Goal: Task Accomplishment & Management: Complete application form

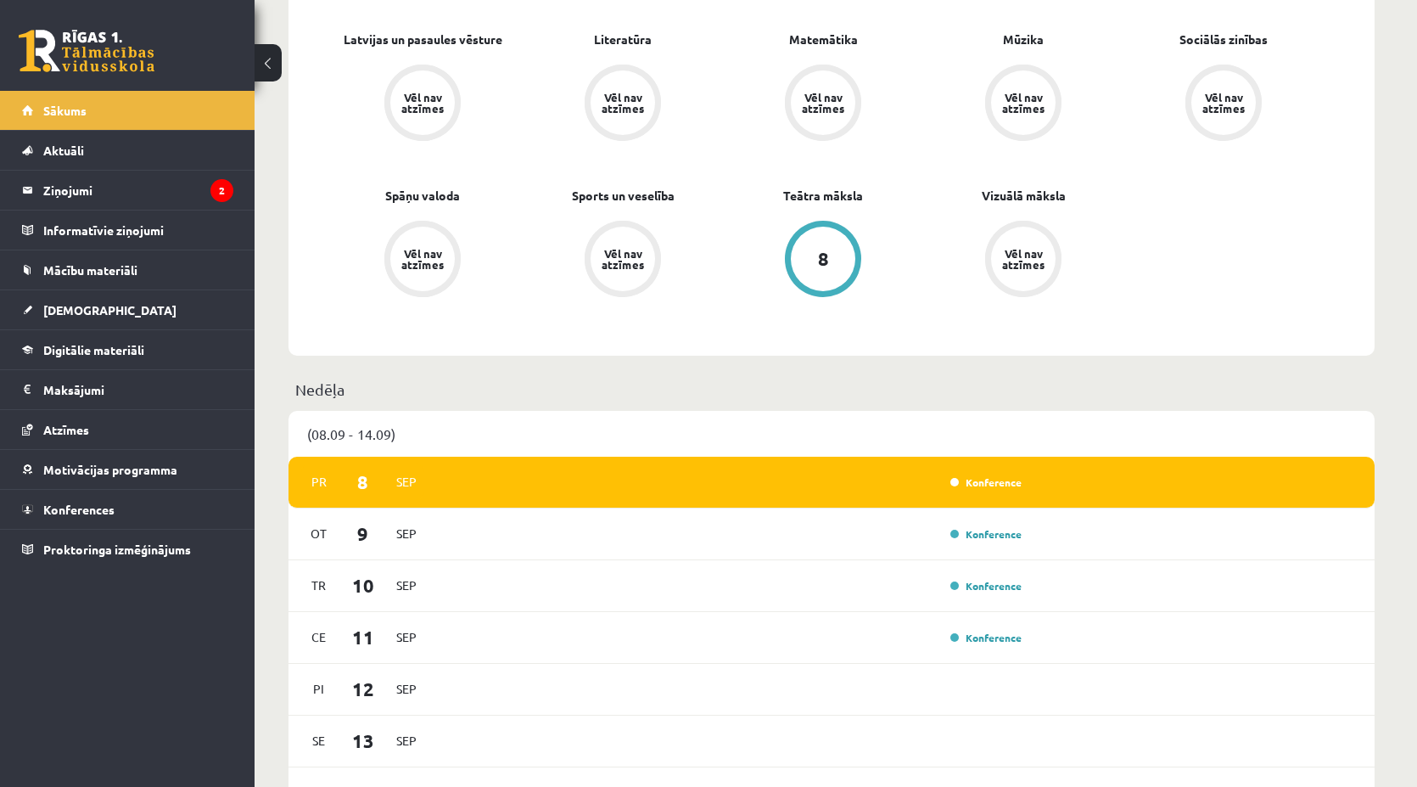
scroll to position [849, 0]
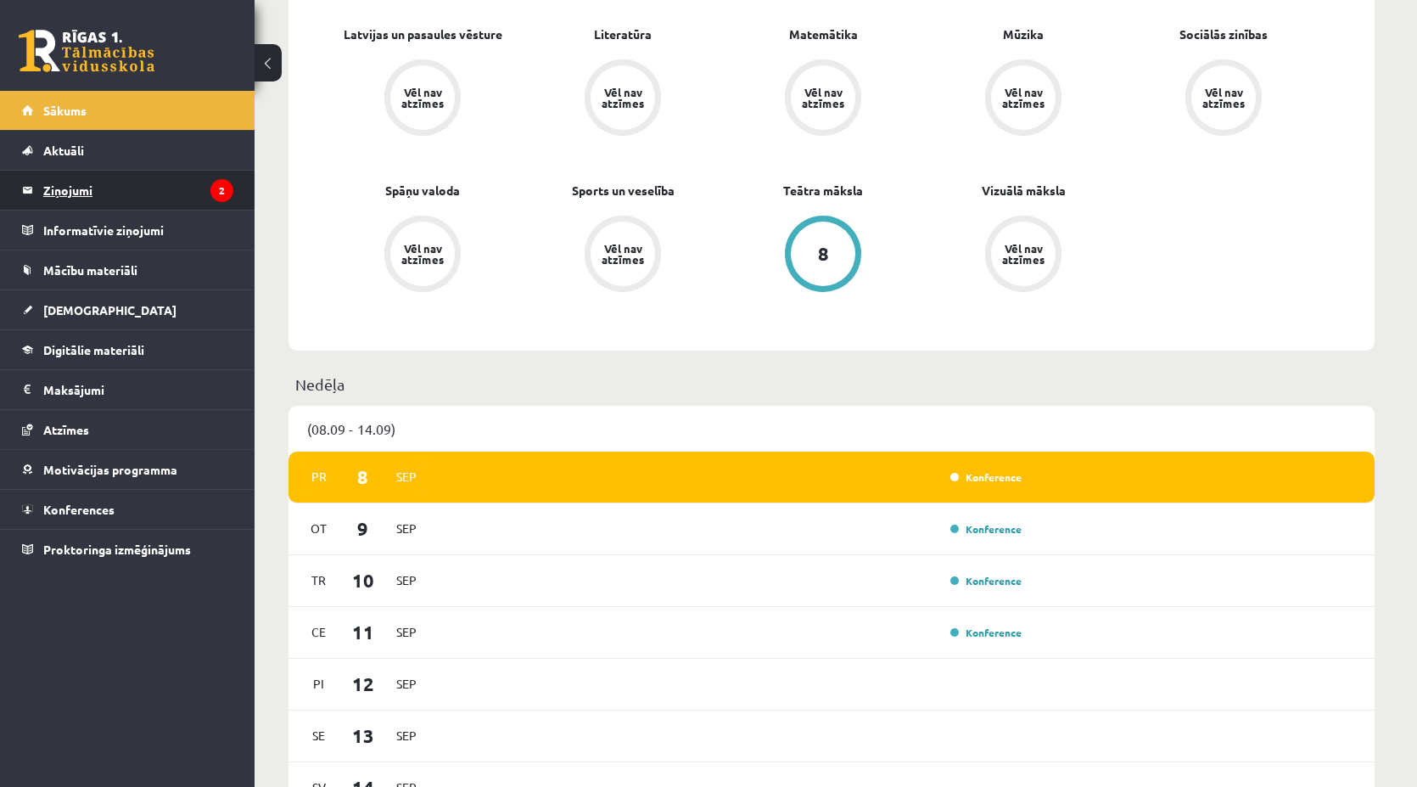
click at [148, 192] on legend "Ziņojumi 2" at bounding box center [138, 190] width 190 height 39
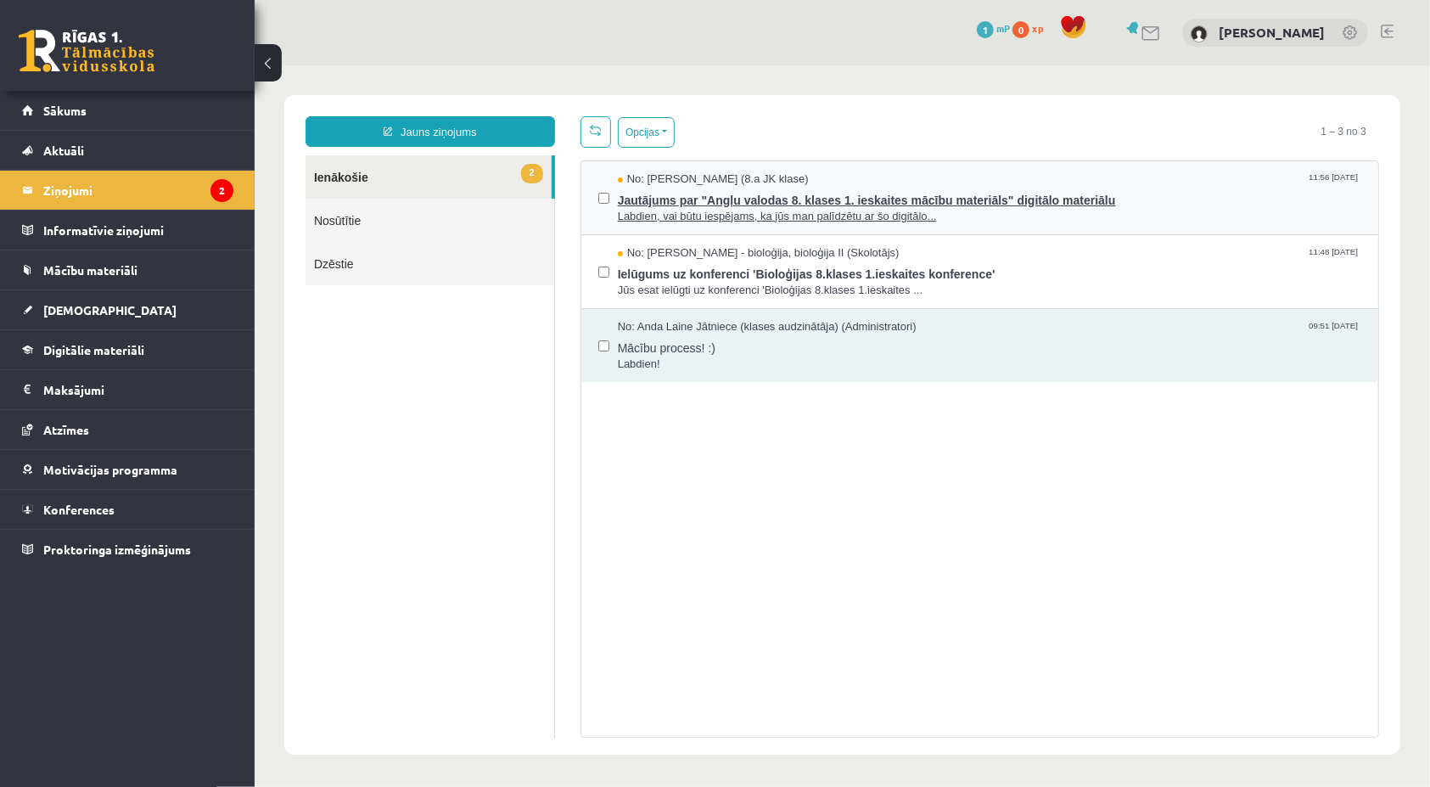
click at [770, 214] on span "Labdien, vai būtu iespējams, ka jūs man palīdzētu ar šo digitālo..." at bounding box center [988, 216] width 743 height 16
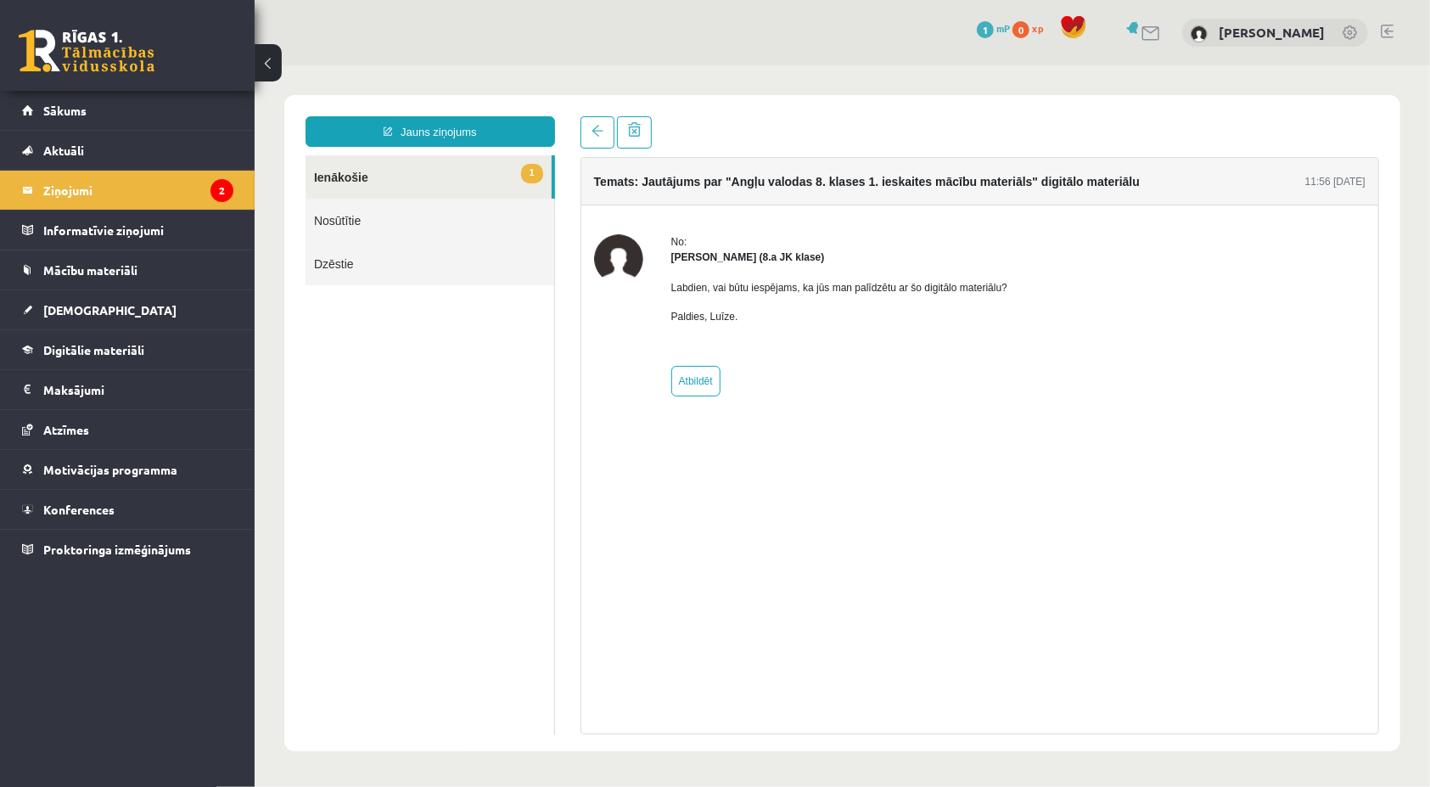
click at [435, 182] on link "1 Ienākošie" at bounding box center [428, 175] width 246 height 43
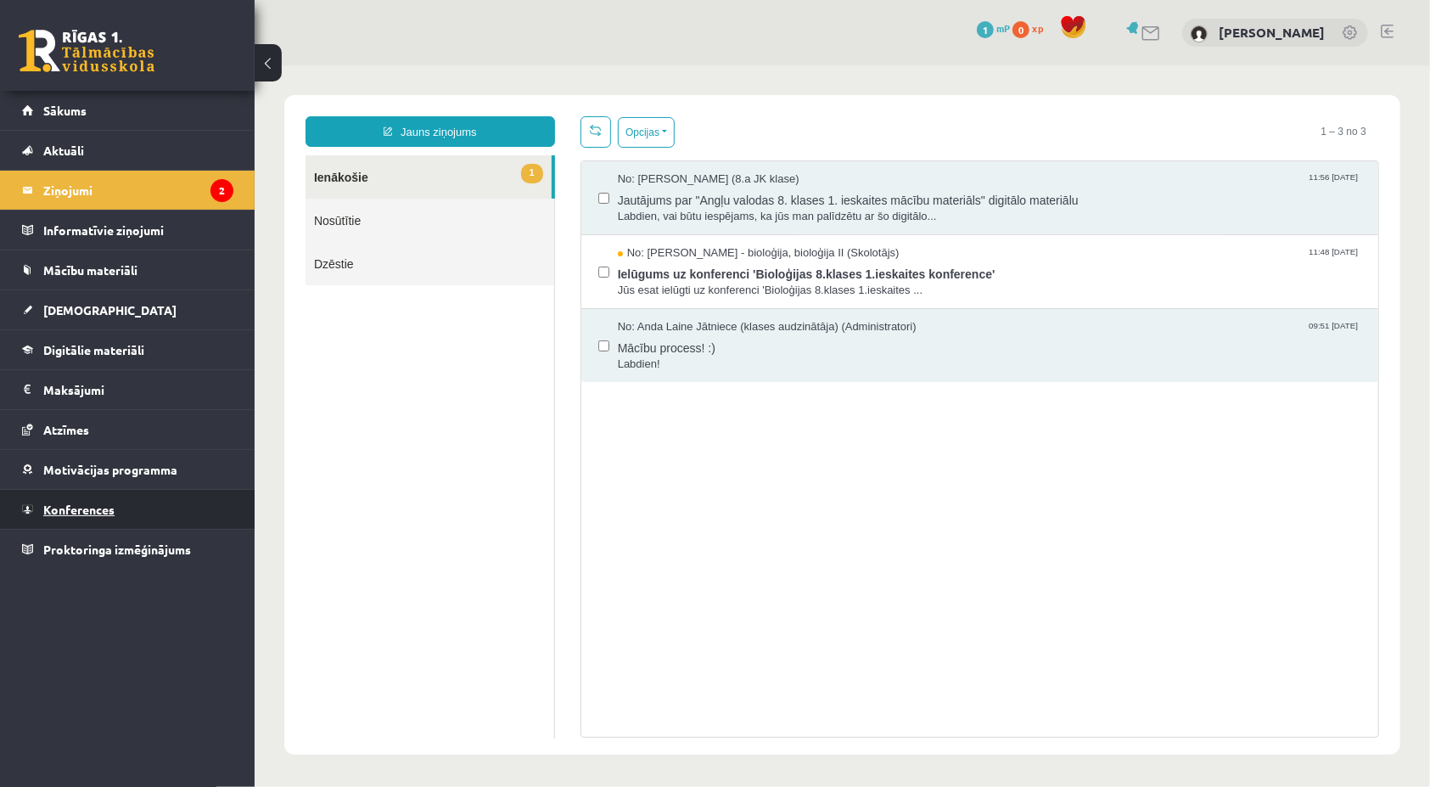
click at [125, 508] on link "Konferences" at bounding box center [127, 509] width 211 height 39
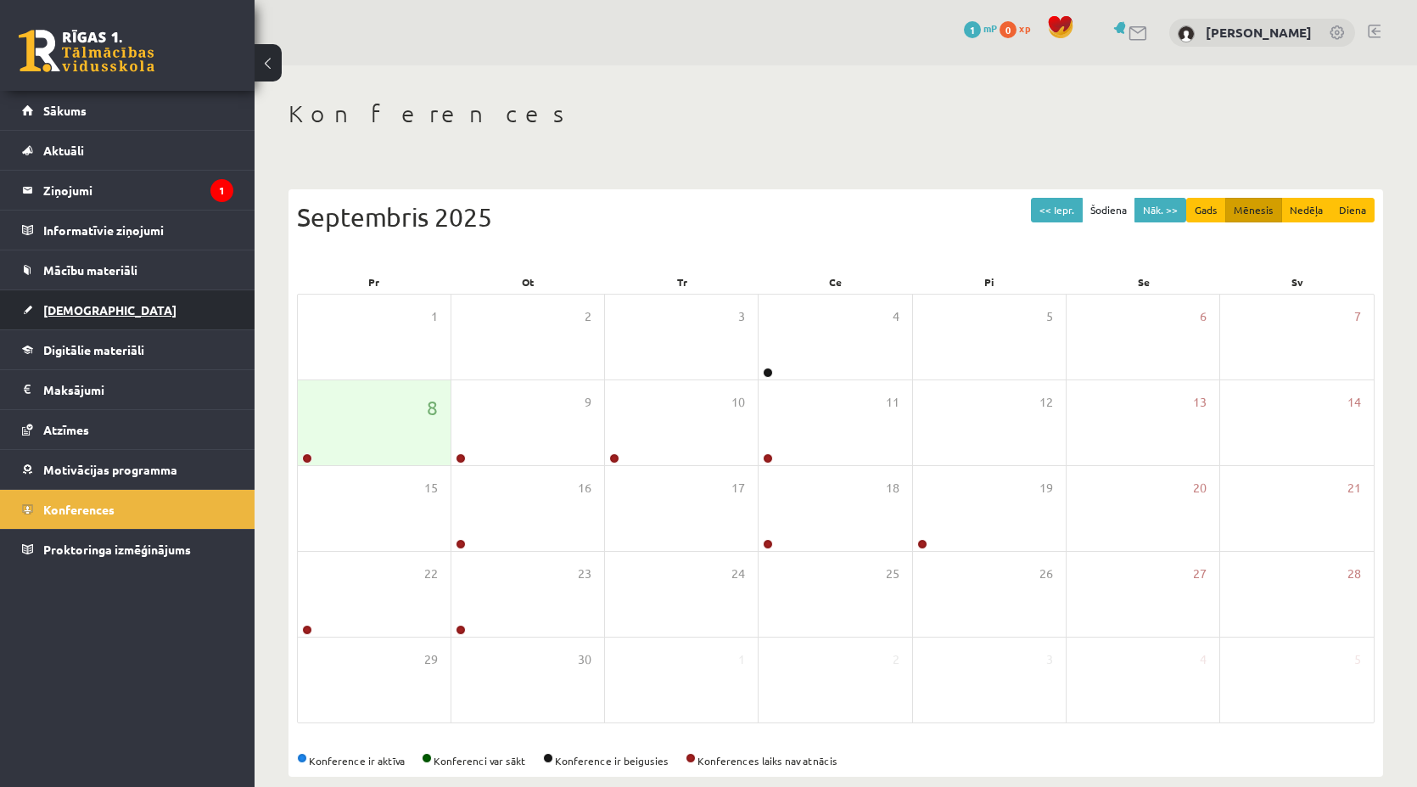
click at [122, 306] on link "[DEMOGRAPHIC_DATA]" at bounding box center [127, 309] width 211 height 39
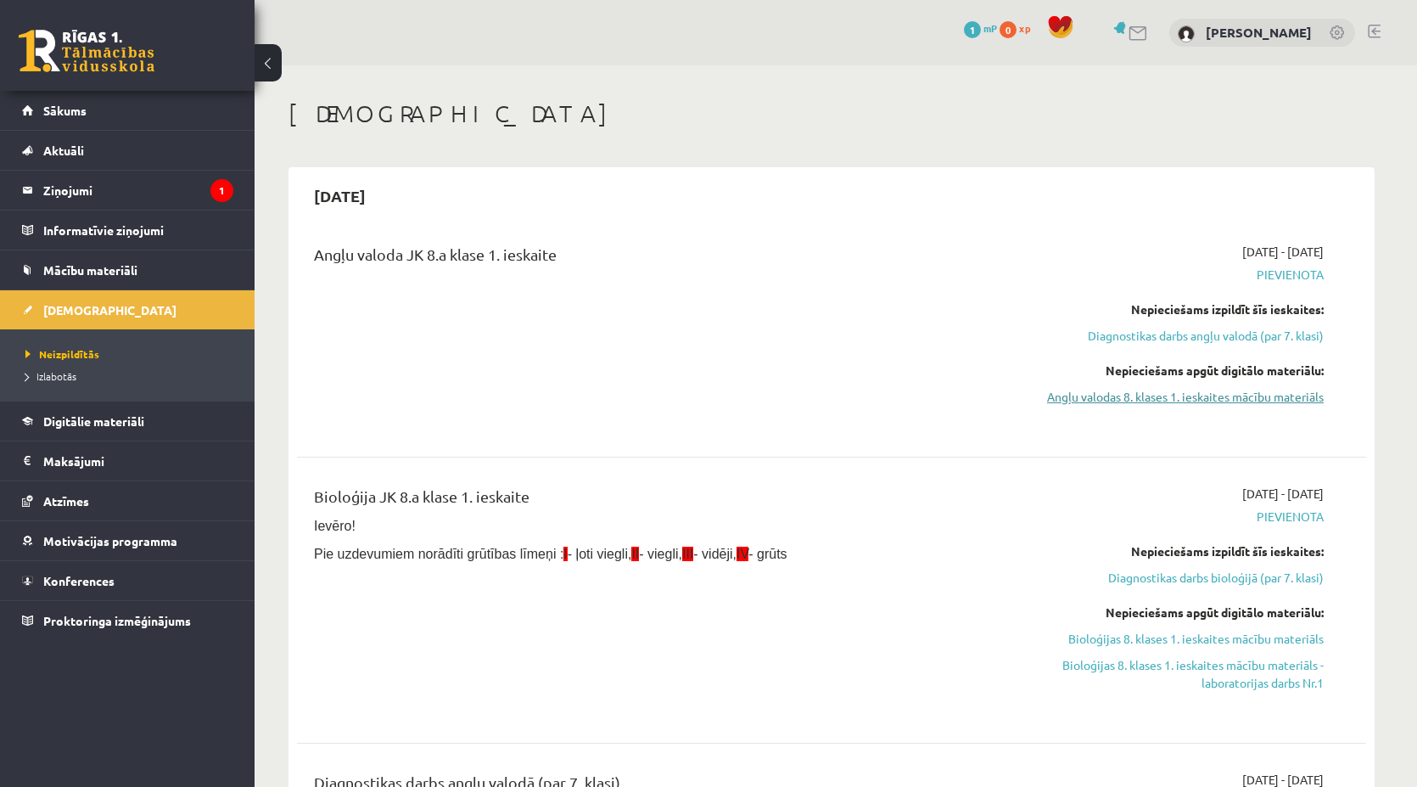
click at [1117, 390] on link "Angļu valodas 8. klases 1. ieskaites mācību materiāls" at bounding box center [1164, 397] width 320 height 18
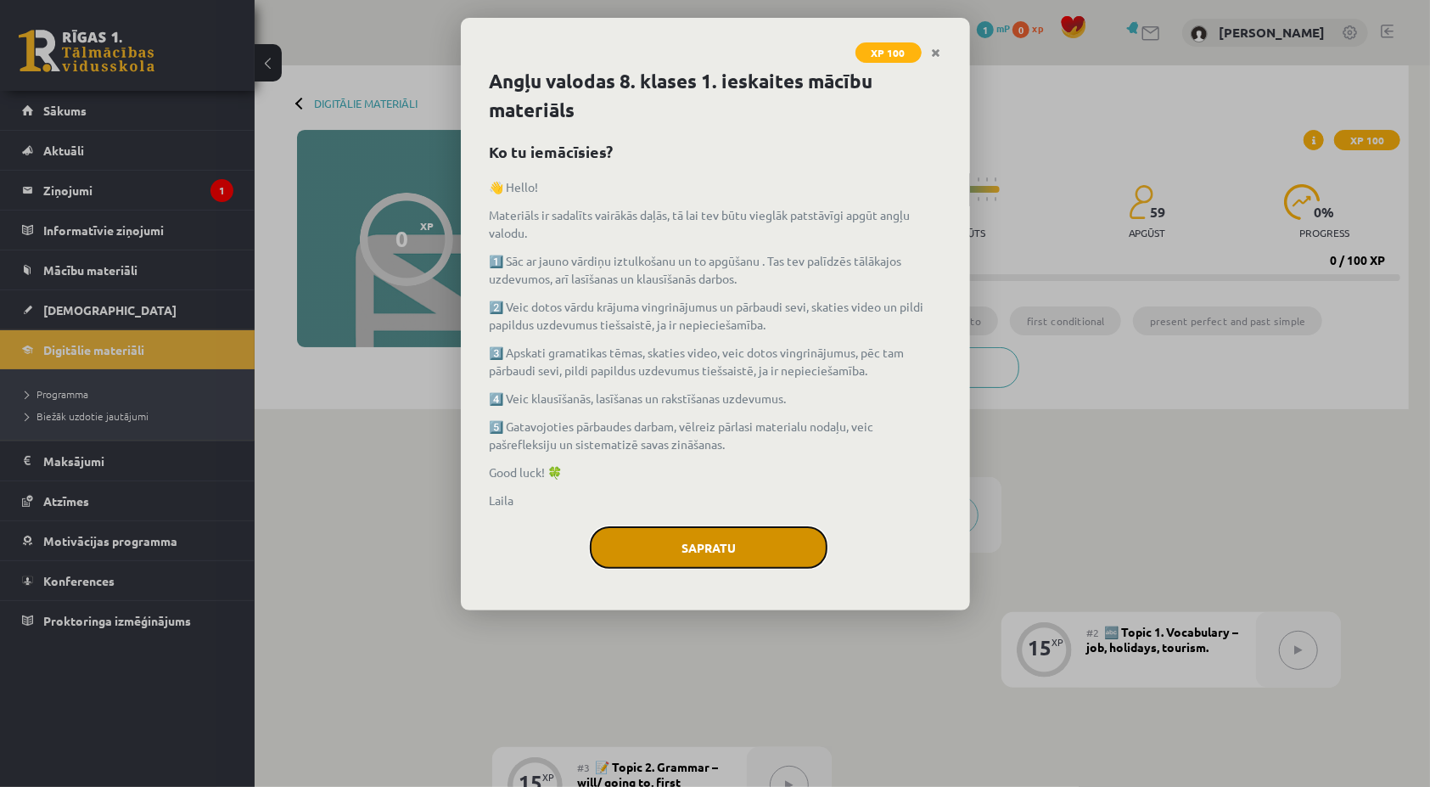
click at [687, 537] on button "Sapratu" at bounding box center [709, 547] width 238 height 42
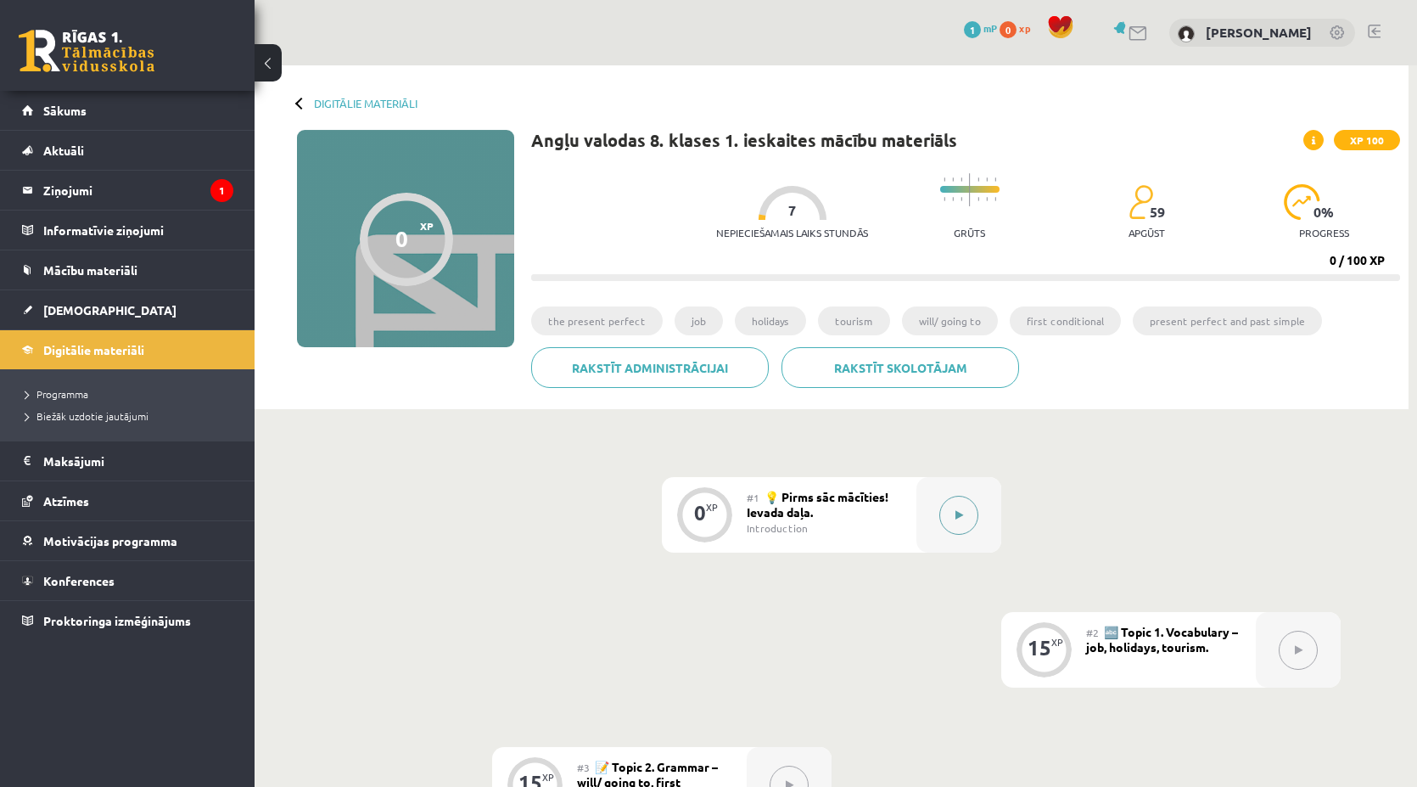
click at [952, 507] on button at bounding box center [958, 515] width 39 height 39
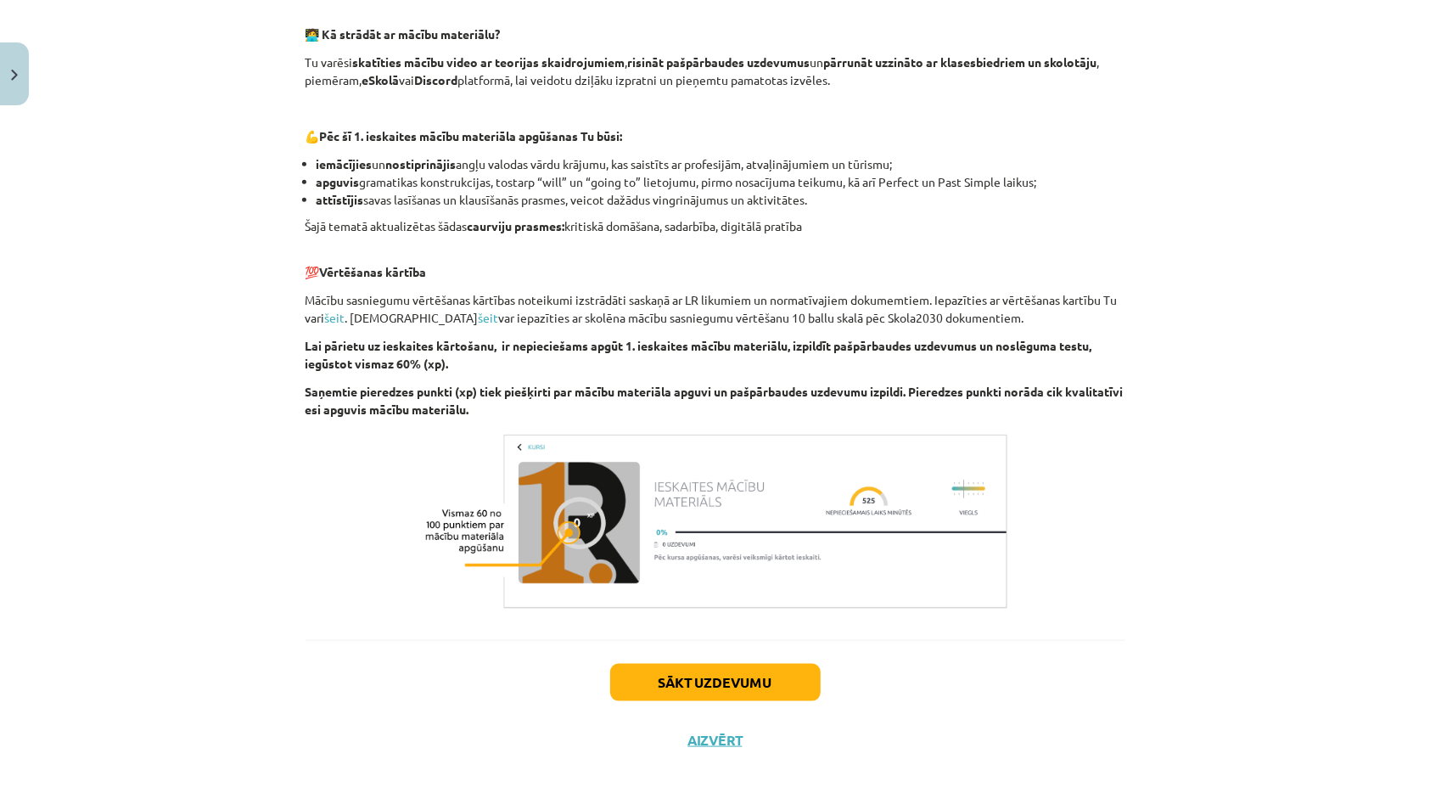
scroll to position [1018, 0]
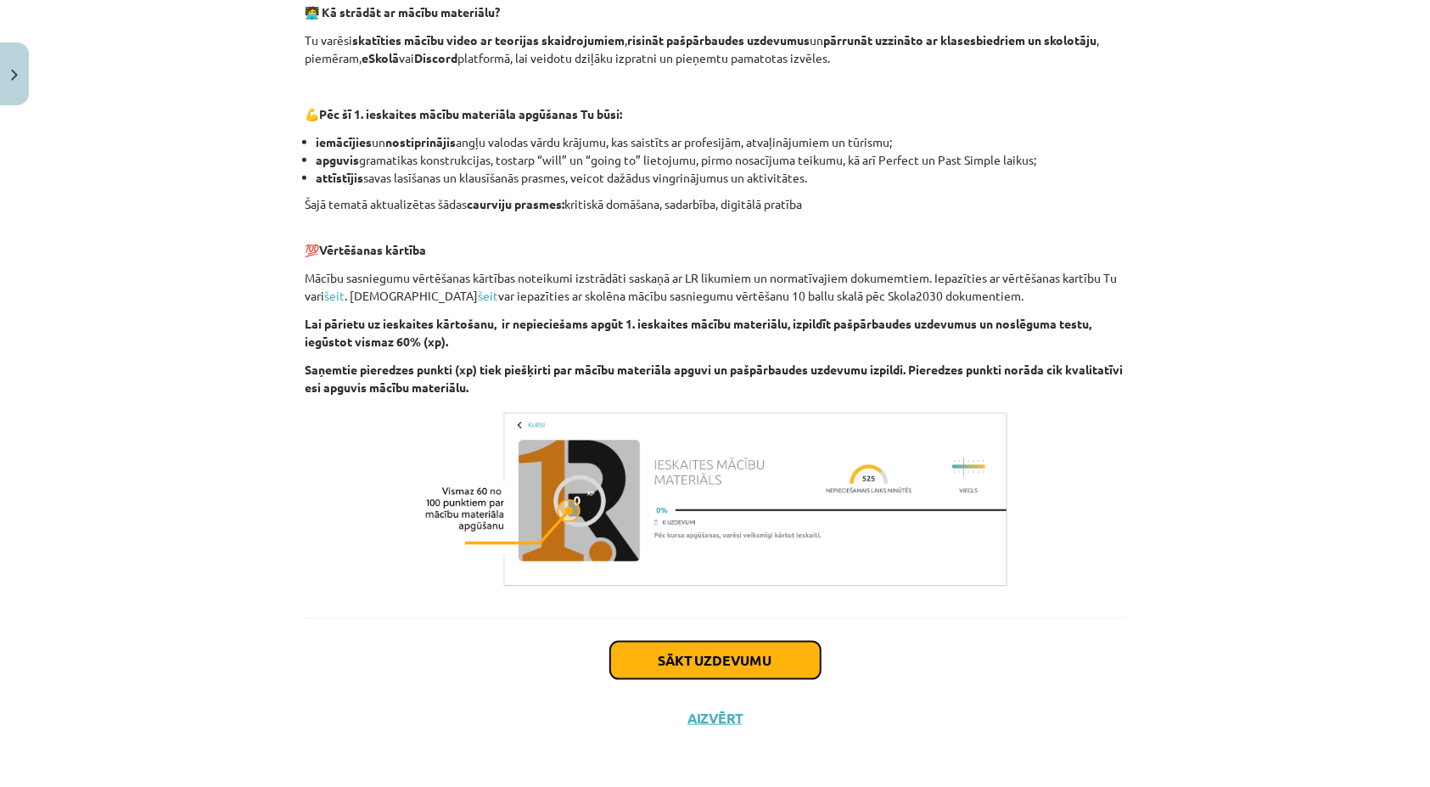
click at [730, 663] on button "Sākt uzdevumu" at bounding box center [715, 660] width 210 height 37
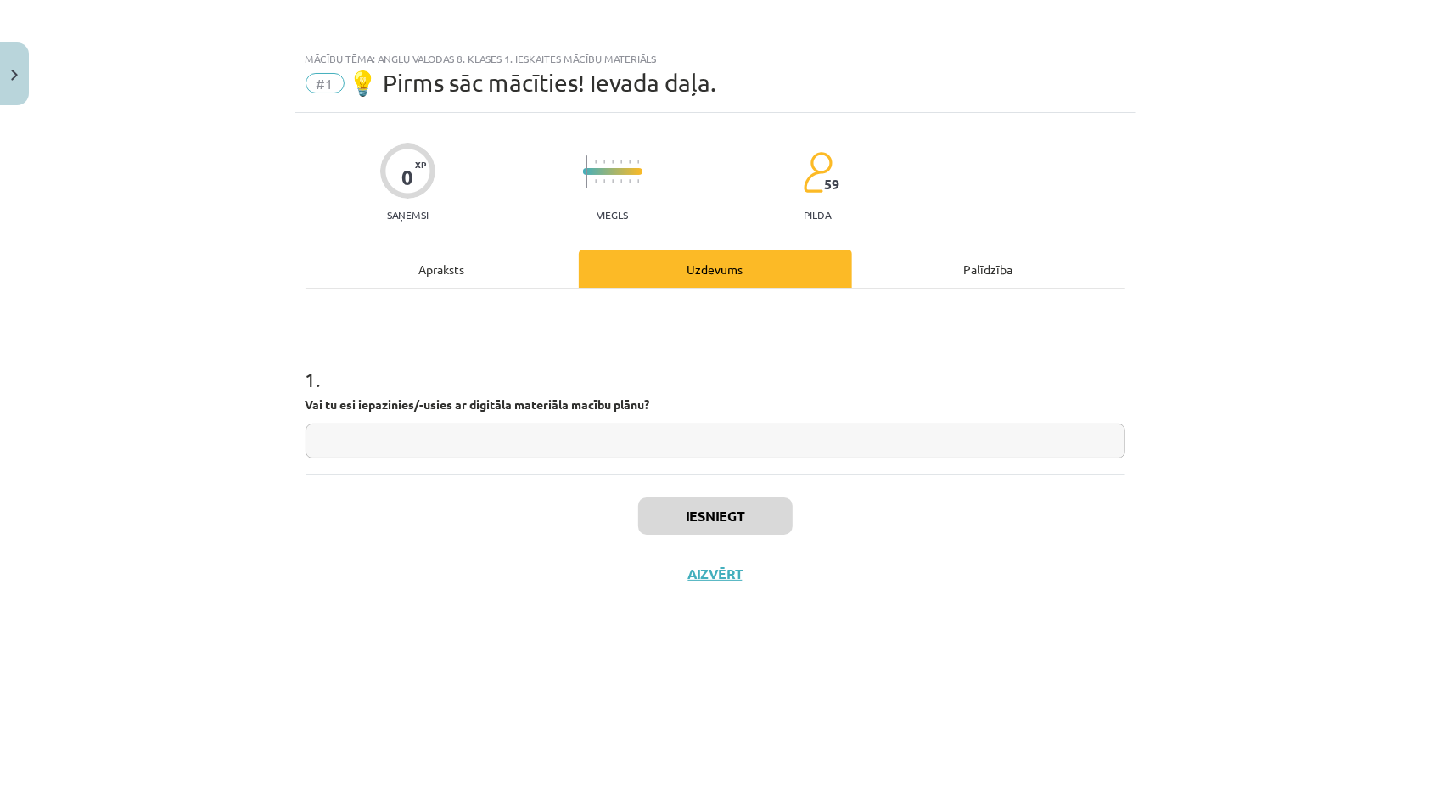
click at [467, 453] on input "text" at bounding box center [716, 440] width 820 height 35
type input "*********"
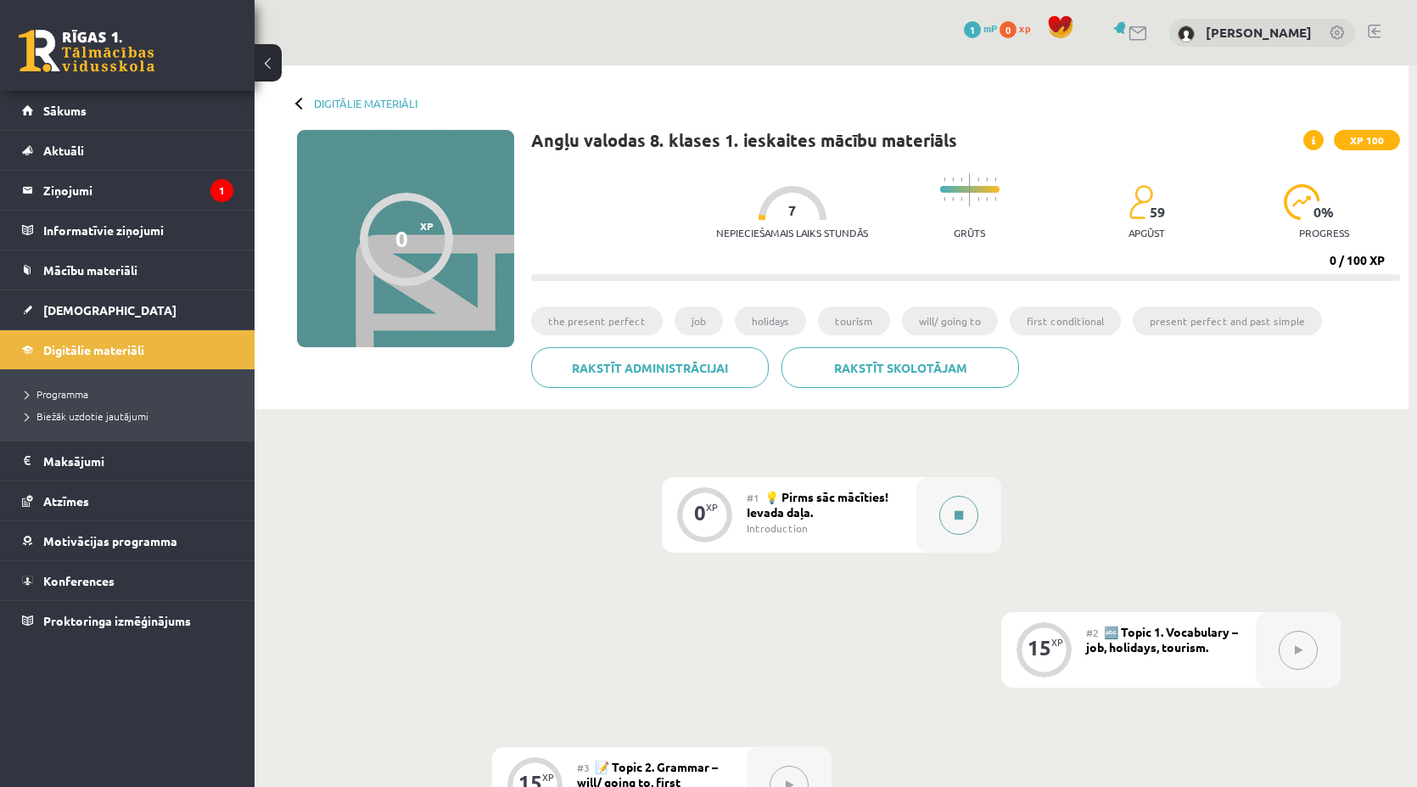
click at [949, 513] on button at bounding box center [958, 515] width 39 height 39
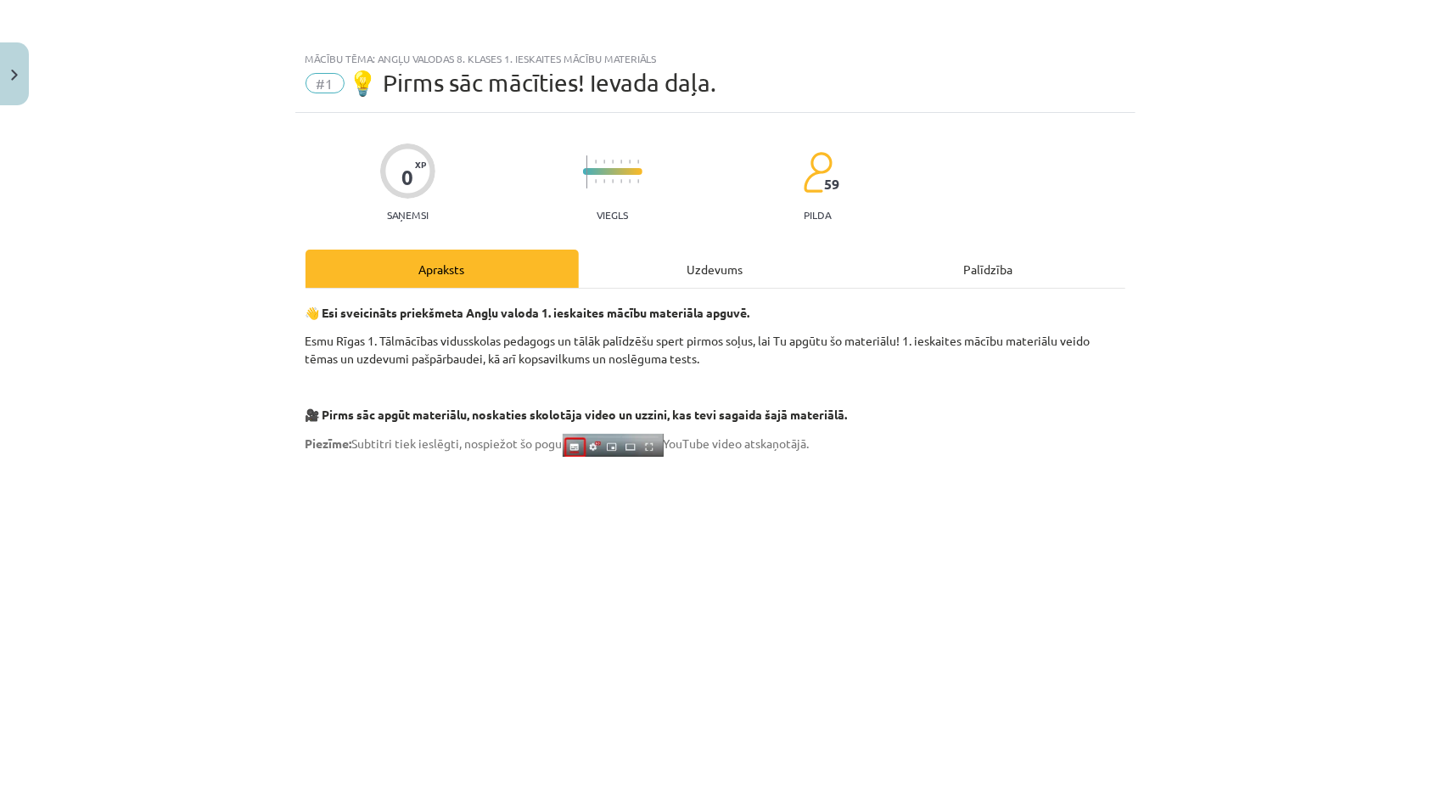
click at [703, 276] on div "Uzdevums" at bounding box center [715, 269] width 273 height 38
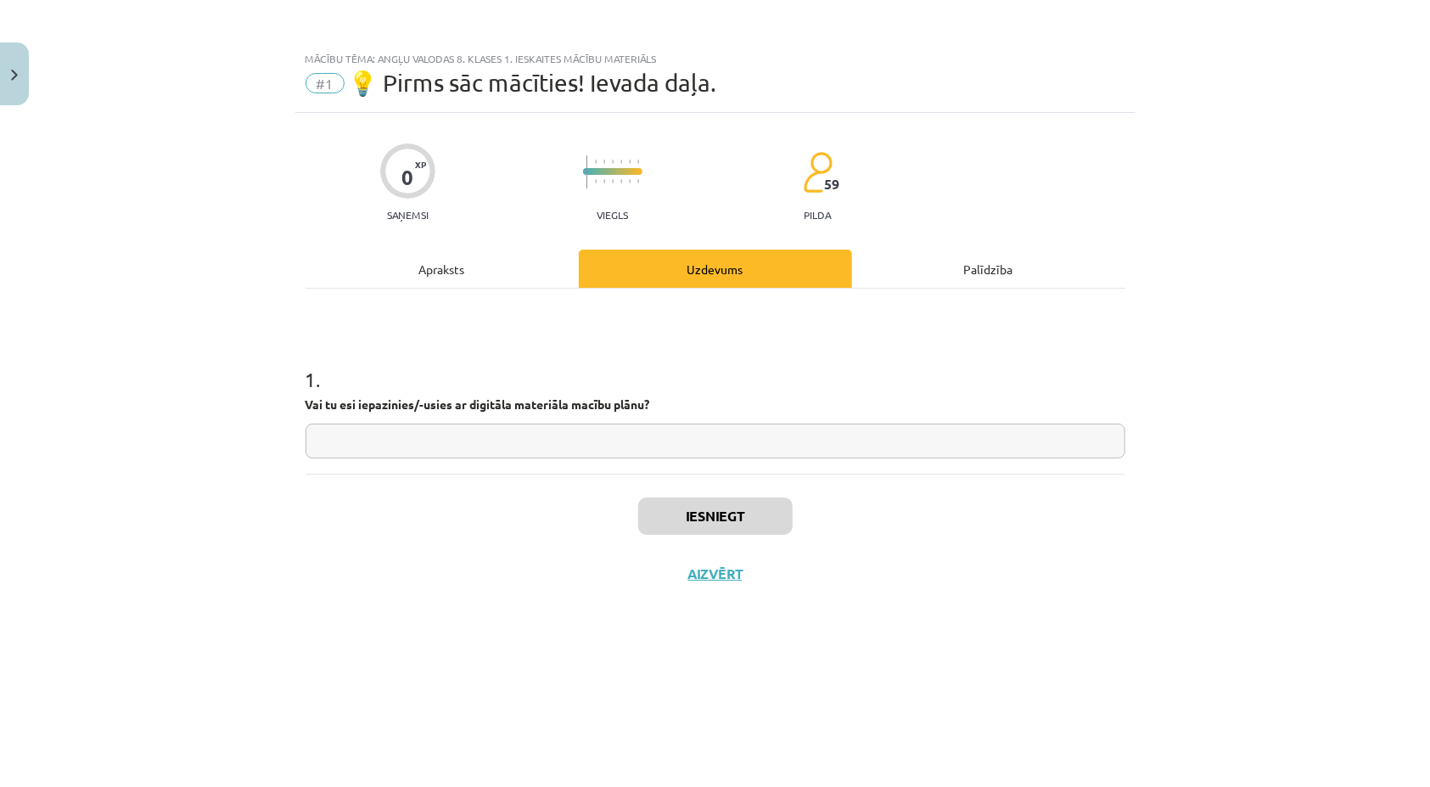
click at [595, 444] on input "text" at bounding box center [716, 440] width 820 height 35
type input "*********"
click at [695, 515] on button "Iesniegt" at bounding box center [715, 515] width 154 height 37
click at [691, 586] on button "Nākamā nodarbība" at bounding box center [715, 584] width 166 height 39
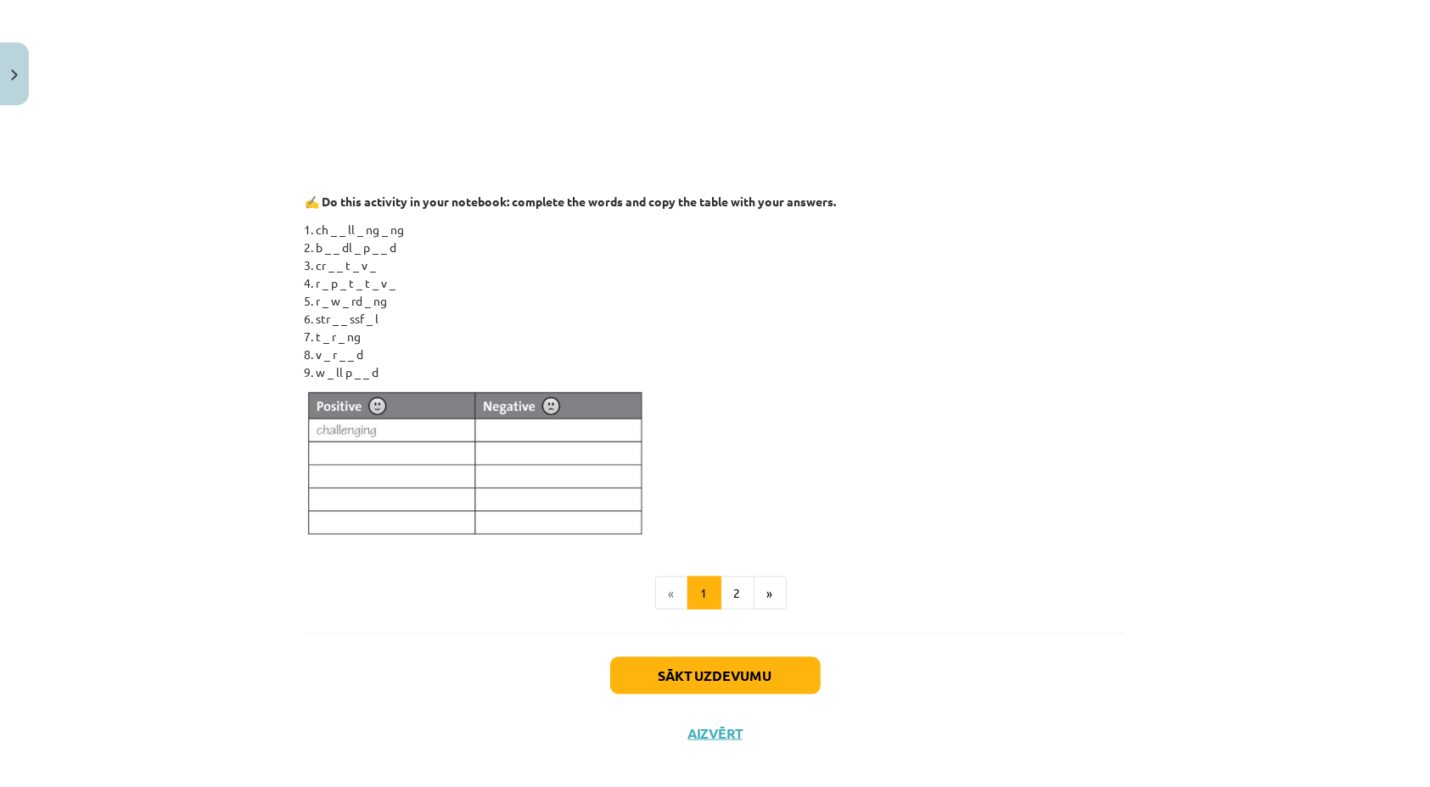
scroll to position [1062, 0]
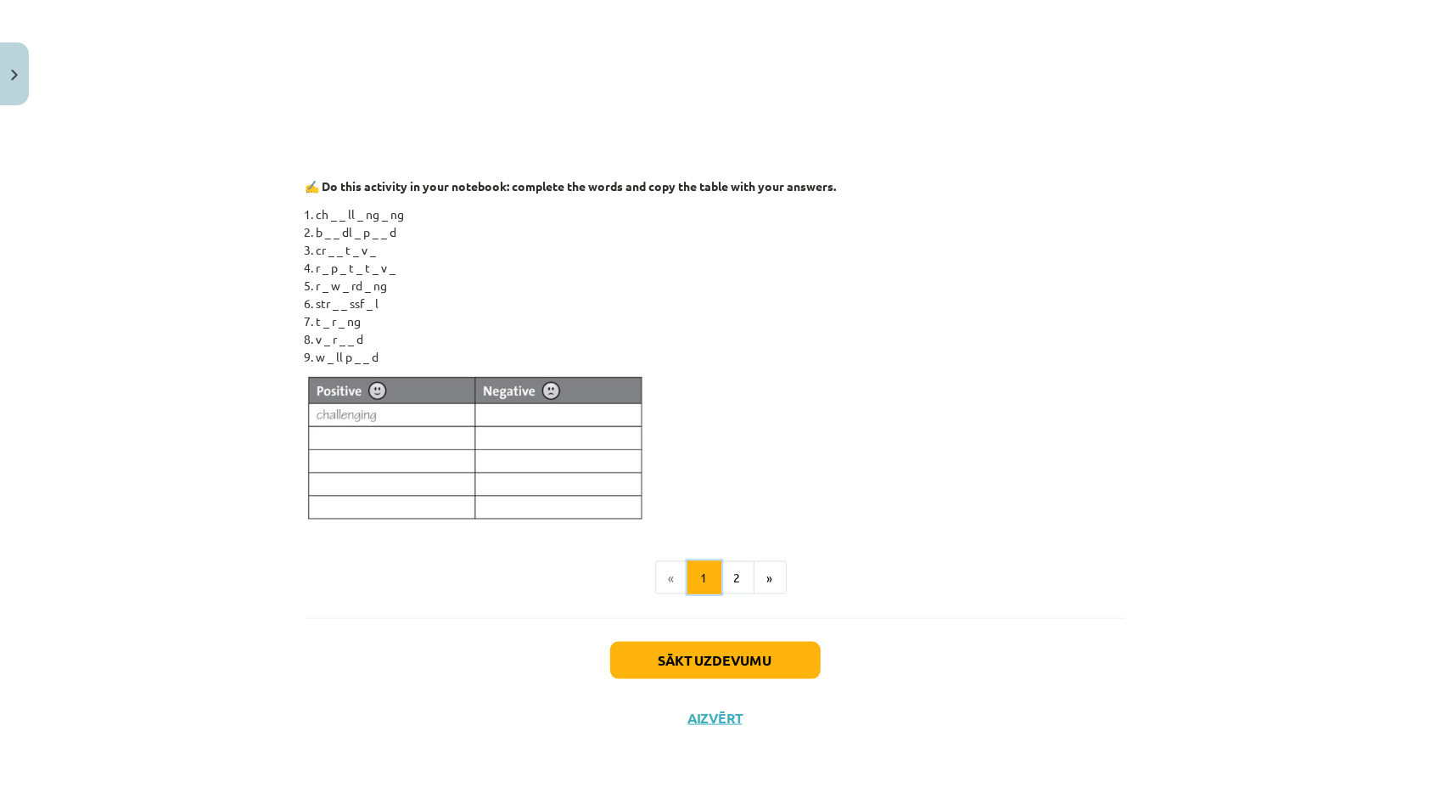
click at [711, 579] on button "1" at bounding box center [704, 578] width 34 height 34
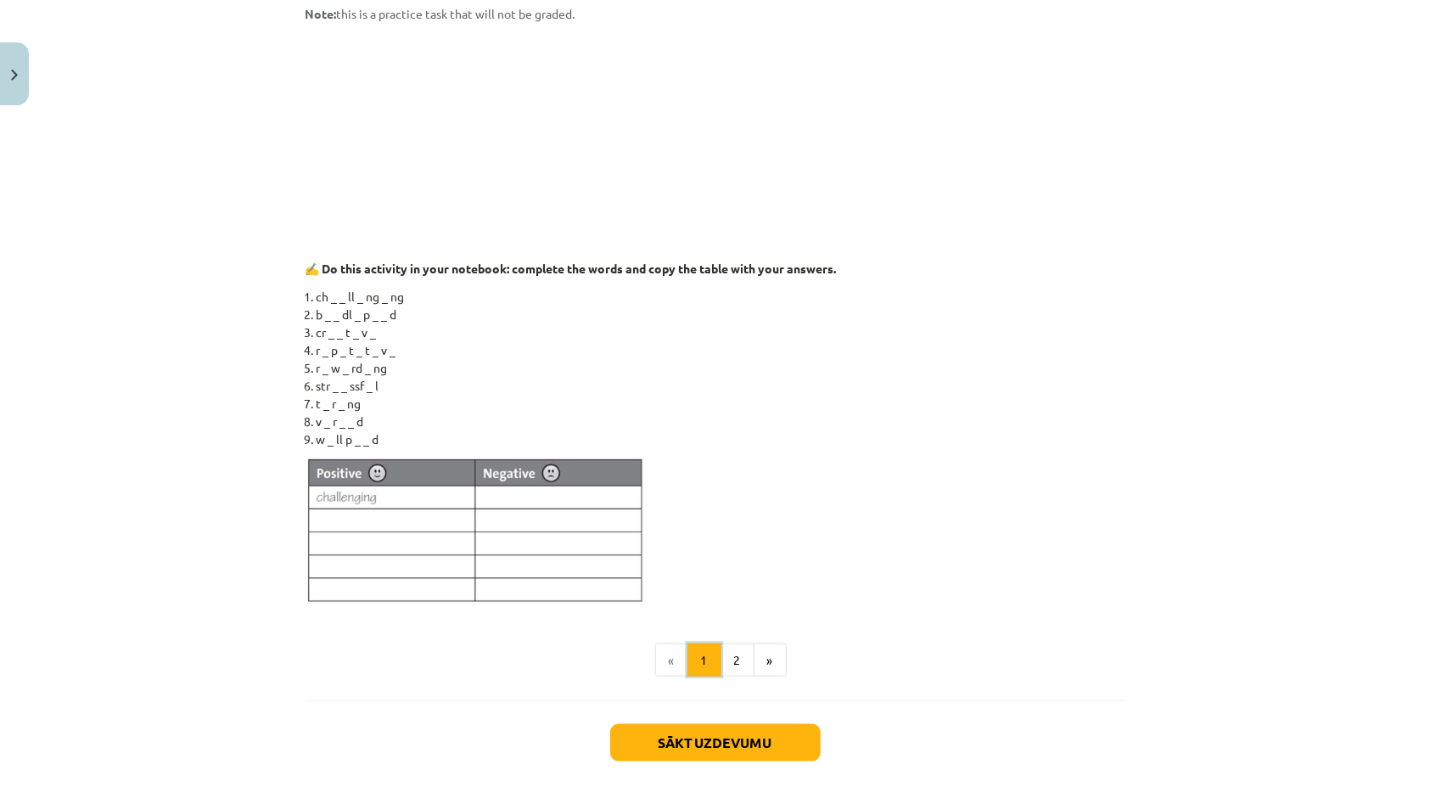
scroll to position [982, 0]
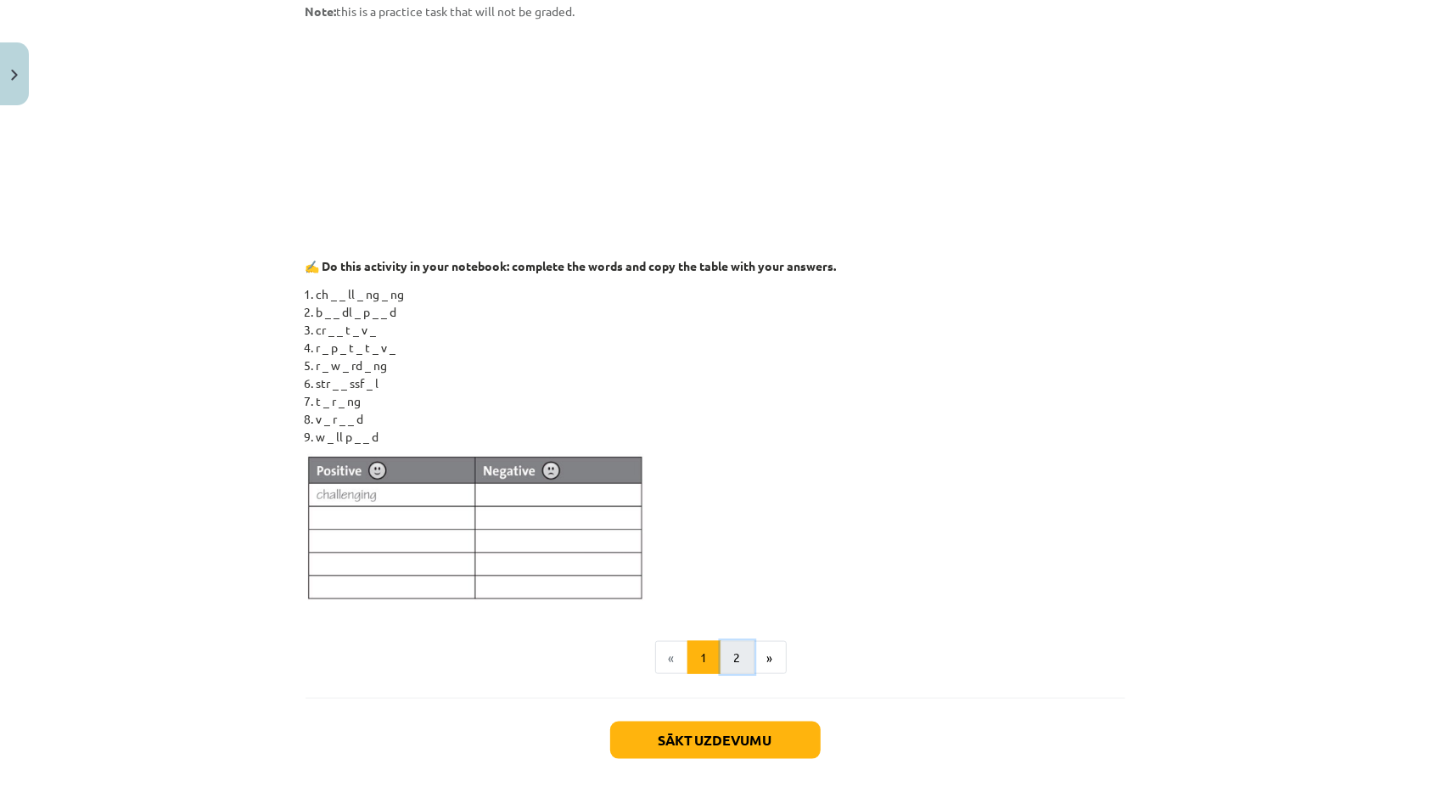
click at [735, 650] on button "2" at bounding box center [738, 658] width 34 height 34
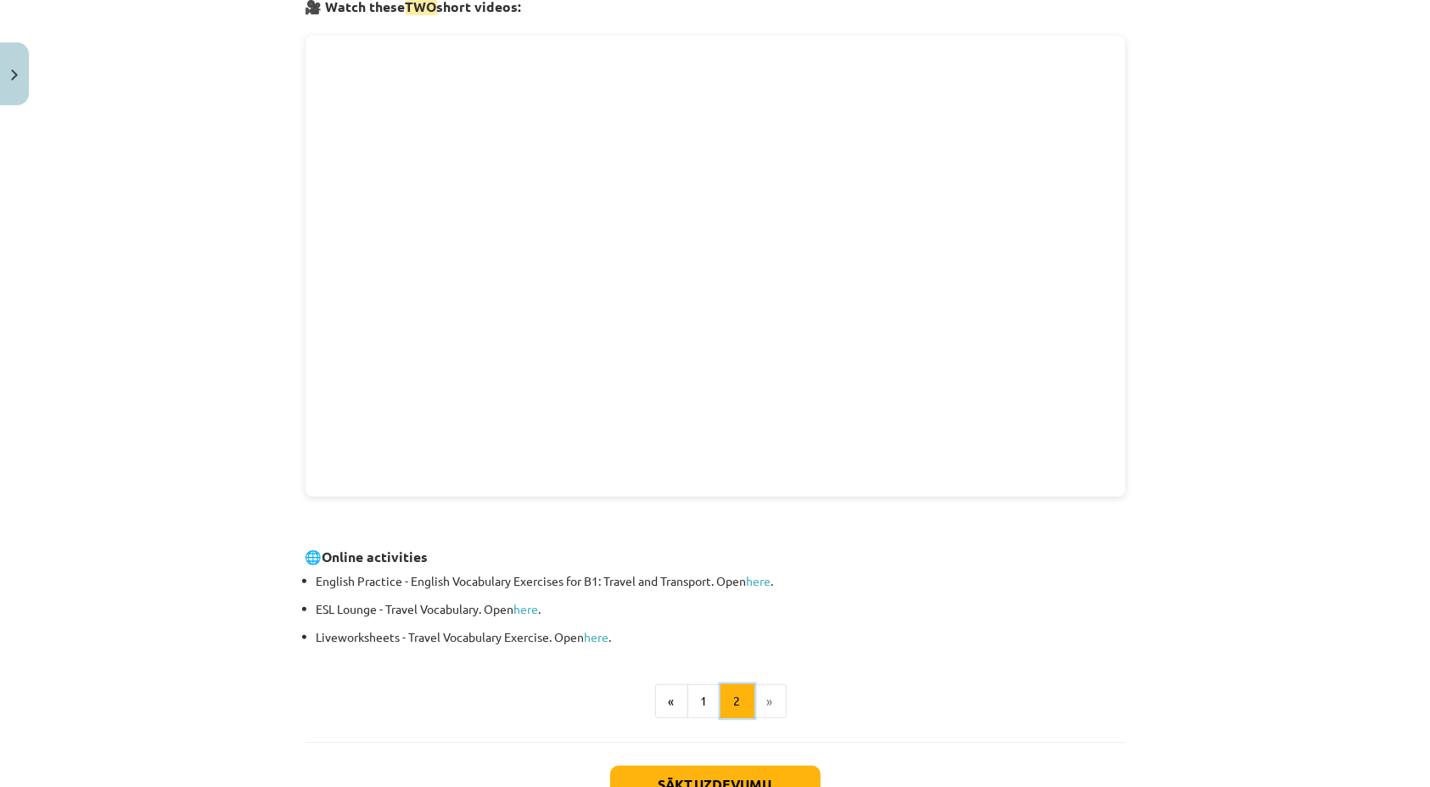
scroll to position [303, 0]
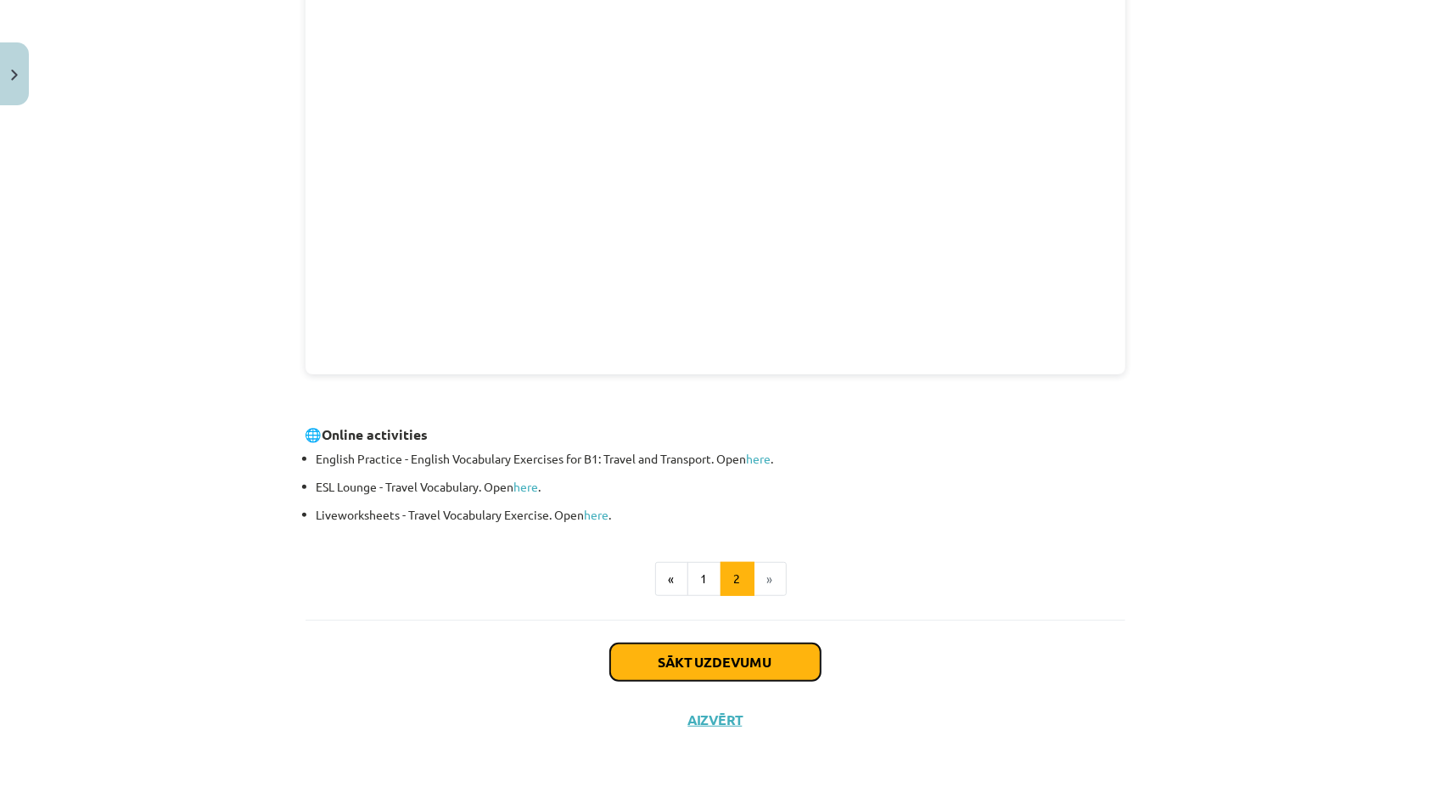
click at [764, 648] on button "Sākt uzdevumu" at bounding box center [715, 661] width 210 height 37
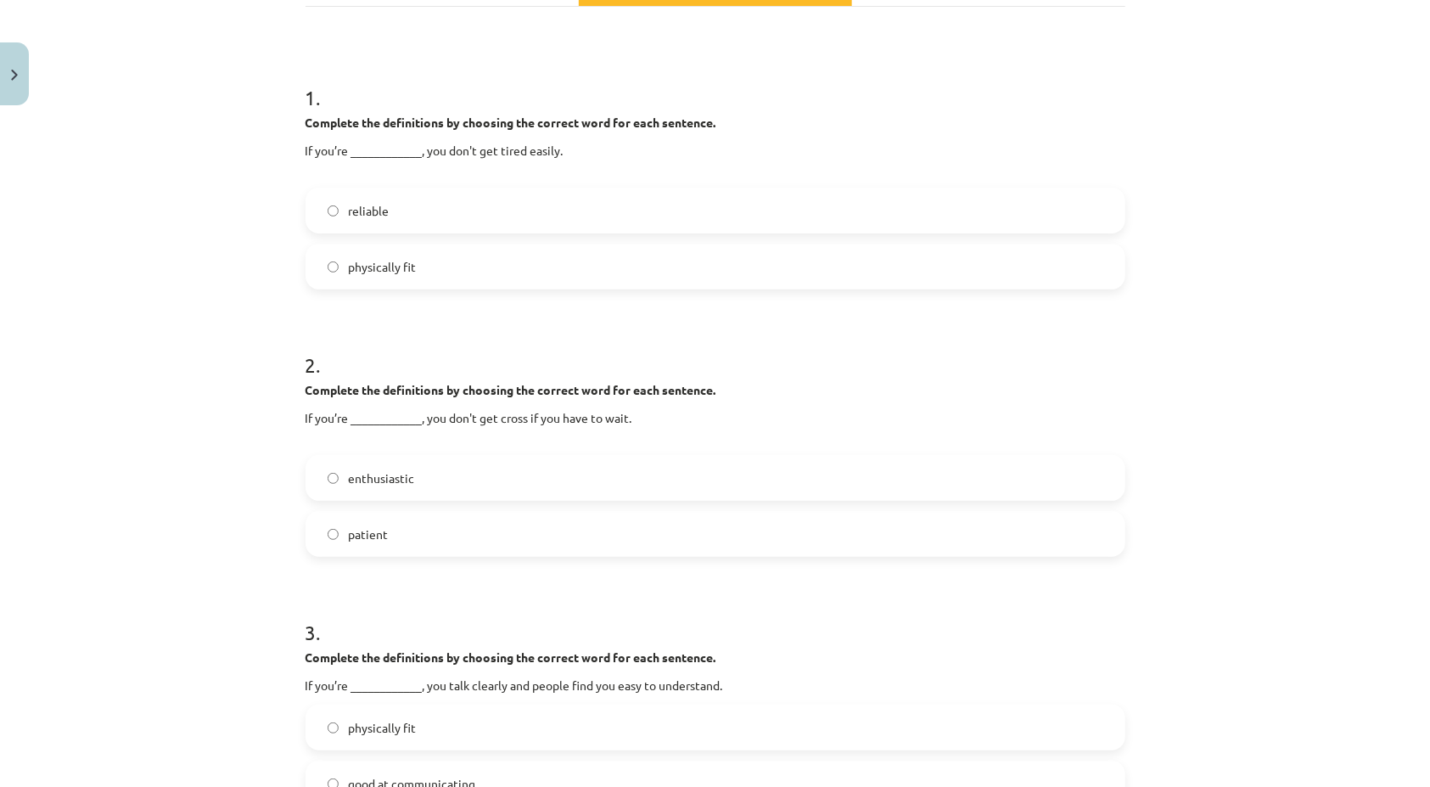
scroll to position [297, 0]
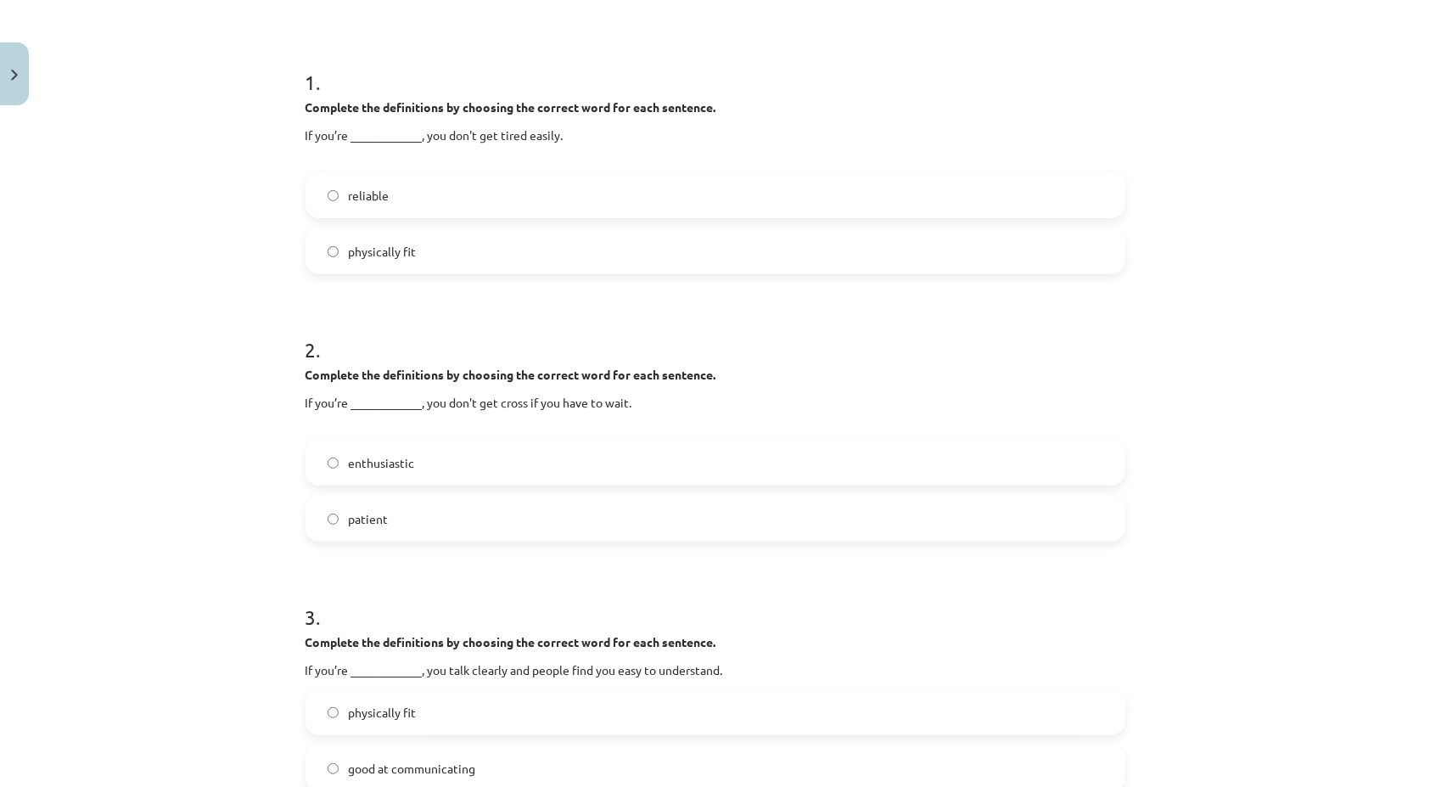
click at [317, 522] on label "patient" at bounding box center [715, 518] width 816 height 42
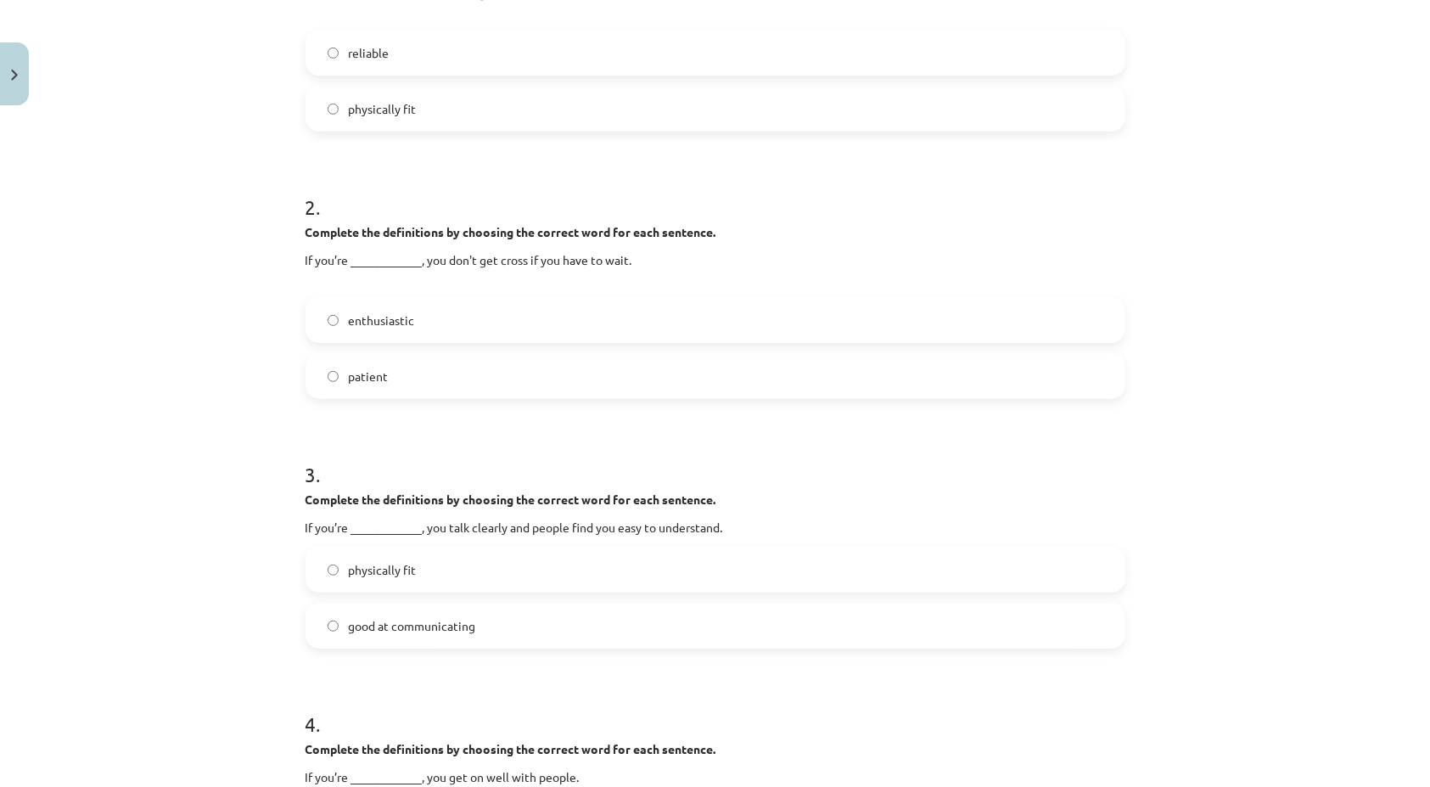
scroll to position [467, 0]
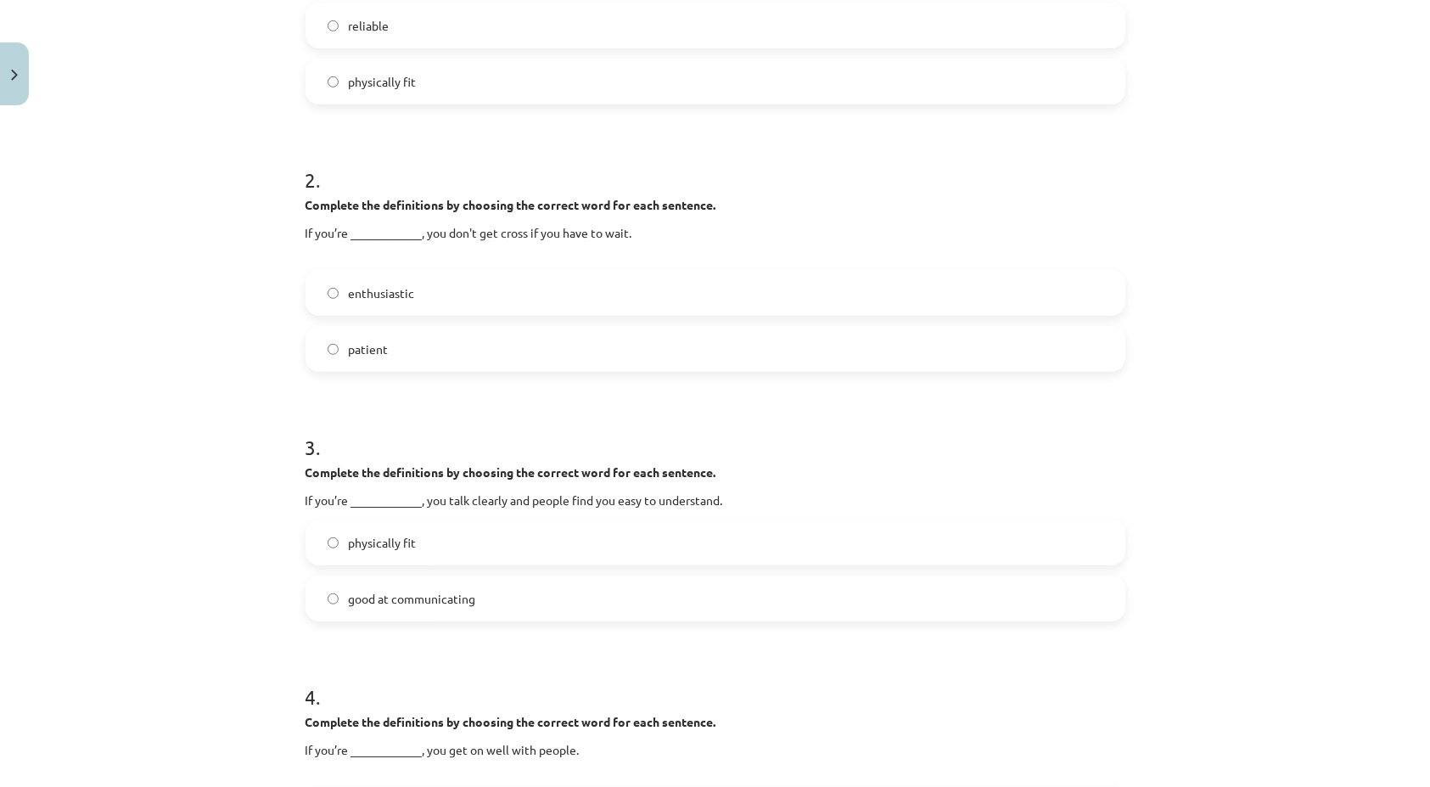
click at [321, 591] on label "good at communicating" at bounding box center [715, 598] width 816 height 42
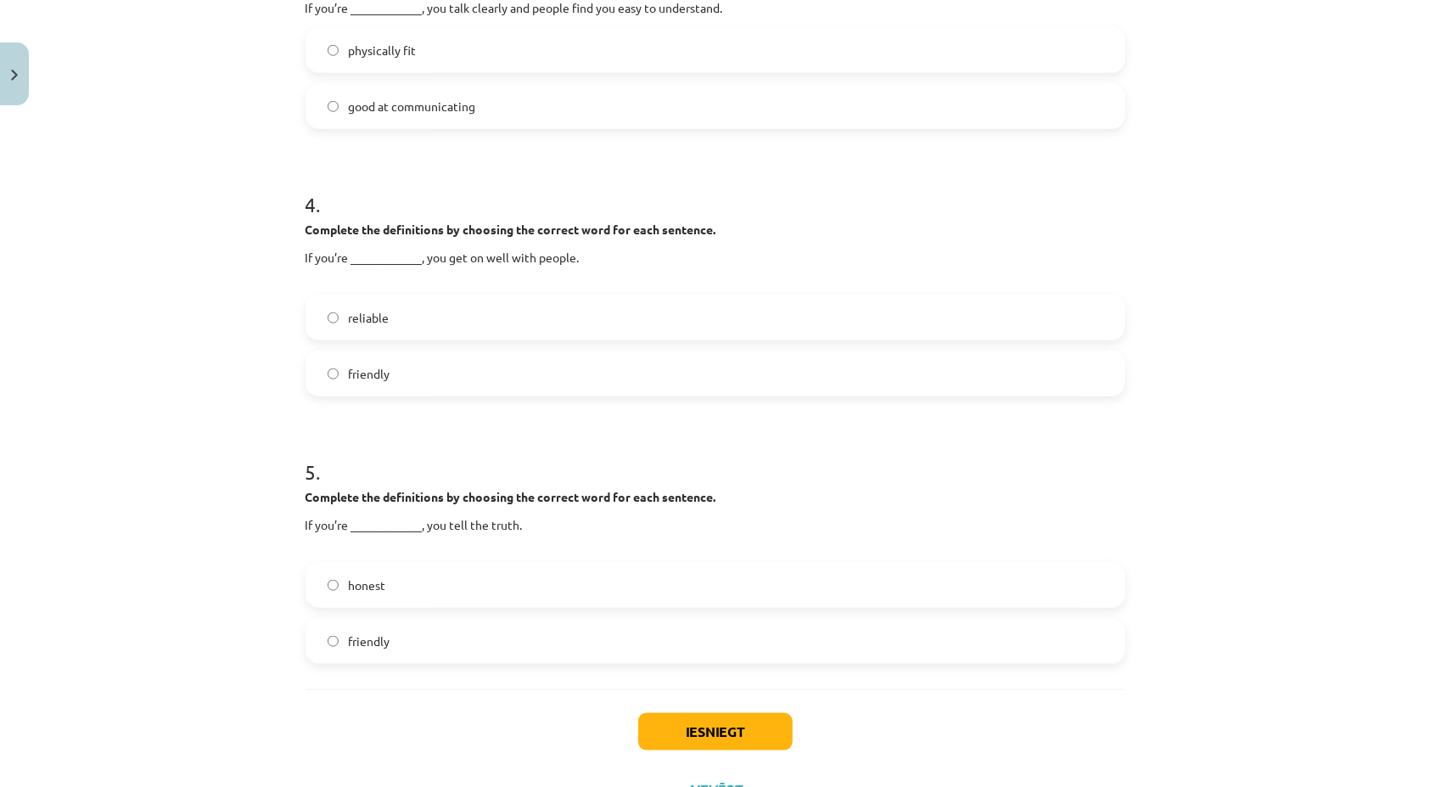
scroll to position [976, 0]
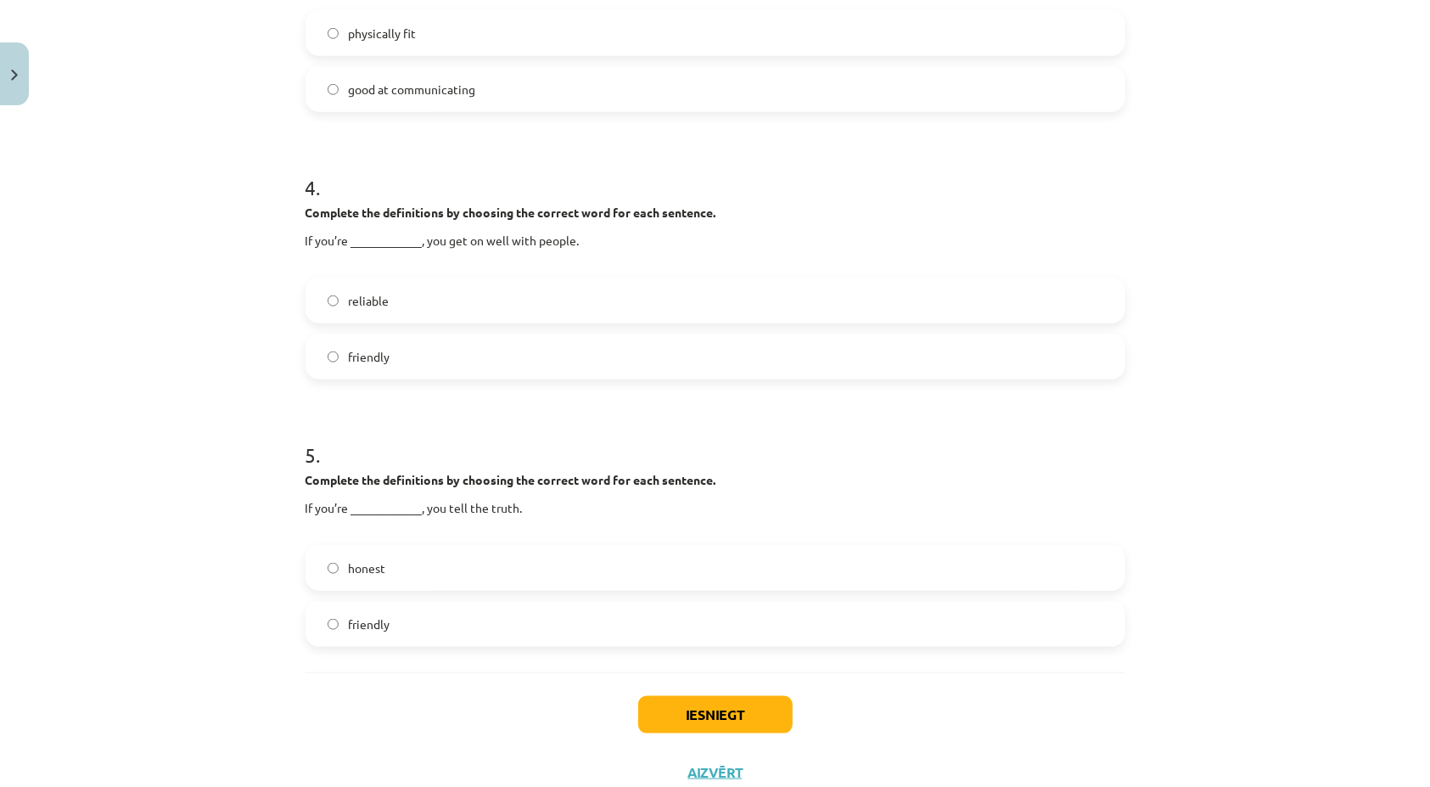
click at [335, 566] on label "honest" at bounding box center [715, 568] width 816 height 42
click at [645, 705] on button "Iesniegt" at bounding box center [715, 714] width 154 height 37
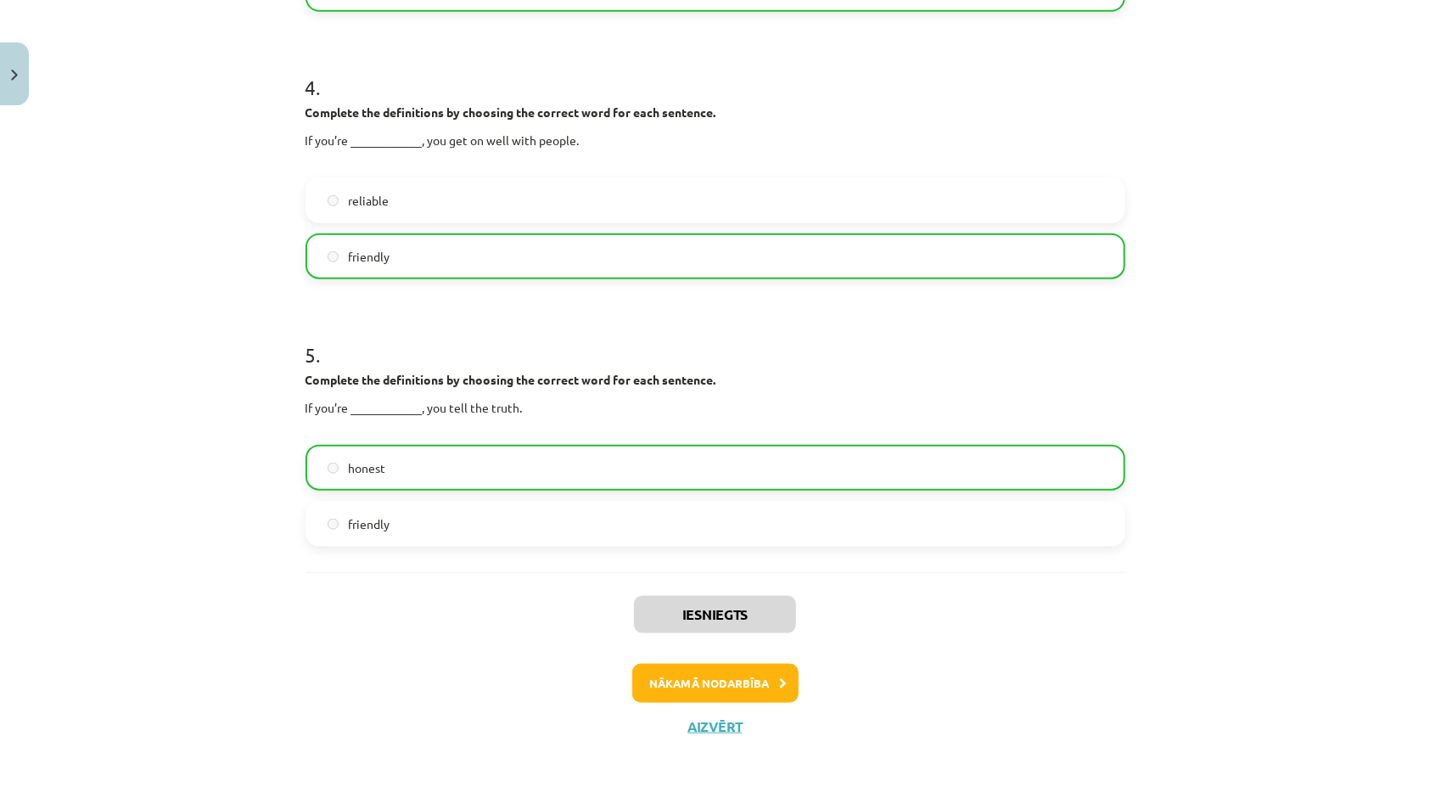
scroll to position [1085, 0]
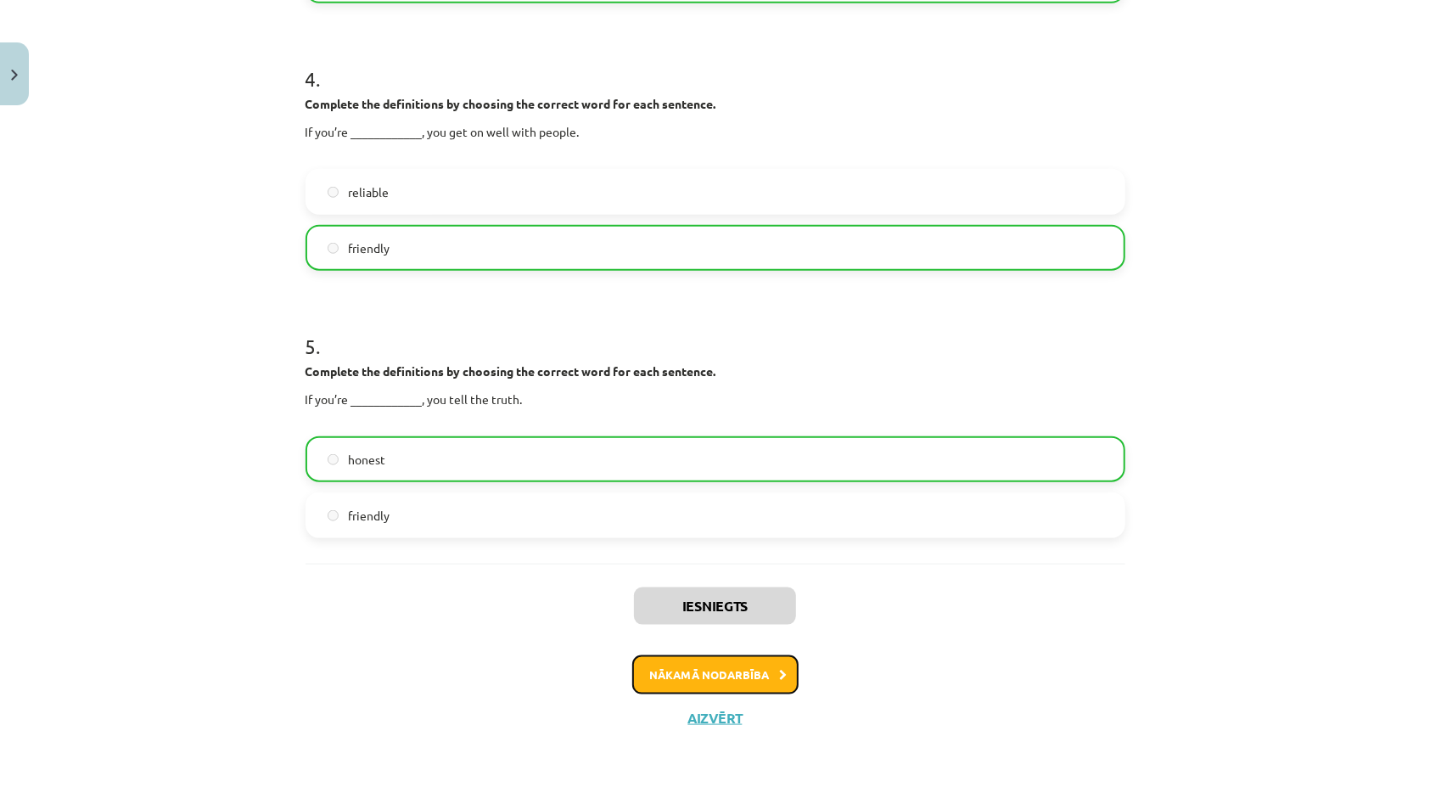
click at [713, 683] on button "Nākamā nodarbība" at bounding box center [715, 674] width 166 height 39
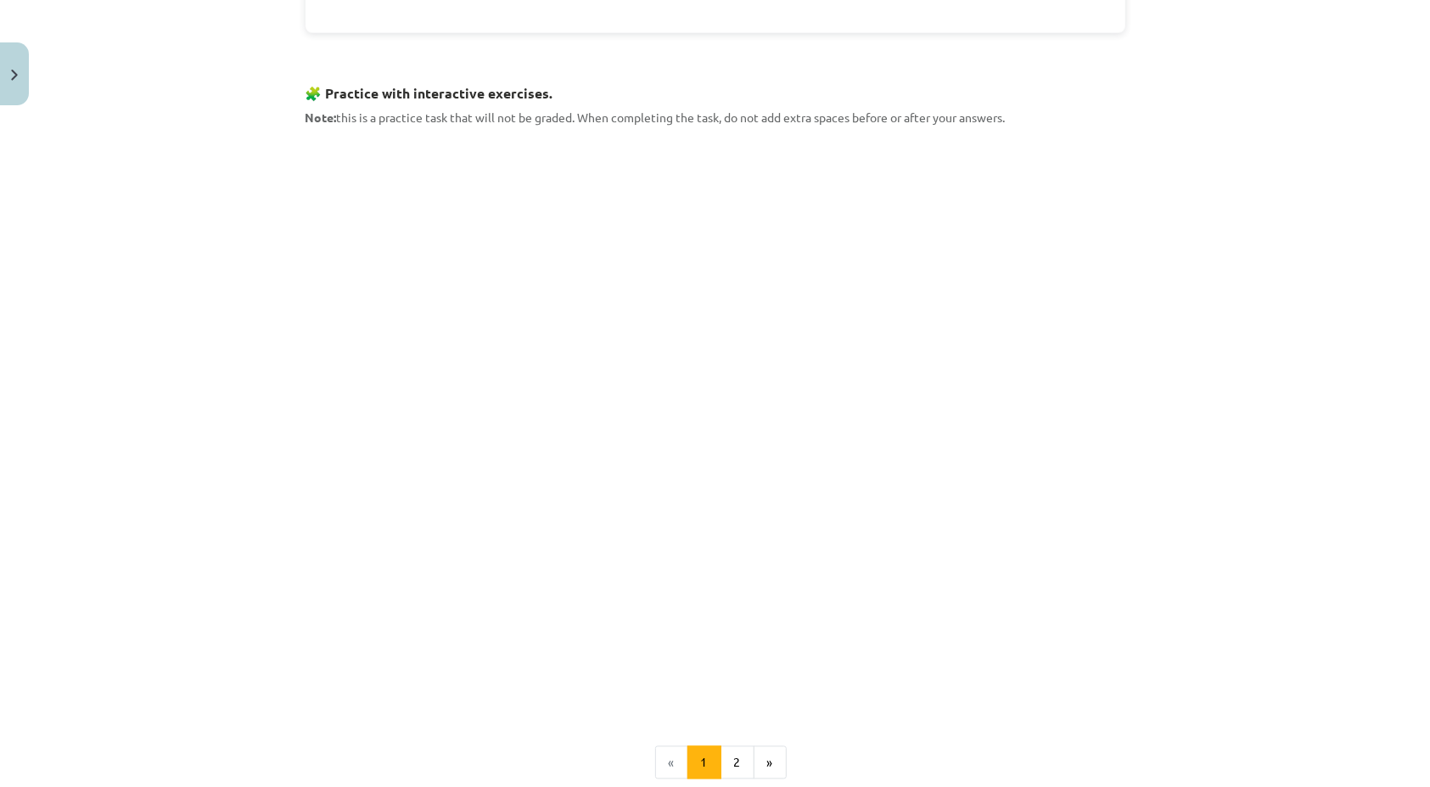
scroll to position [1541, 0]
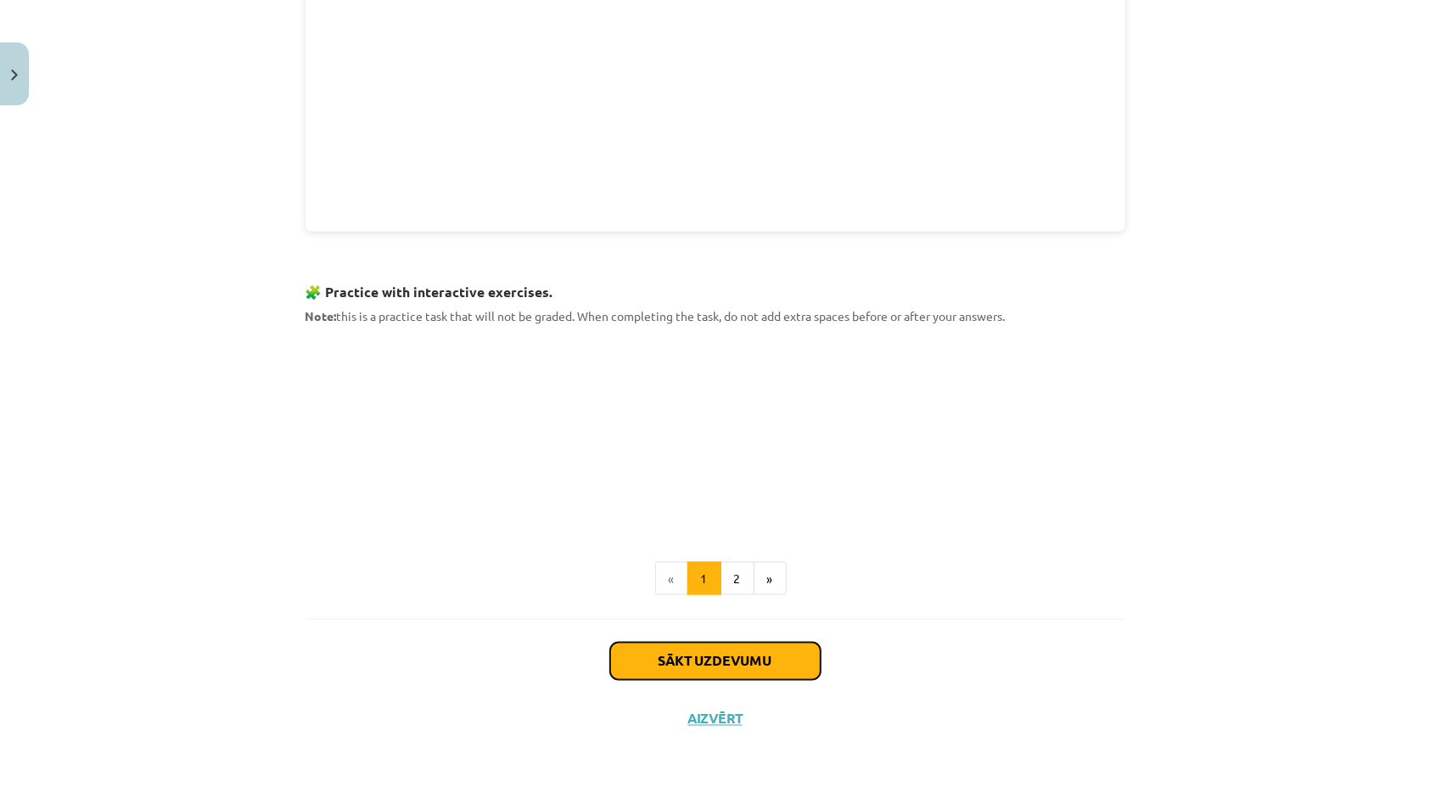
click at [672, 660] on button "Sākt uzdevumu" at bounding box center [715, 660] width 210 height 37
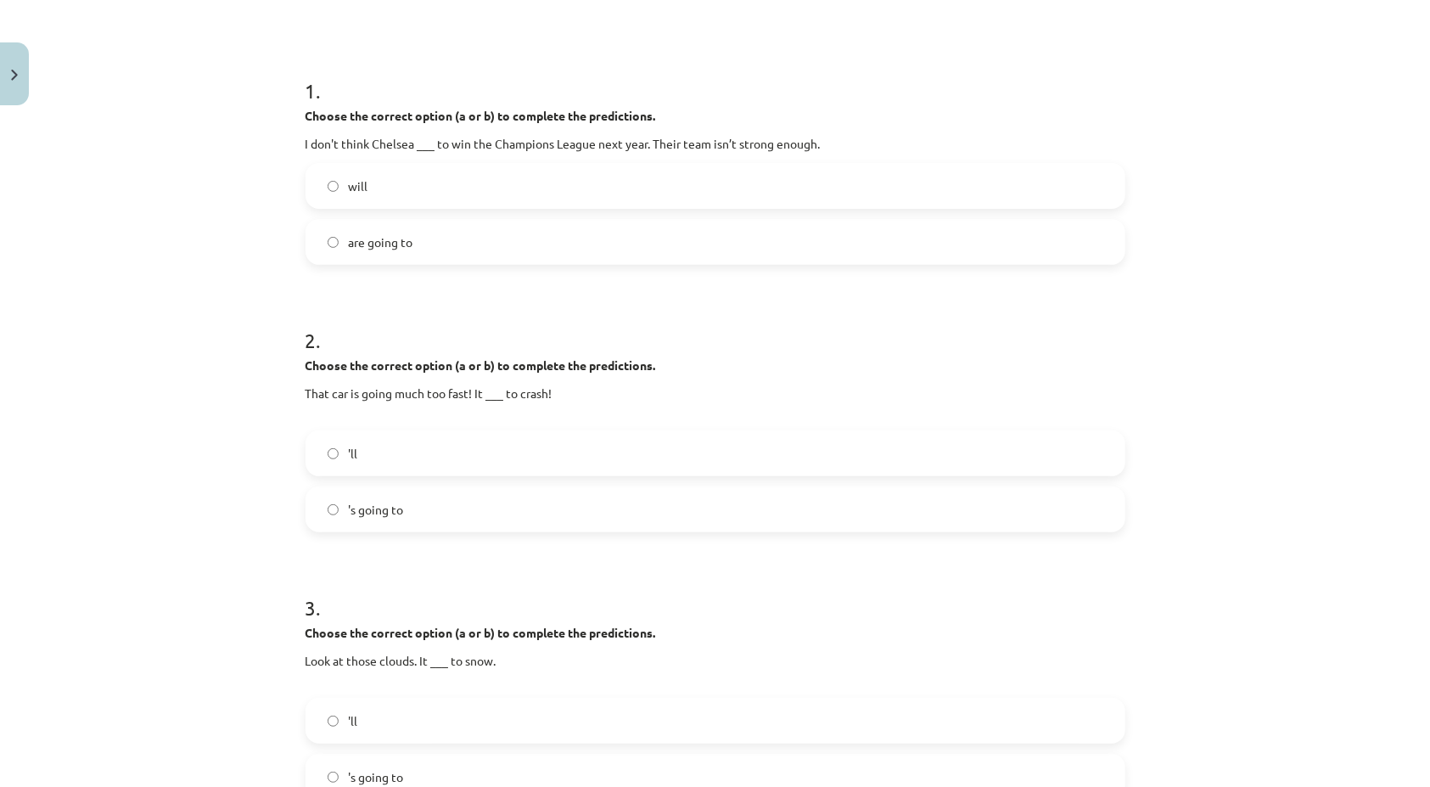
scroll to position [42, 0]
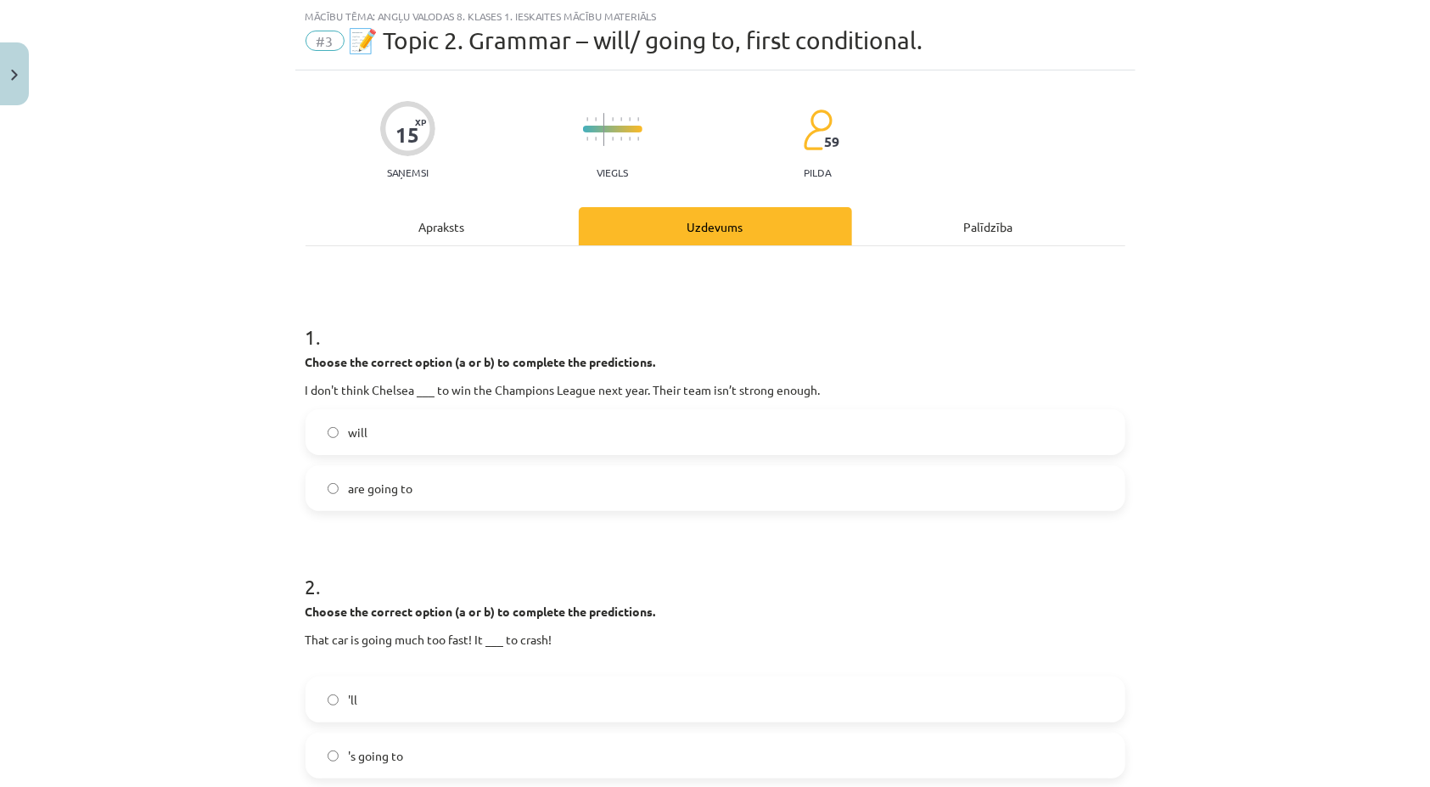
click at [333, 444] on label "will" at bounding box center [715, 432] width 816 height 42
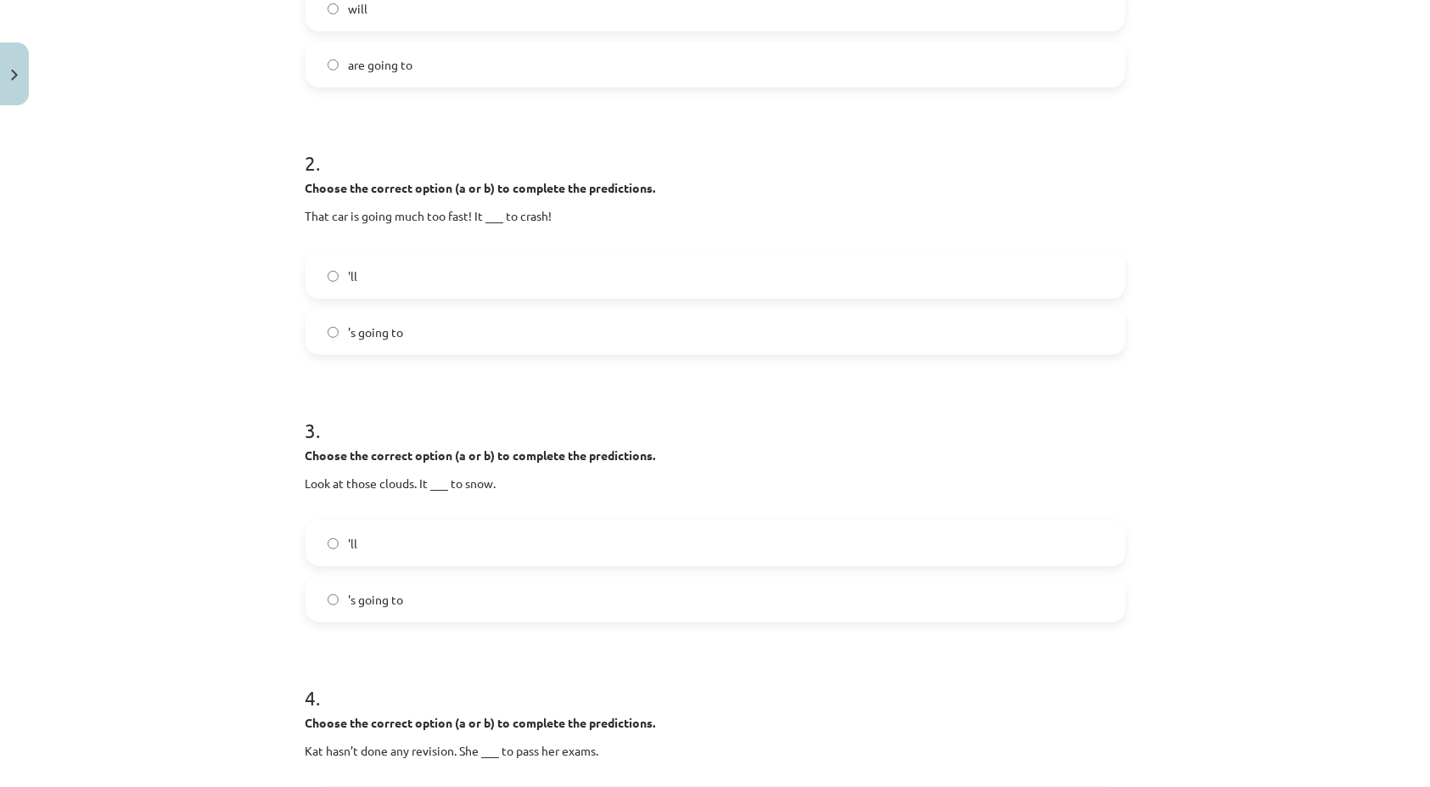
scroll to position [467, 0]
click at [326, 608] on label "'s going to" at bounding box center [715, 598] width 816 height 42
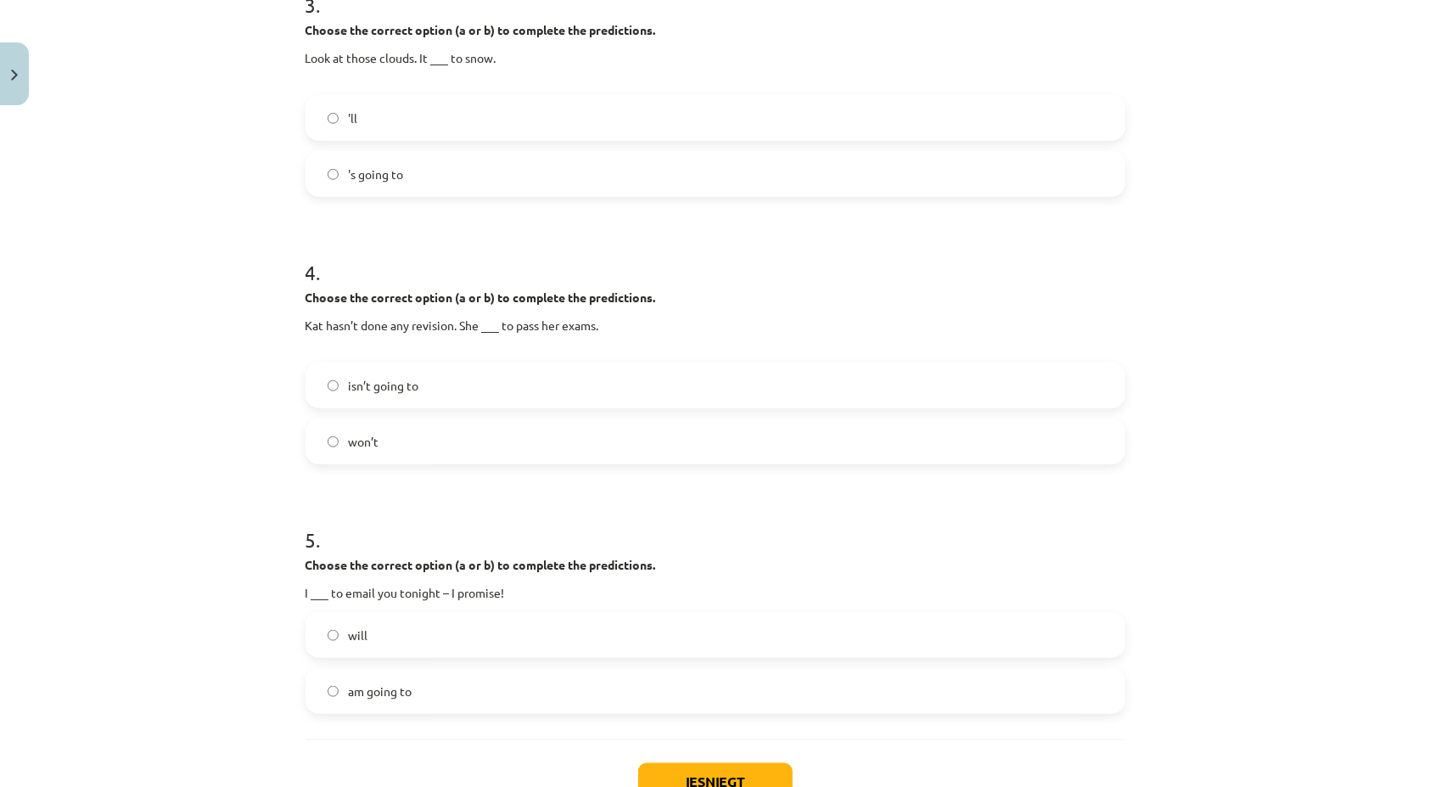
scroll to position [976, 0]
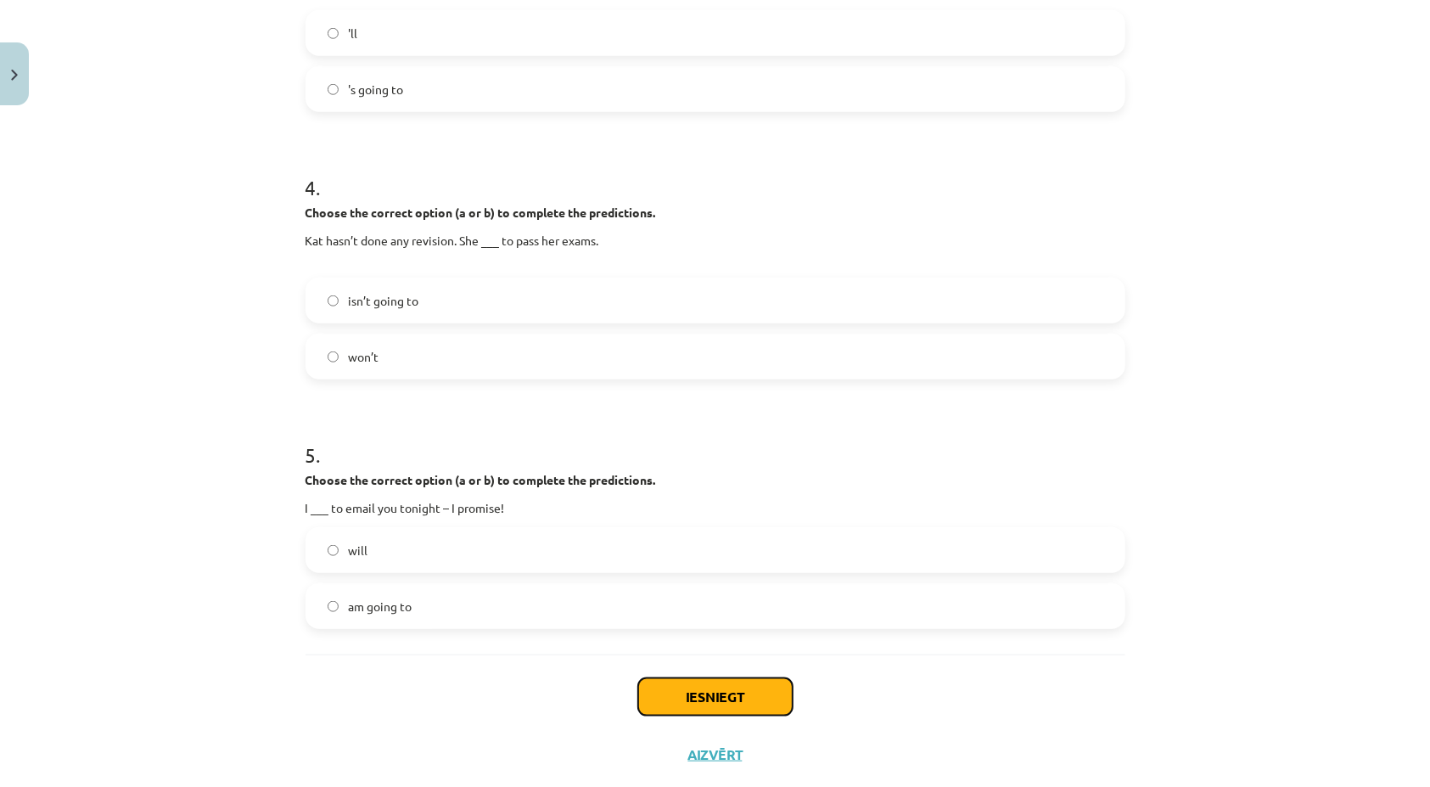
click at [667, 689] on button "Iesniegt" at bounding box center [715, 696] width 154 height 37
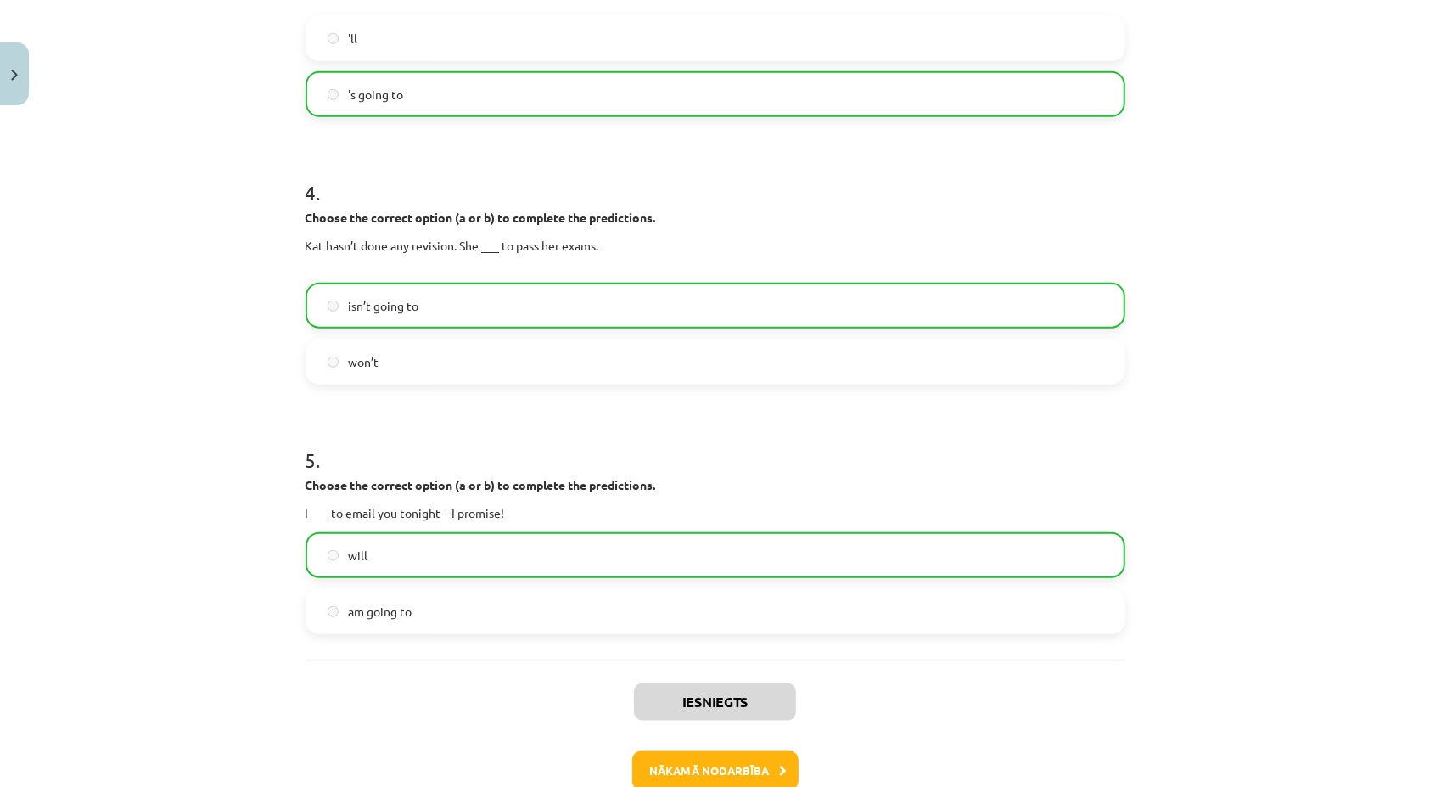
scroll to position [1067, 0]
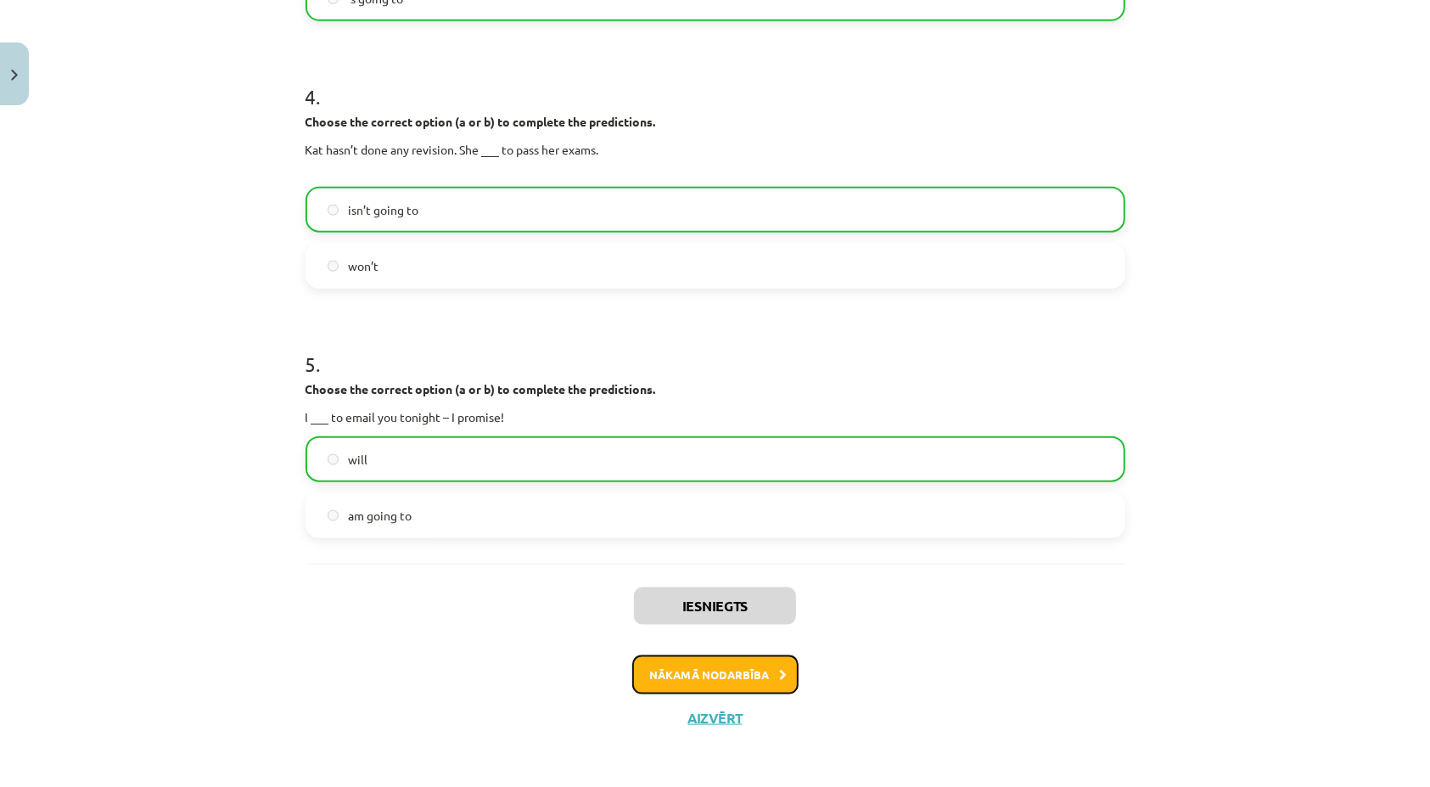
click at [642, 679] on button "Nākamā nodarbība" at bounding box center [715, 674] width 166 height 39
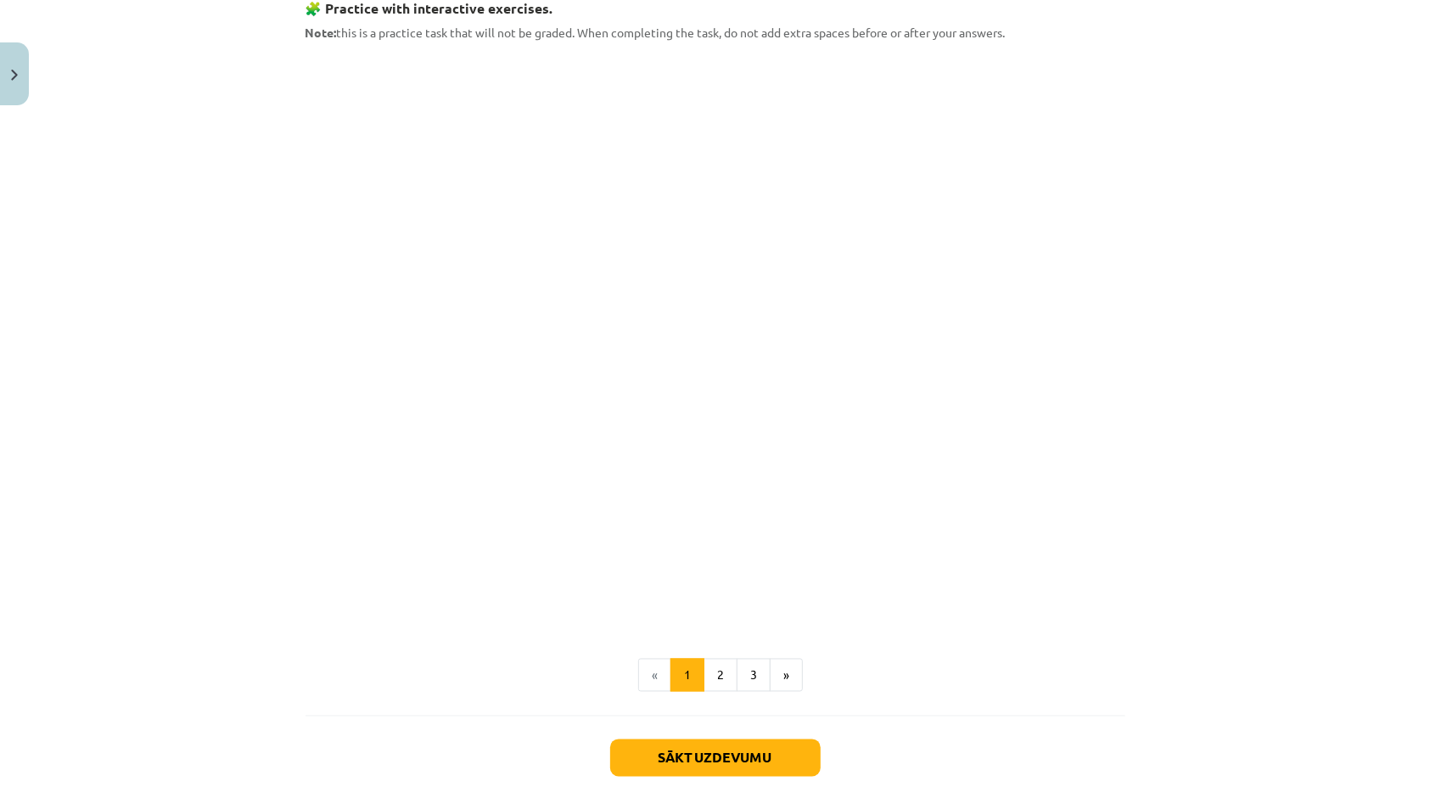
scroll to position [1821, 0]
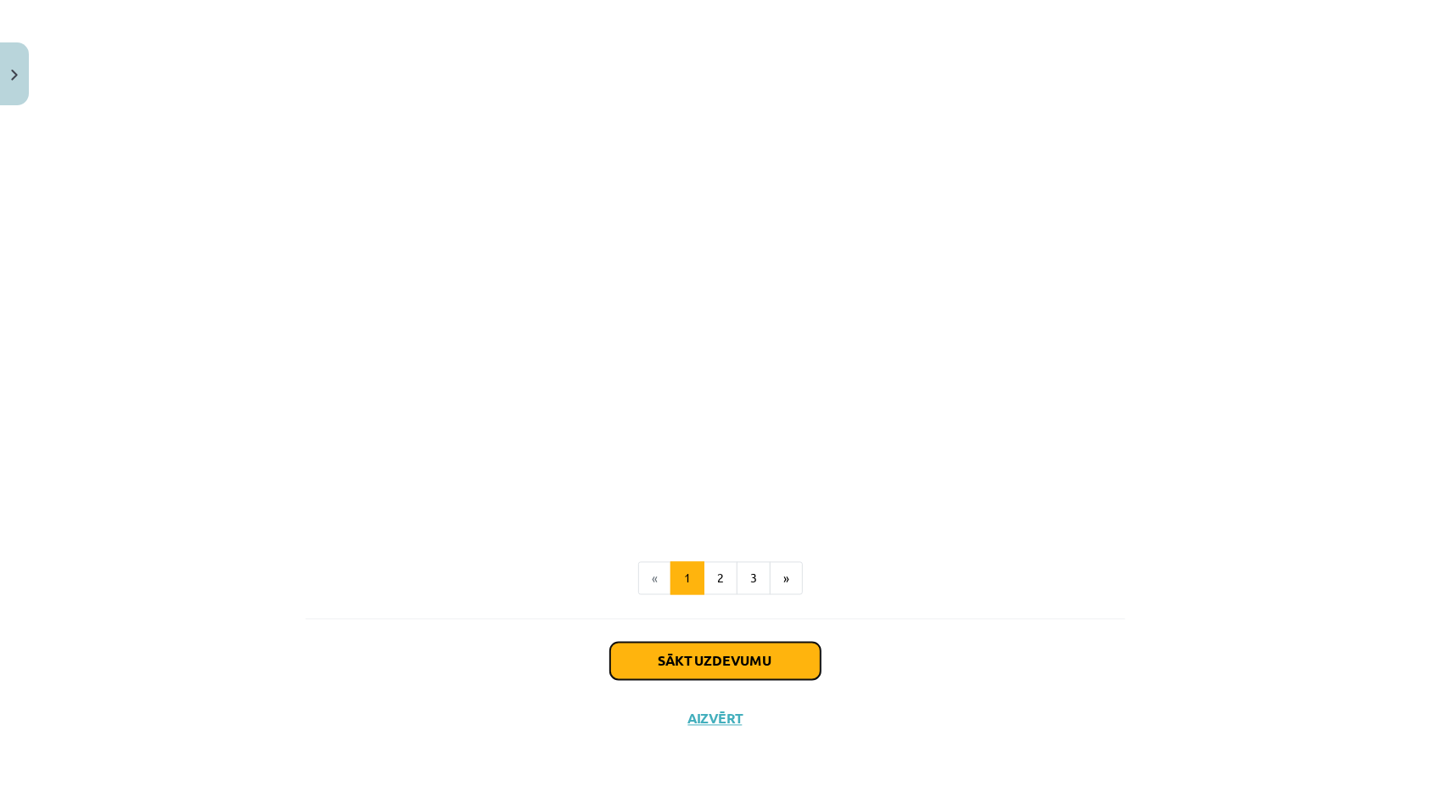
click at [679, 651] on button "Sākt uzdevumu" at bounding box center [715, 660] width 210 height 37
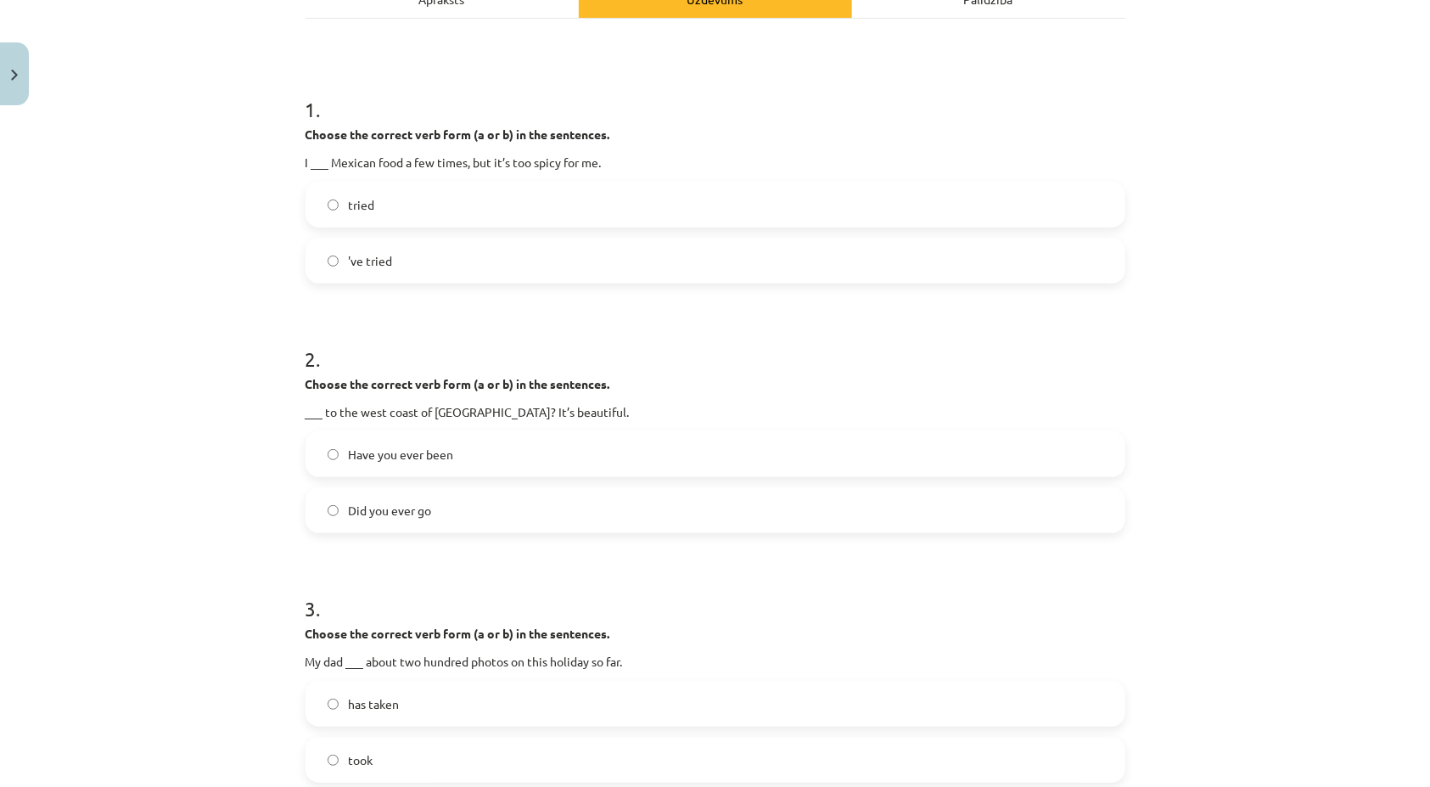
scroll to position [42, 0]
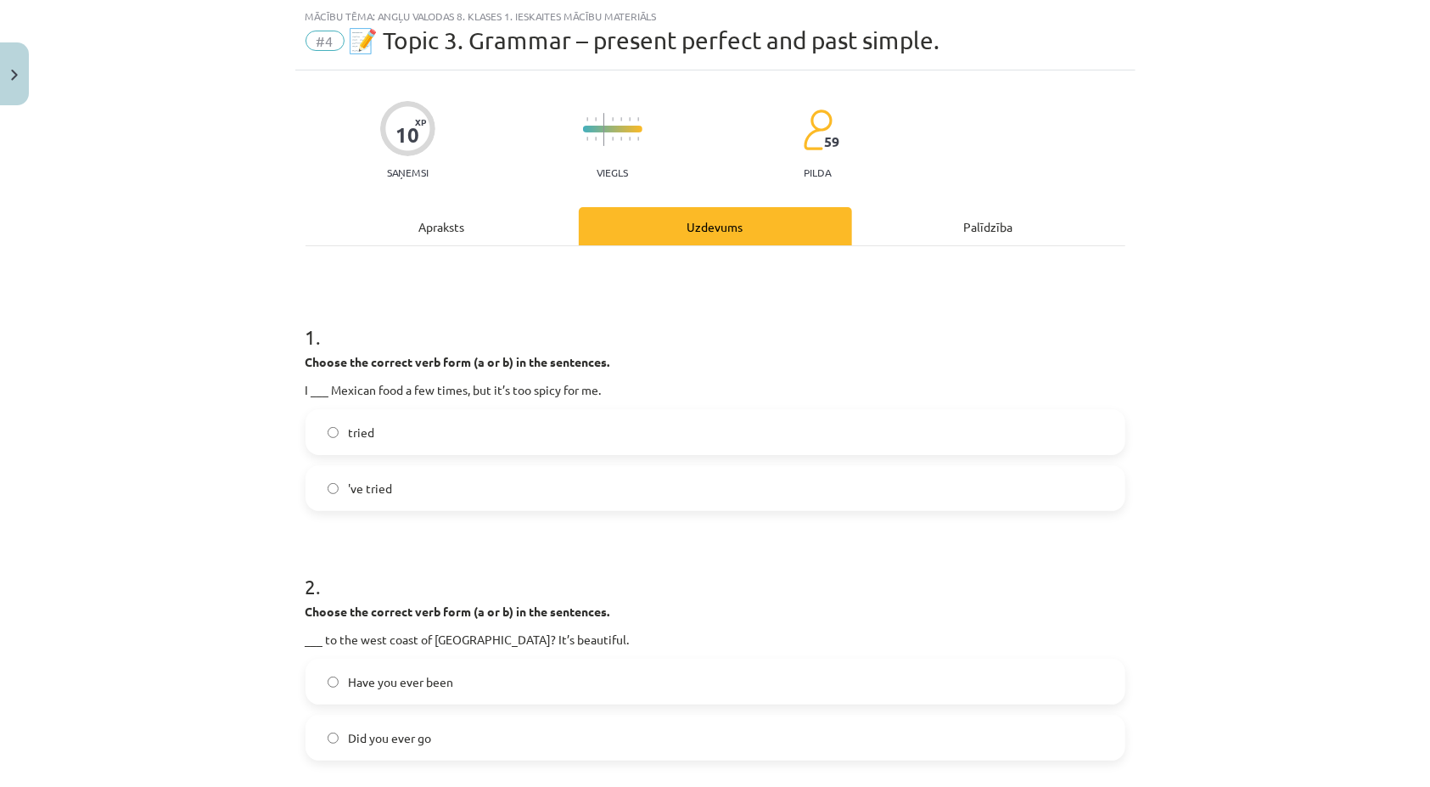
click at [420, 498] on label "'ve tried" at bounding box center [715, 488] width 816 height 42
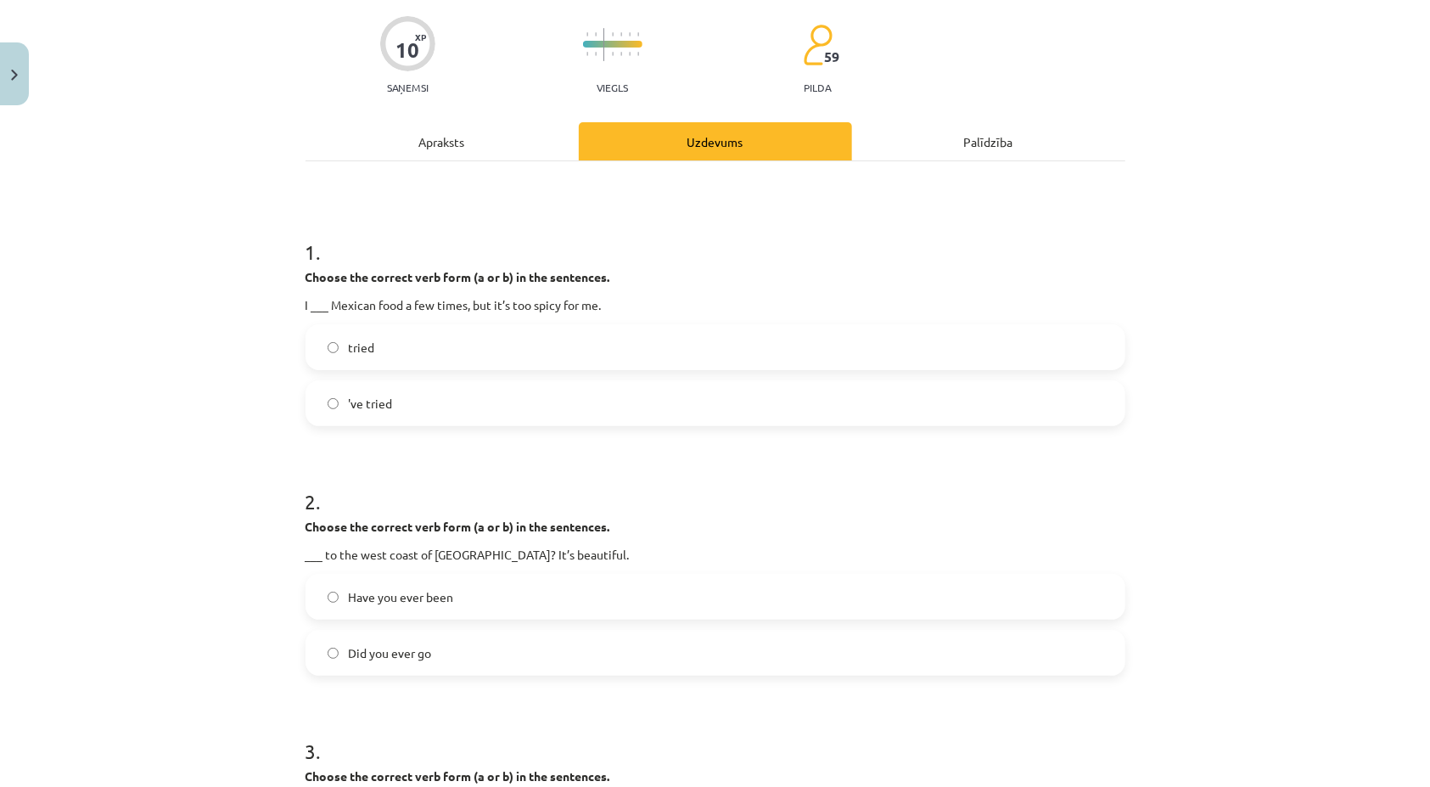
click at [324, 608] on label "Have you ever been" at bounding box center [715, 596] width 816 height 42
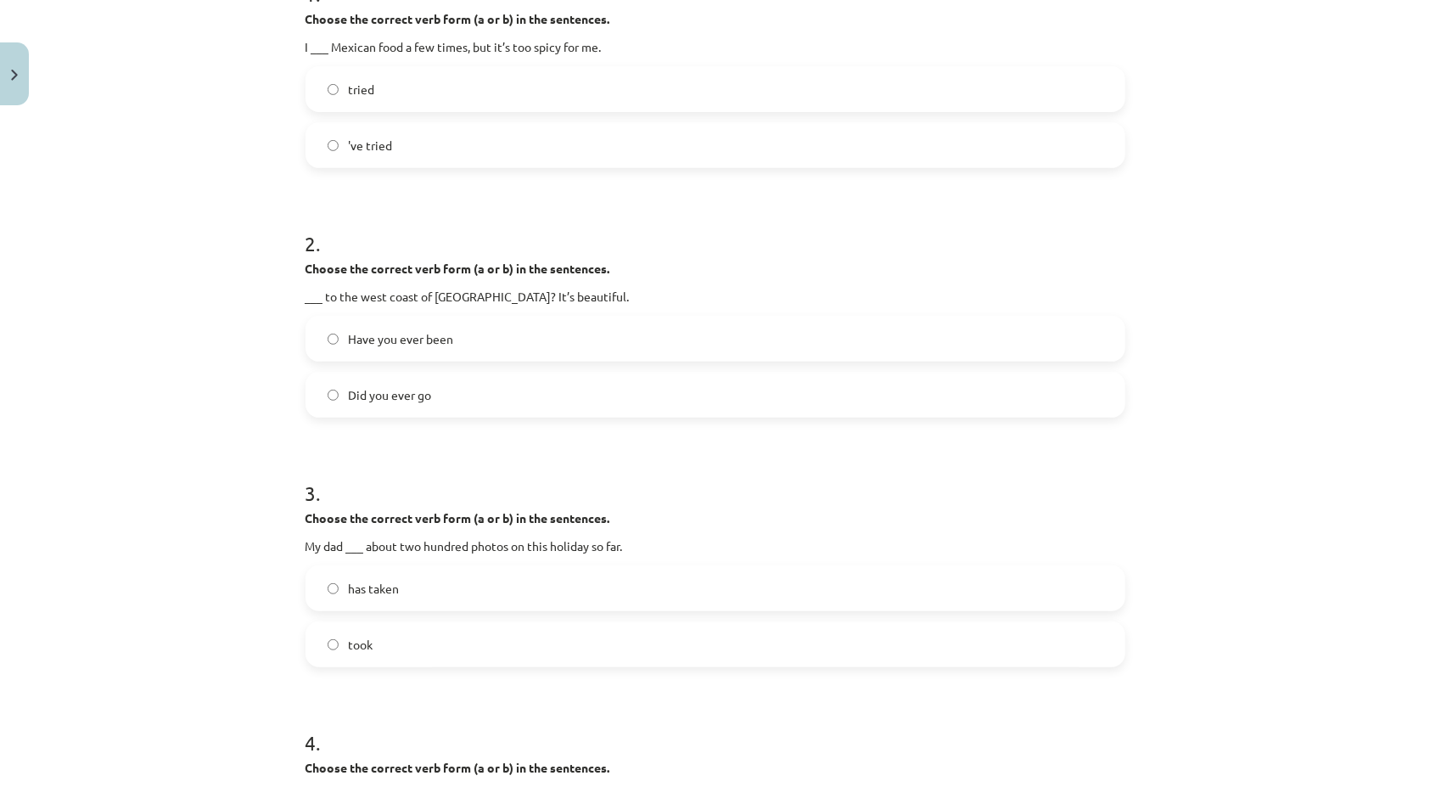
scroll to position [467, 0]
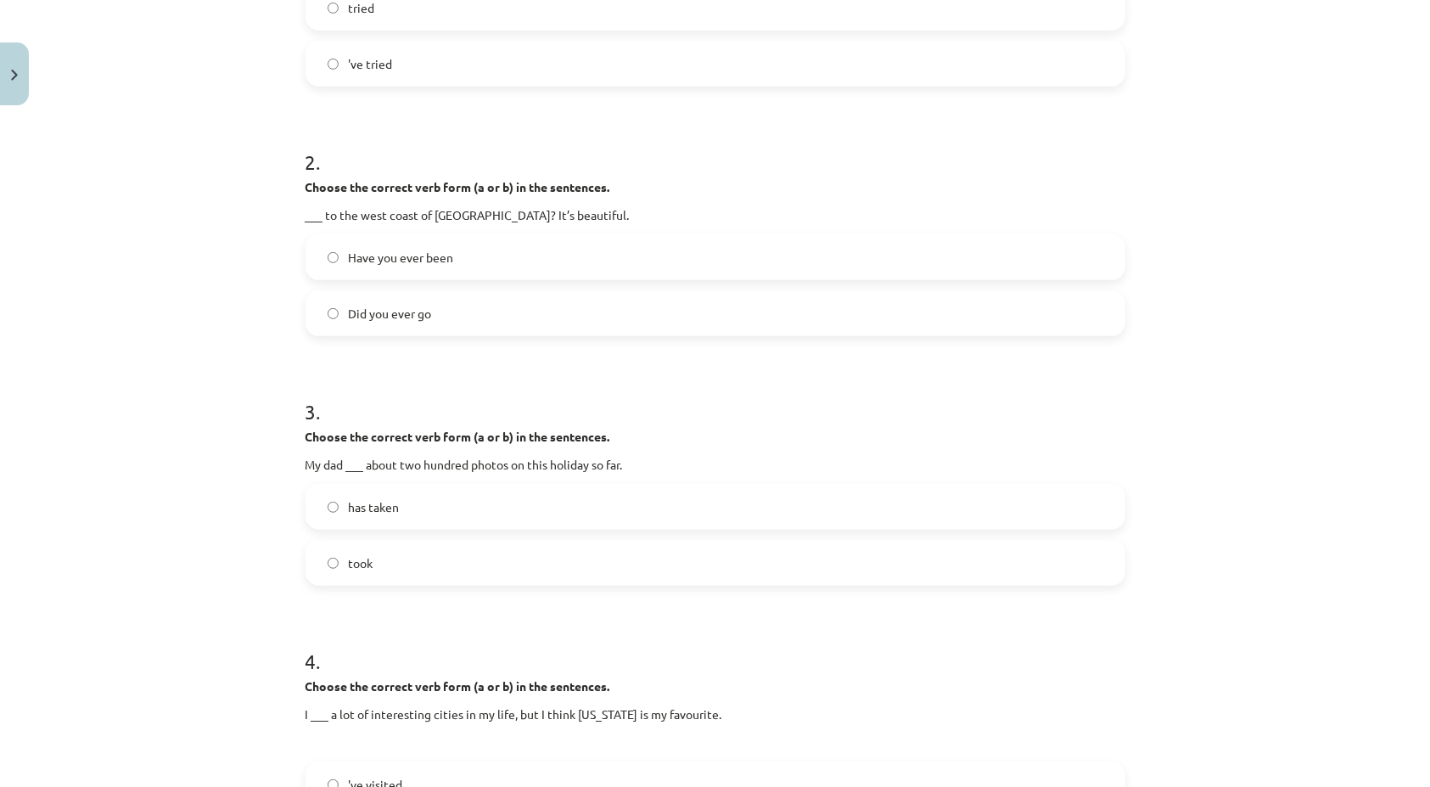
click at [324, 513] on label "has taken" at bounding box center [715, 506] width 816 height 42
click at [338, 558] on label "took" at bounding box center [715, 562] width 816 height 42
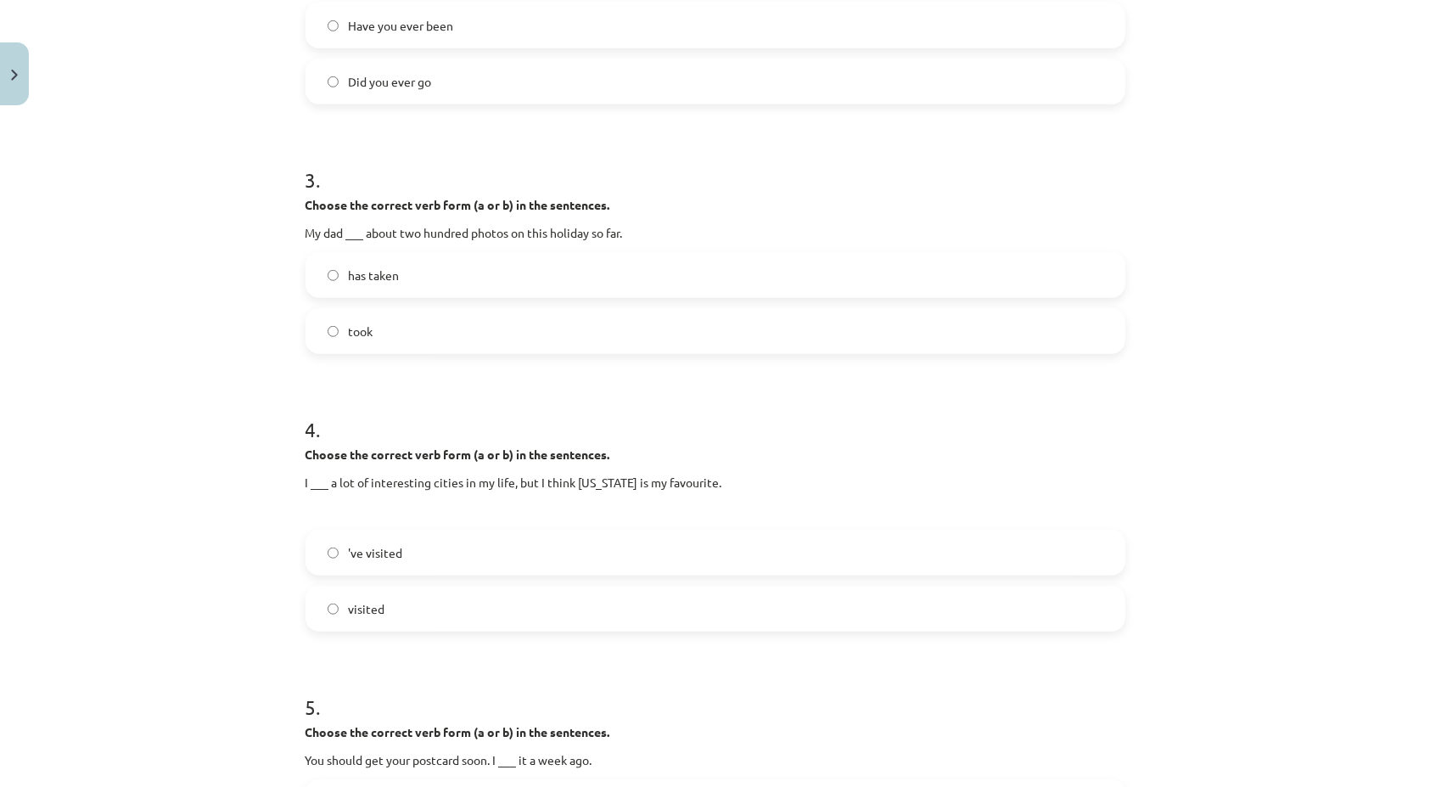
scroll to position [721, 0]
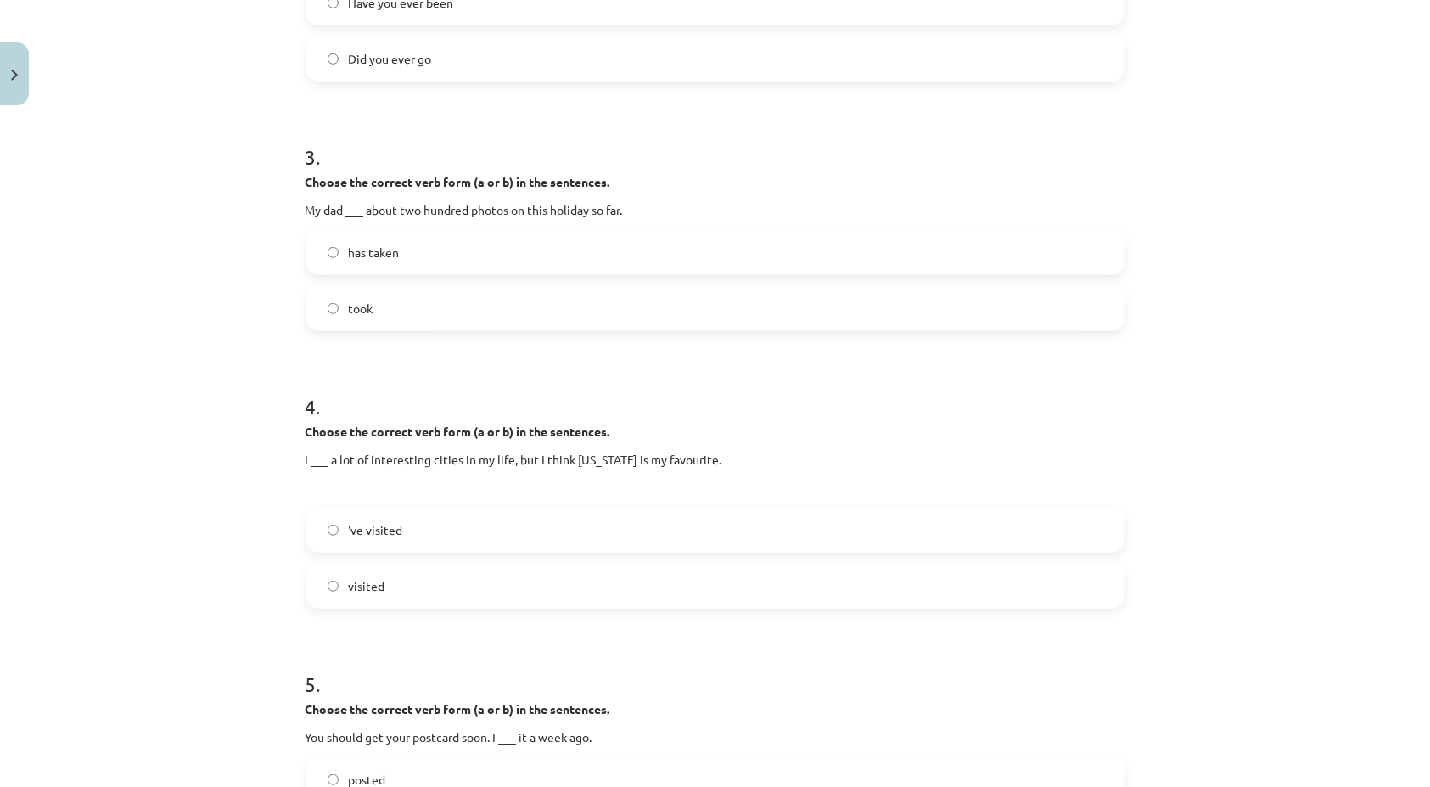
click at [328, 539] on label "'ve visited" at bounding box center [715, 529] width 816 height 42
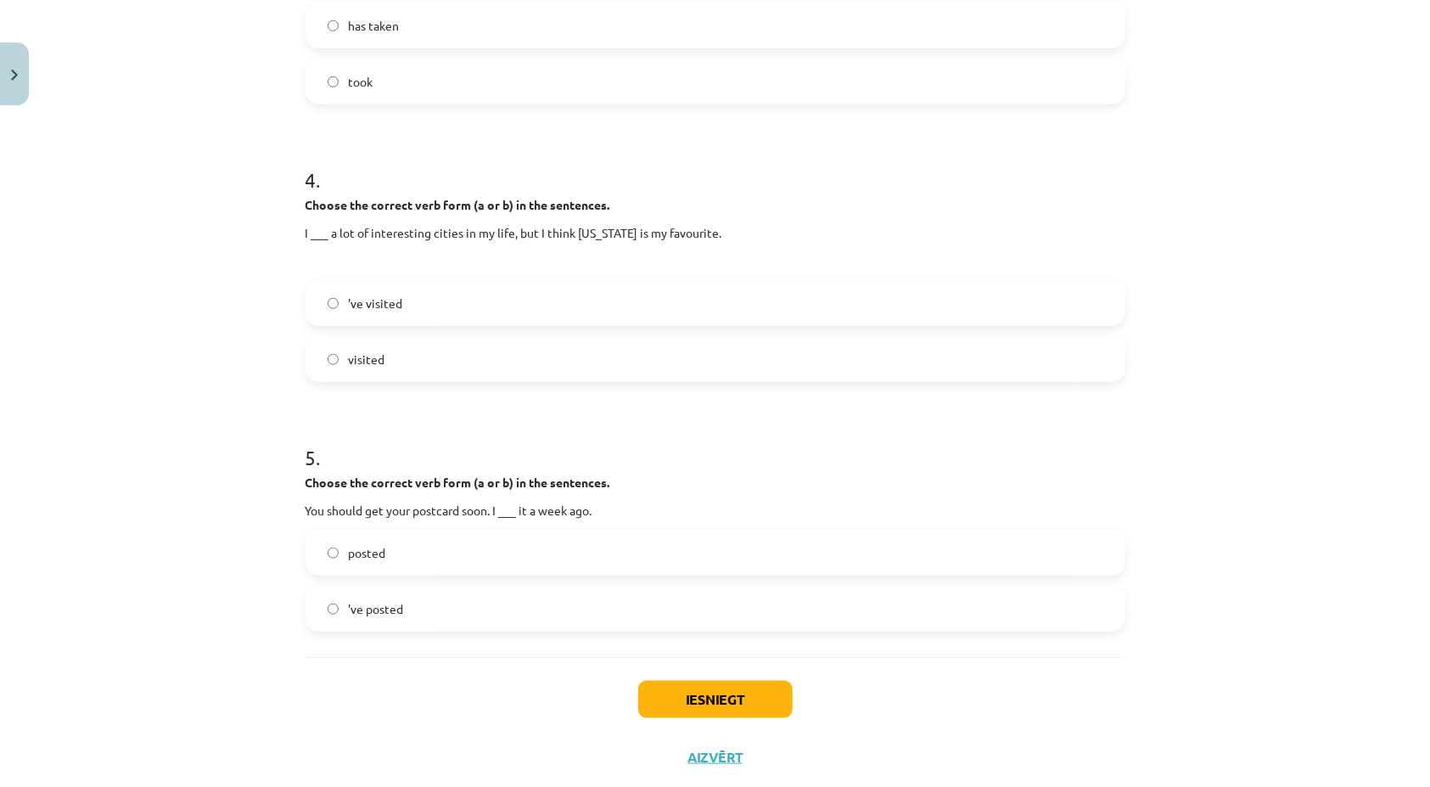
scroll to position [976, 0]
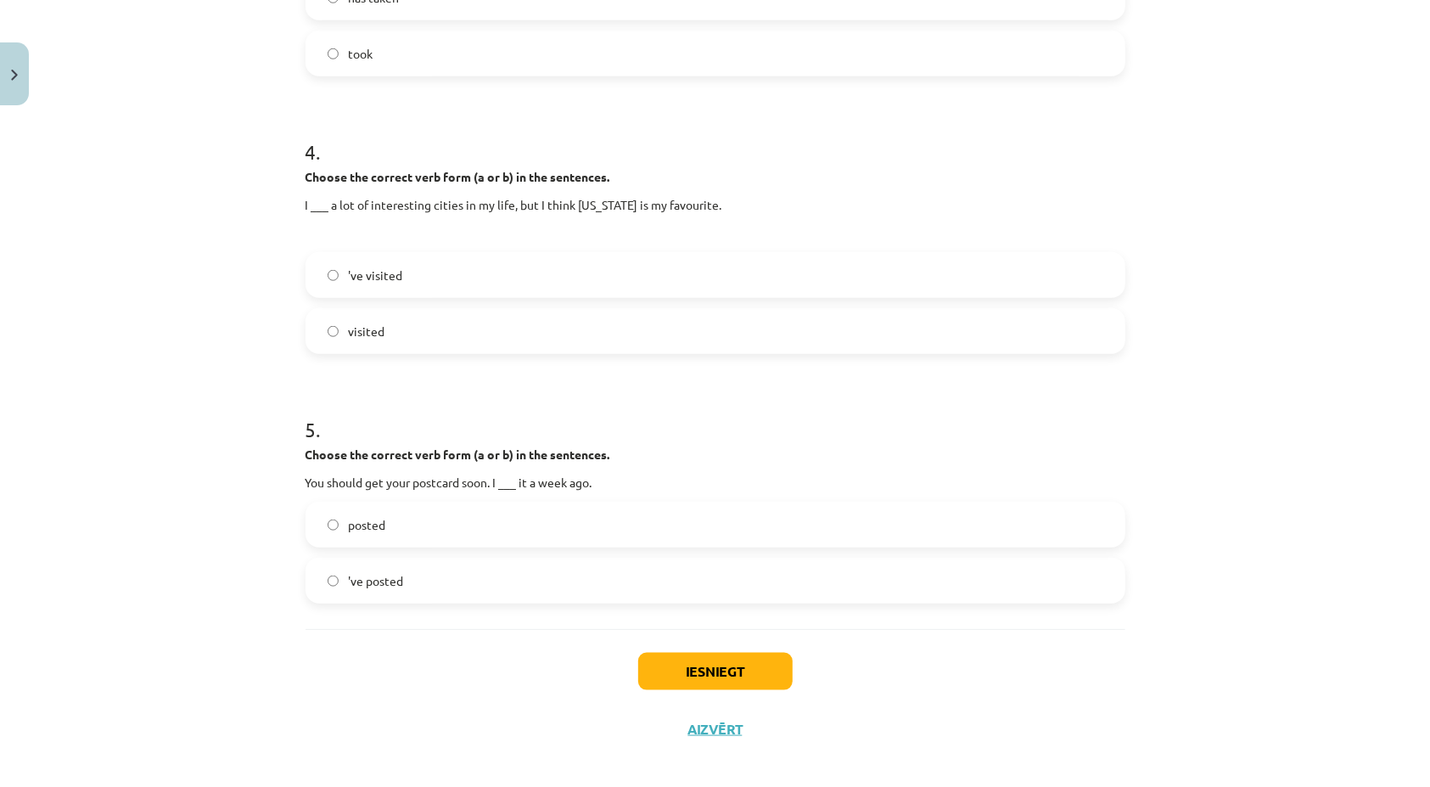
click at [327, 536] on label "posted" at bounding box center [715, 524] width 816 height 42
click at [737, 670] on button "Iesniegt" at bounding box center [715, 671] width 154 height 37
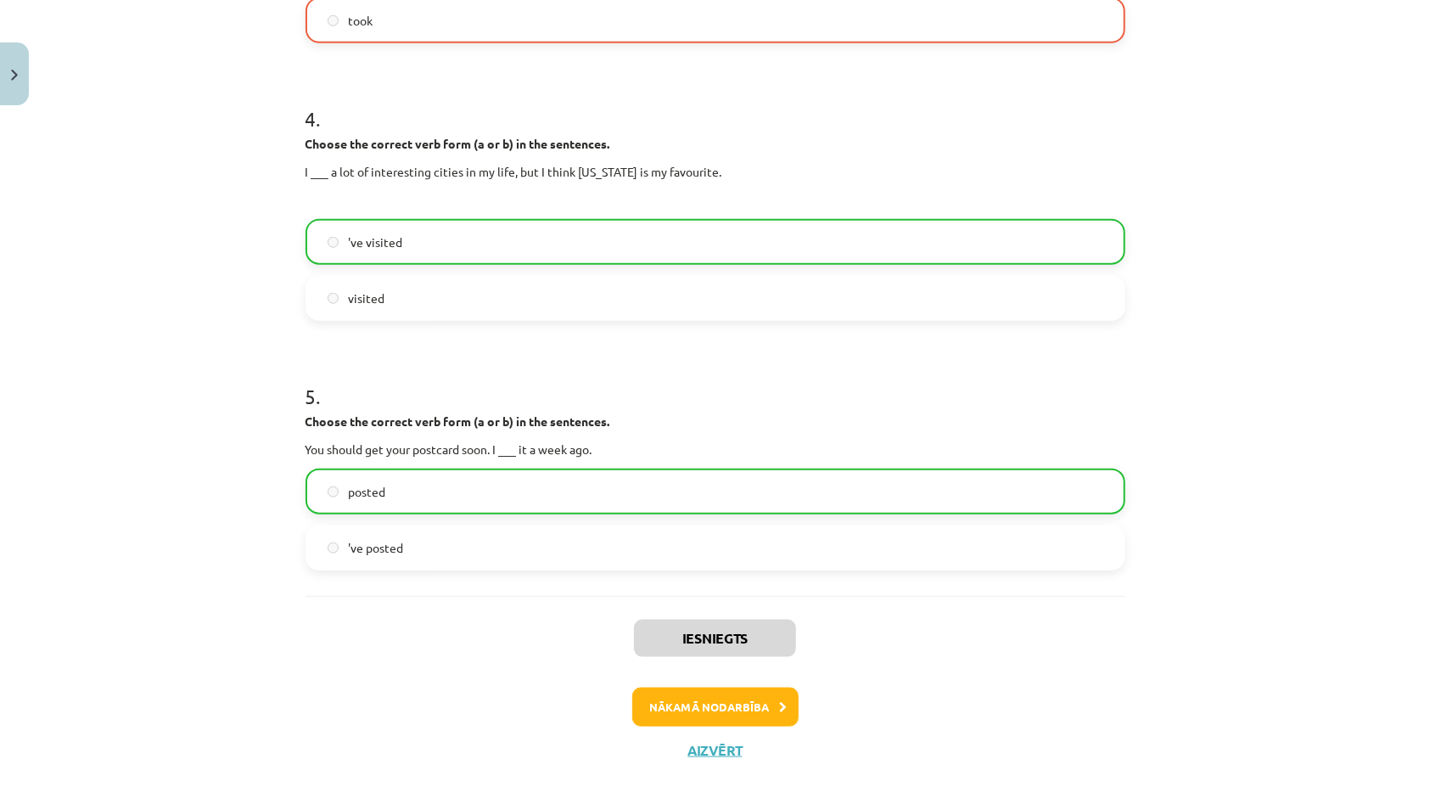
scroll to position [1041, 0]
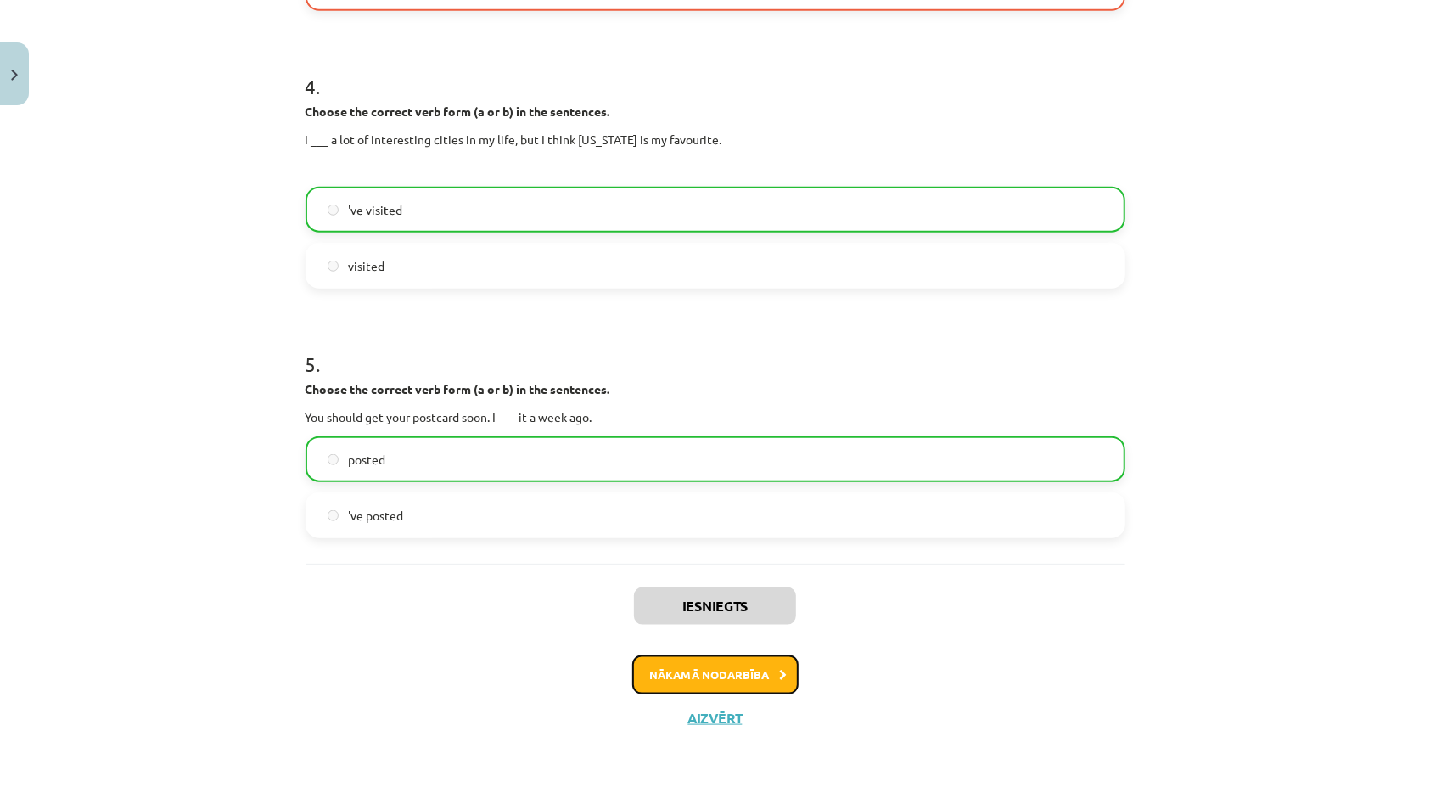
click at [716, 683] on button "Nākamā nodarbība" at bounding box center [715, 674] width 166 height 39
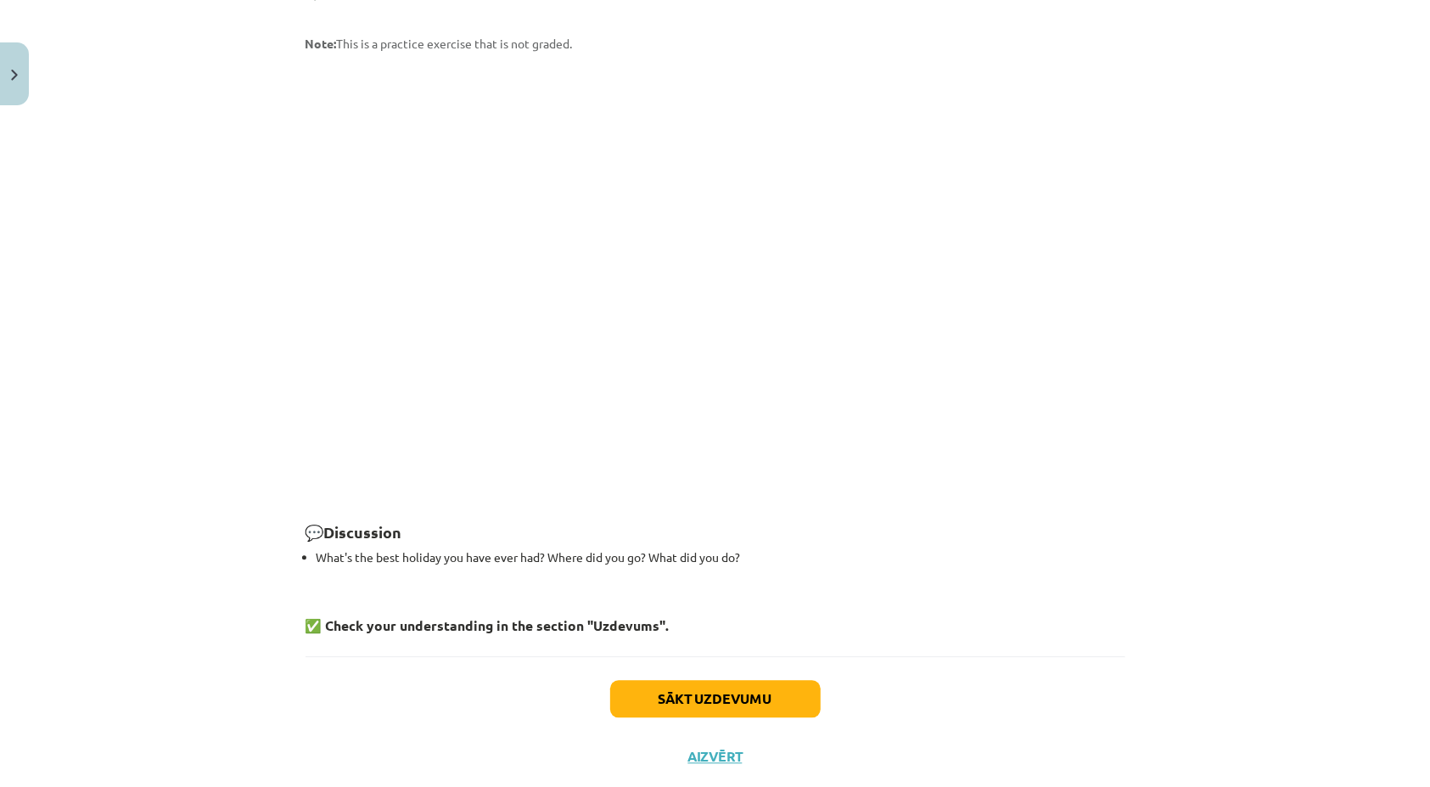
scroll to position [2225, 0]
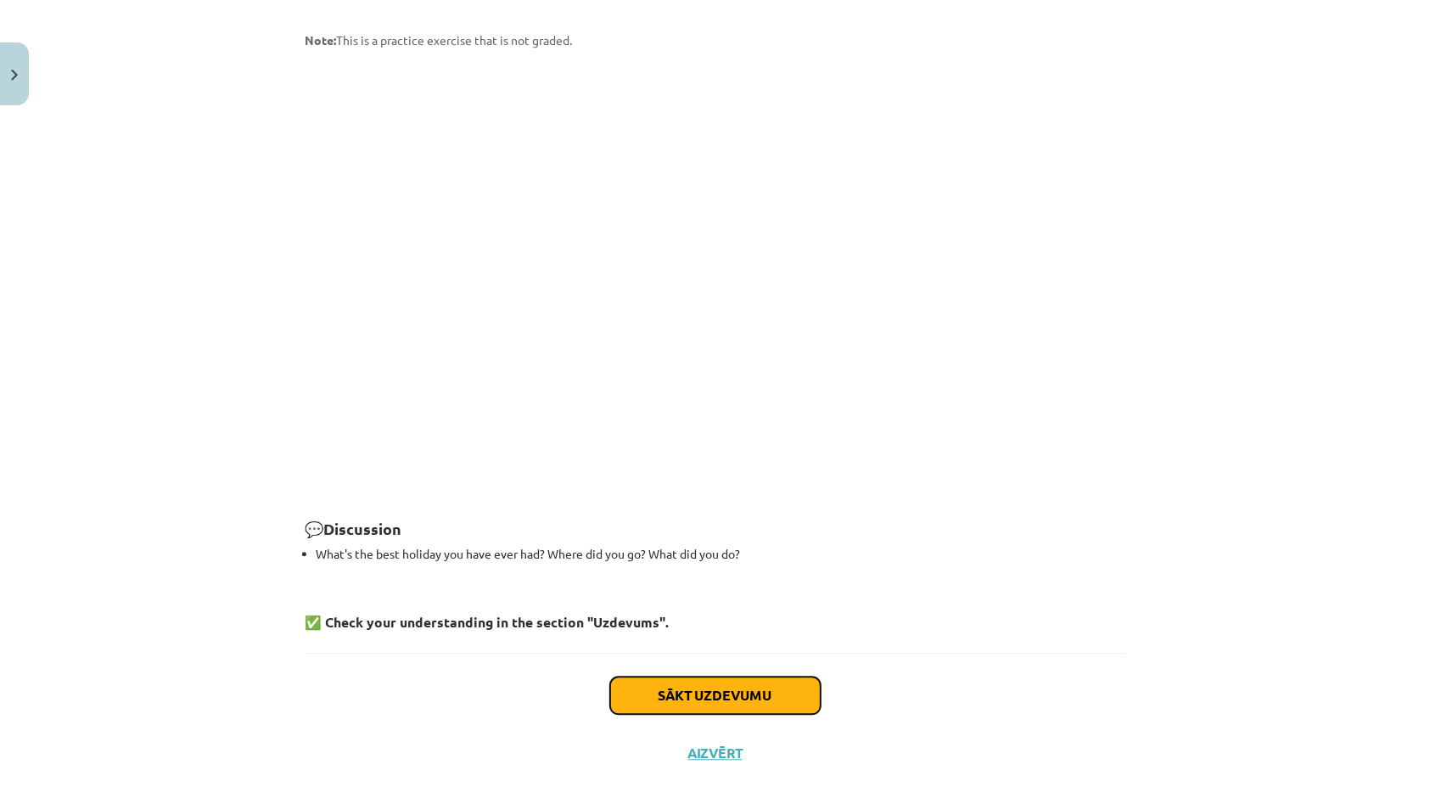
click at [676, 676] on button "Sākt uzdevumu" at bounding box center [715, 694] width 210 height 37
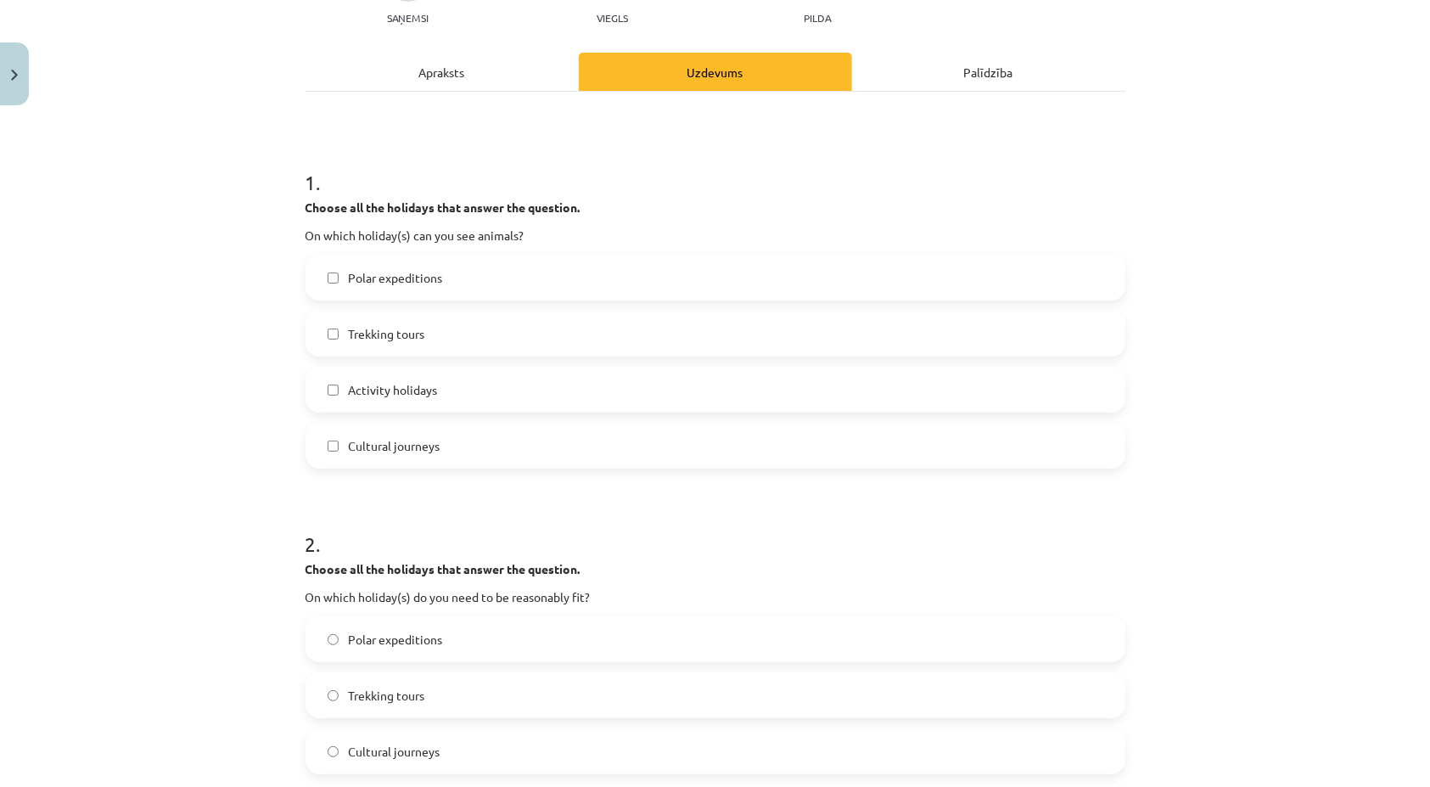
scroll to position [212, 0]
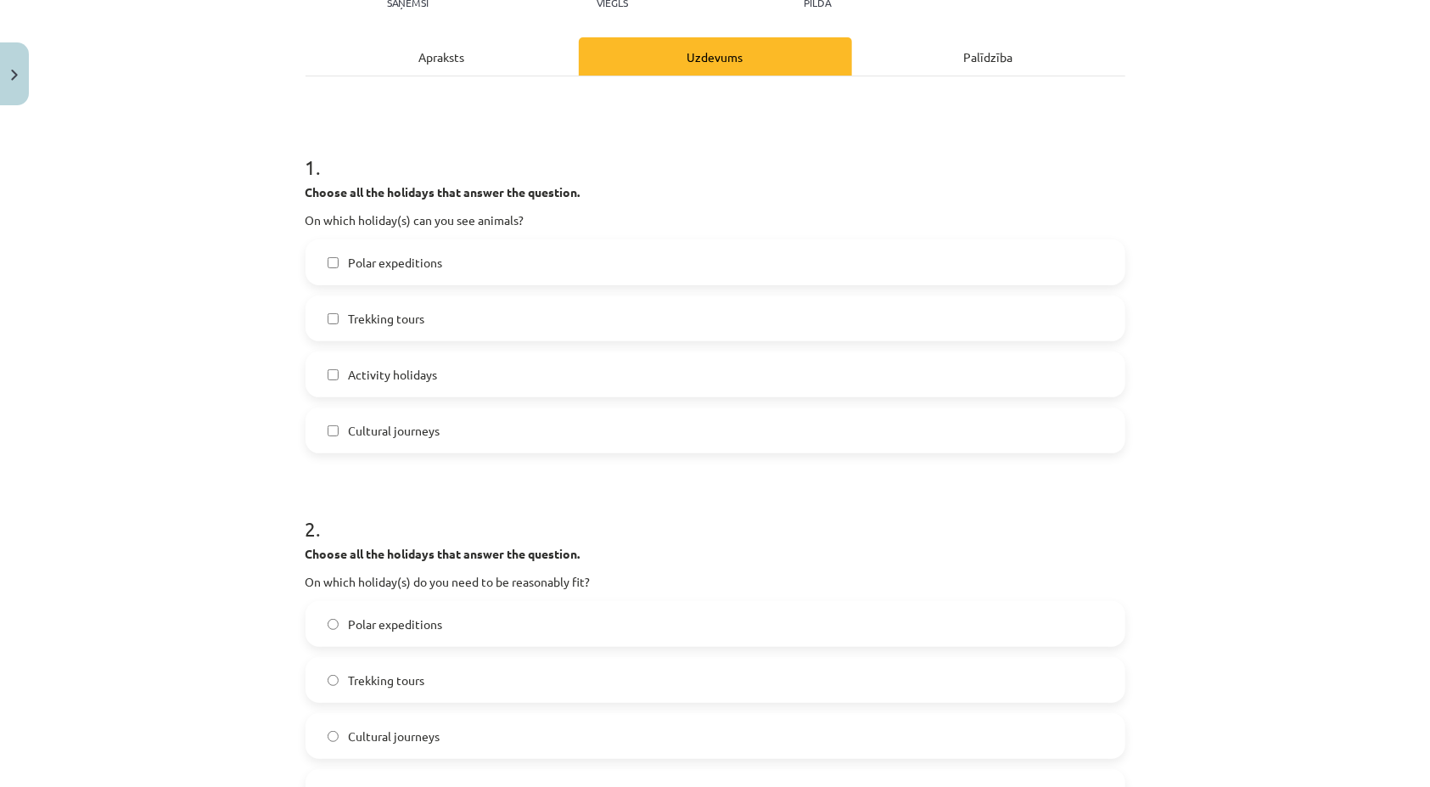
click at [330, 323] on label "Trekking tours" at bounding box center [715, 318] width 816 height 42
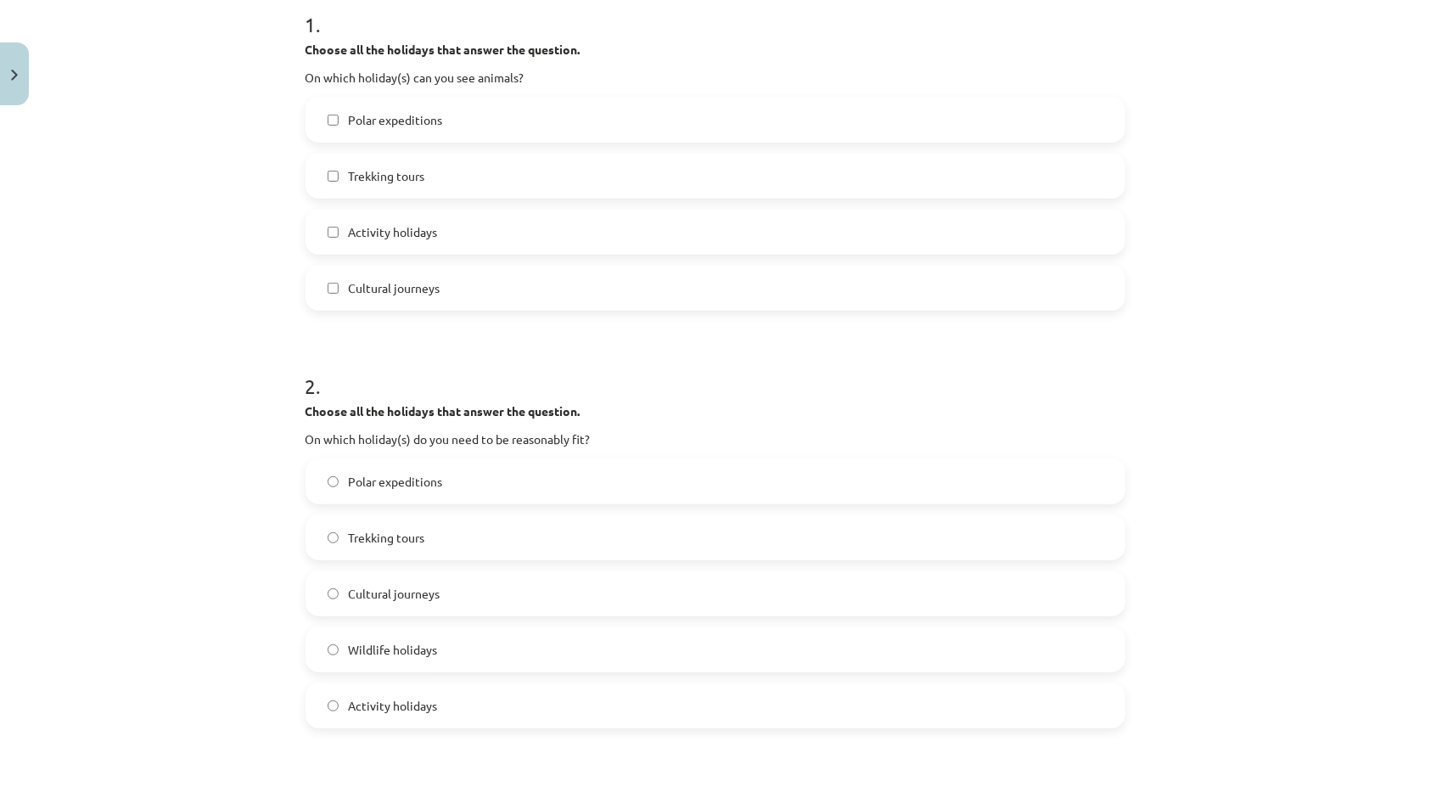
scroll to position [382, 0]
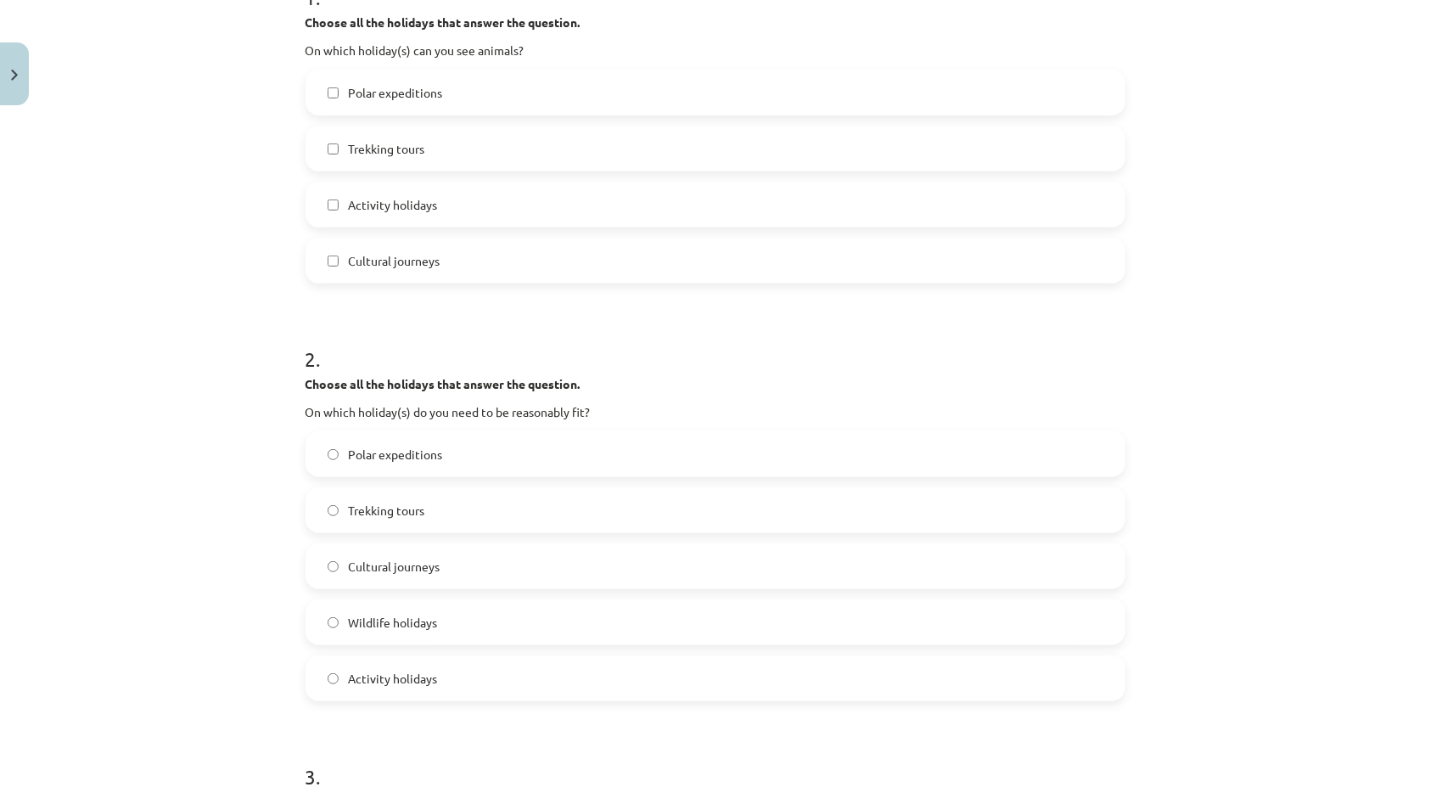
click at [326, 142] on label "Trekking tours" at bounding box center [715, 148] width 816 height 42
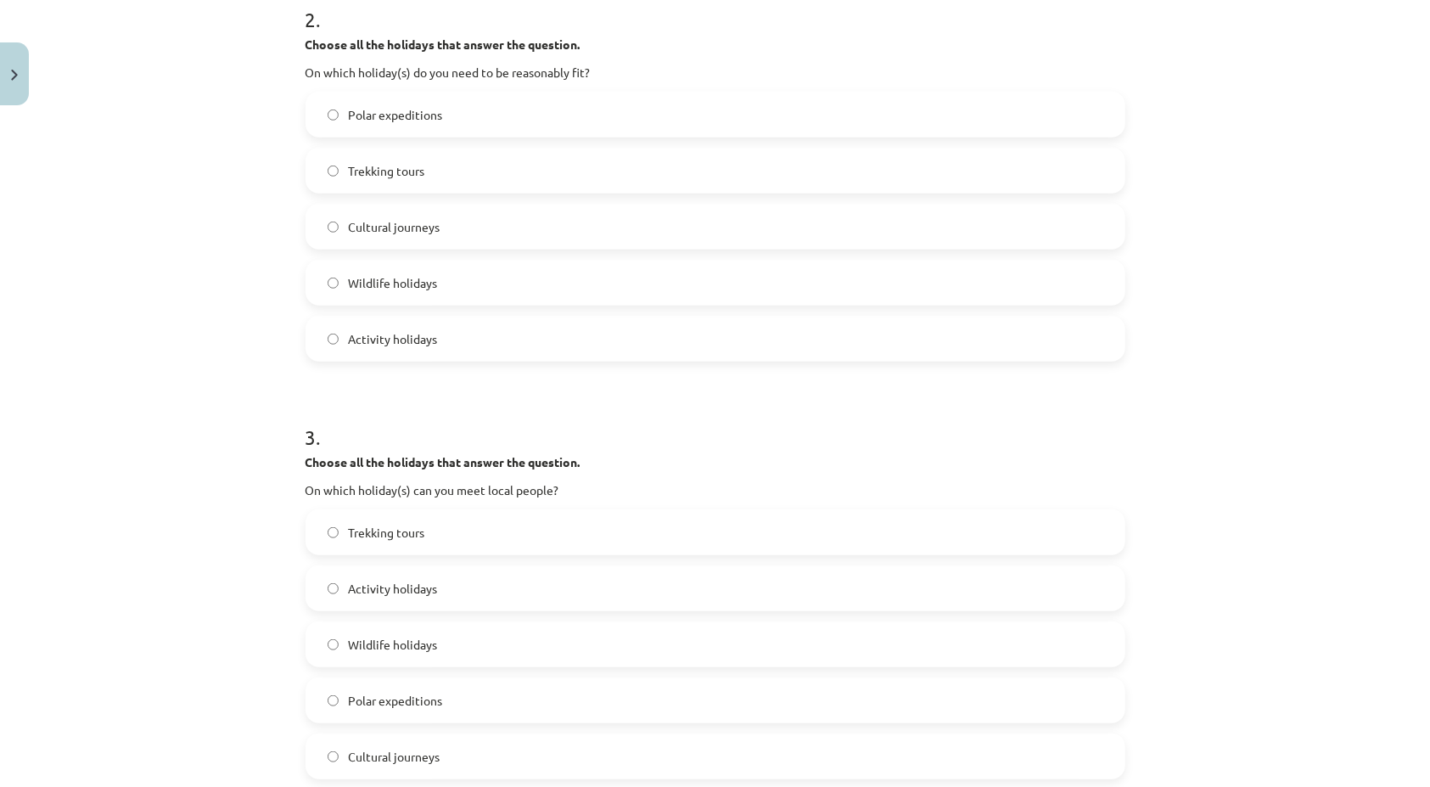
scroll to position [806, 0]
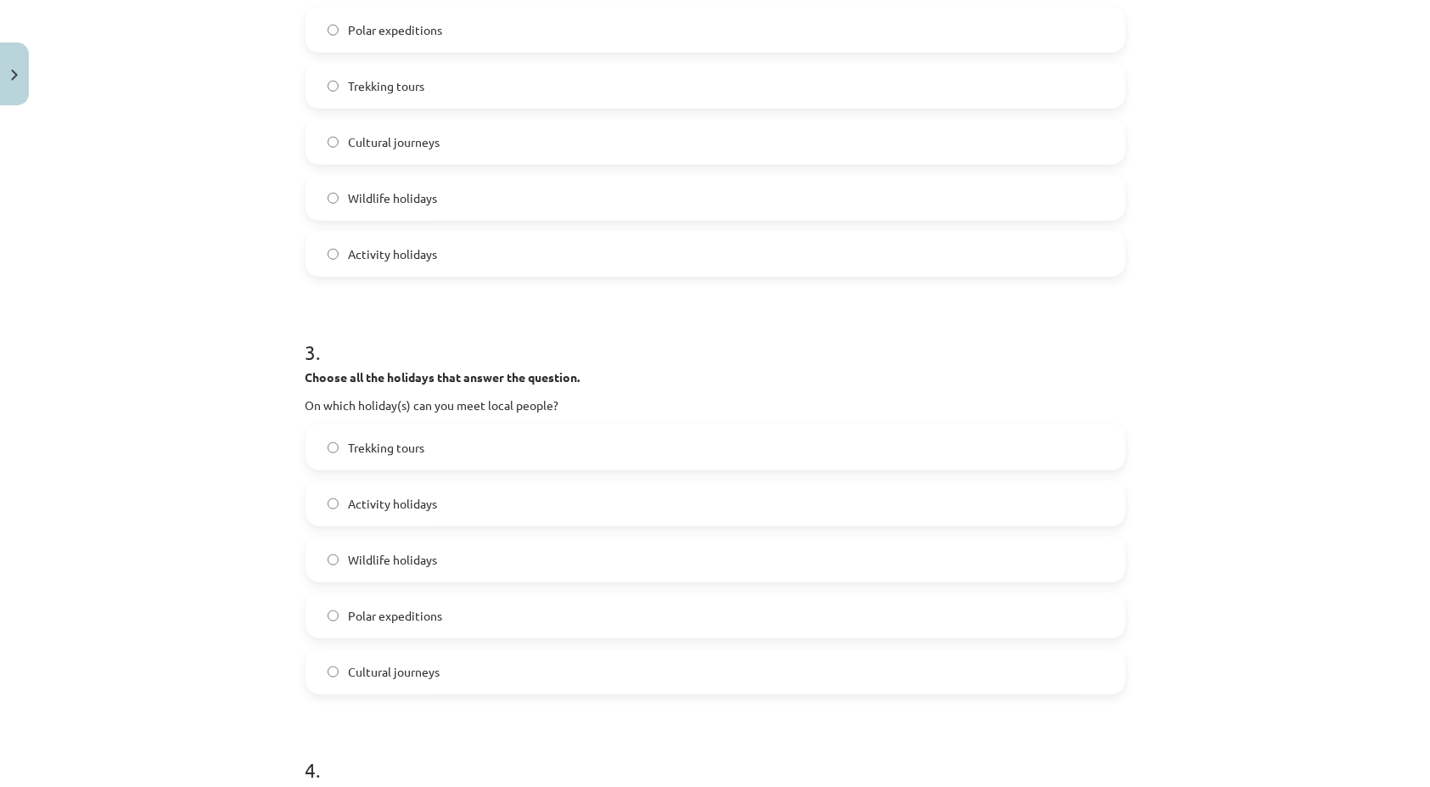
click at [332, 671] on label "Cultural journeys" at bounding box center [715, 671] width 816 height 42
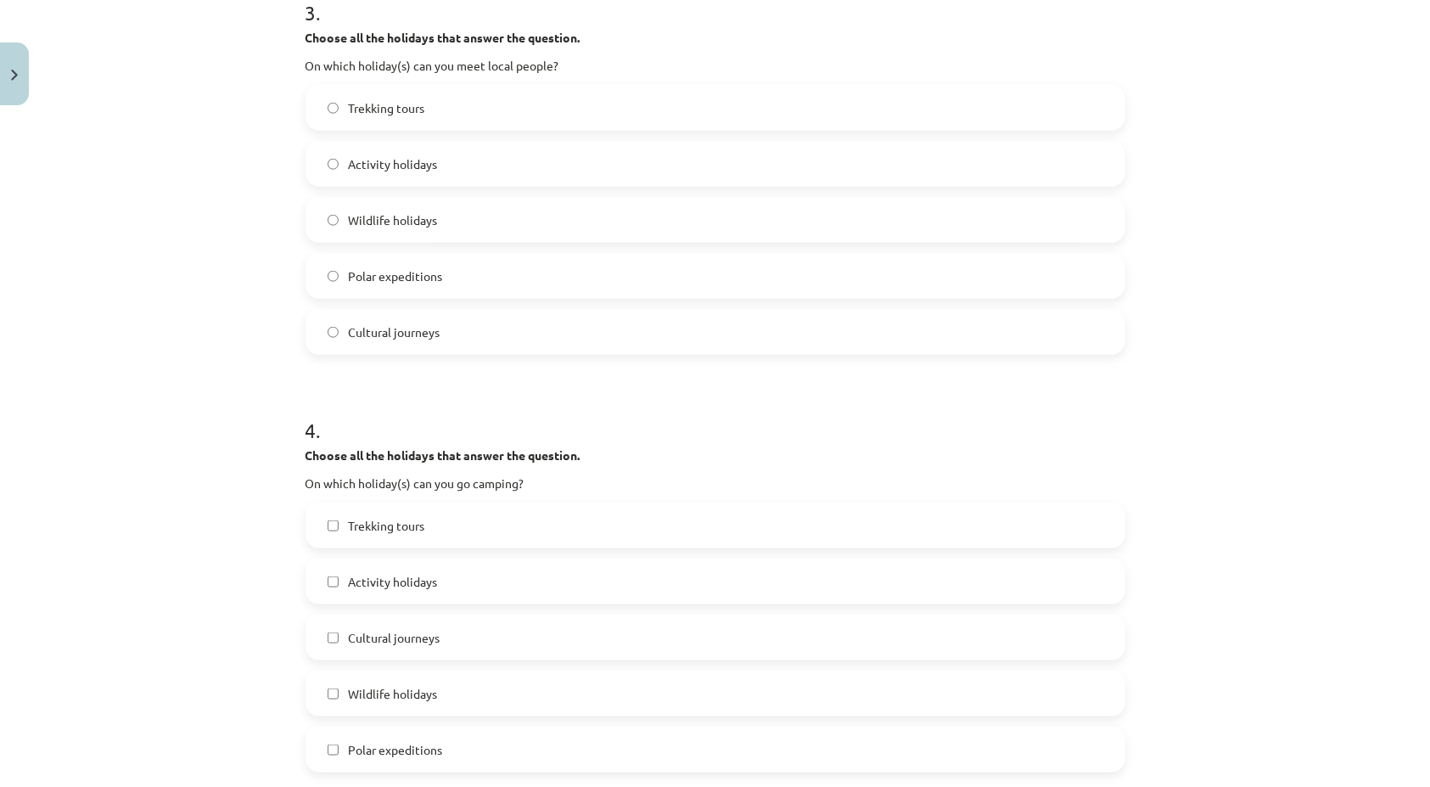
scroll to position [1231, 0]
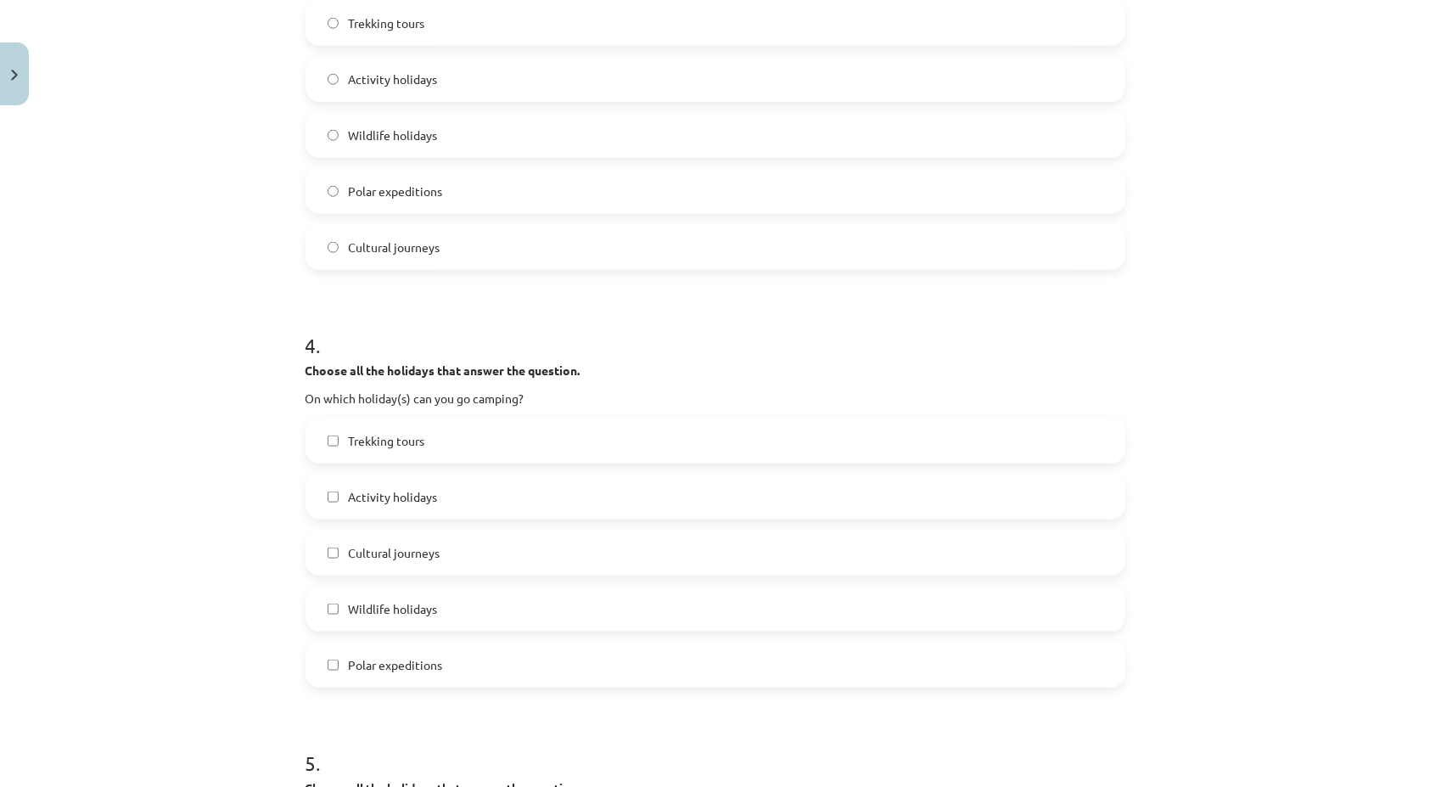
click at [327, 615] on label "Wildlife holidays" at bounding box center [715, 608] width 816 height 42
click at [321, 446] on label "Trekking tours" at bounding box center [715, 440] width 816 height 42
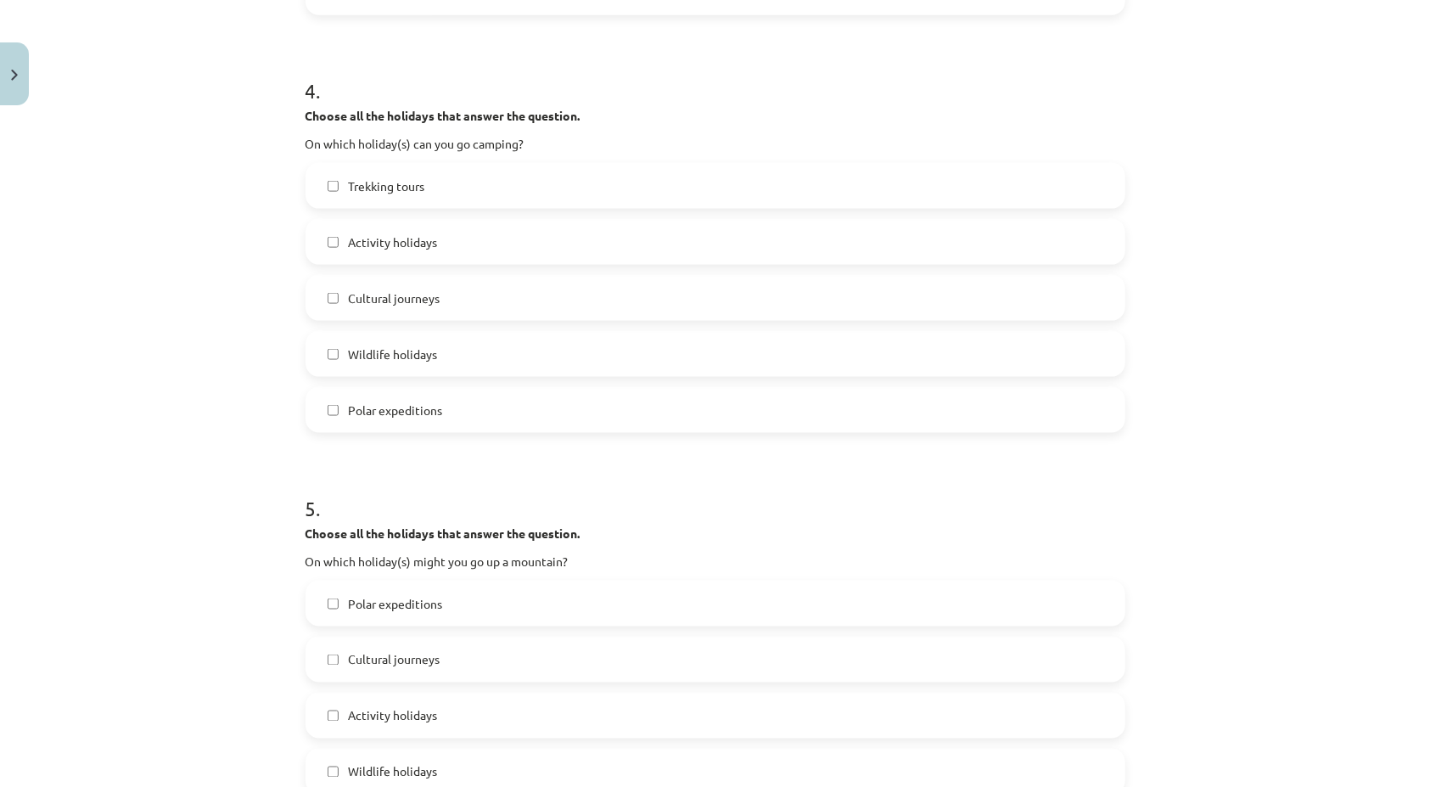
scroll to position [1655, 0]
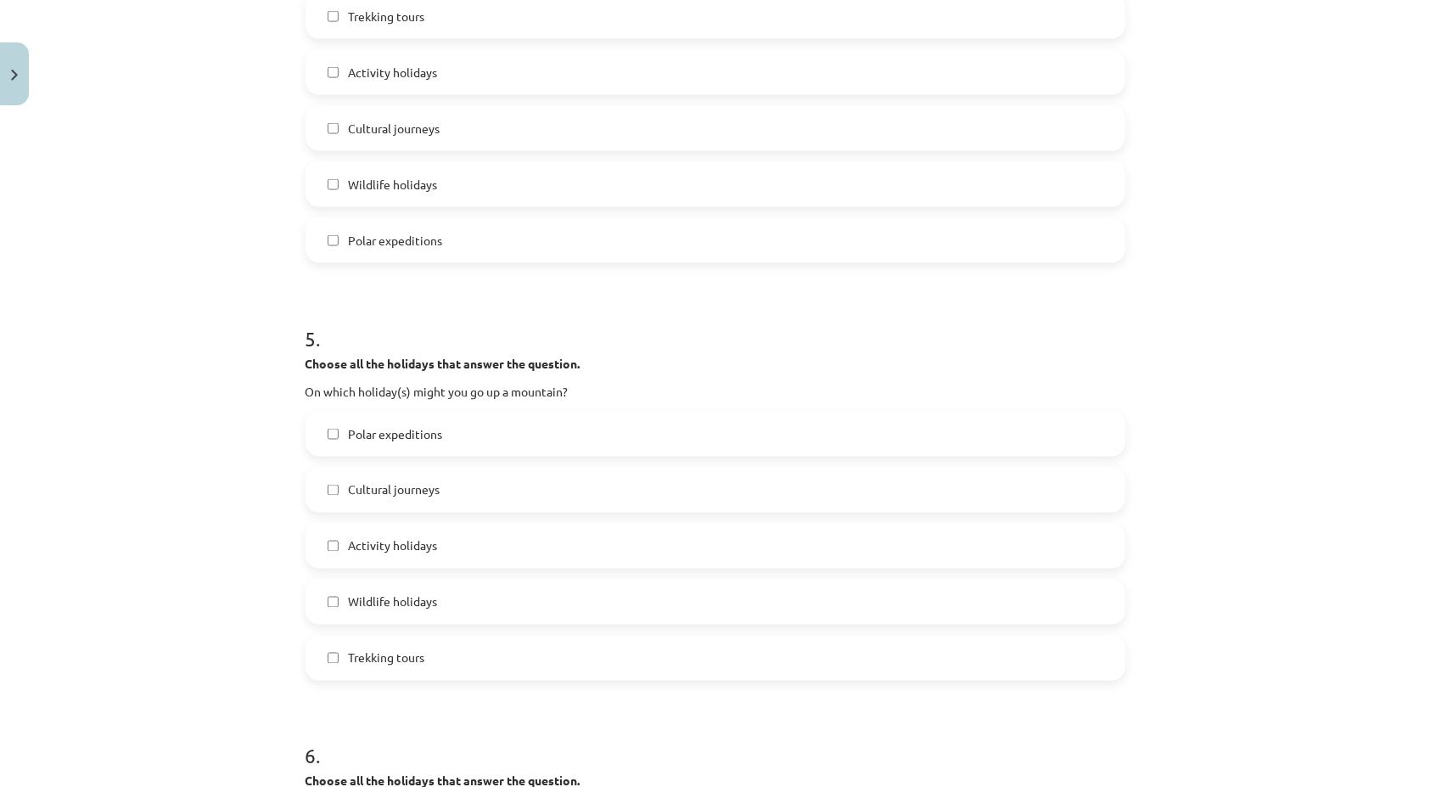
click at [334, 653] on label "Trekking tours" at bounding box center [715, 657] width 816 height 42
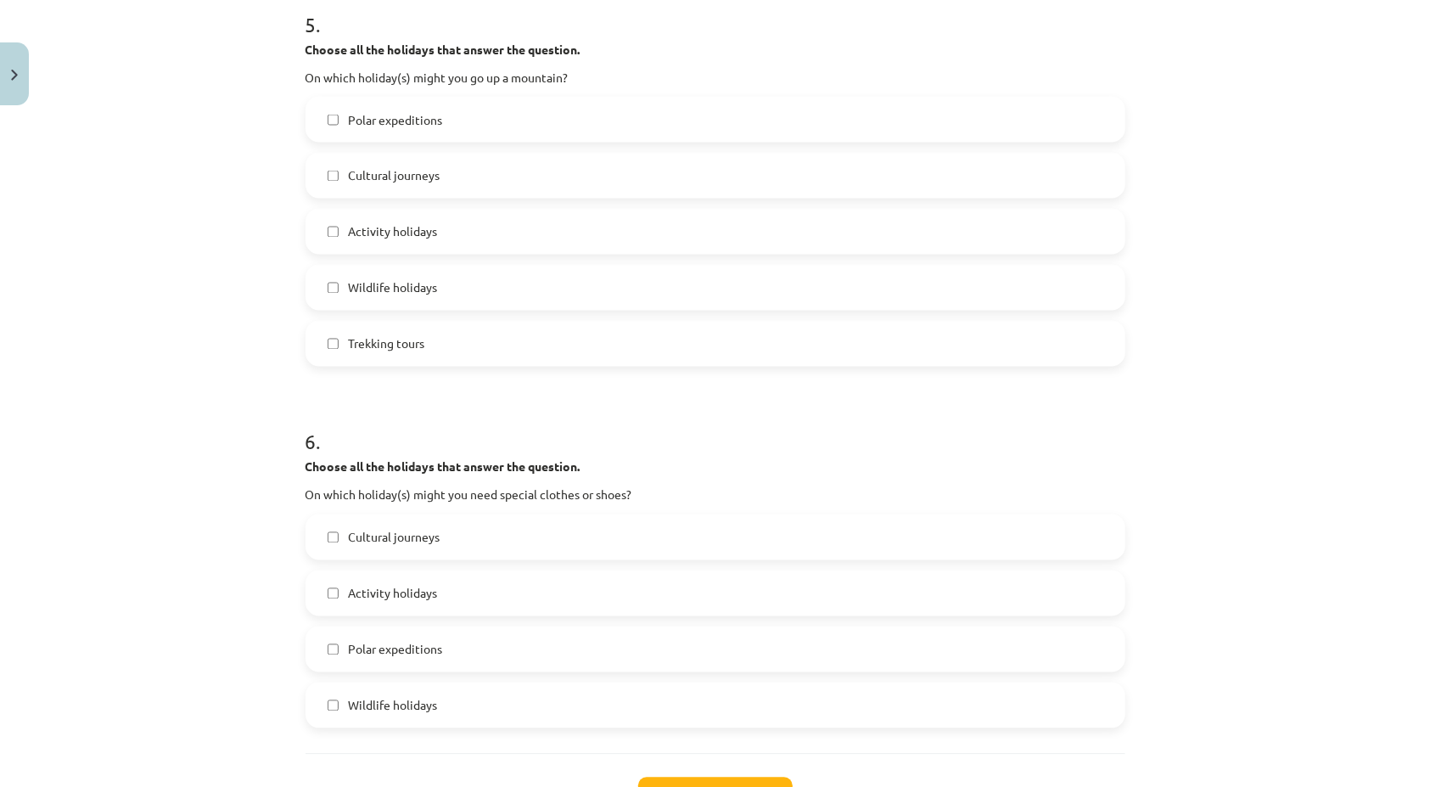
scroll to position [1994, 0]
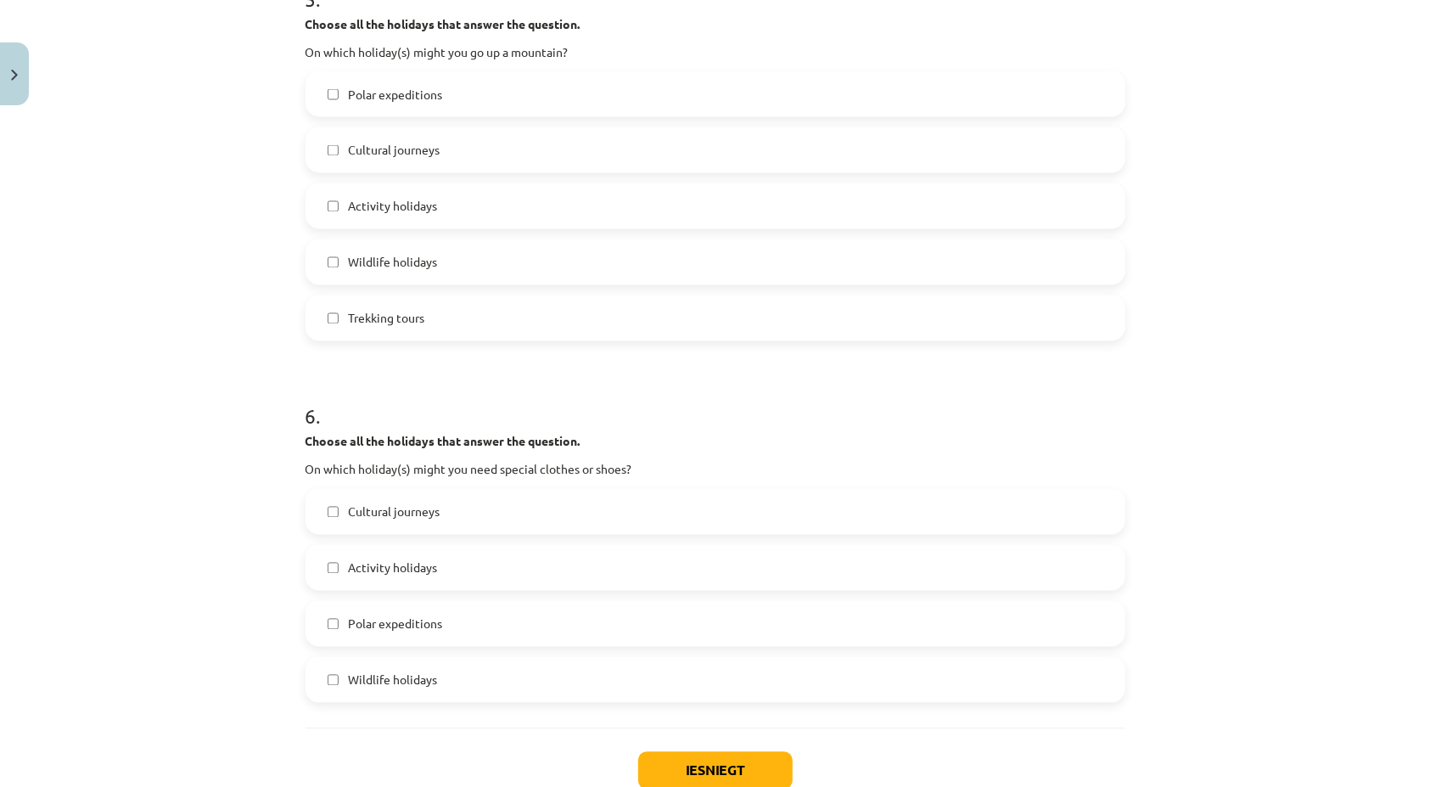
click at [328, 573] on label "Activity holidays" at bounding box center [715, 568] width 816 height 42
click at [328, 522] on label "Cultural journeys" at bounding box center [715, 512] width 816 height 42
click at [642, 762] on button "Iesniegt" at bounding box center [715, 770] width 154 height 37
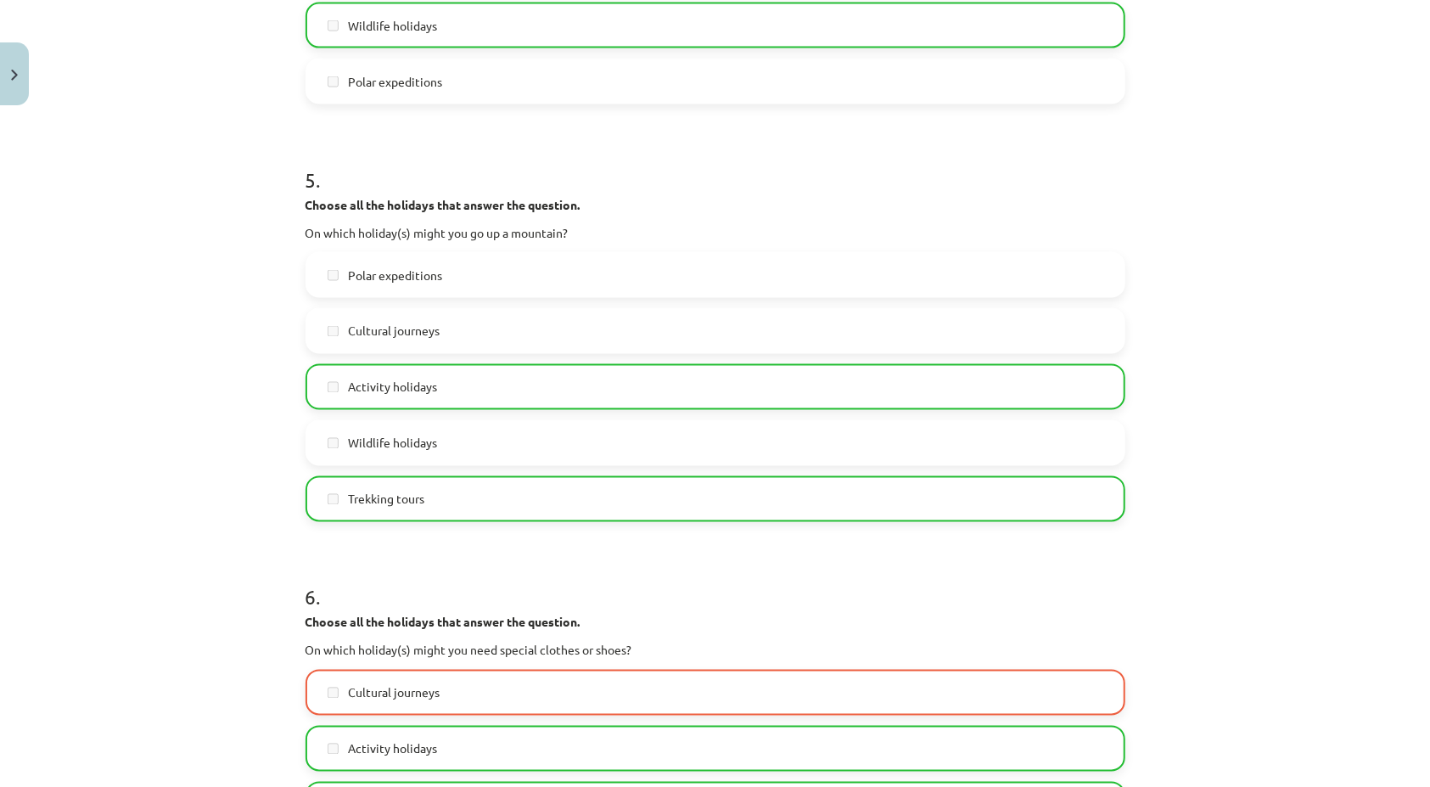
scroll to position [2079, 0]
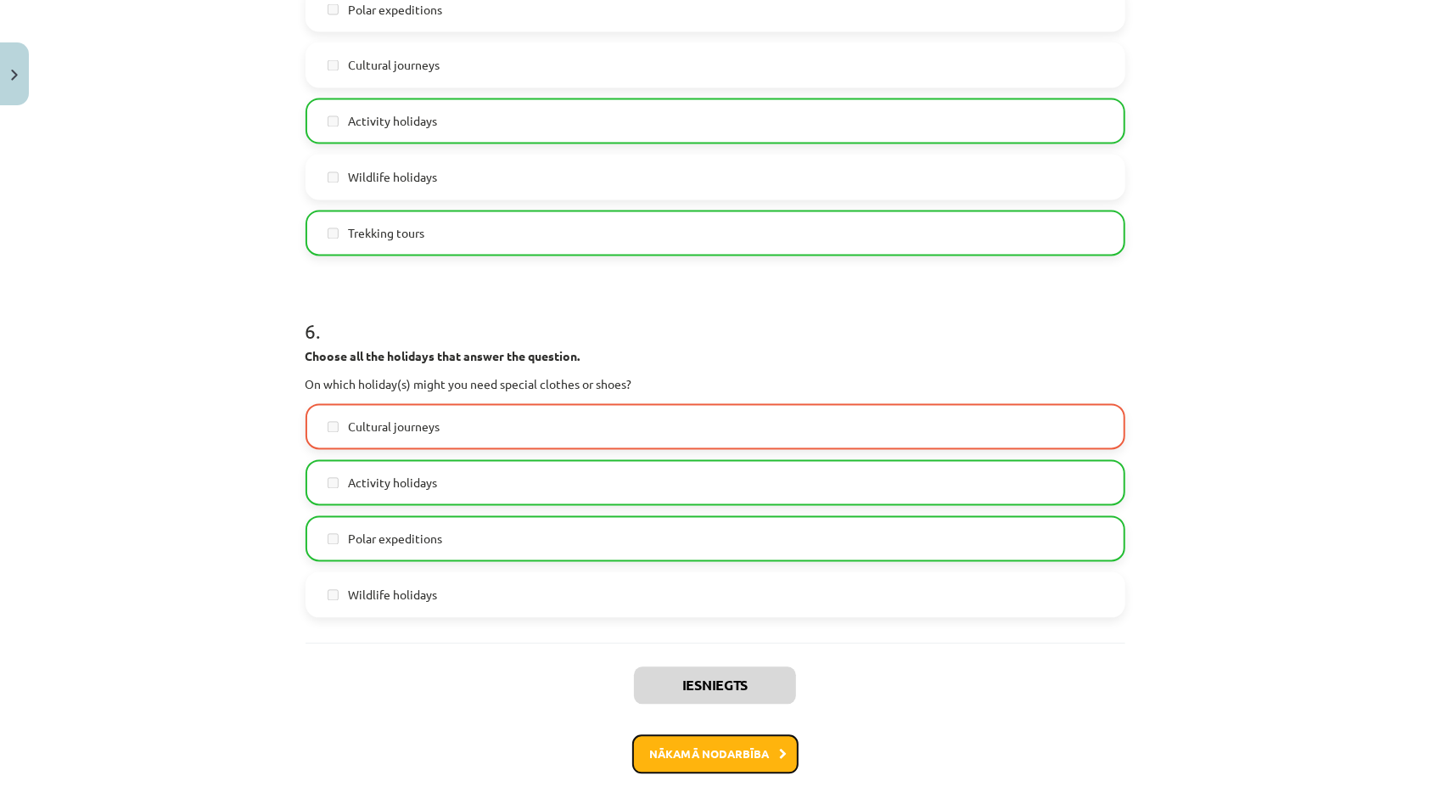
click at [691, 749] on button "Nākamā nodarbība" at bounding box center [715, 754] width 166 height 39
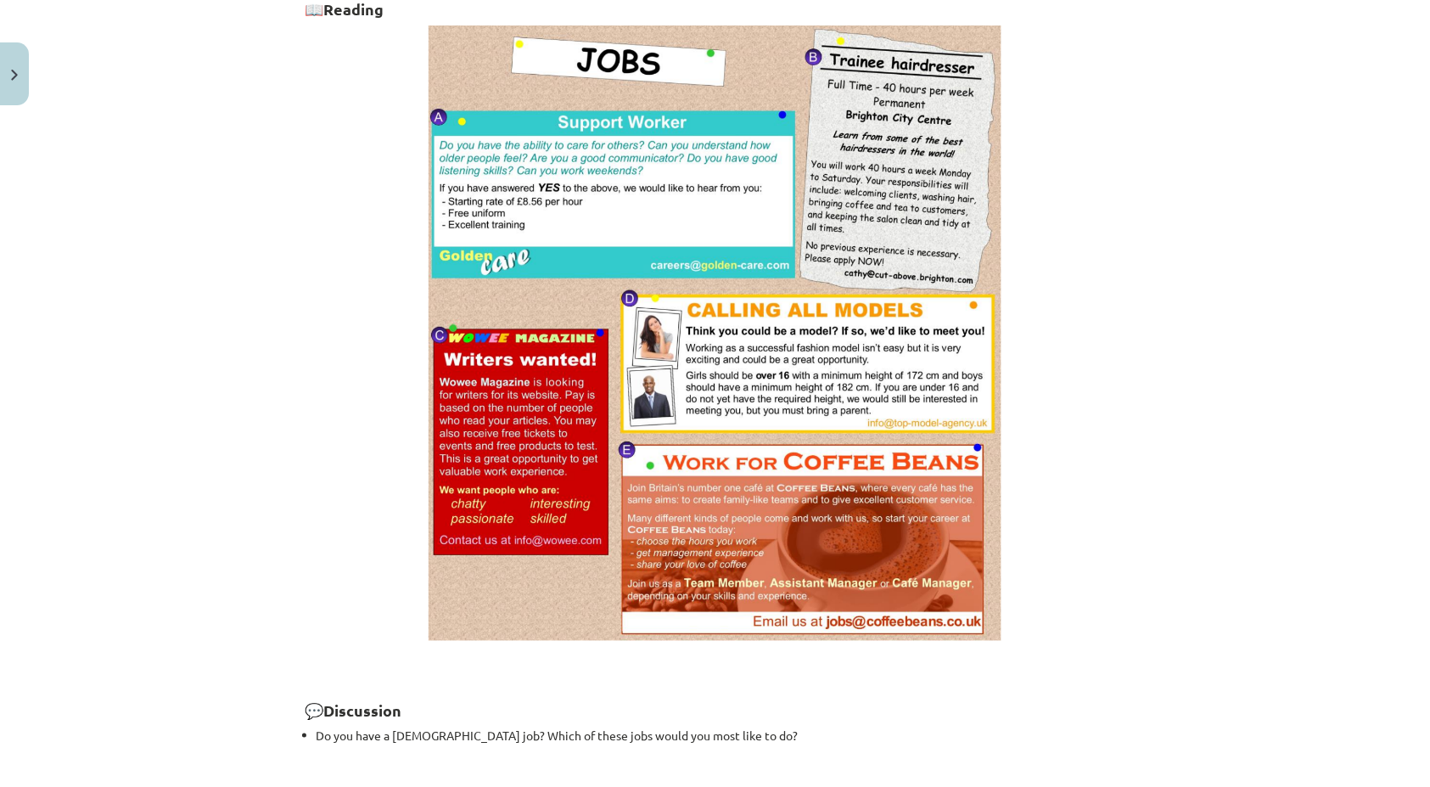
scroll to position [1119, 0]
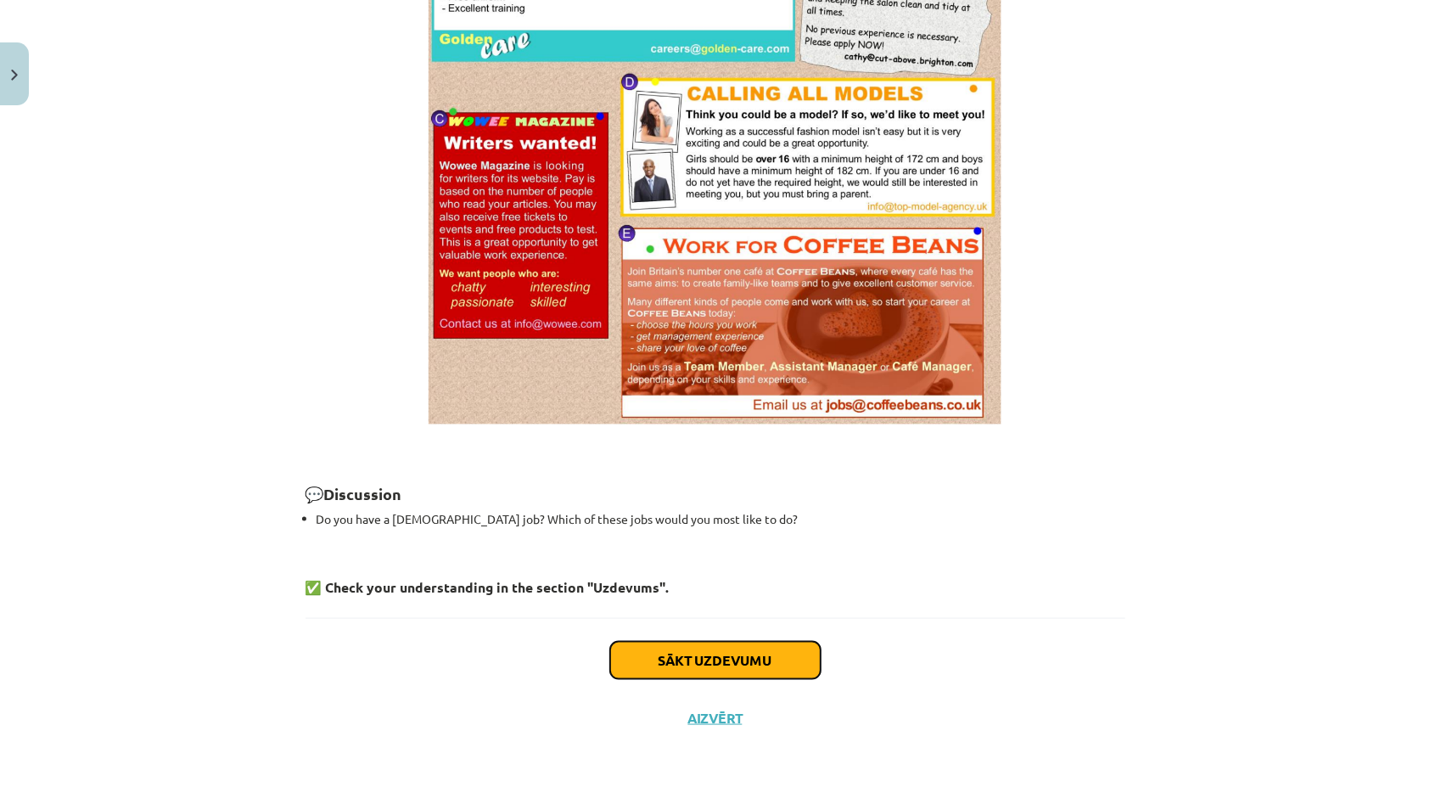
click at [636, 649] on button "Sākt uzdevumu" at bounding box center [715, 660] width 210 height 37
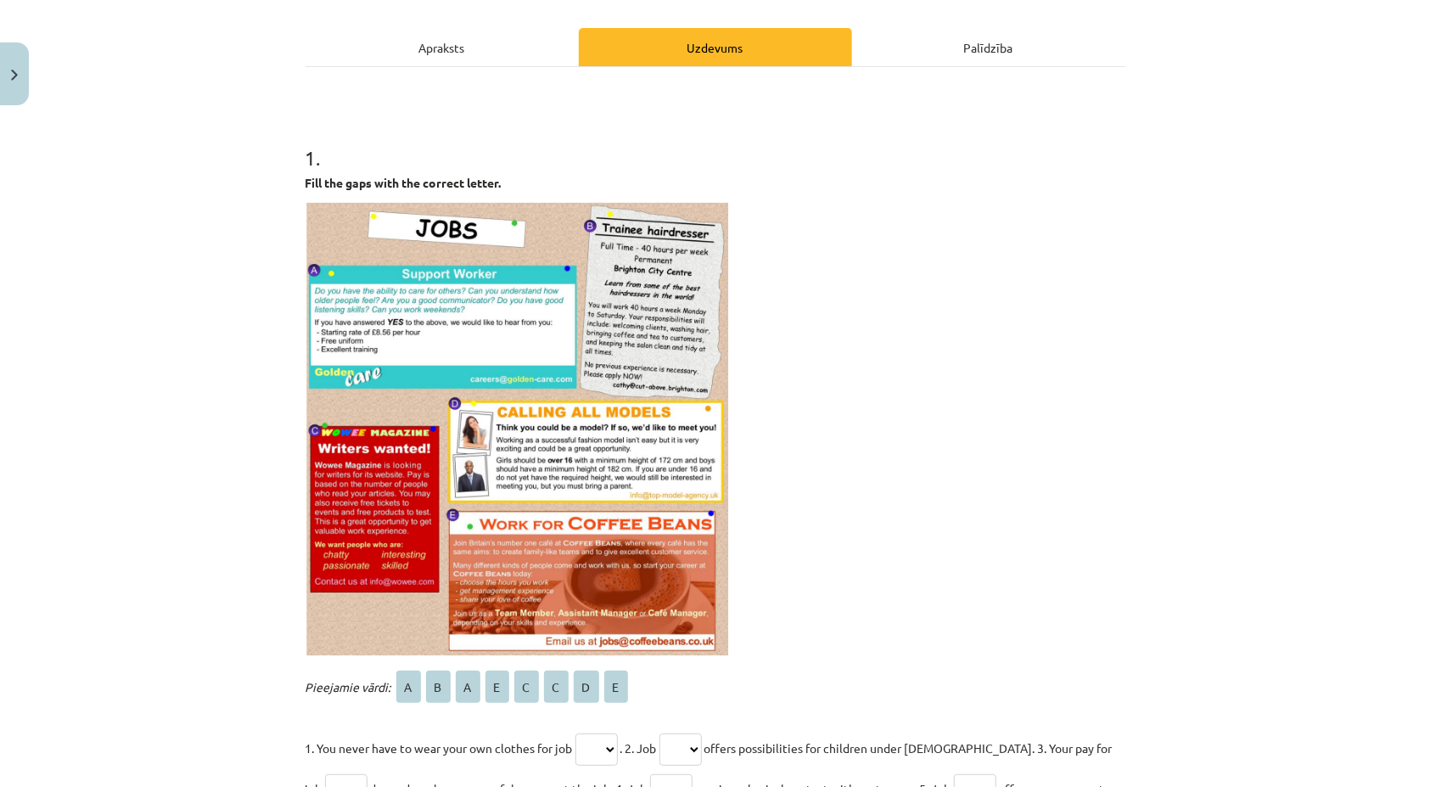
scroll to position [382, 0]
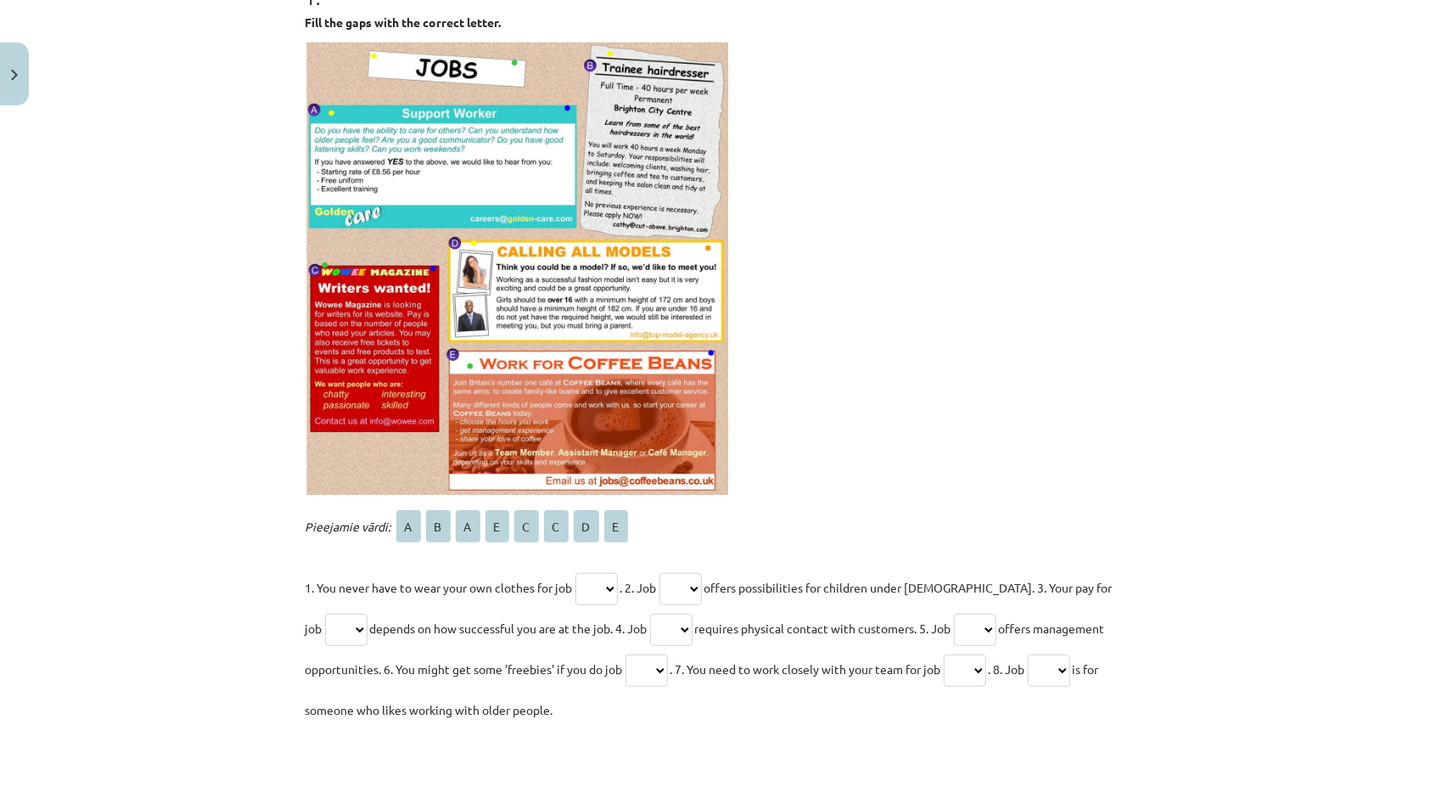
click at [514, 530] on span "C" at bounding box center [526, 526] width 25 height 32
click at [516, 528] on span "C" at bounding box center [526, 526] width 25 height 32
click at [528, 537] on span "C" at bounding box center [526, 526] width 25 height 32
drag, startPoint x: 528, startPoint y: 537, endPoint x: 609, endPoint y: 591, distance: 97.4
click at [609, 591] on select "* * * * * * * *" at bounding box center [596, 589] width 42 height 32
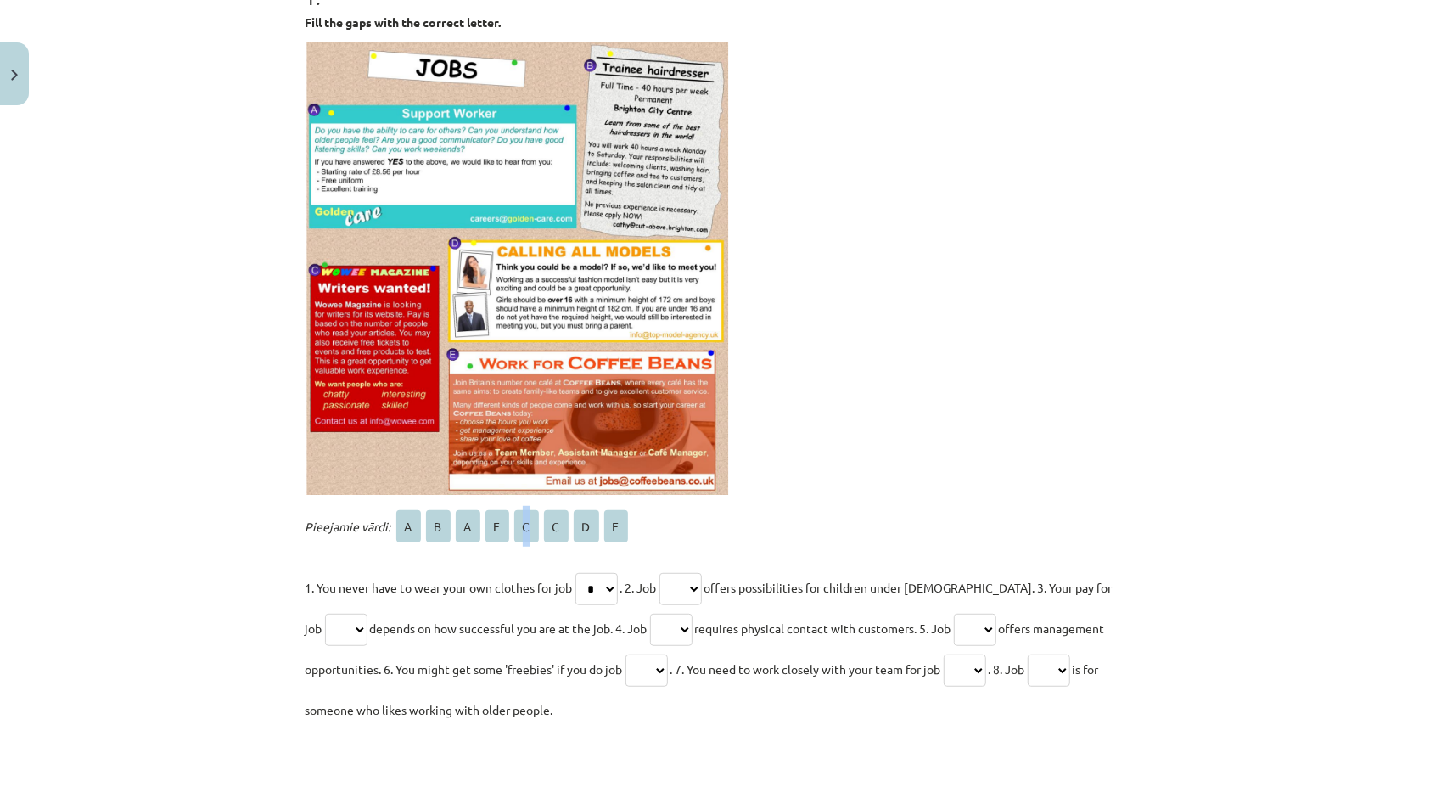
click at [575, 573] on select "* * * * * * * *" at bounding box center [596, 589] width 42 height 32
click at [605, 585] on select "* * * * * * * *" at bounding box center [596, 589] width 42 height 32
select select "*"
click at [575, 573] on select "* * * * * * * *" at bounding box center [596, 589] width 42 height 32
click at [700, 585] on select "* * * * * * * *" at bounding box center [680, 589] width 42 height 32
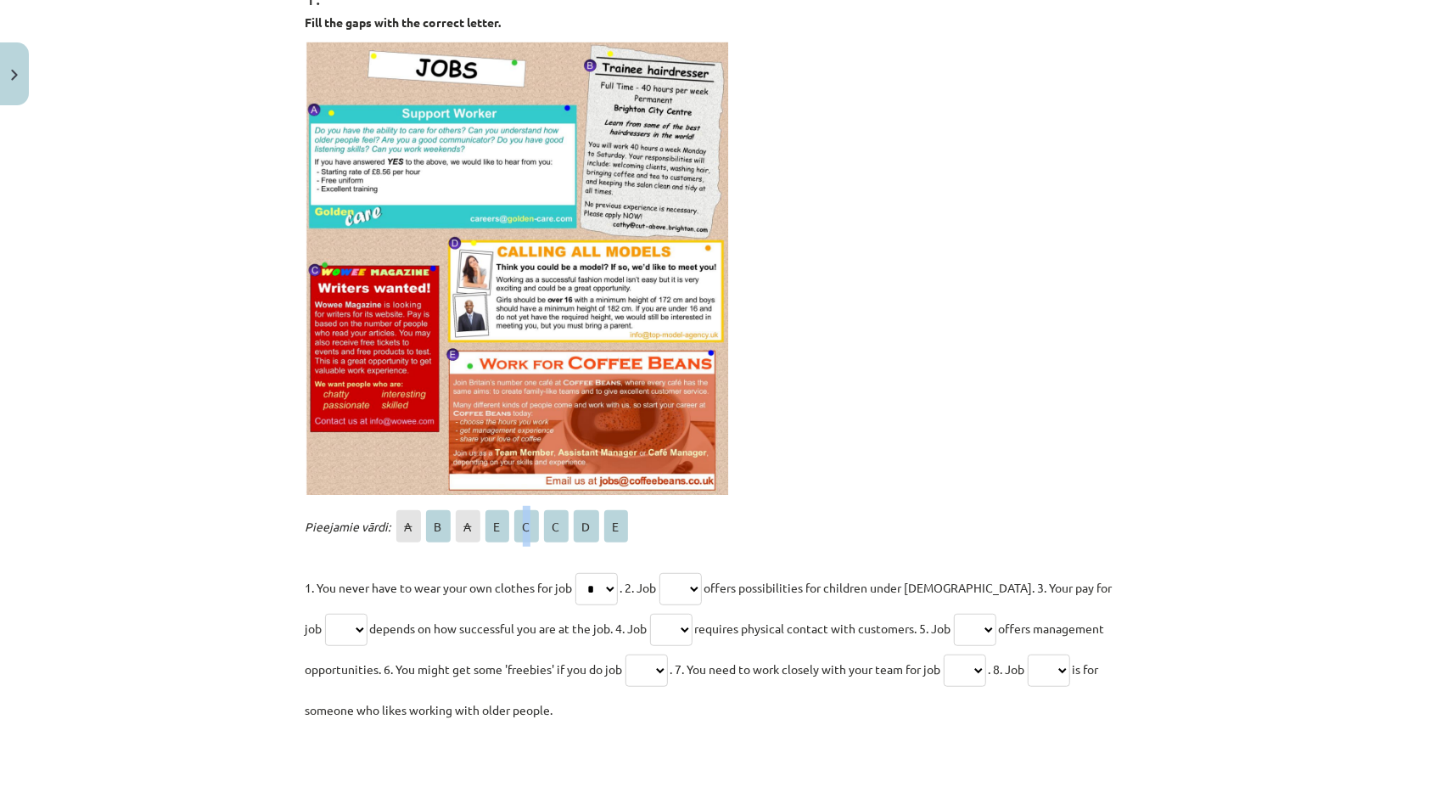
select select "*"
click at [664, 573] on select "* * * * * * * *" at bounding box center [680, 589] width 42 height 32
click at [327, 627] on select "* * * * * * * *" at bounding box center [346, 630] width 42 height 32
select select "*"
click at [325, 614] on select "* * * * * * * *" at bounding box center [346, 630] width 42 height 32
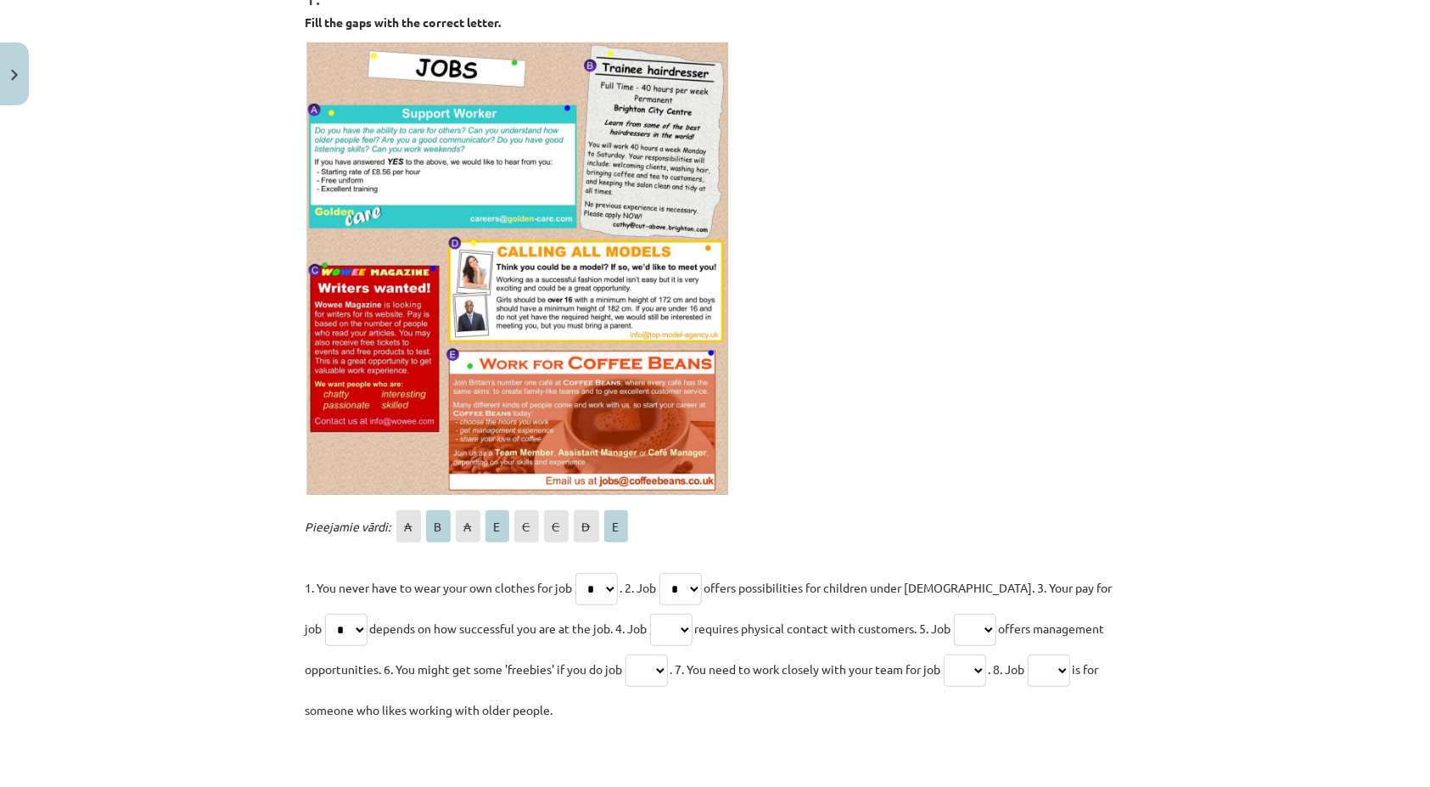
click at [333, 549] on div "Pieejamie vārdi: A B A E C C D E 1. You never have to wear your own clothes for…" at bounding box center [716, 618] width 820 height 224
click at [666, 628] on select "* * * * * * * *" at bounding box center [671, 630] width 42 height 32
select select "*"
click at [650, 614] on select "* * * * * * * *" at bounding box center [671, 630] width 42 height 32
click at [1070, 666] on select "* * * * * * * *" at bounding box center [1049, 670] width 42 height 32
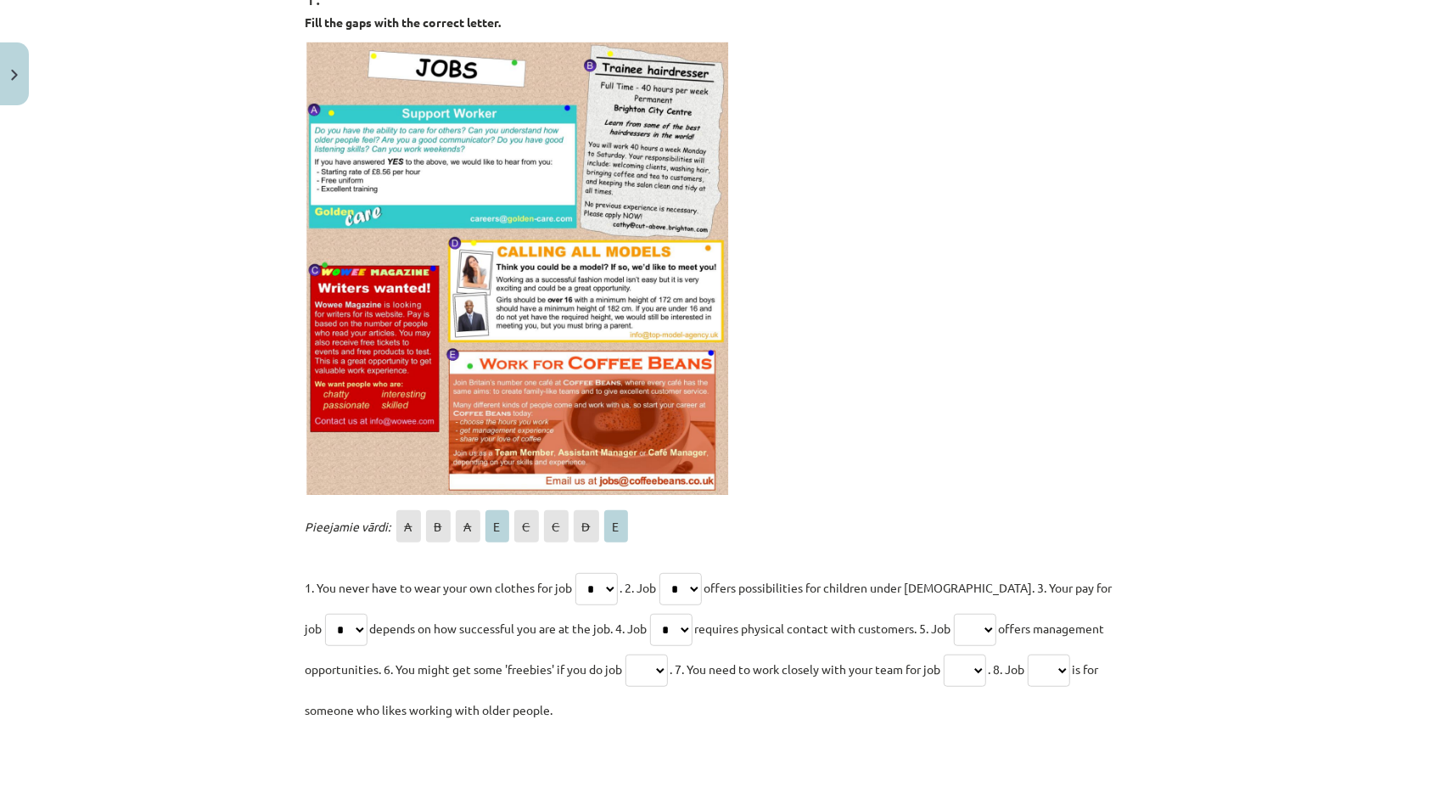
select select "*"
click at [1040, 654] on select "* * * * * * * *" at bounding box center [1049, 670] width 42 height 32
click at [969, 670] on select "* * * * * * * *" at bounding box center [965, 670] width 42 height 32
select select "*"
click at [951, 654] on select "* * * * * * * *" at bounding box center [965, 670] width 42 height 32
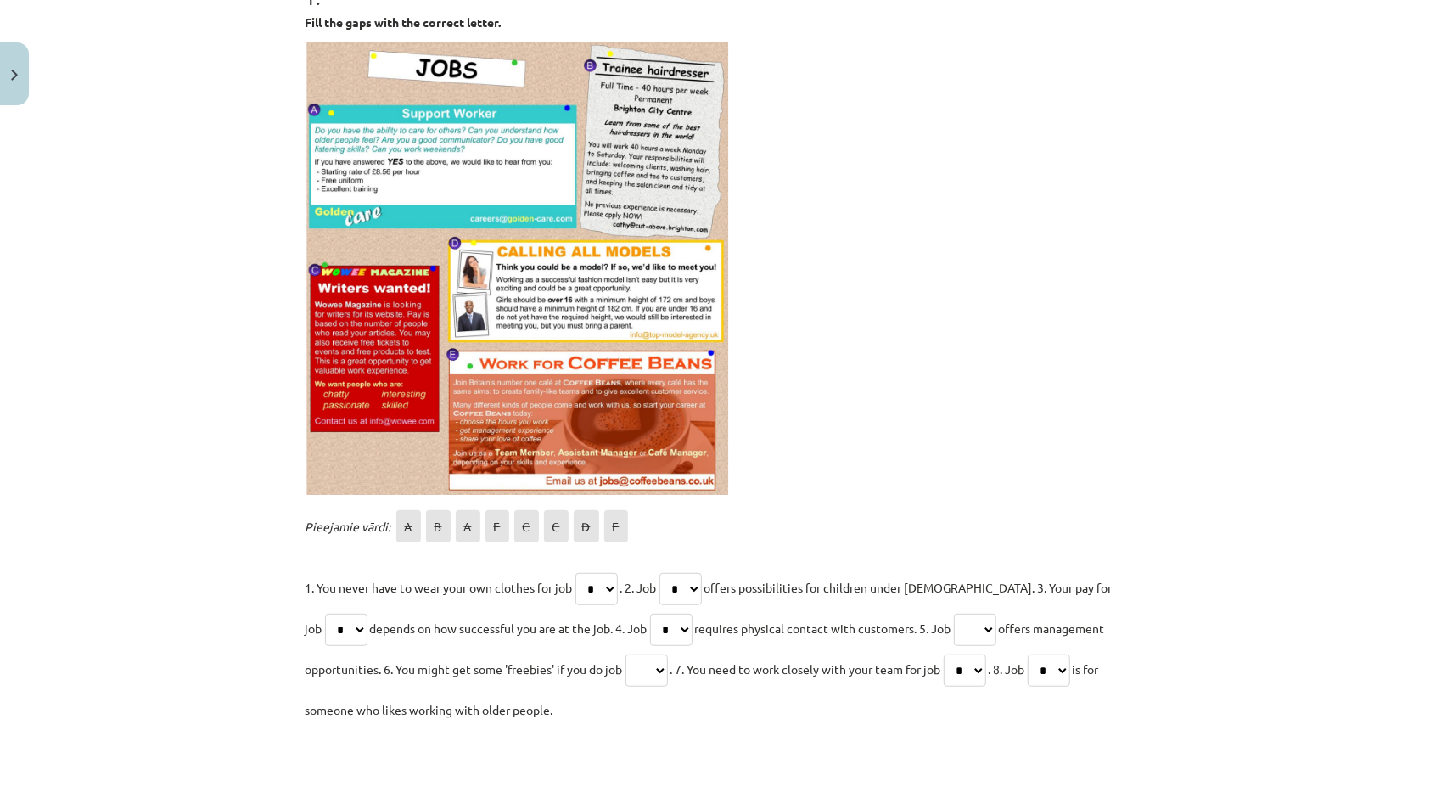
click at [962, 625] on select "* * * * * * * *" at bounding box center [975, 630] width 42 height 32
select select "*"
click at [954, 614] on select "* * * * * * * *" at bounding box center [975, 630] width 42 height 32
click at [668, 667] on select "* * * * * * * *" at bounding box center [646, 670] width 42 height 32
select select "*"
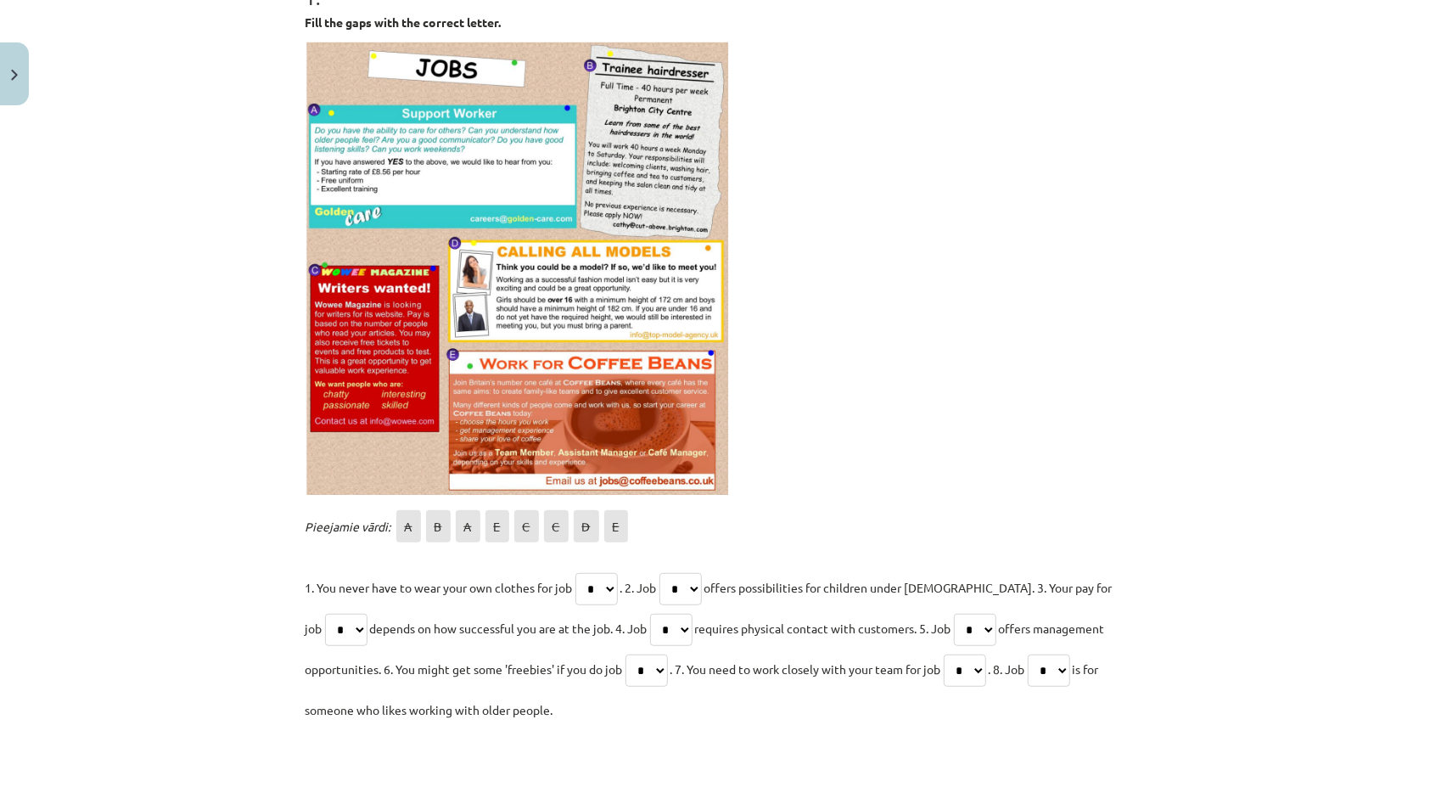
click at [625, 654] on select "* * * * * * * *" at bounding box center [646, 670] width 42 height 32
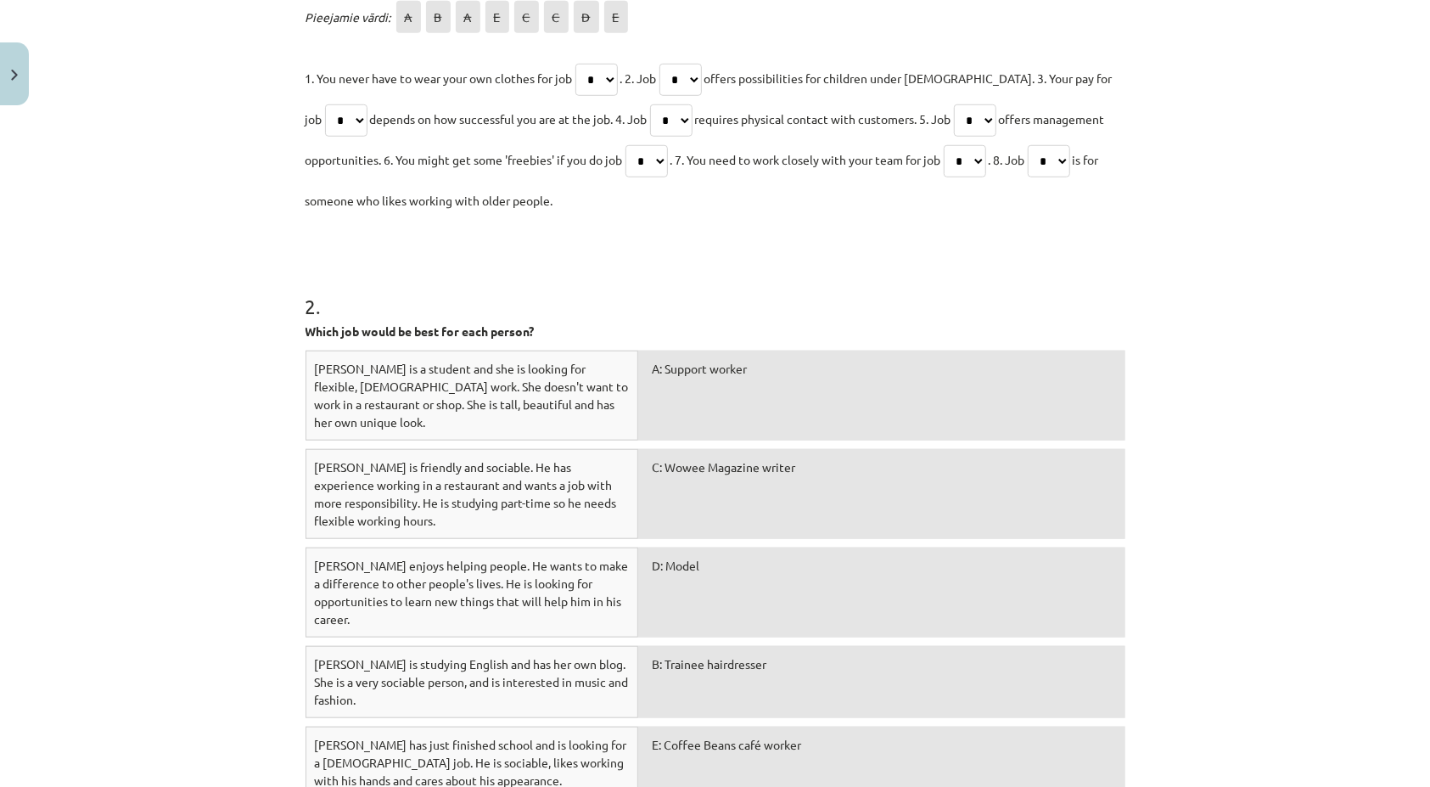
scroll to position [976, 0]
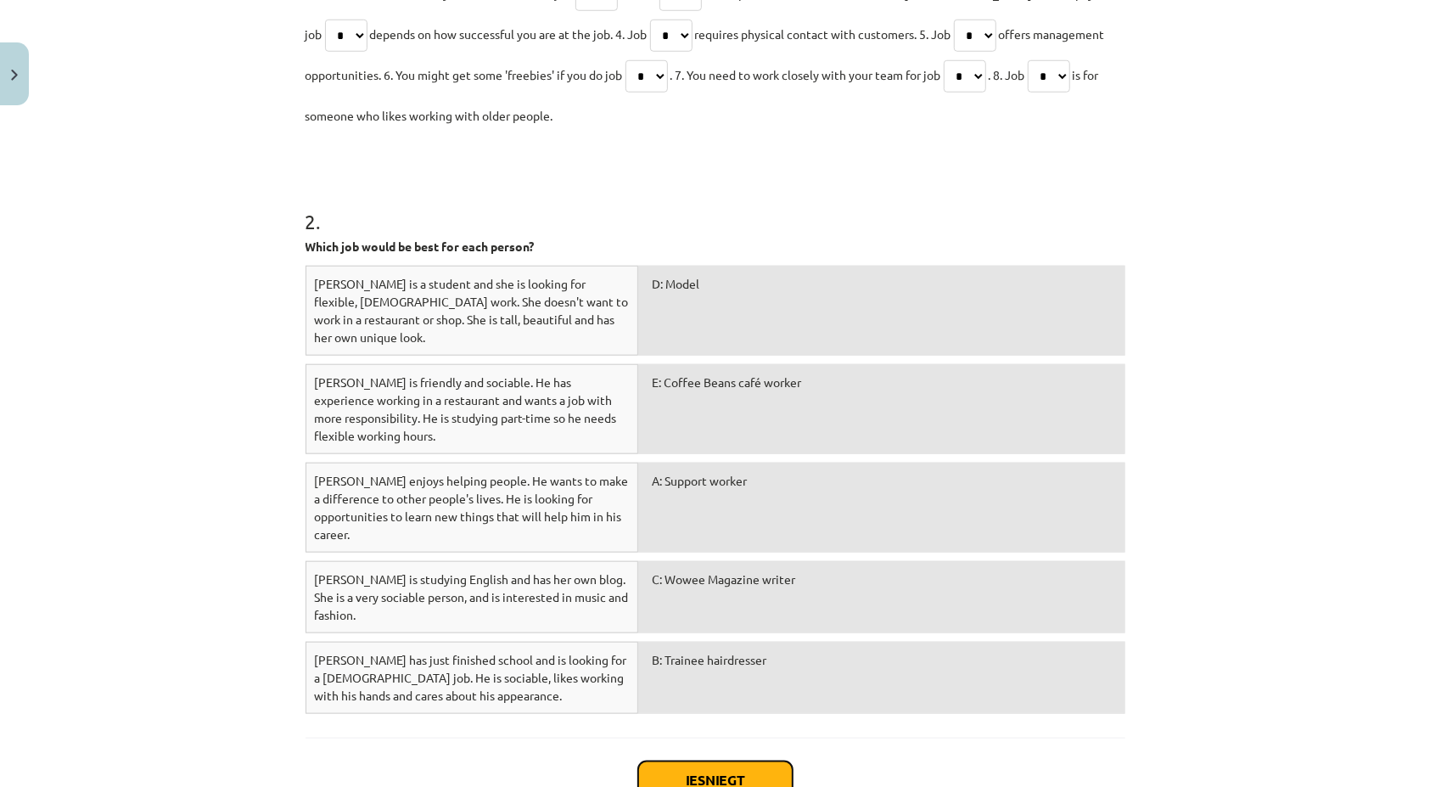
click at [701, 761] on button "Iesniegt" at bounding box center [715, 779] width 154 height 37
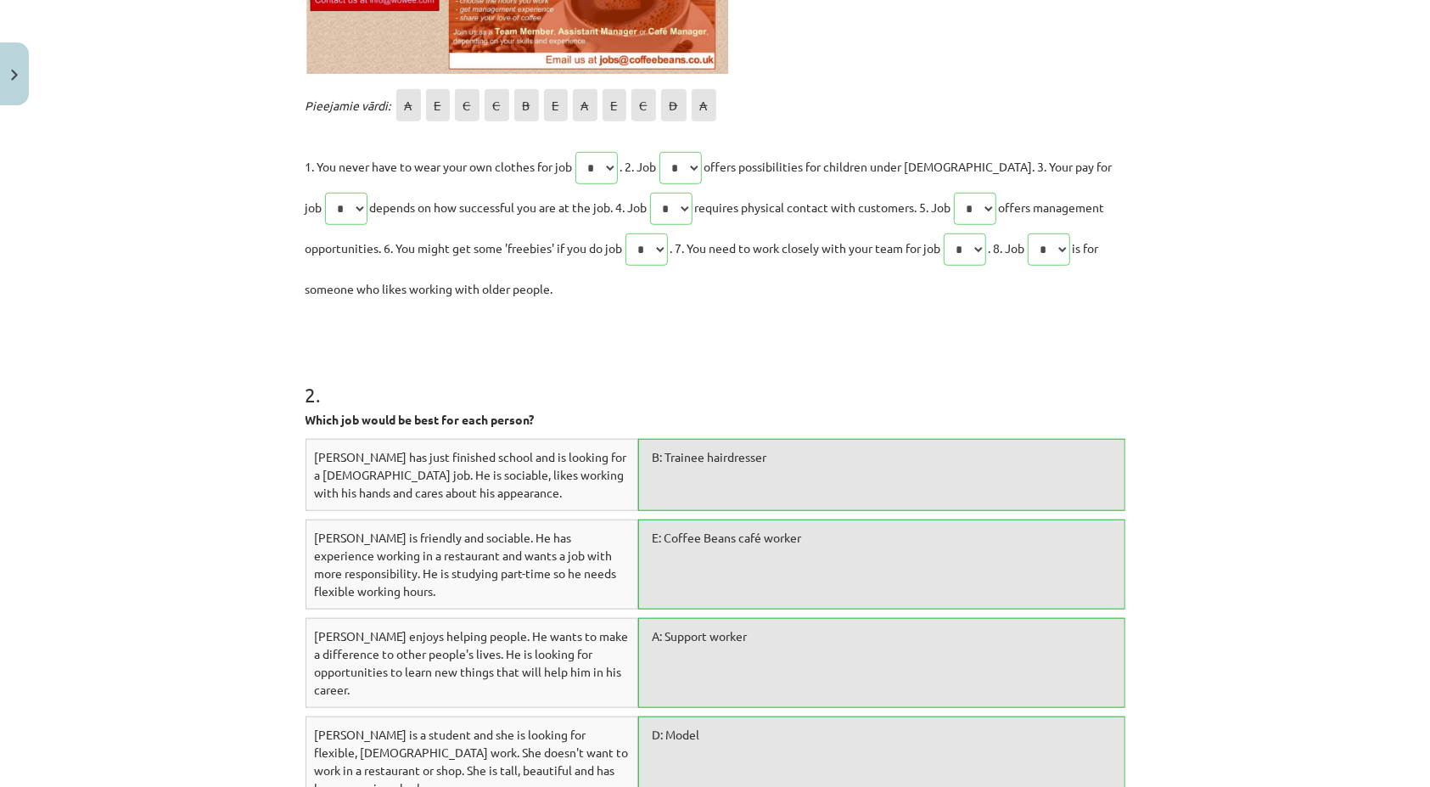
scroll to position [1061, 0]
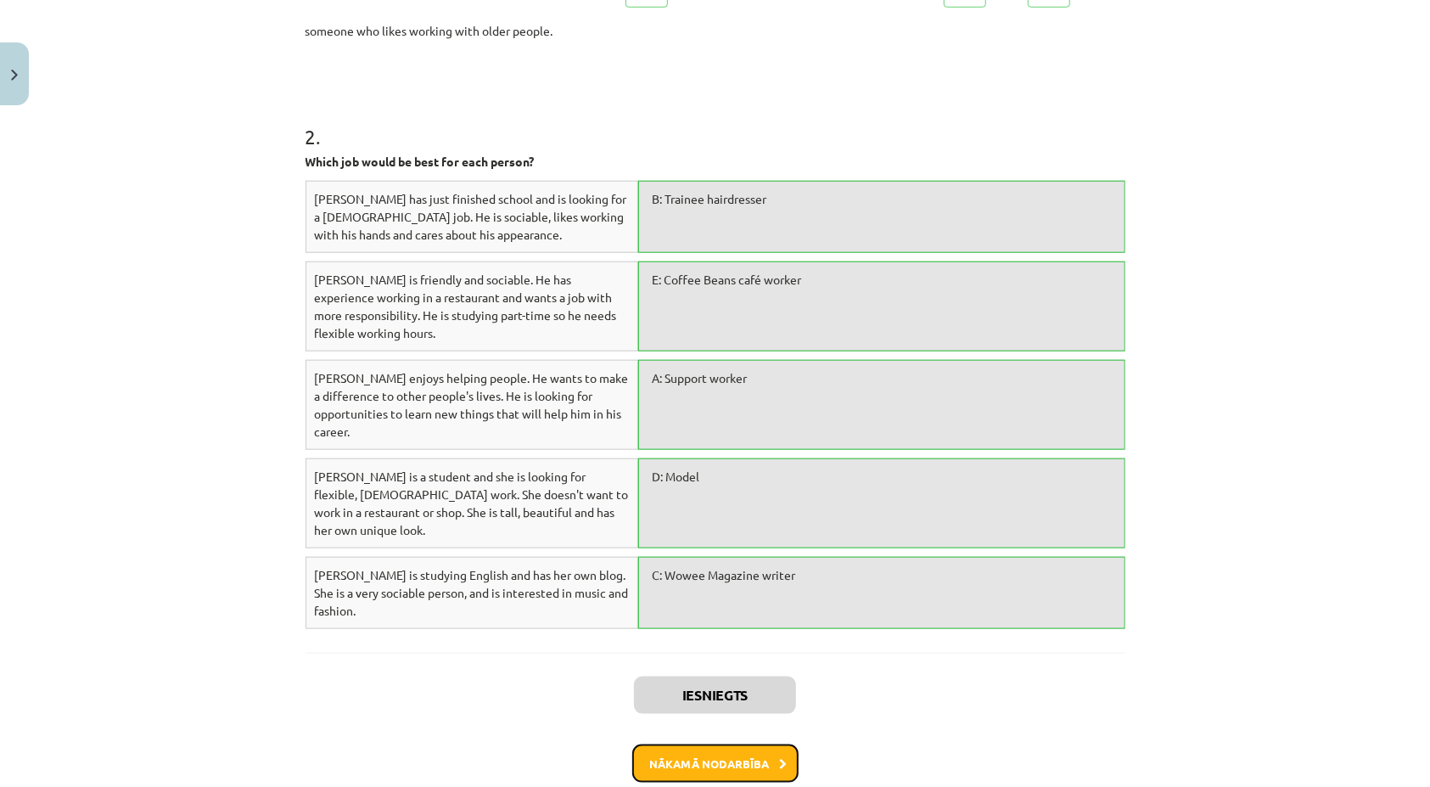
click at [676, 744] on button "Nākamā nodarbība" at bounding box center [715, 763] width 166 height 39
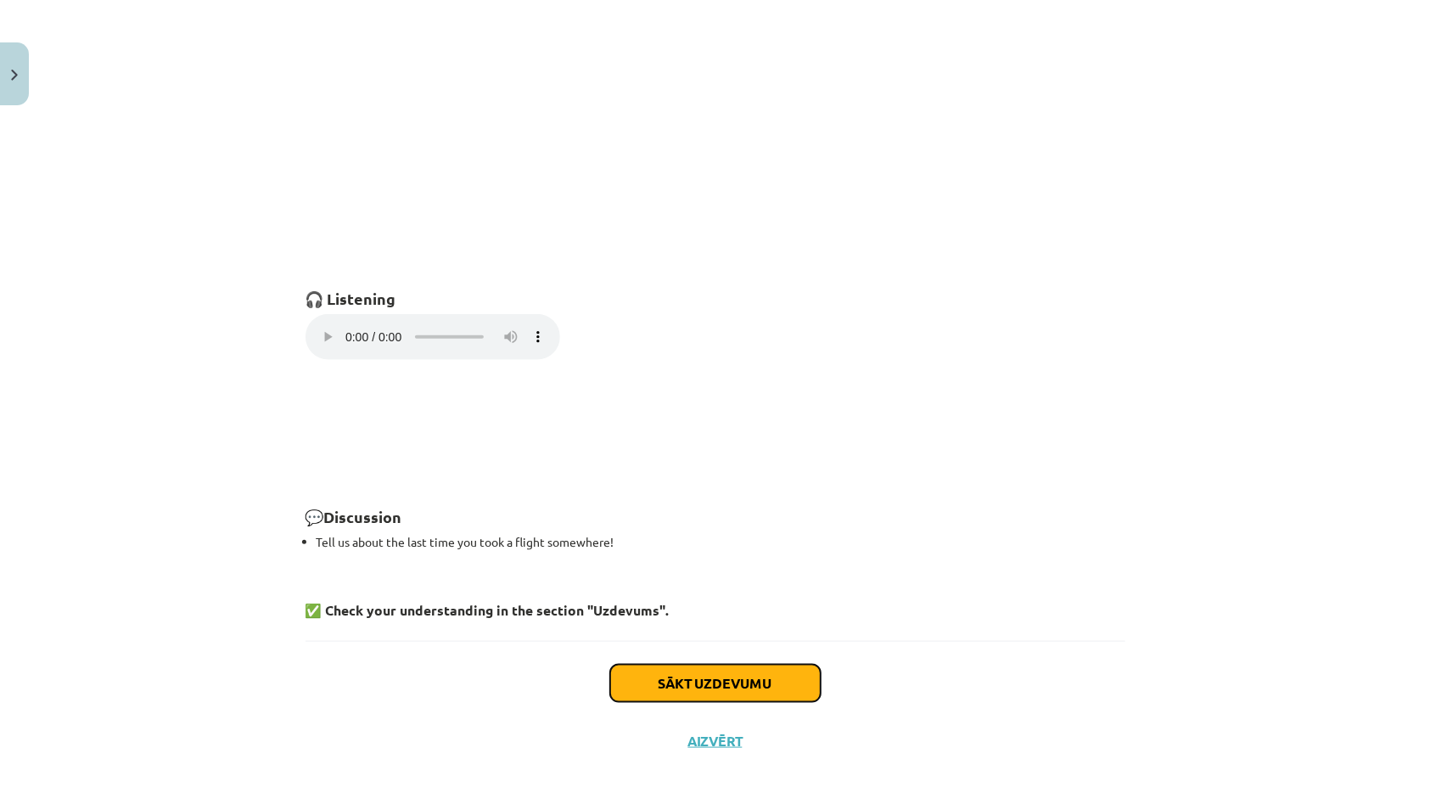
click at [659, 681] on button "Sākt uzdevumu" at bounding box center [715, 682] width 210 height 37
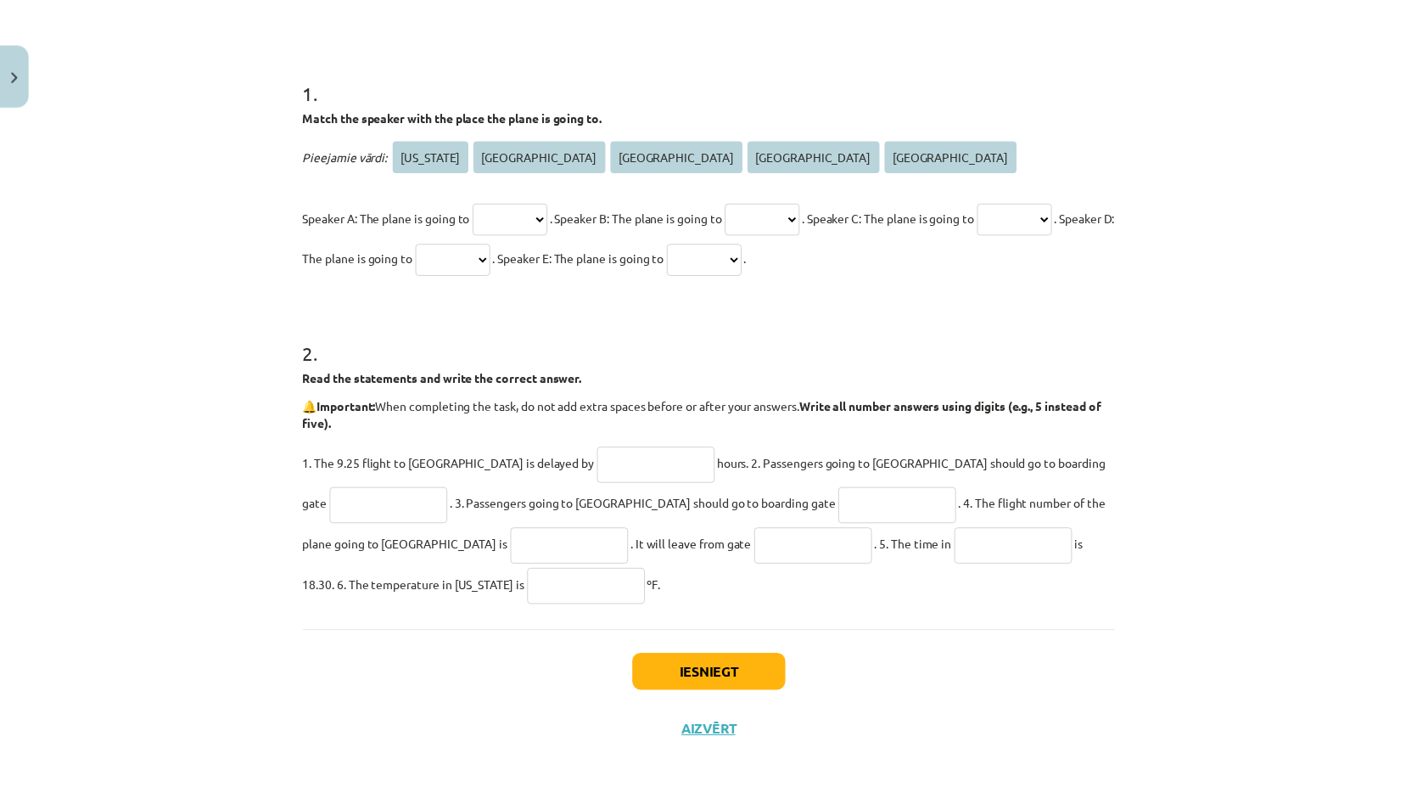
scroll to position [304, 0]
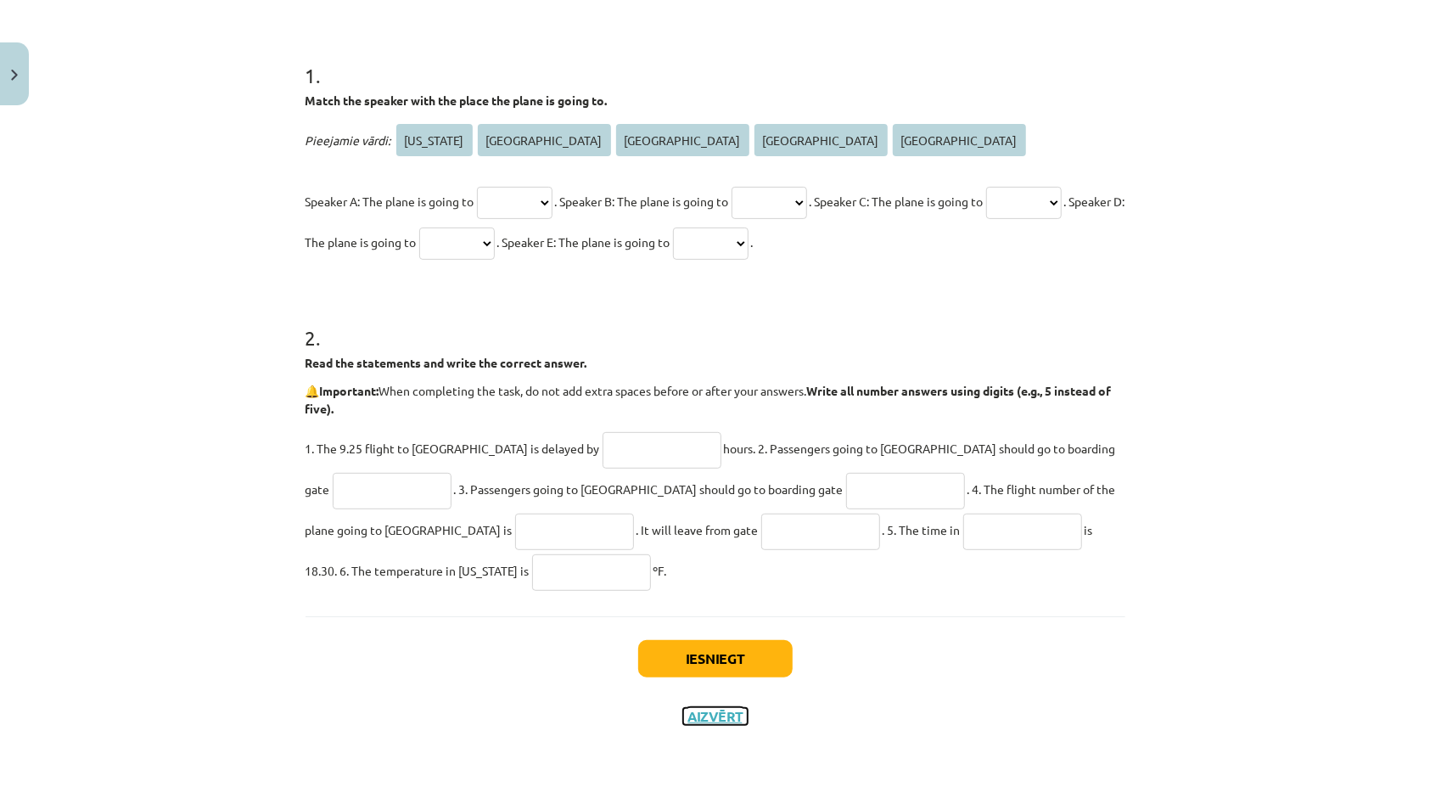
click at [693, 719] on button "Aizvērt" at bounding box center [715, 716] width 64 height 17
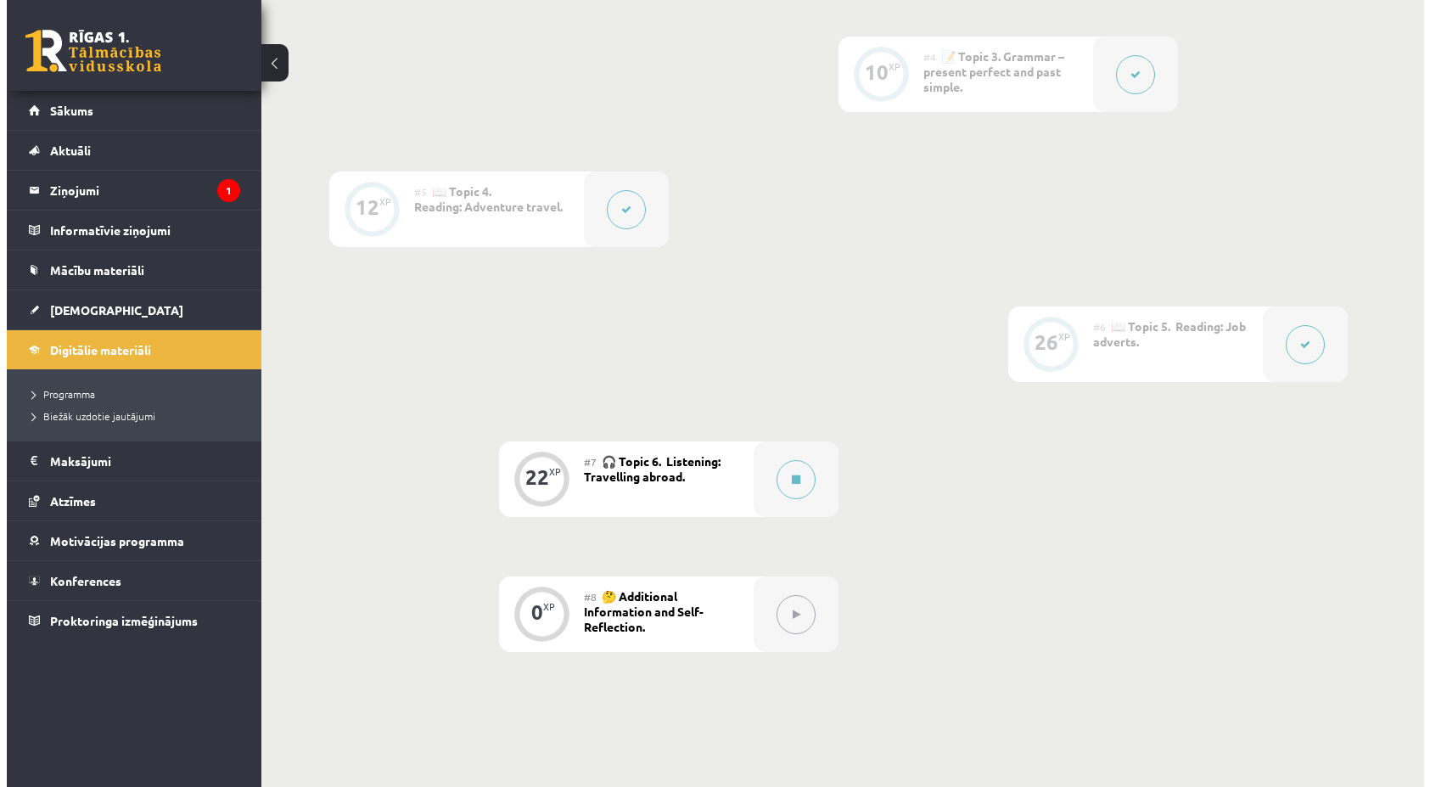
scroll to position [849, 0]
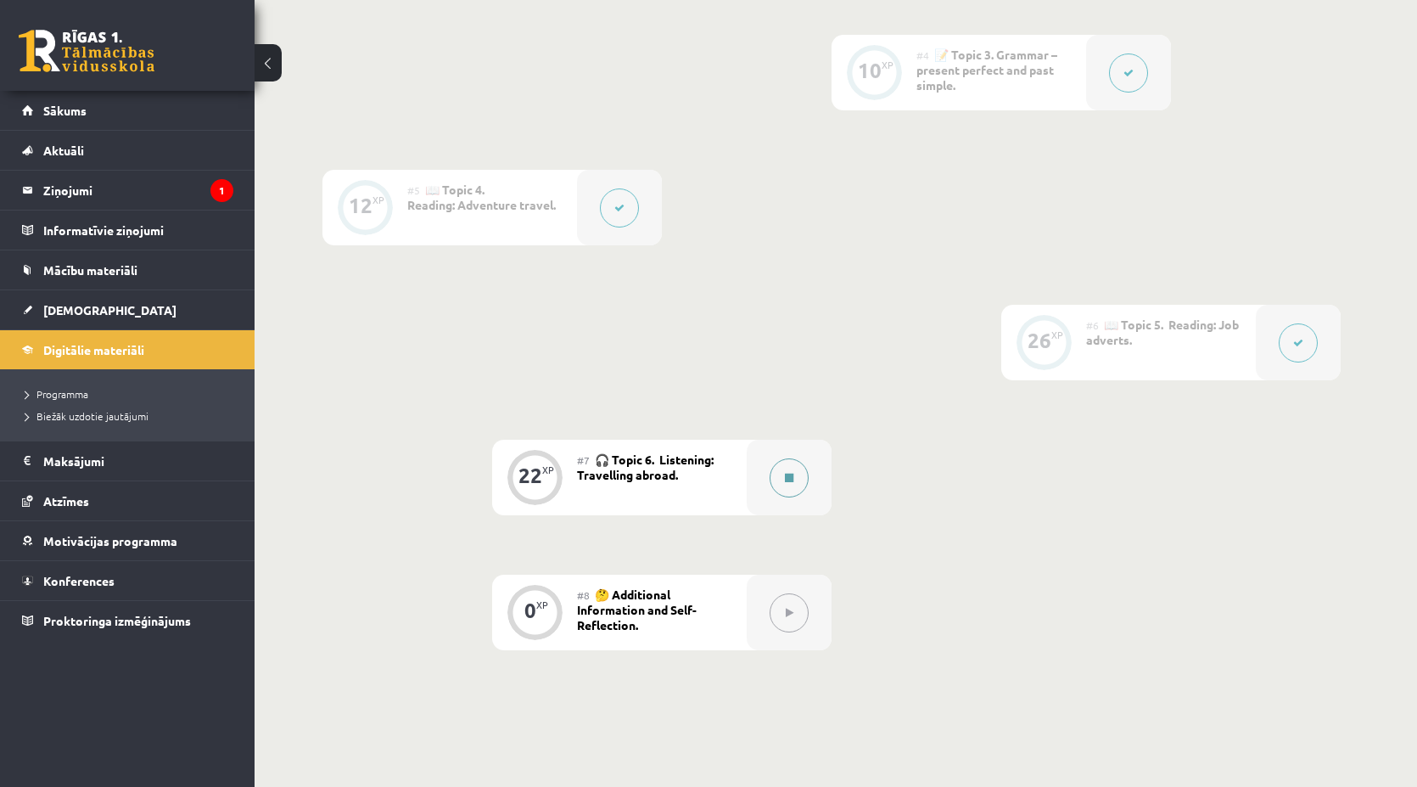
click at [787, 475] on icon at bounding box center [789, 478] width 8 height 10
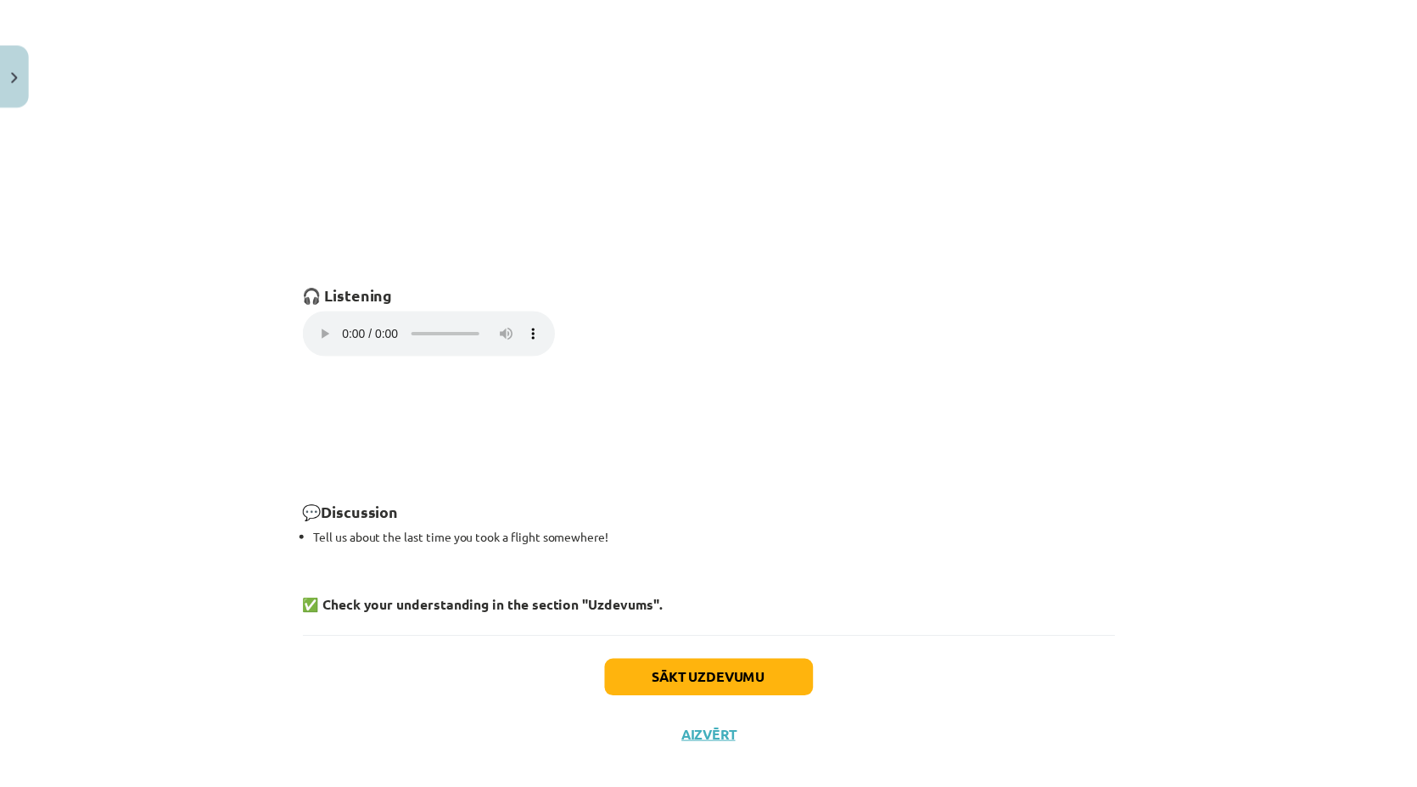
scroll to position [1085, 0]
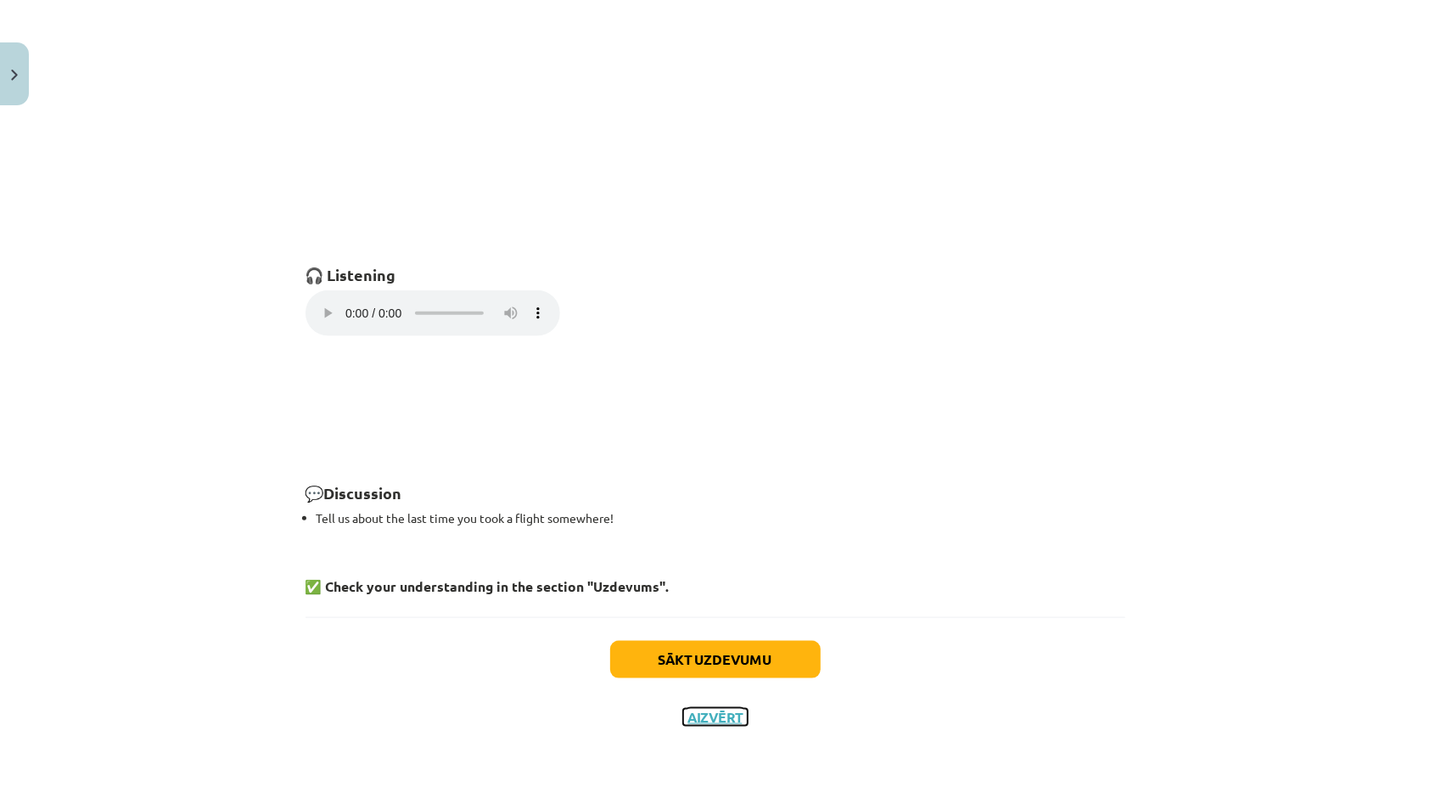
click at [725, 713] on button "Aizvērt" at bounding box center [715, 717] width 64 height 17
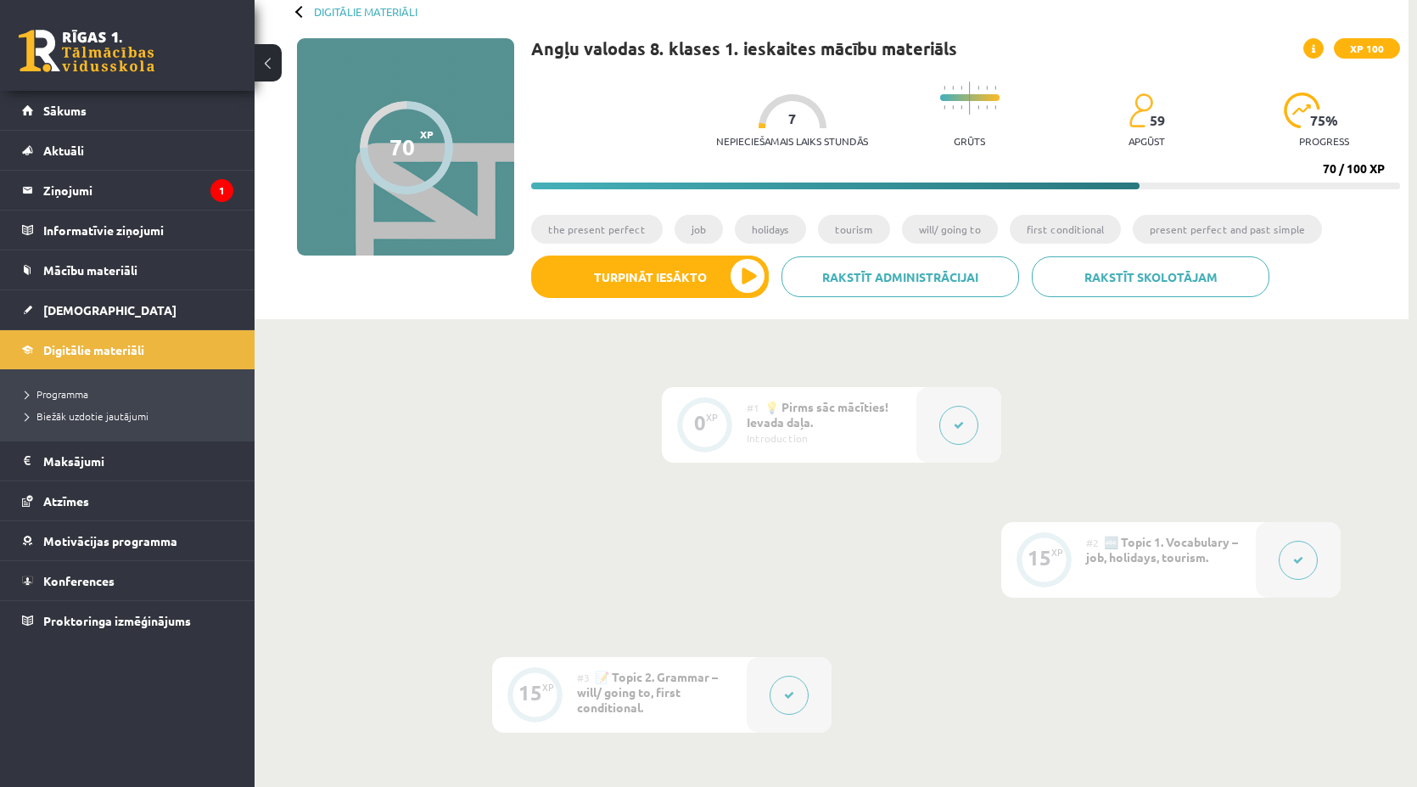
scroll to position [0, 0]
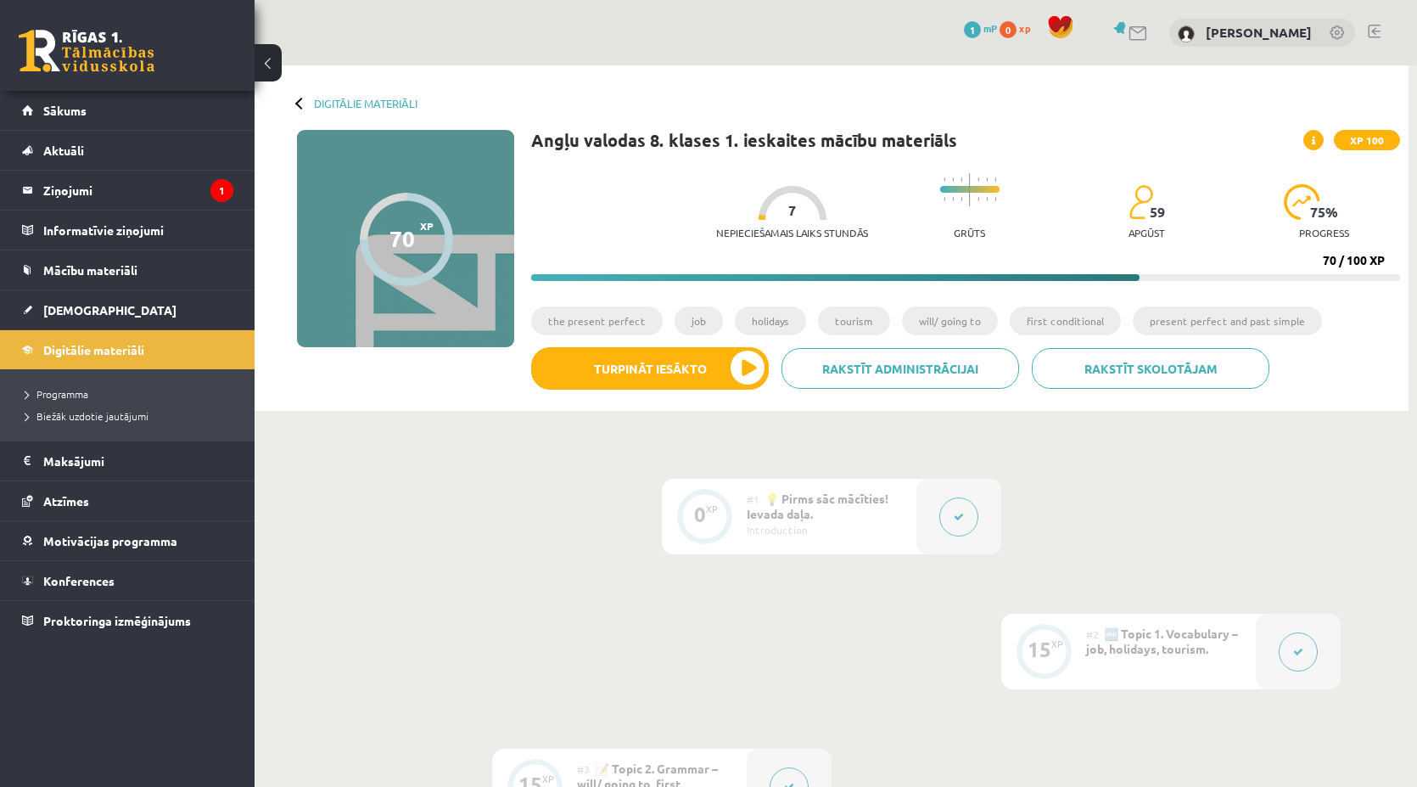
click at [301, 112] on div "Digitālie materiāli 70 XP XP 100 70 / 100 XP Angļu valodas 8. klases 1. ieskait…" at bounding box center [832, 237] width 1154 height 345
click at [301, 101] on div at bounding box center [301, 103] width 12 height 12
click at [329, 98] on link "Digitālie materiāli" at bounding box center [366, 103] width 104 height 13
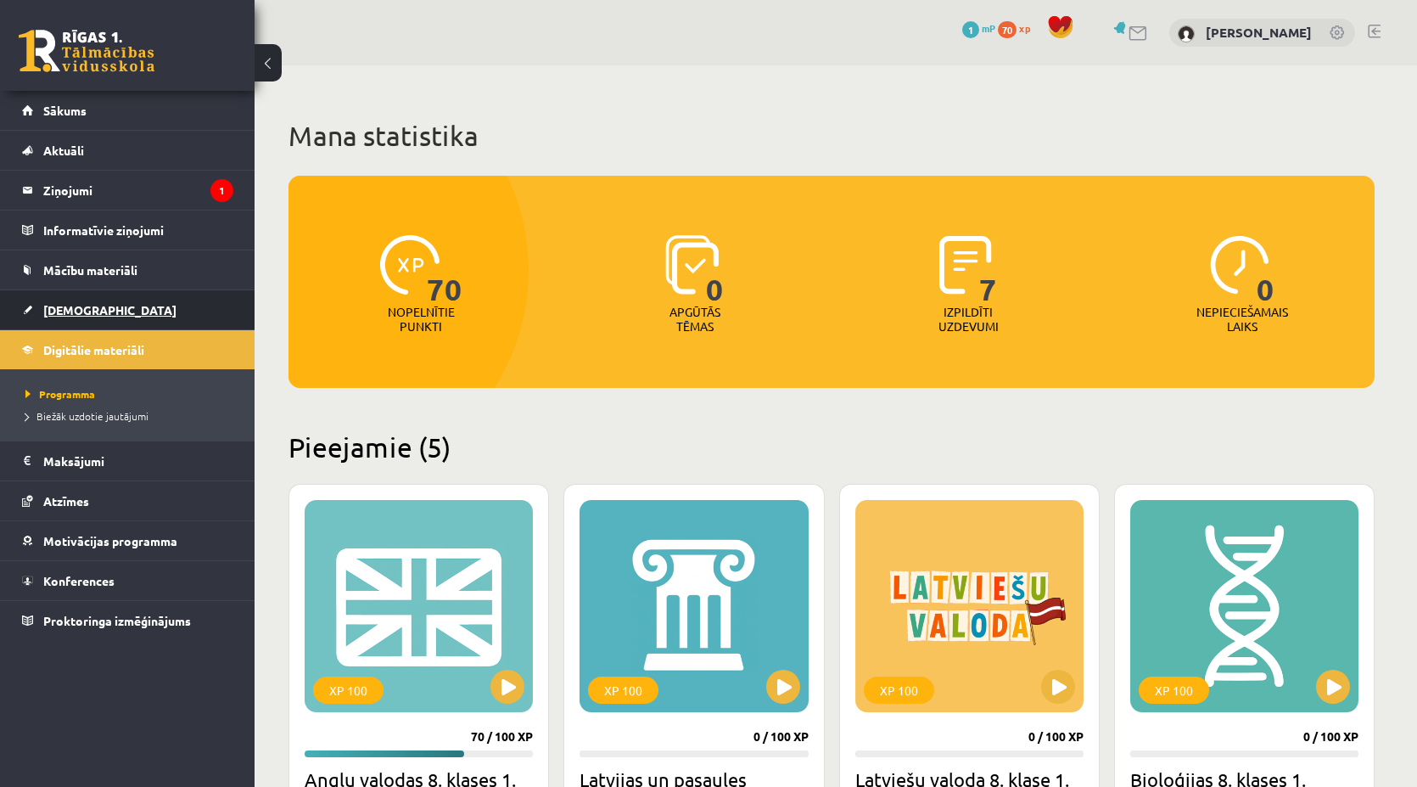
click at [143, 311] on link "[DEMOGRAPHIC_DATA]" at bounding box center [127, 309] width 211 height 39
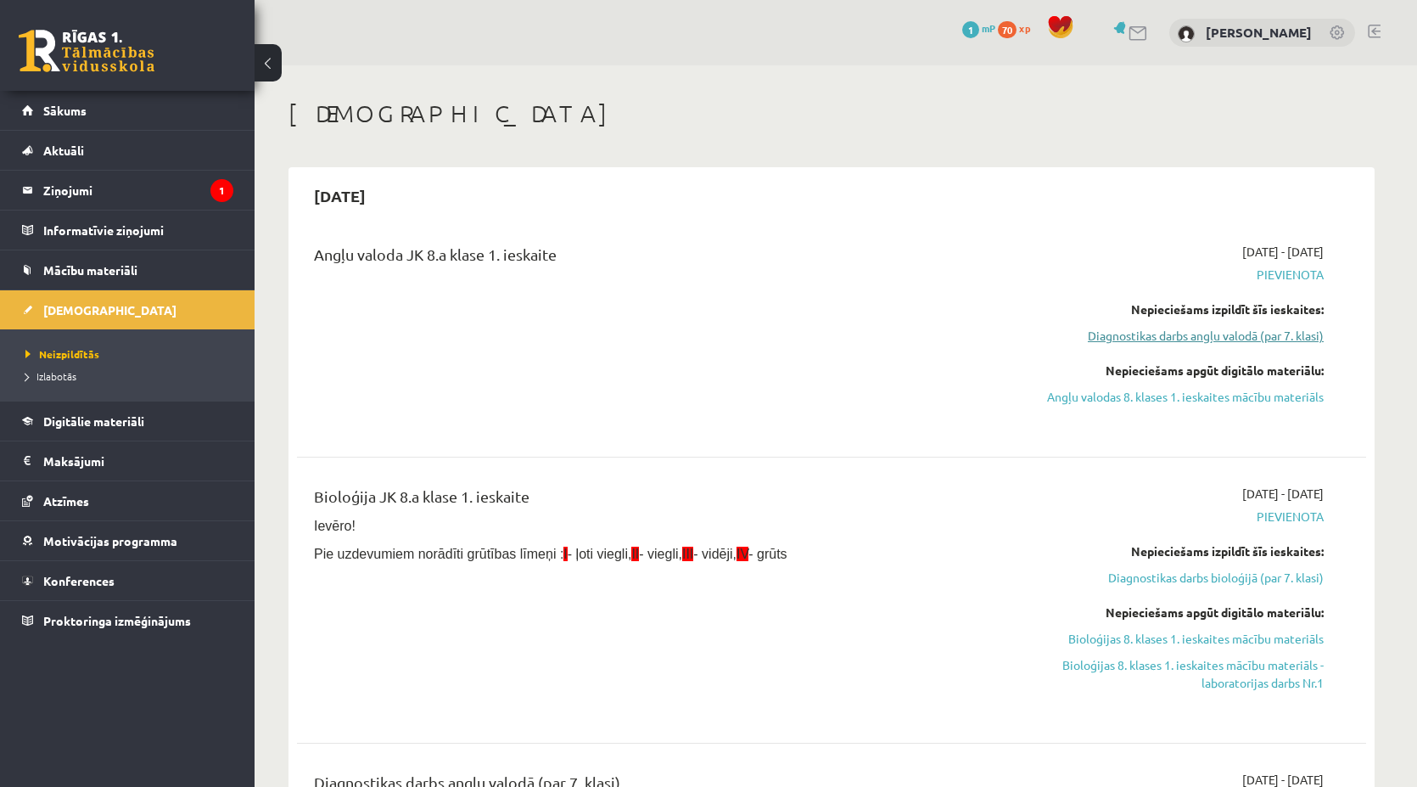
click at [1207, 339] on link "Diagnostikas darbs angļu valodā (par 7. klasi)" at bounding box center [1164, 336] width 320 height 18
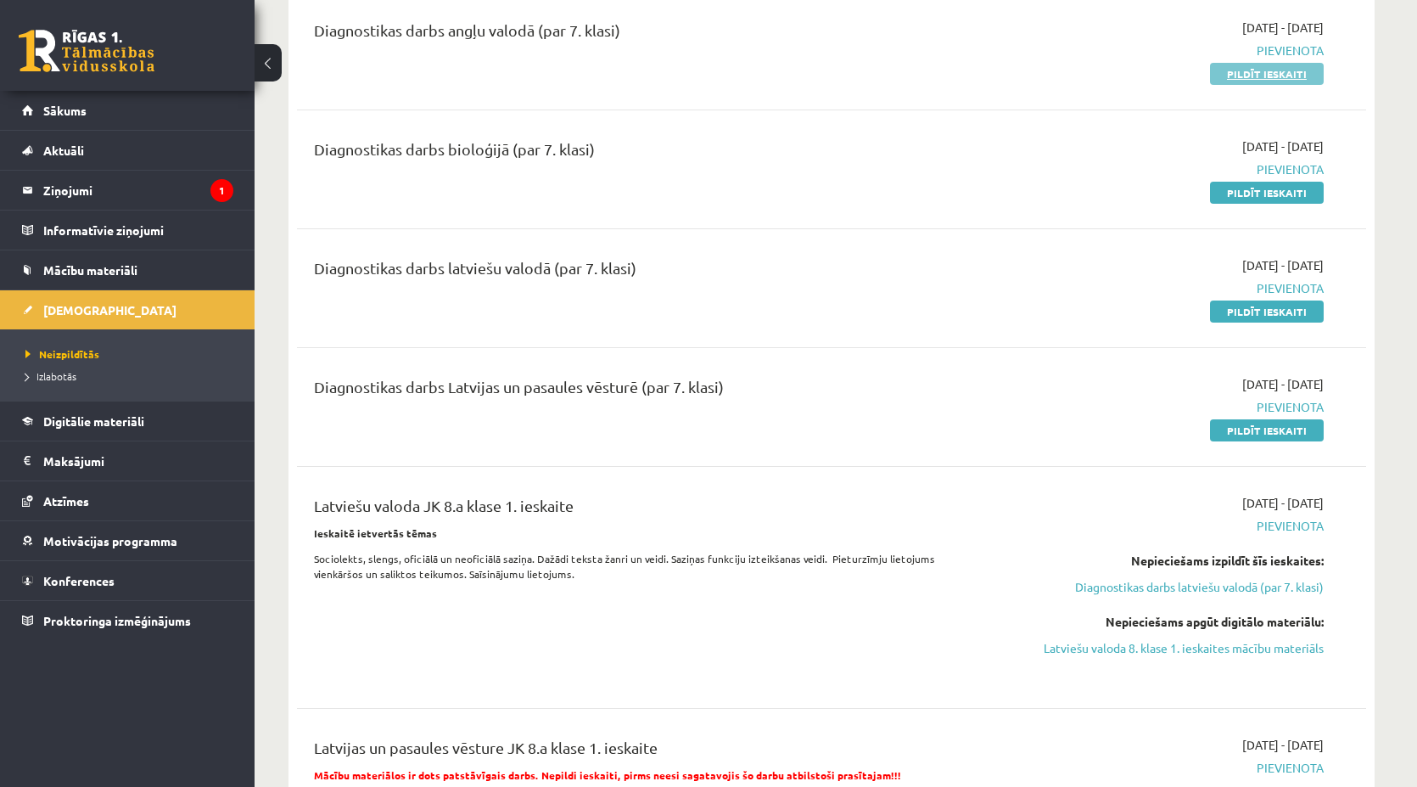
click at [1254, 70] on link "Pildīt ieskaiti" at bounding box center [1267, 74] width 114 height 22
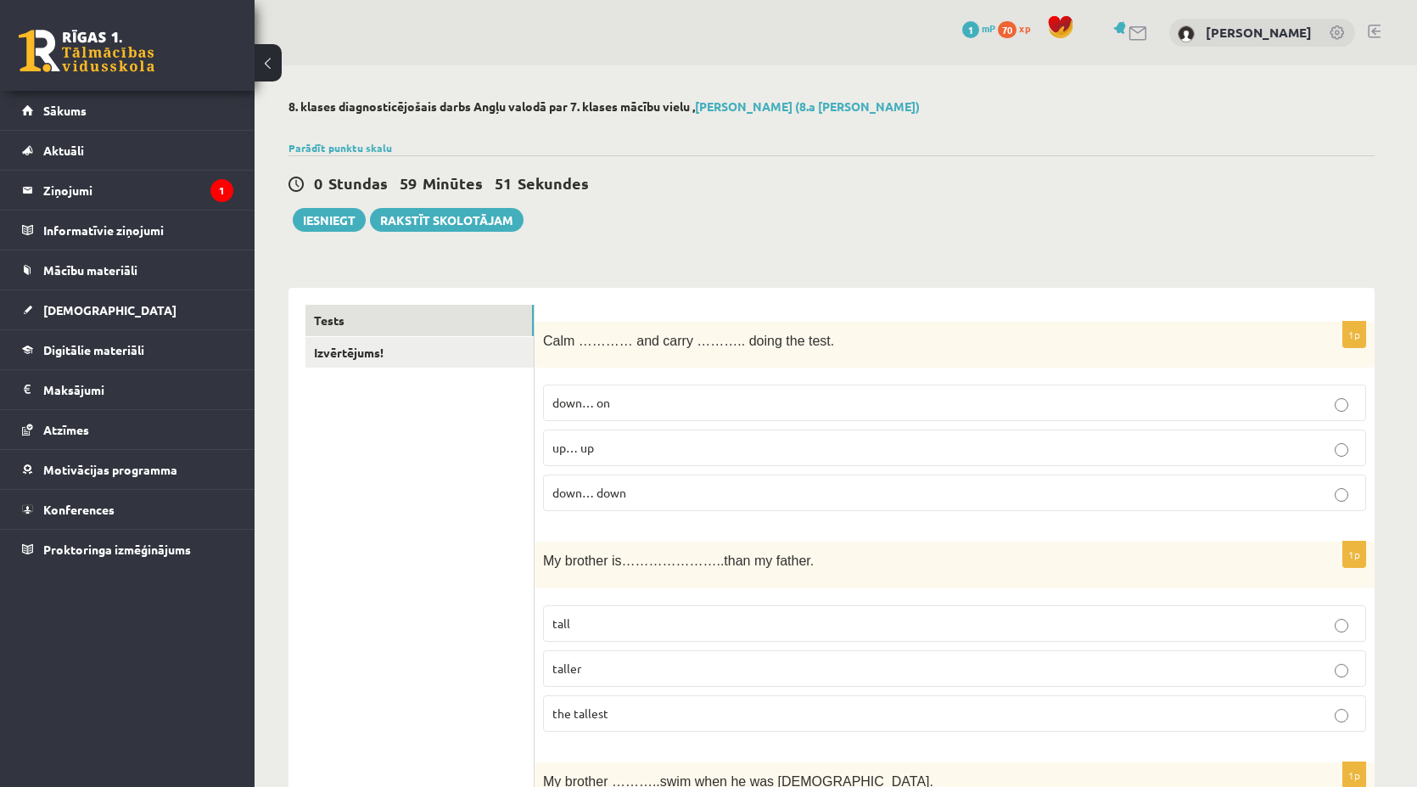
click at [970, 380] on fieldset "down… on up… up down… down" at bounding box center [954, 446] width 823 height 140
click at [1247, 385] on label "down… on" at bounding box center [954, 402] width 823 height 36
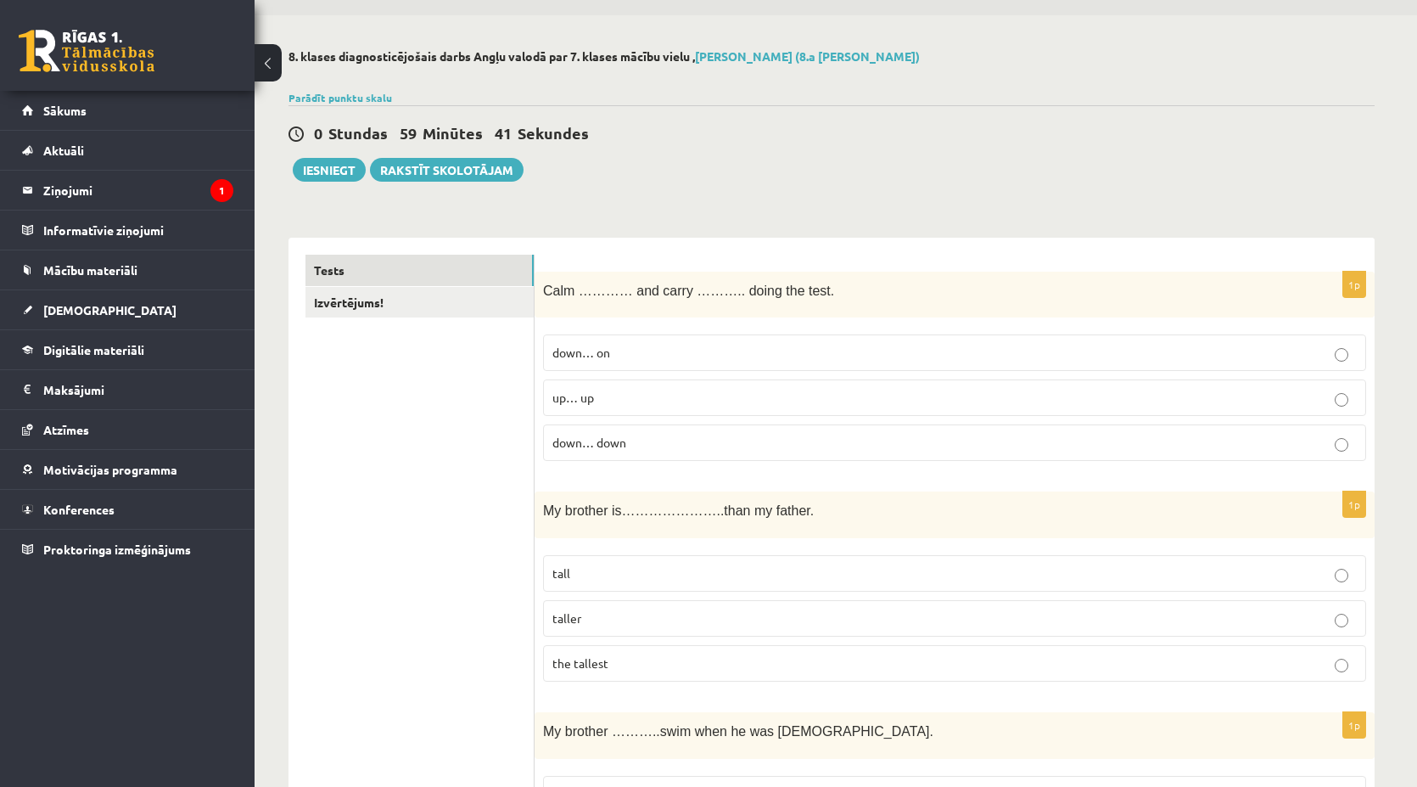
scroll to position [85, 0]
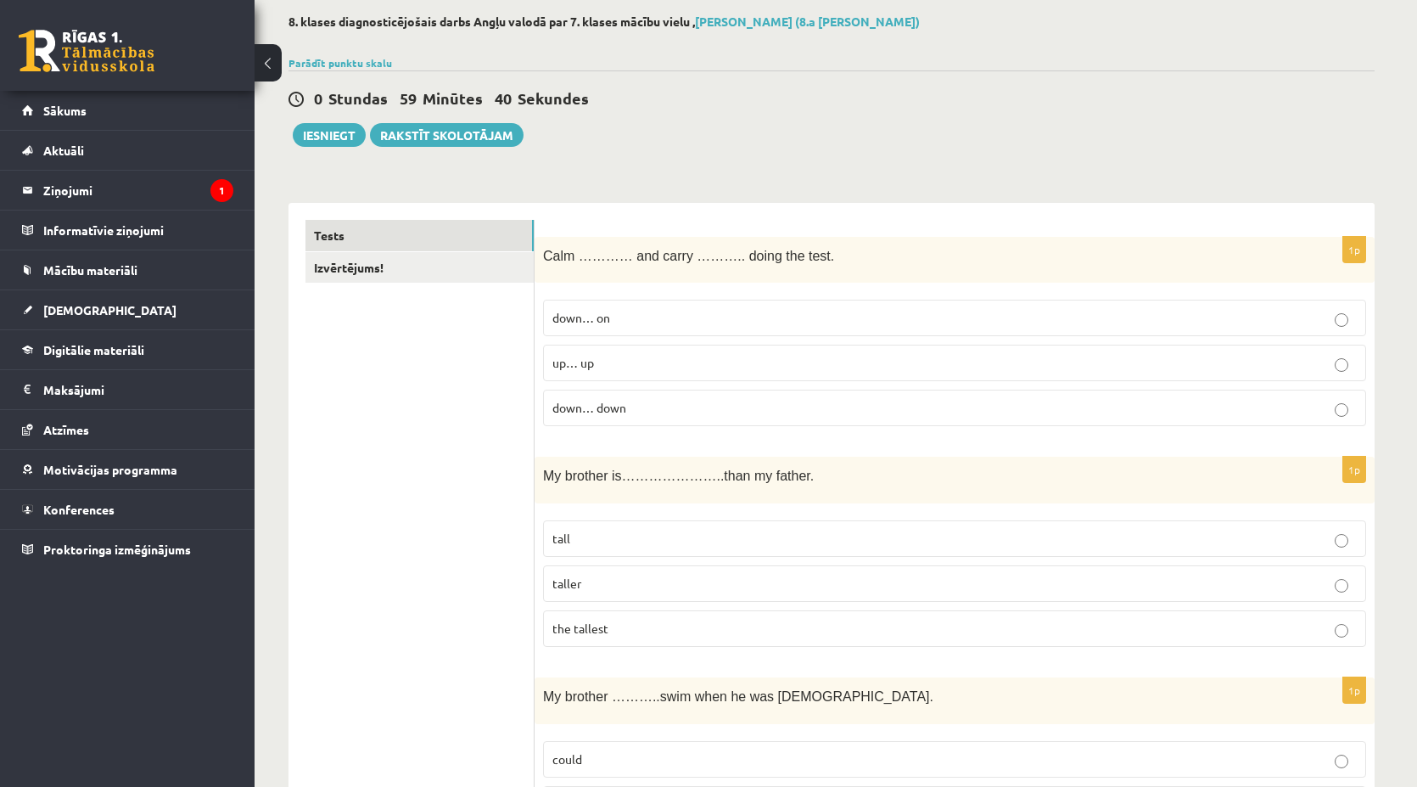
click at [625, 585] on p "taller" at bounding box center [954, 584] width 805 height 18
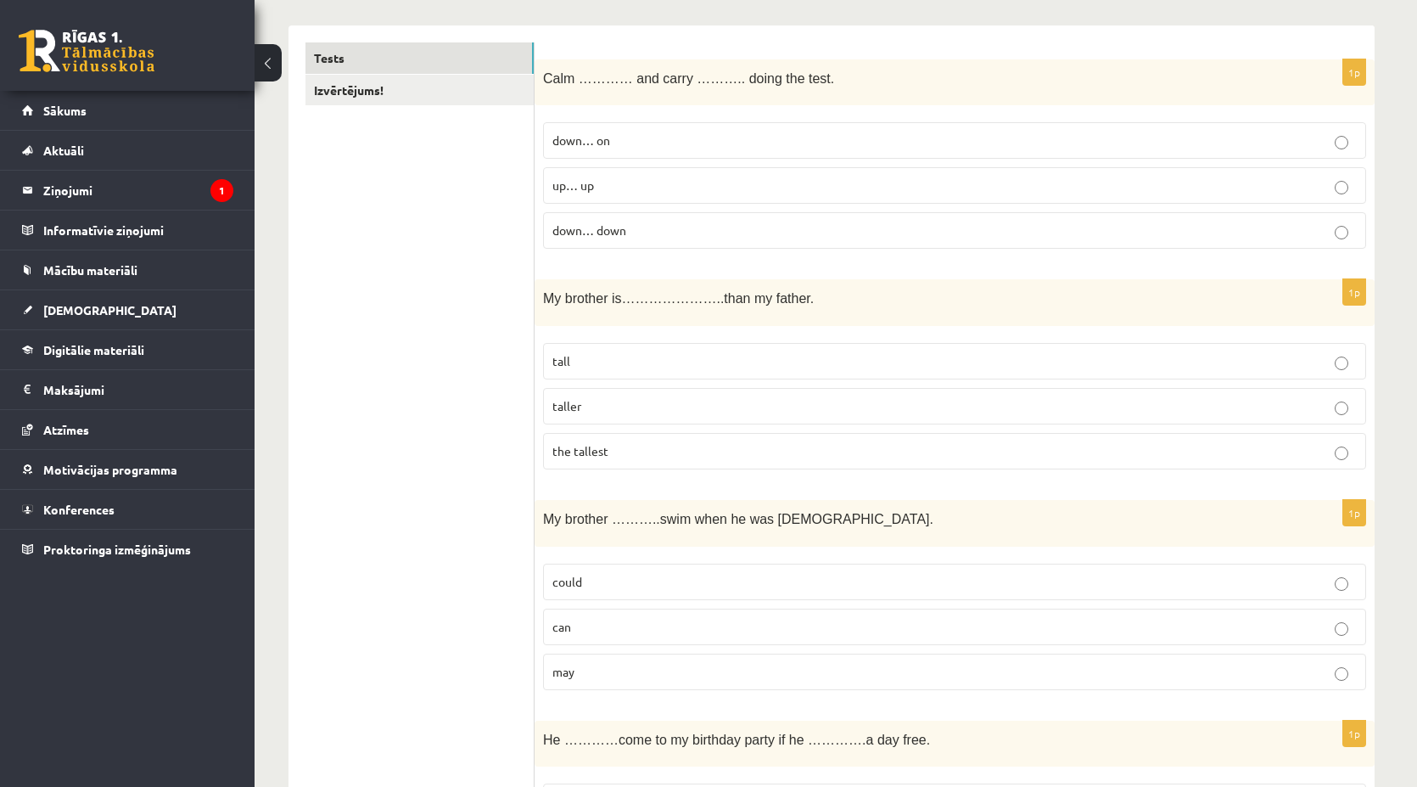
scroll to position [339, 0]
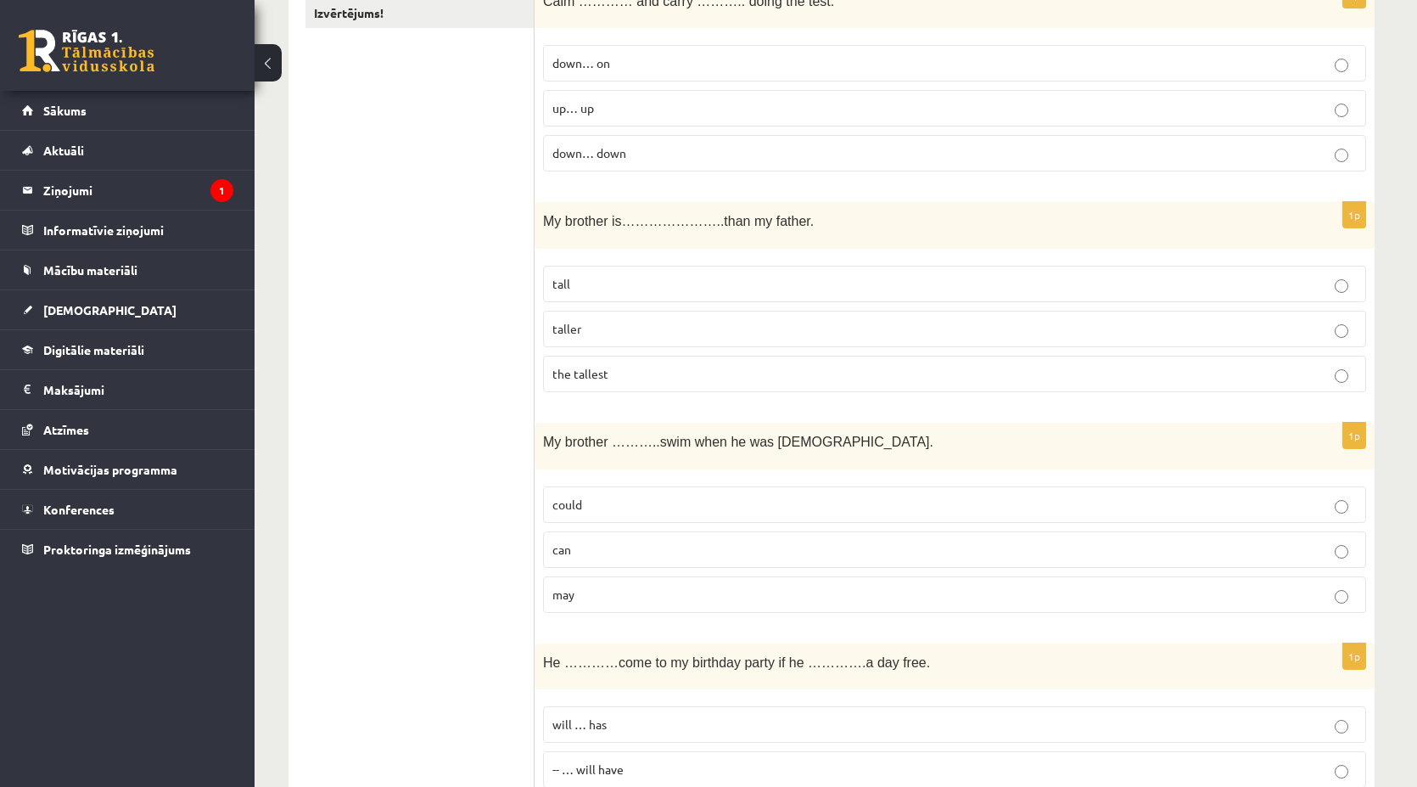
click at [593, 507] on p "could" at bounding box center [954, 505] width 805 height 18
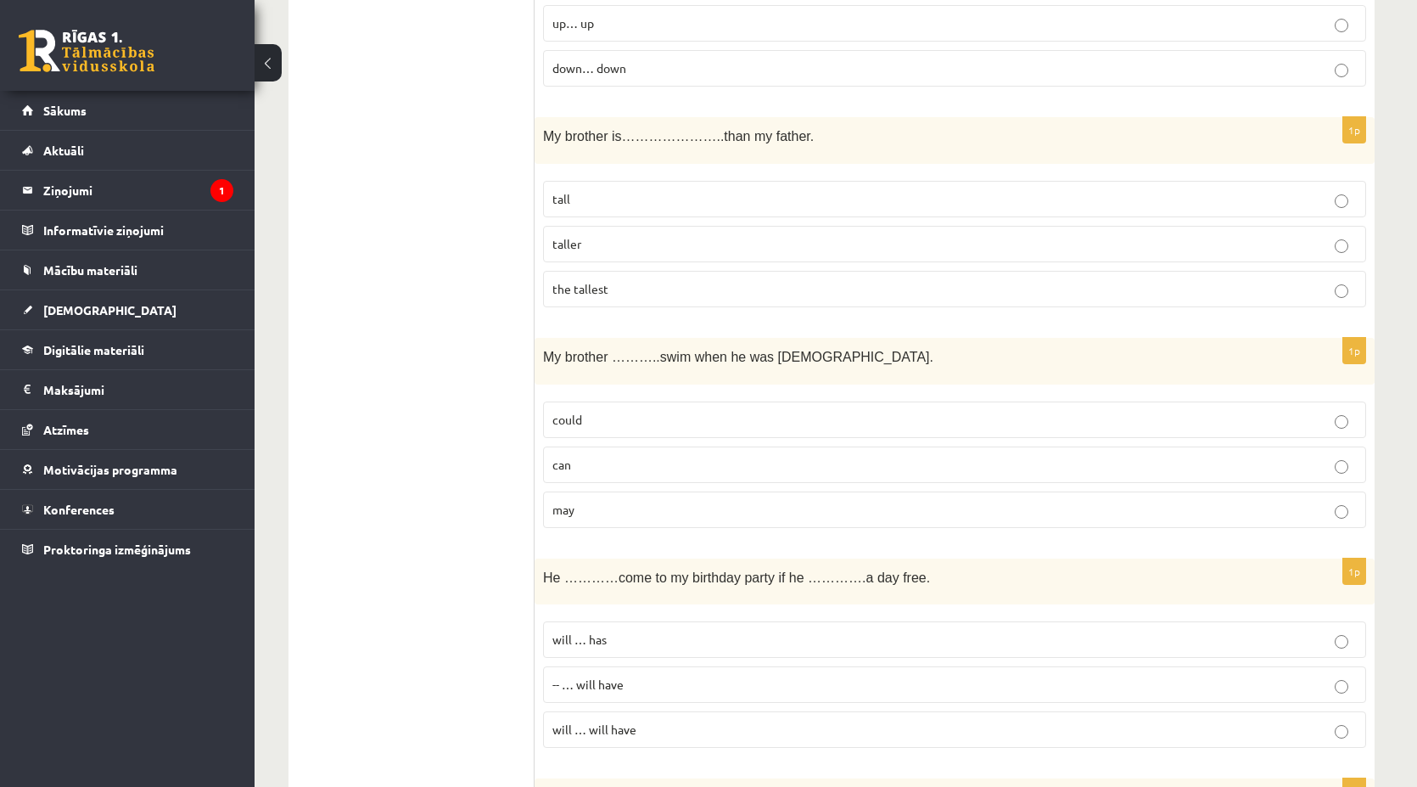
scroll to position [509, 0]
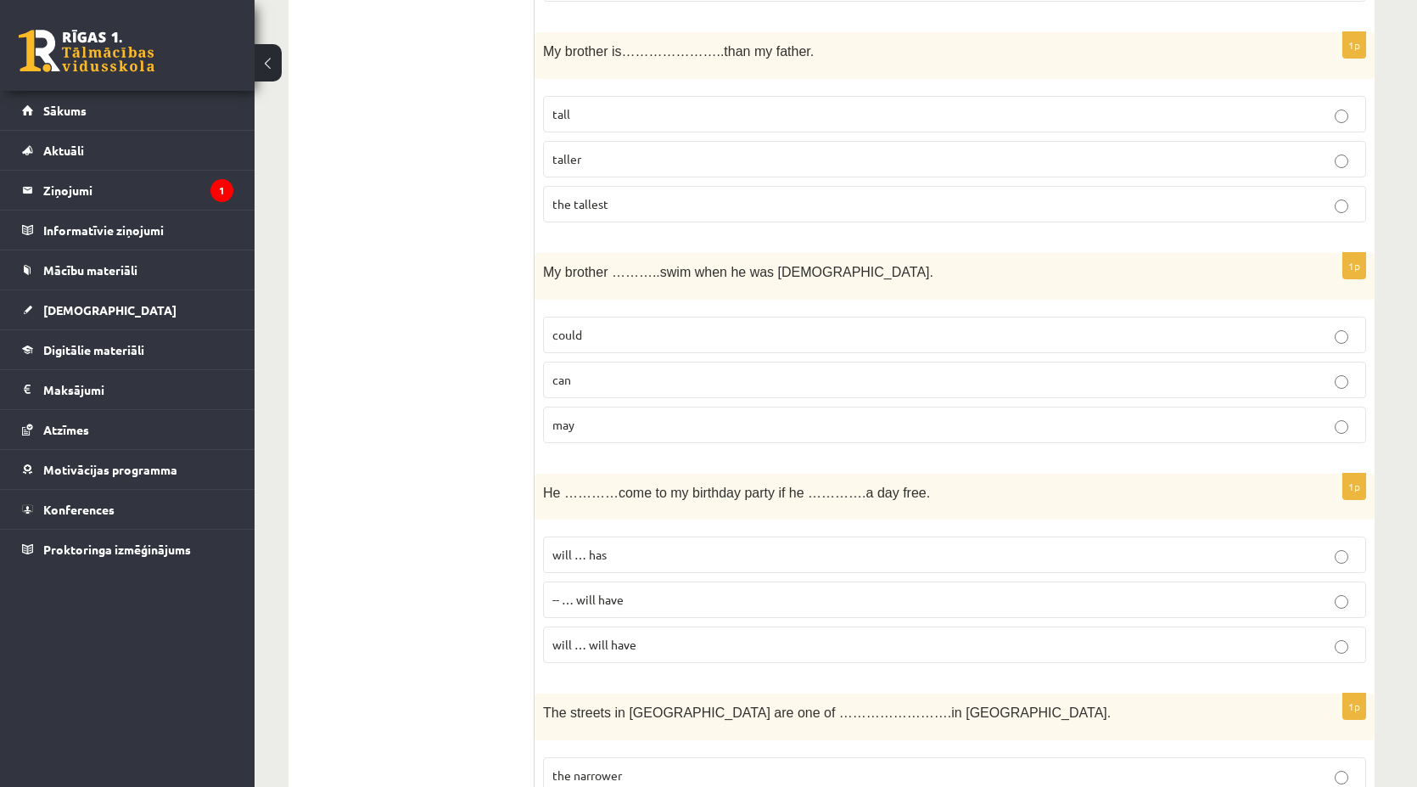
click at [742, 536] on label "will … has" at bounding box center [954, 554] width 823 height 36
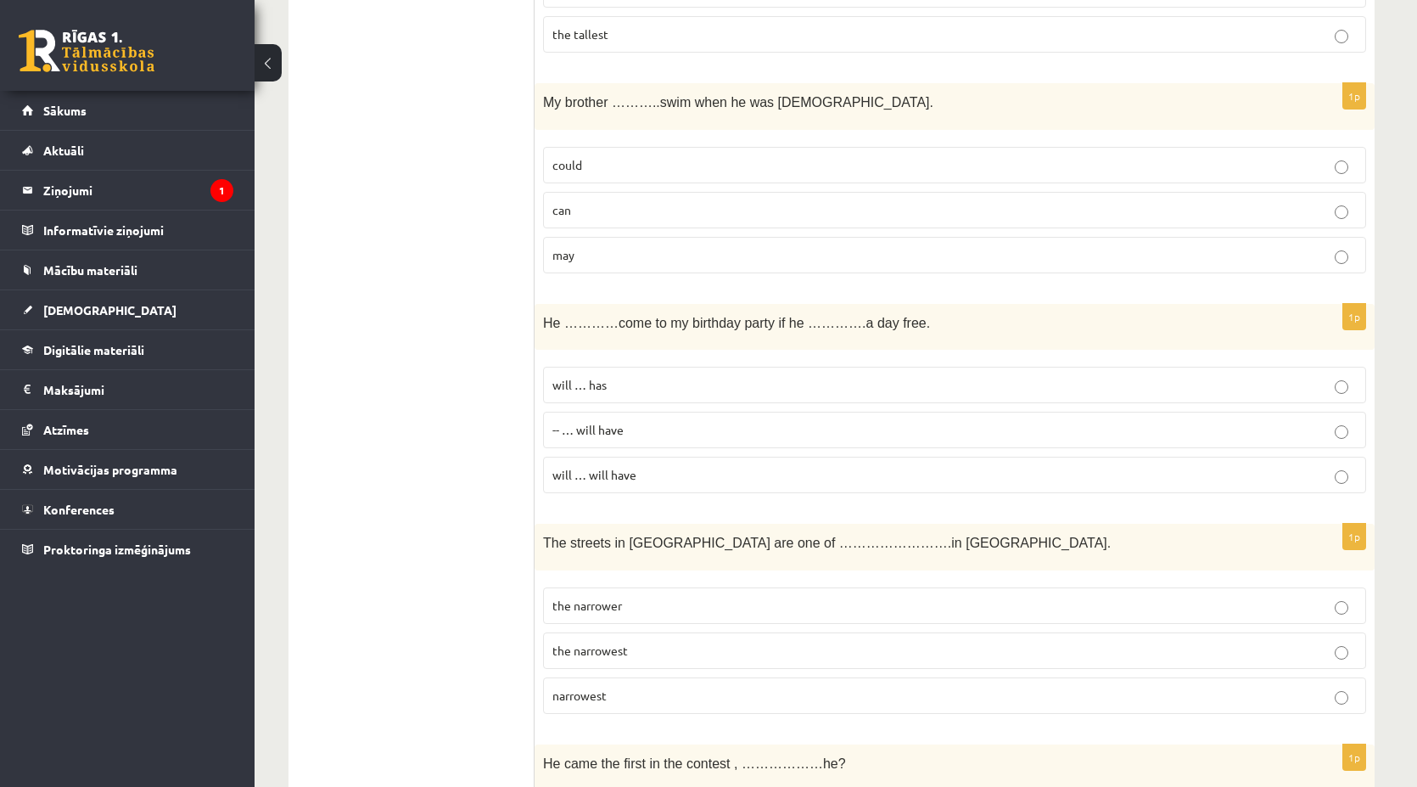
scroll to position [764, 0]
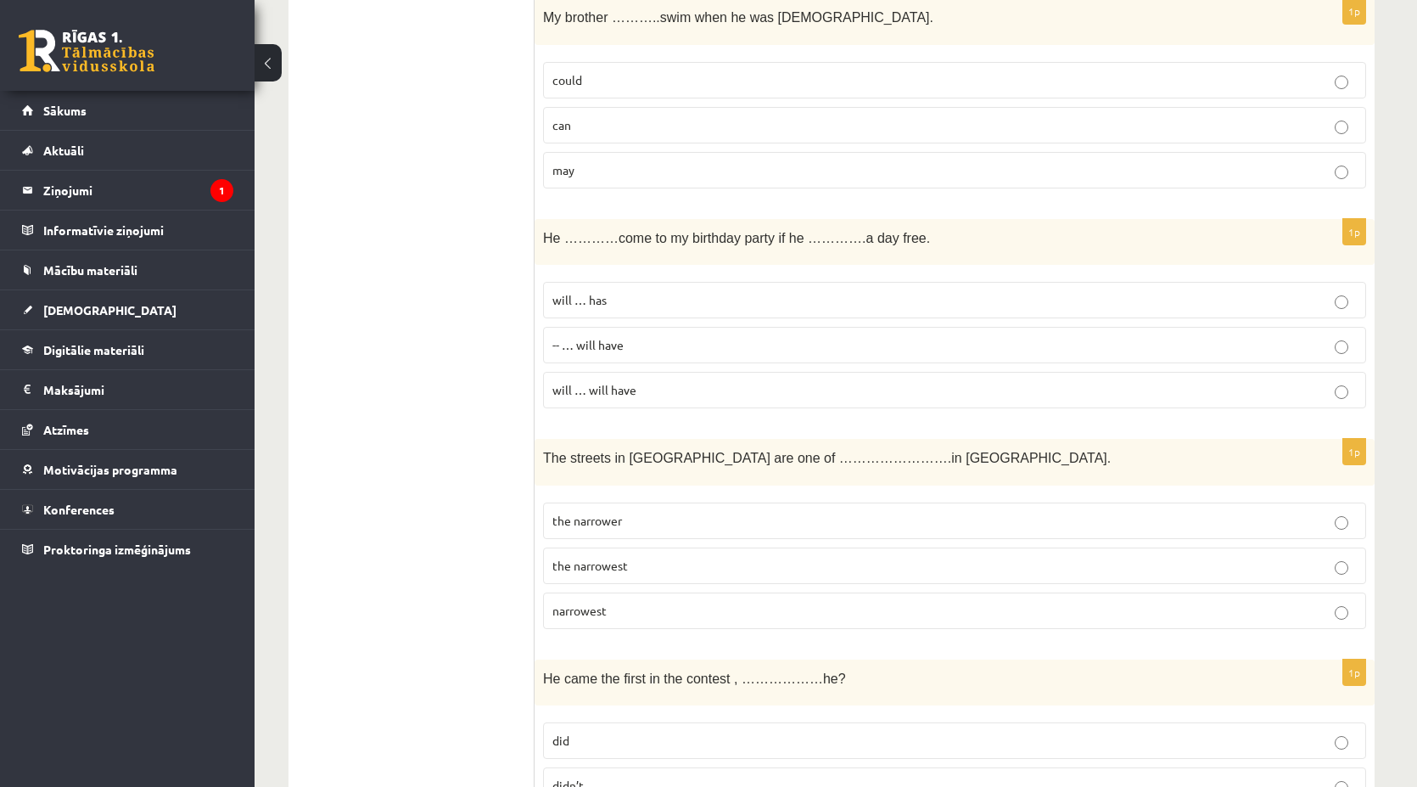
click at [567, 558] on span "the narrowest" at bounding box center [590, 565] width 76 height 15
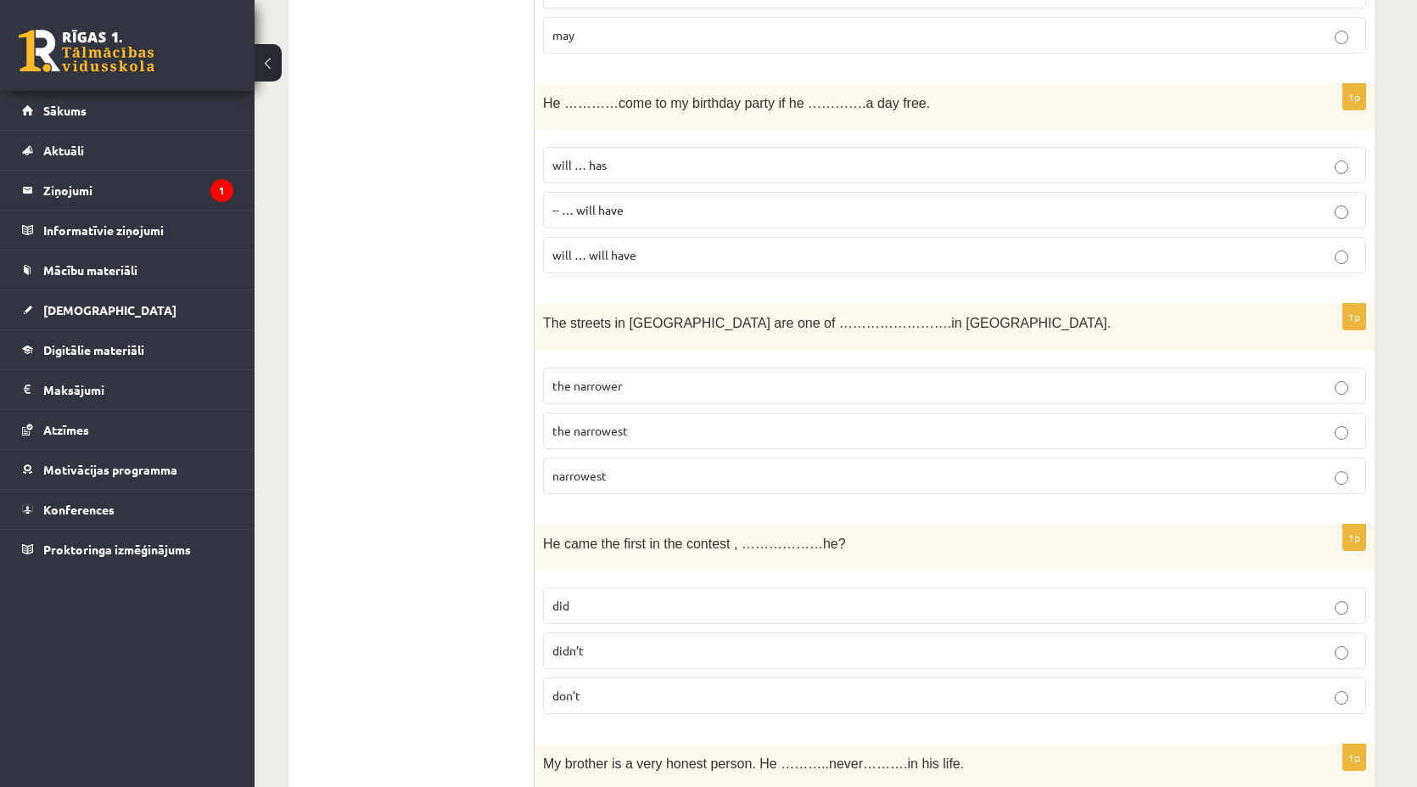
scroll to position [934, 0]
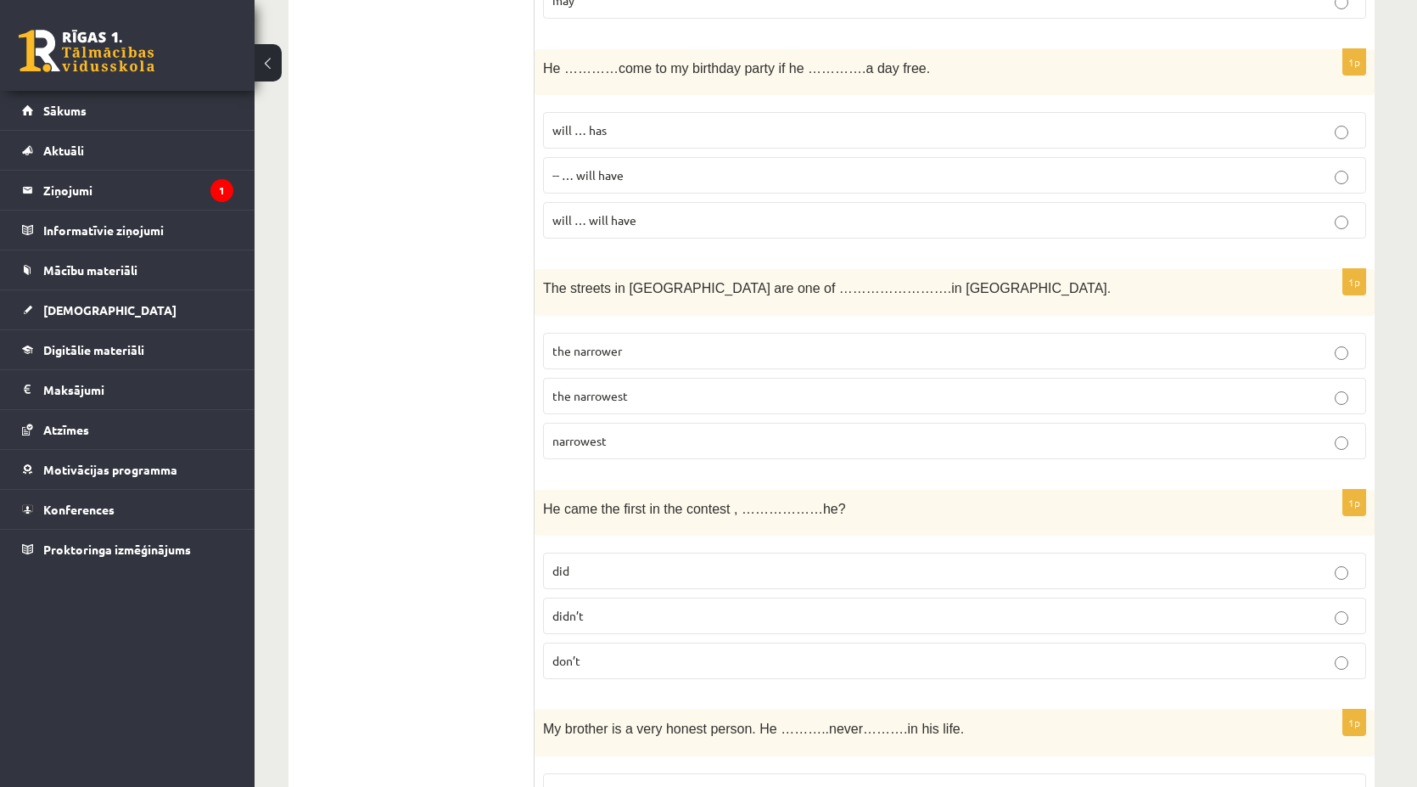
click at [567, 569] on p "did" at bounding box center [954, 571] width 805 height 18
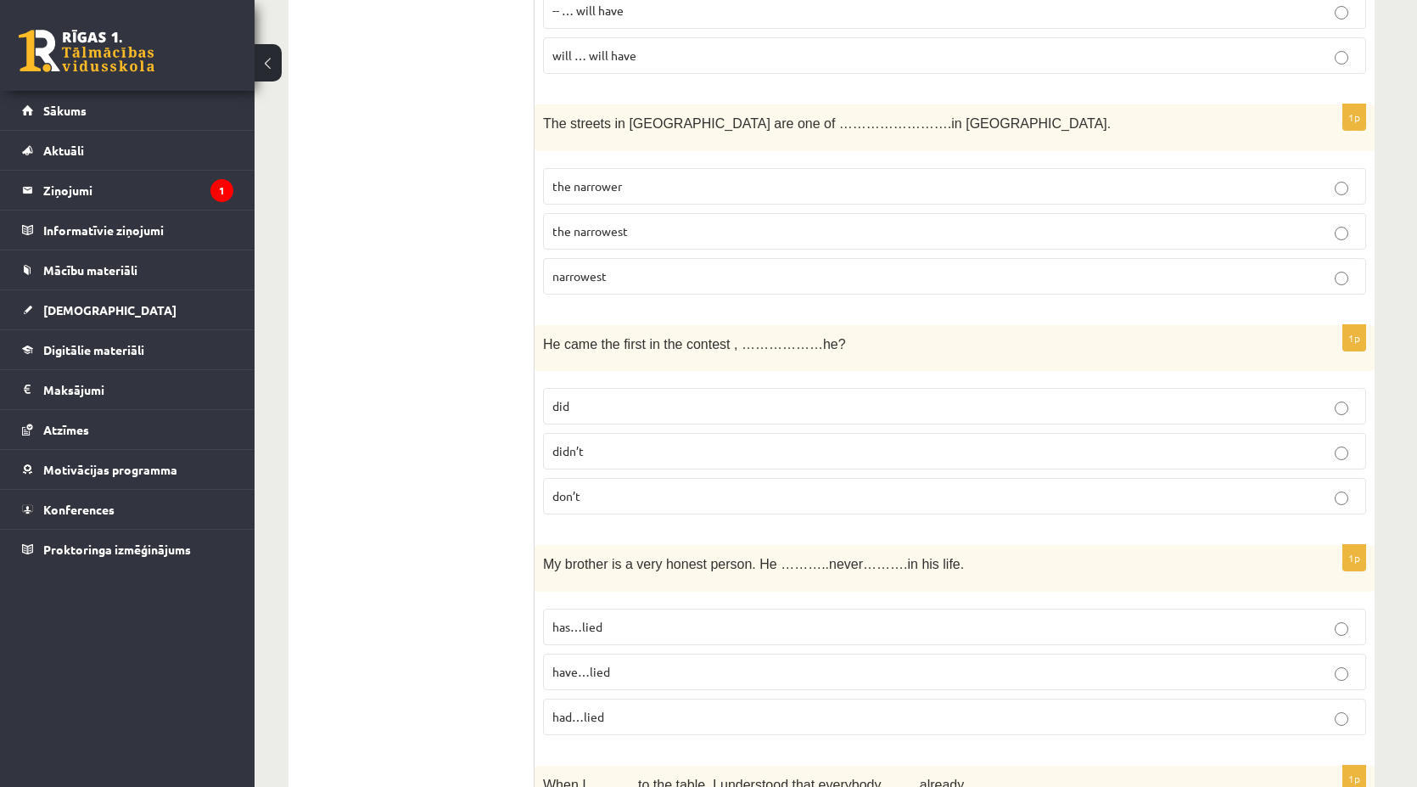
scroll to position [1103, 0]
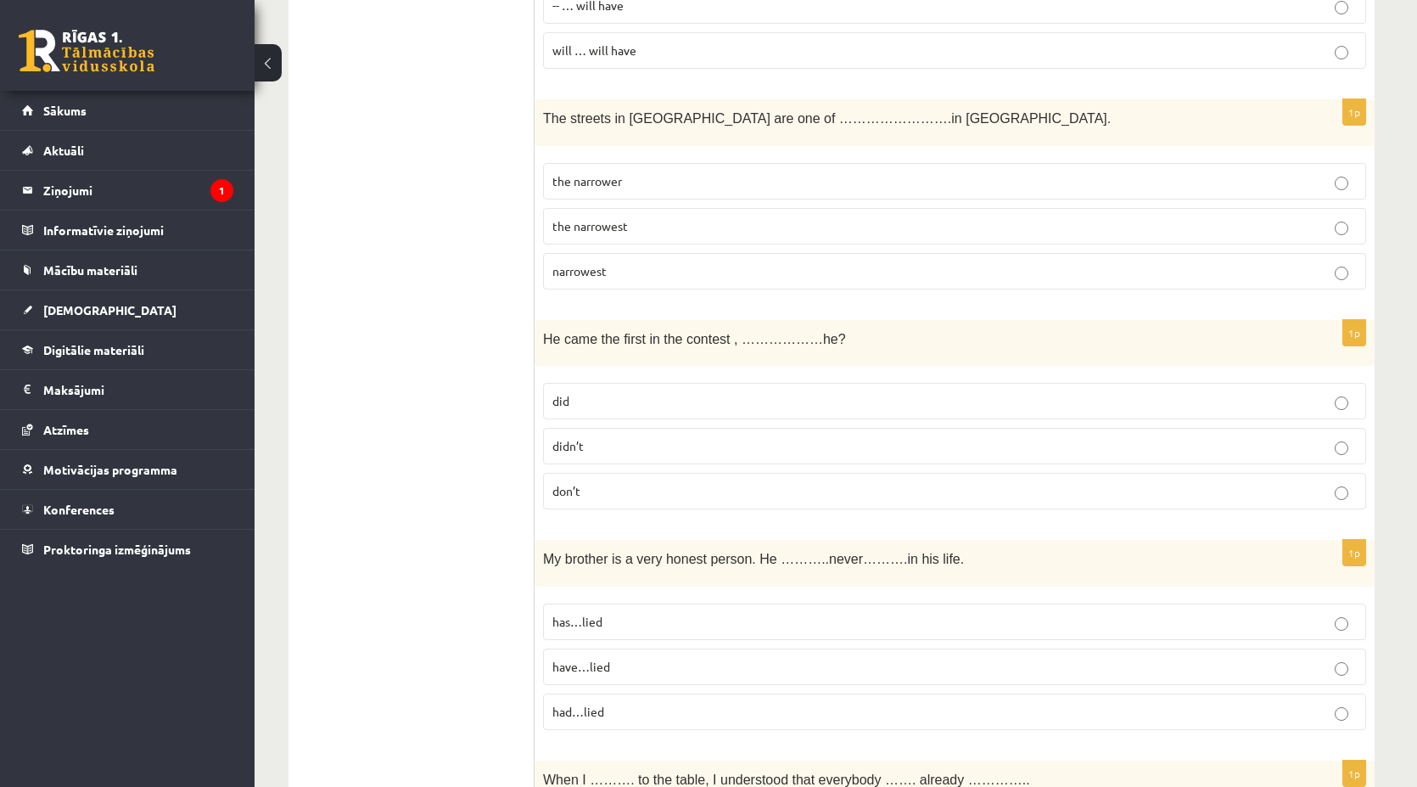
click at [595, 437] on p "didn’t" at bounding box center [954, 446] width 805 height 18
click at [586, 619] on label "has…lied" at bounding box center [954, 621] width 823 height 36
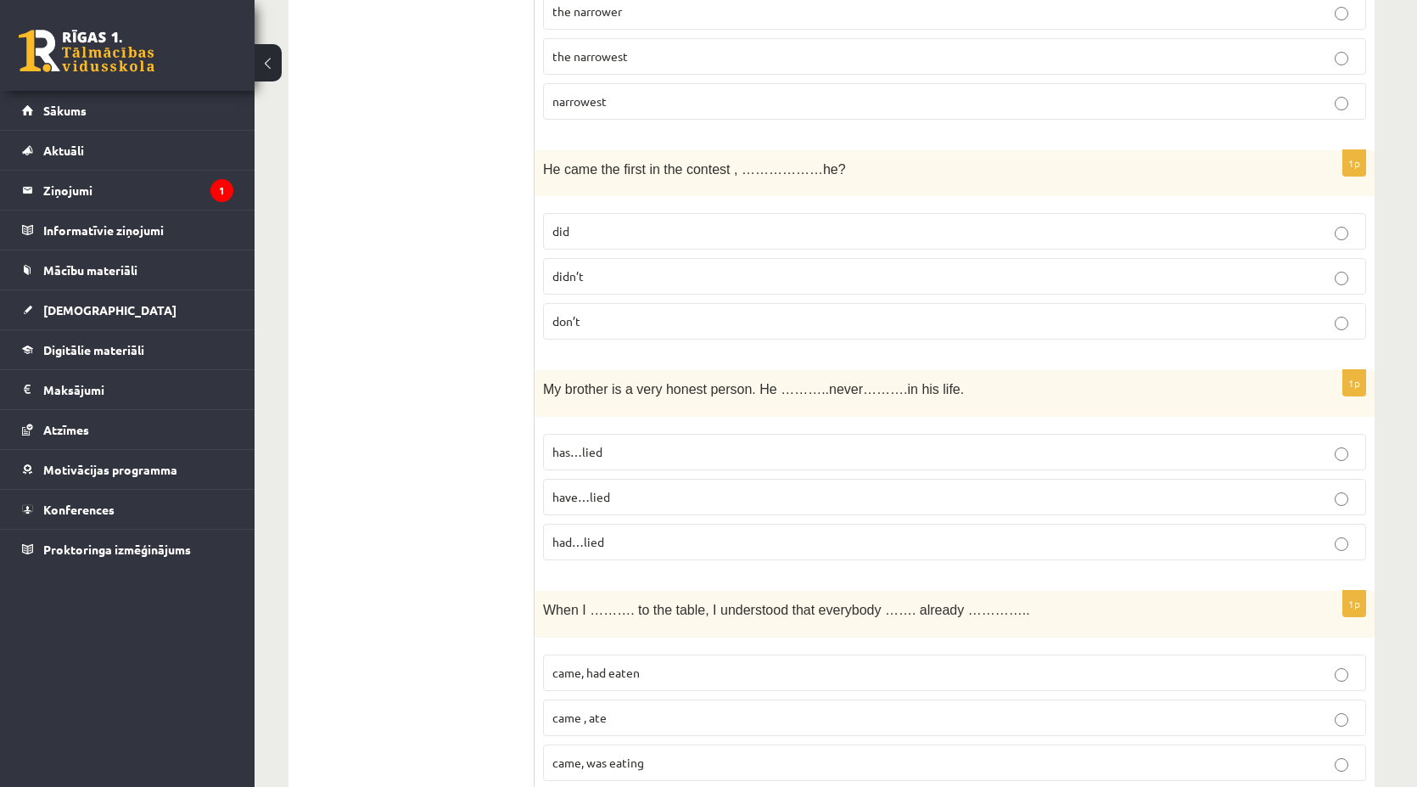
scroll to position [1358, 0]
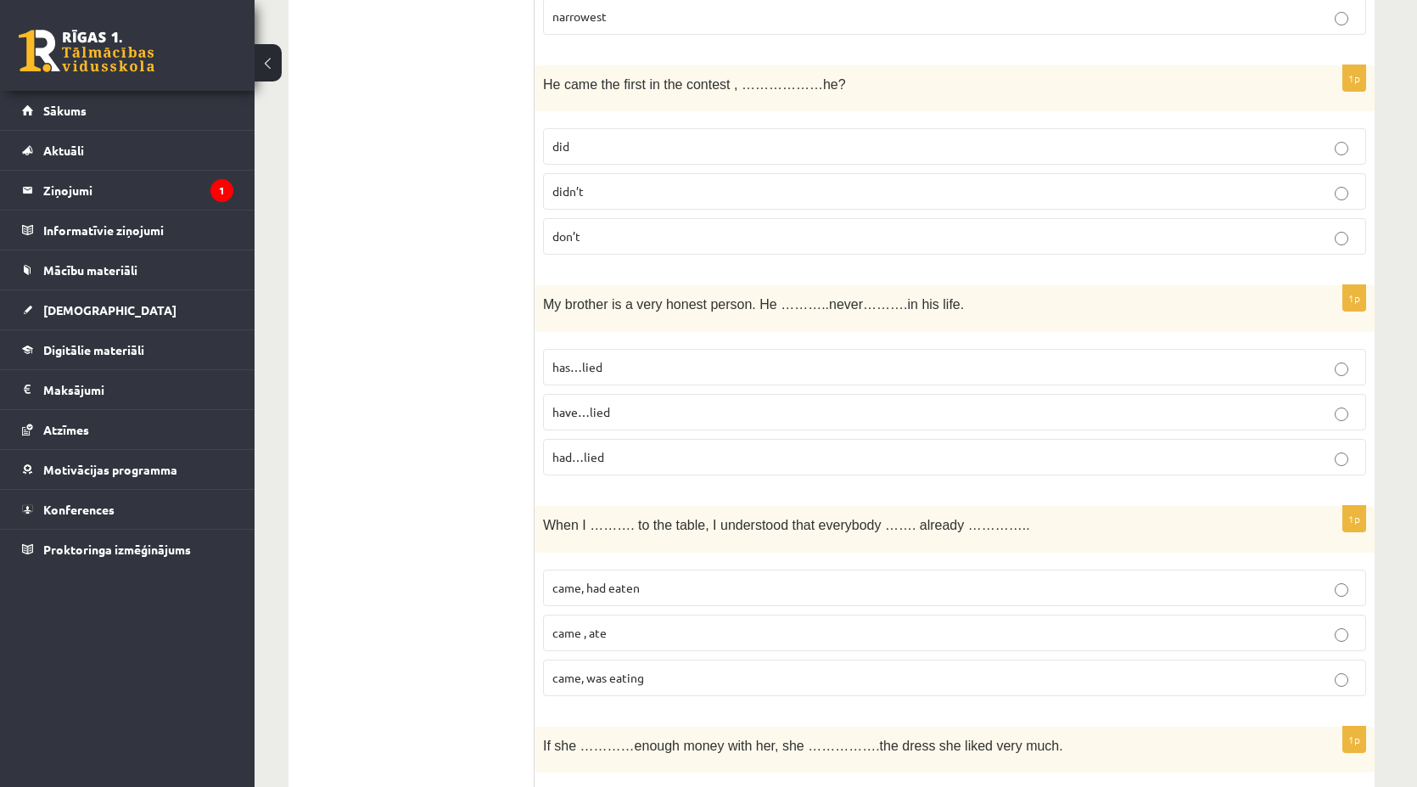
click at [723, 669] on p "came, was eating" at bounding box center [954, 678] width 805 height 18
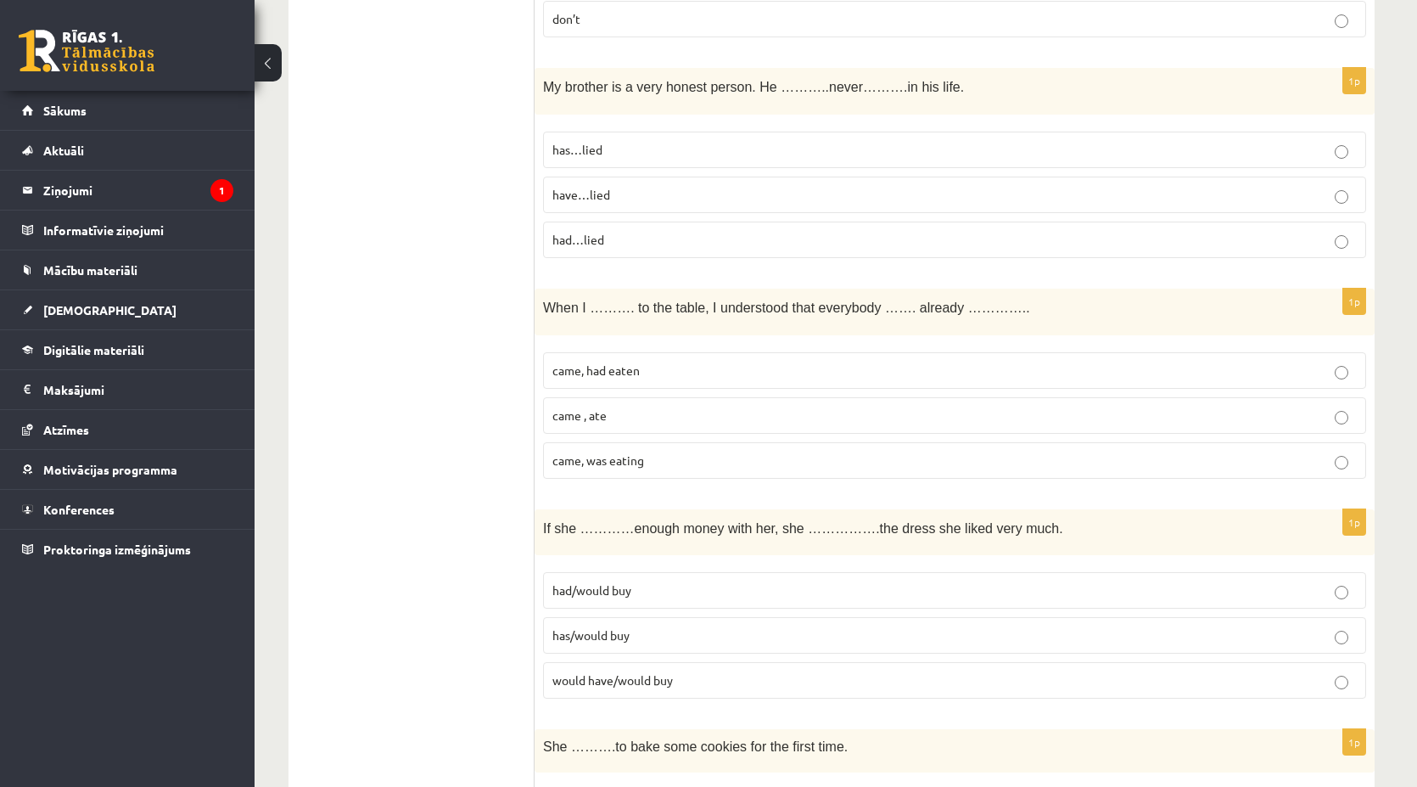
scroll to position [1733, 0]
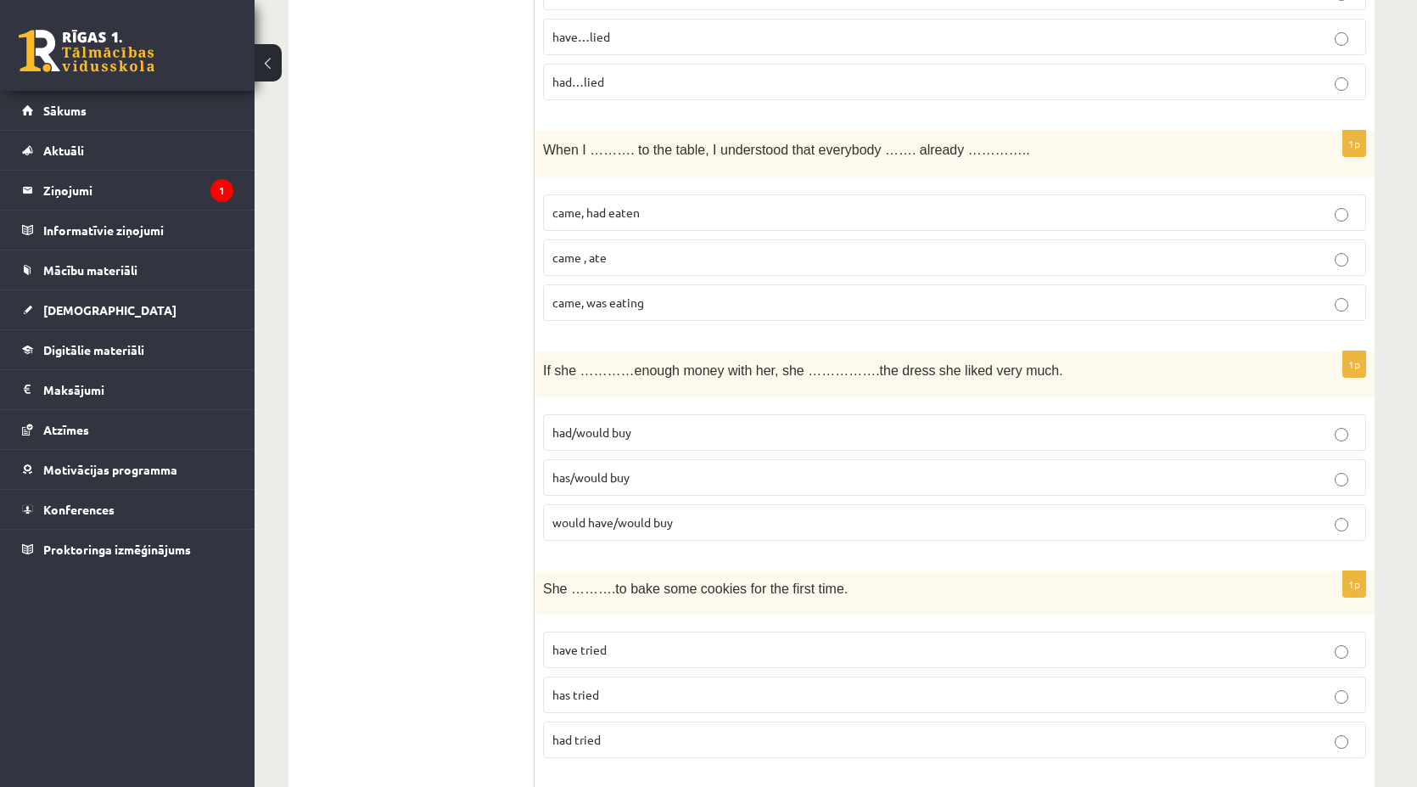
click at [564, 427] on label "had/would buy" at bounding box center [954, 432] width 823 height 36
click at [591, 514] on span "would have/would buy" at bounding box center [612, 521] width 121 height 15
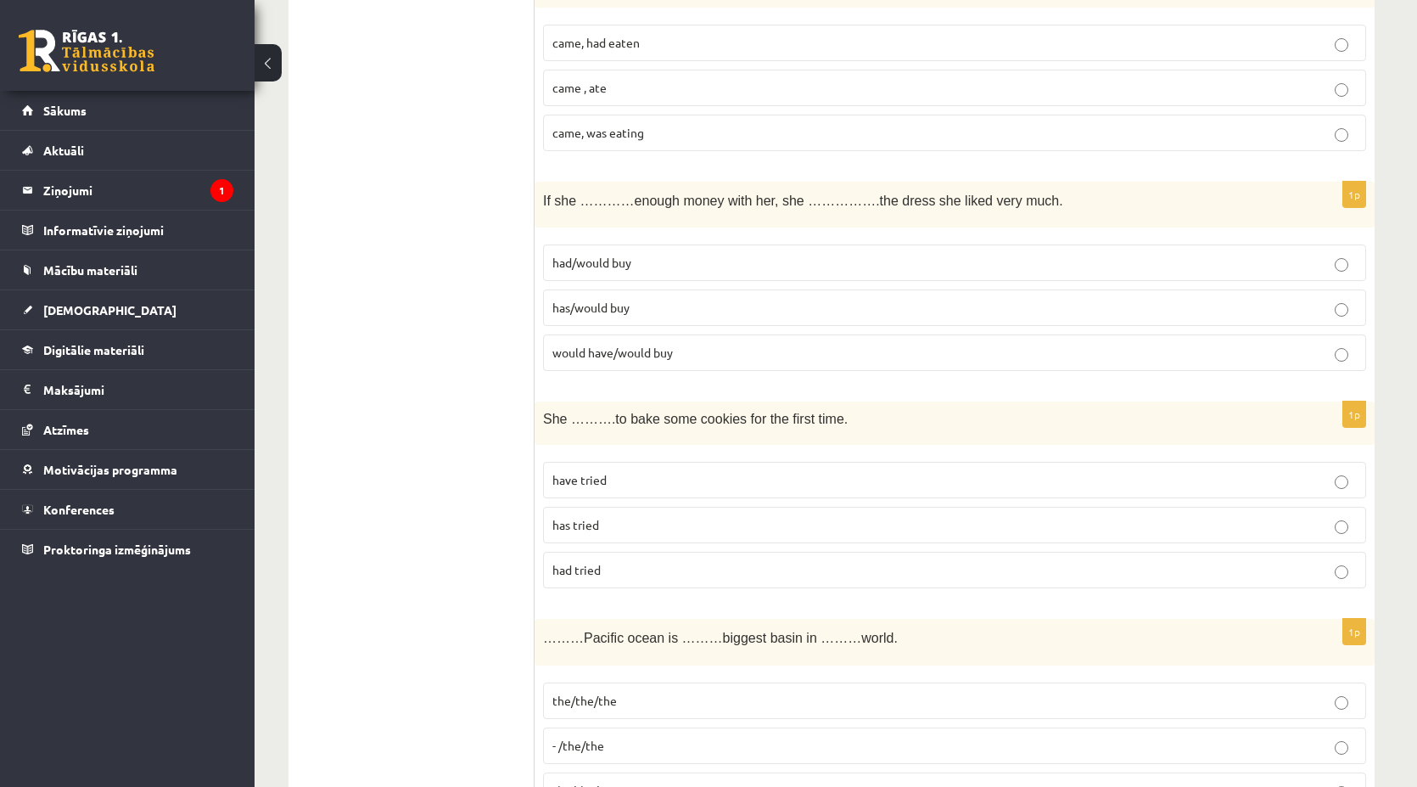
scroll to position [1903, 0]
click at [637, 516] on p "has tried" at bounding box center [954, 525] width 805 height 18
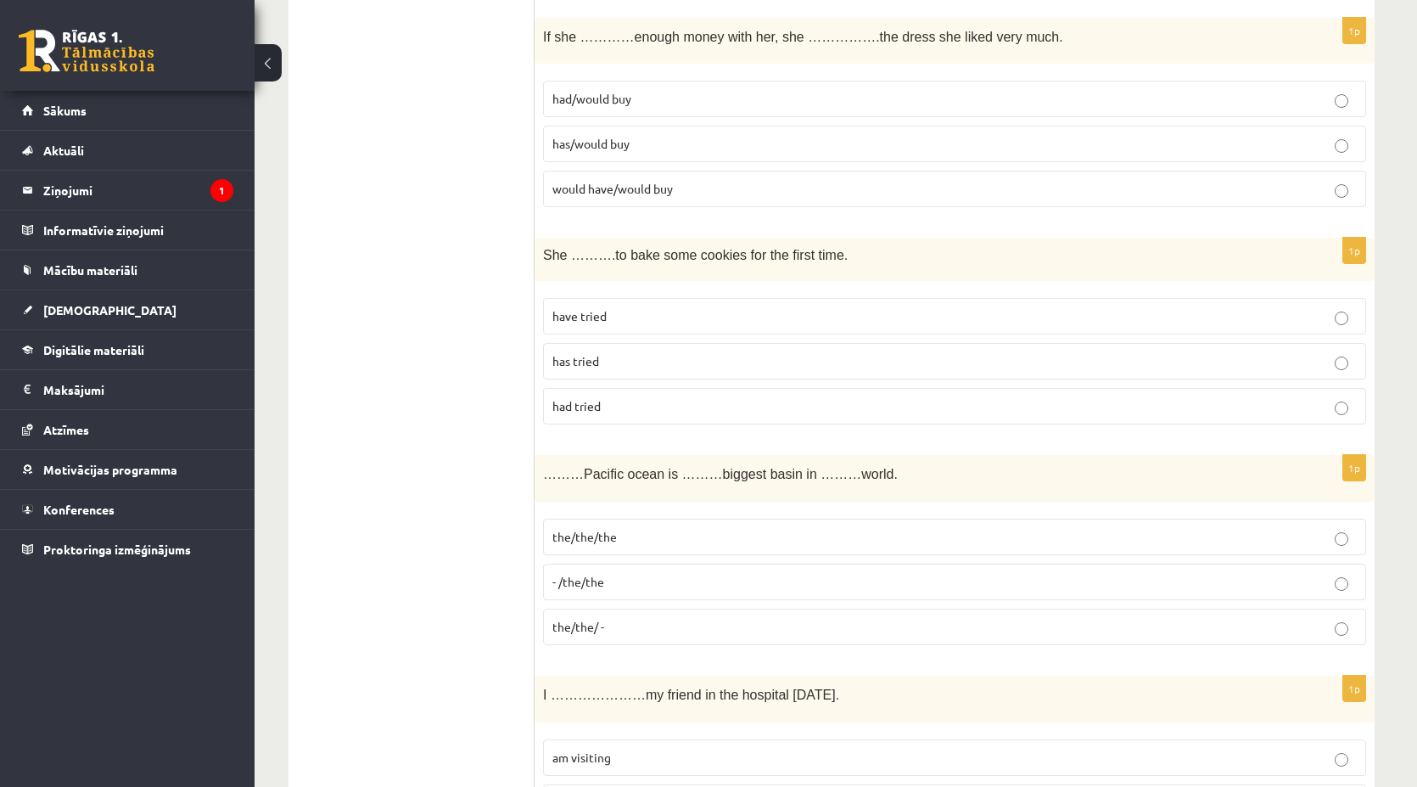
scroll to position [2072, 0]
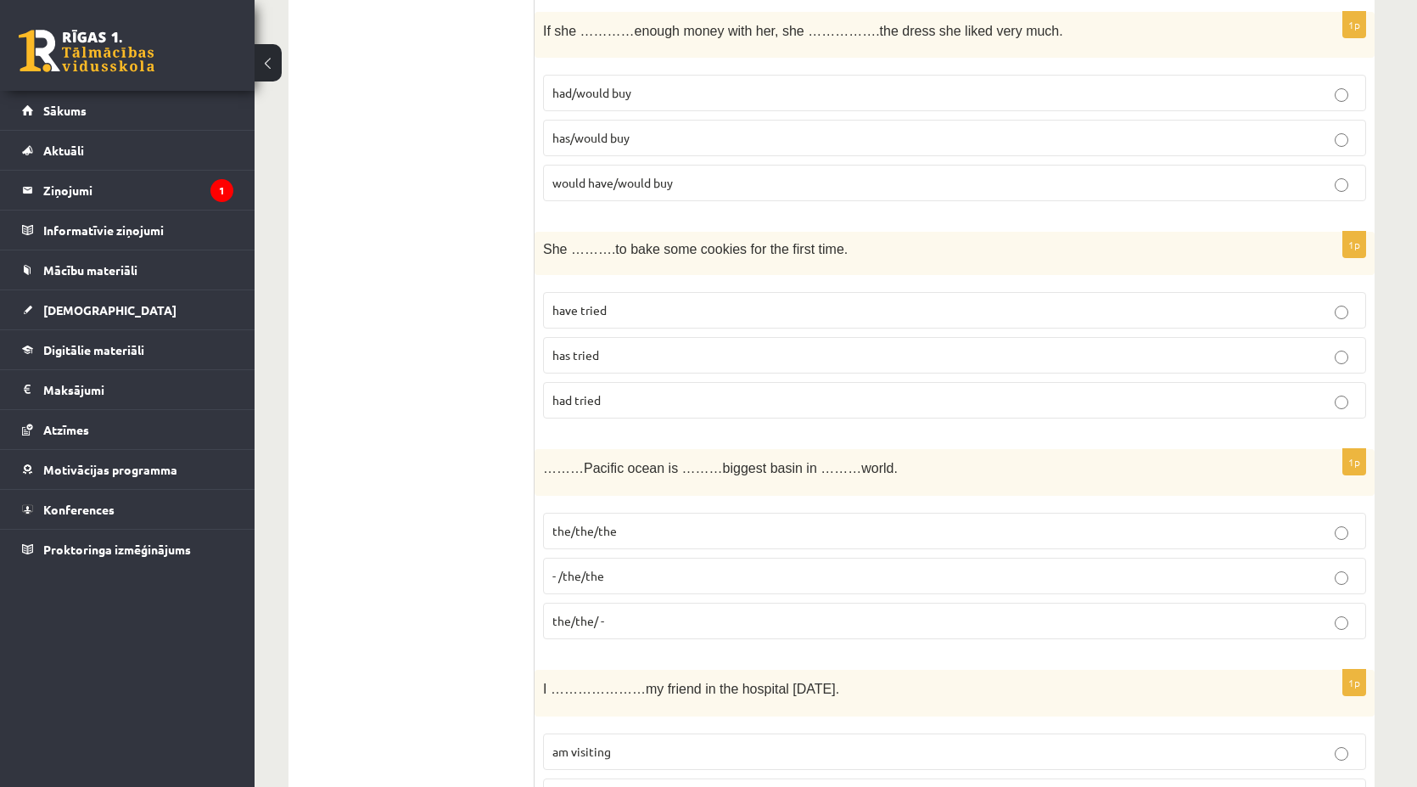
click at [596, 523] on span "the/the/the" at bounding box center [584, 530] width 64 height 15
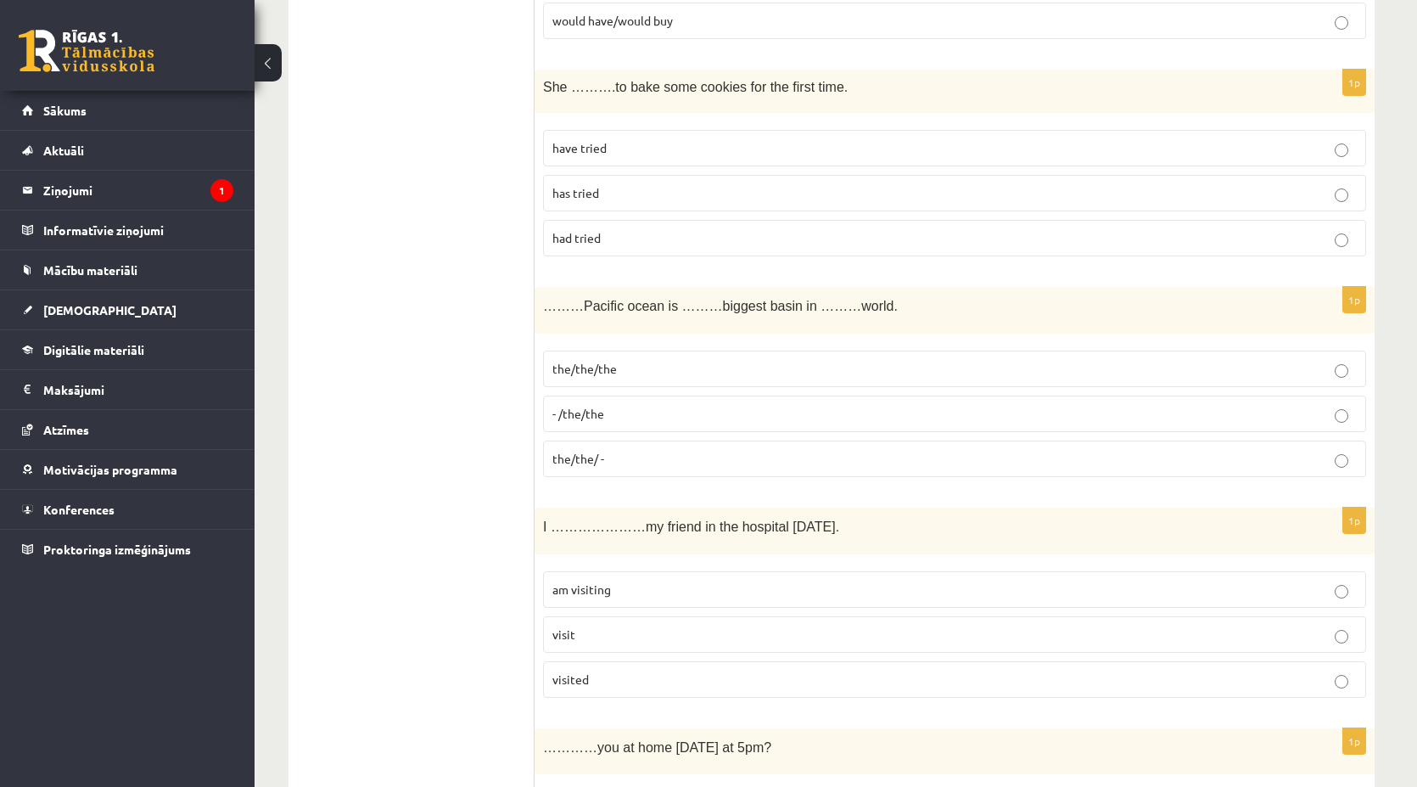
scroll to position [2242, 0]
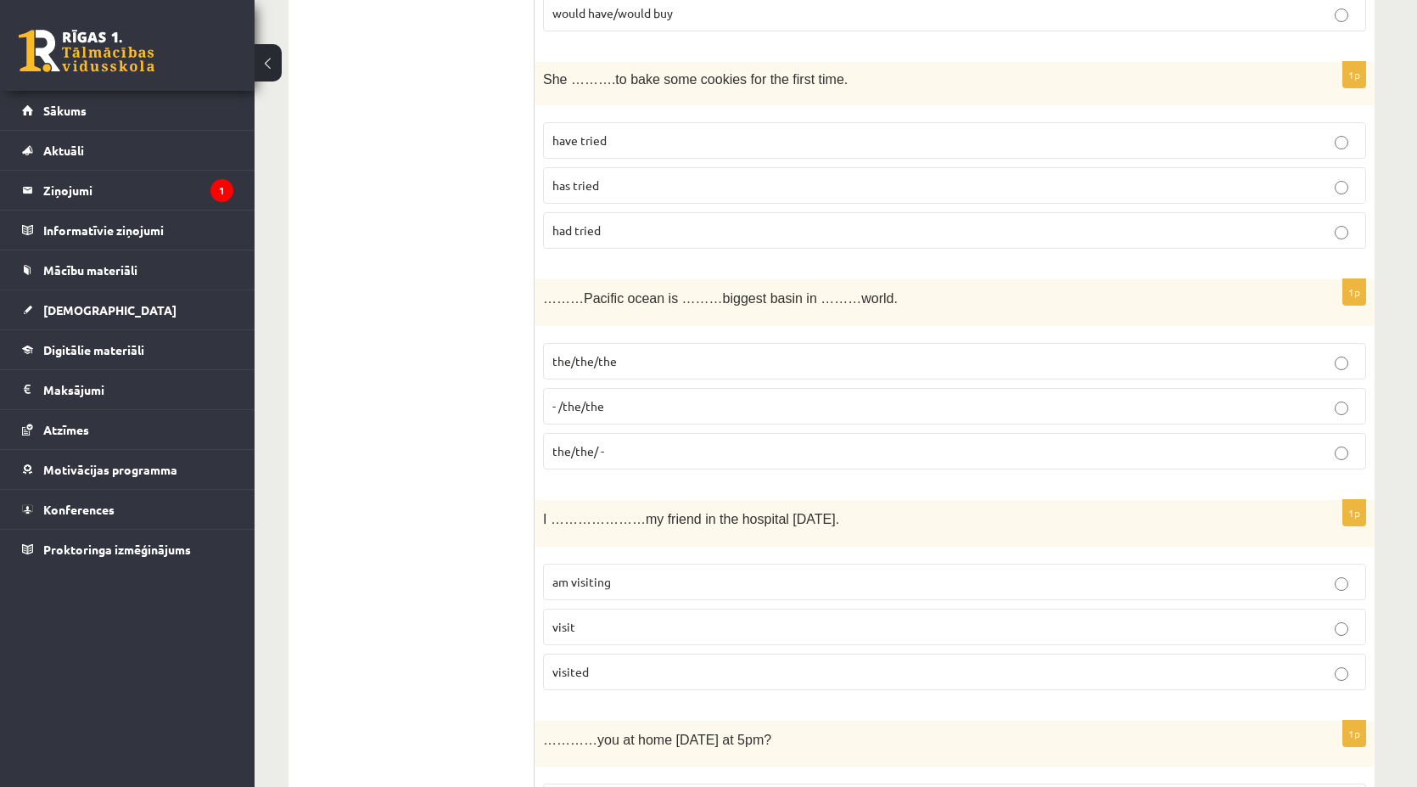
click at [597, 574] on span "am visiting" at bounding box center [581, 581] width 59 height 15
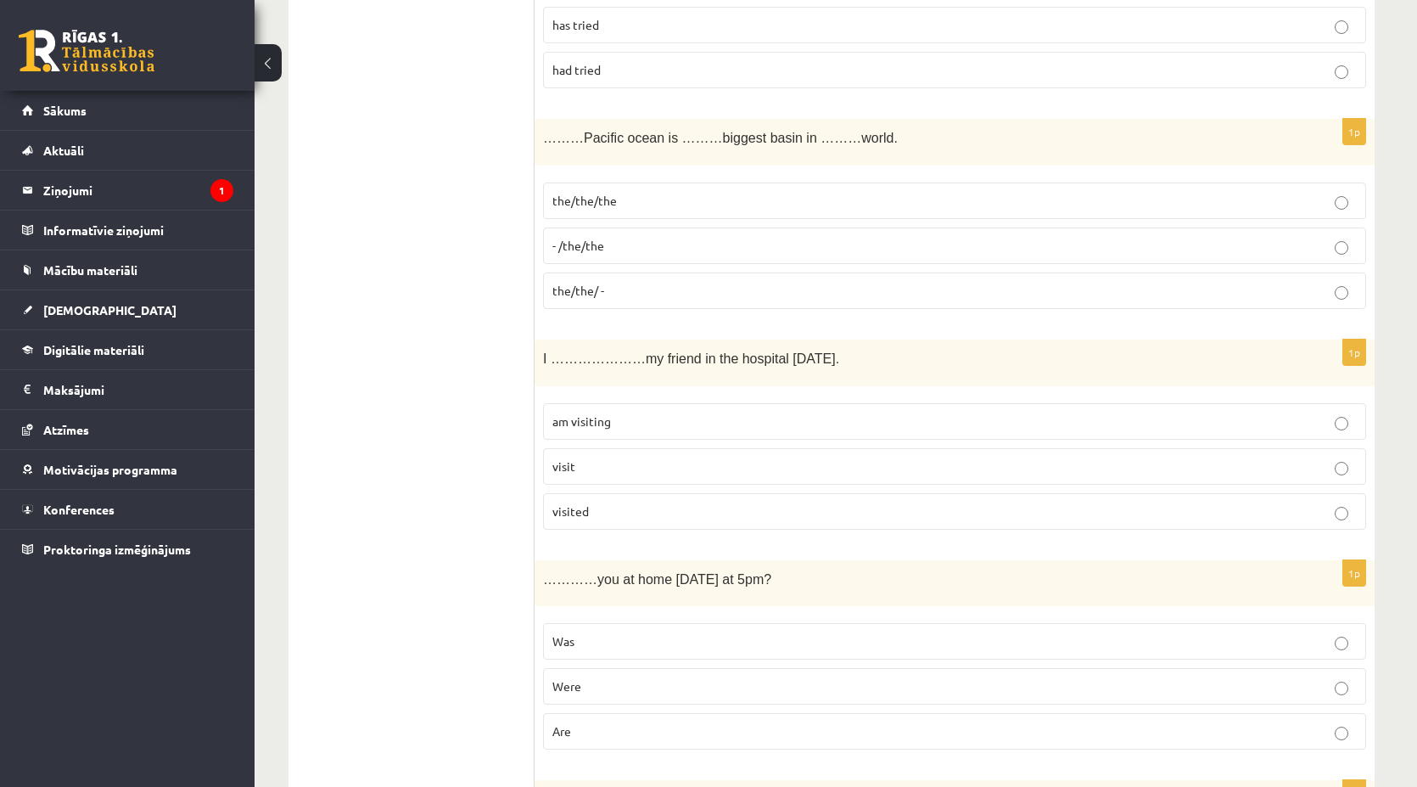
scroll to position [2497, 0]
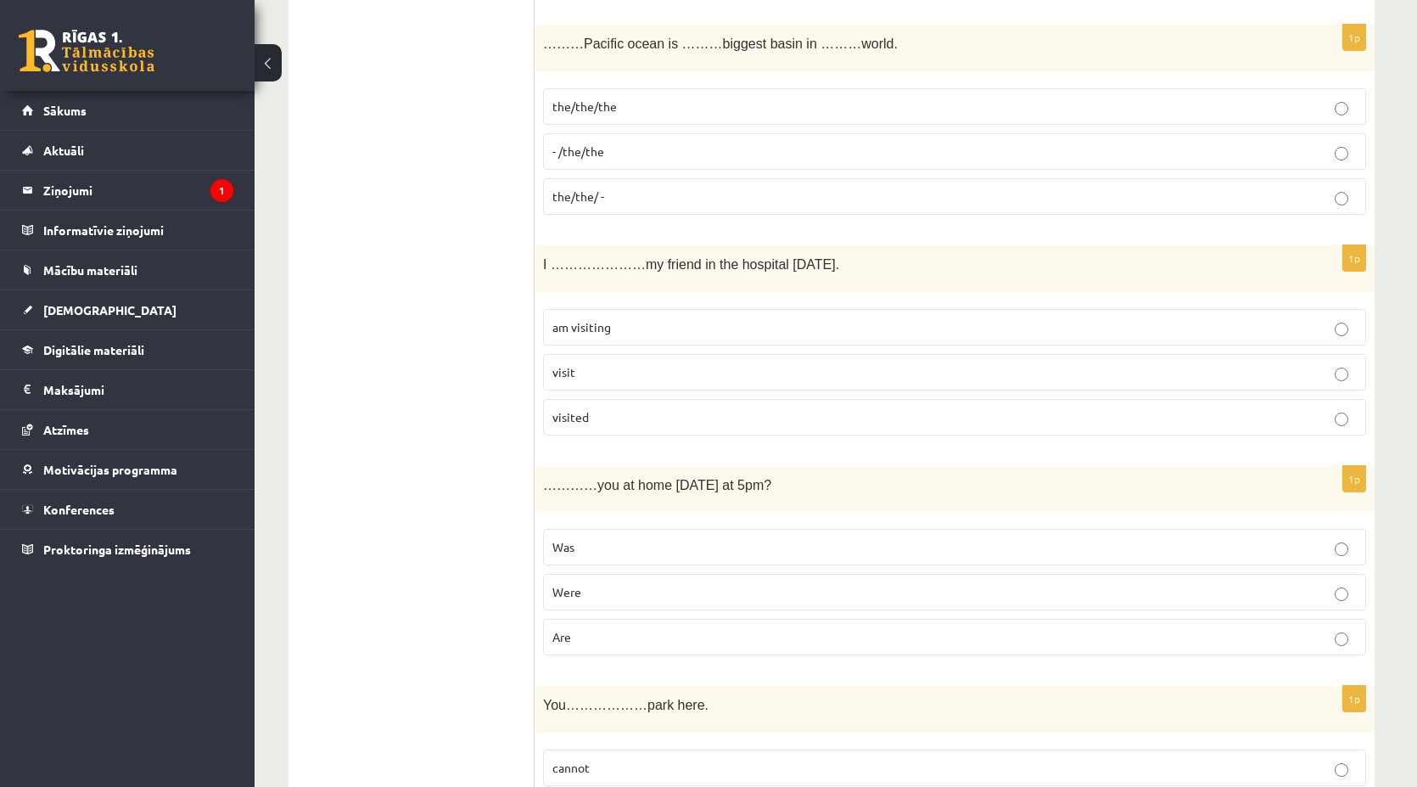
click at [594, 583] on p "Were" at bounding box center [954, 592] width 805 height 18
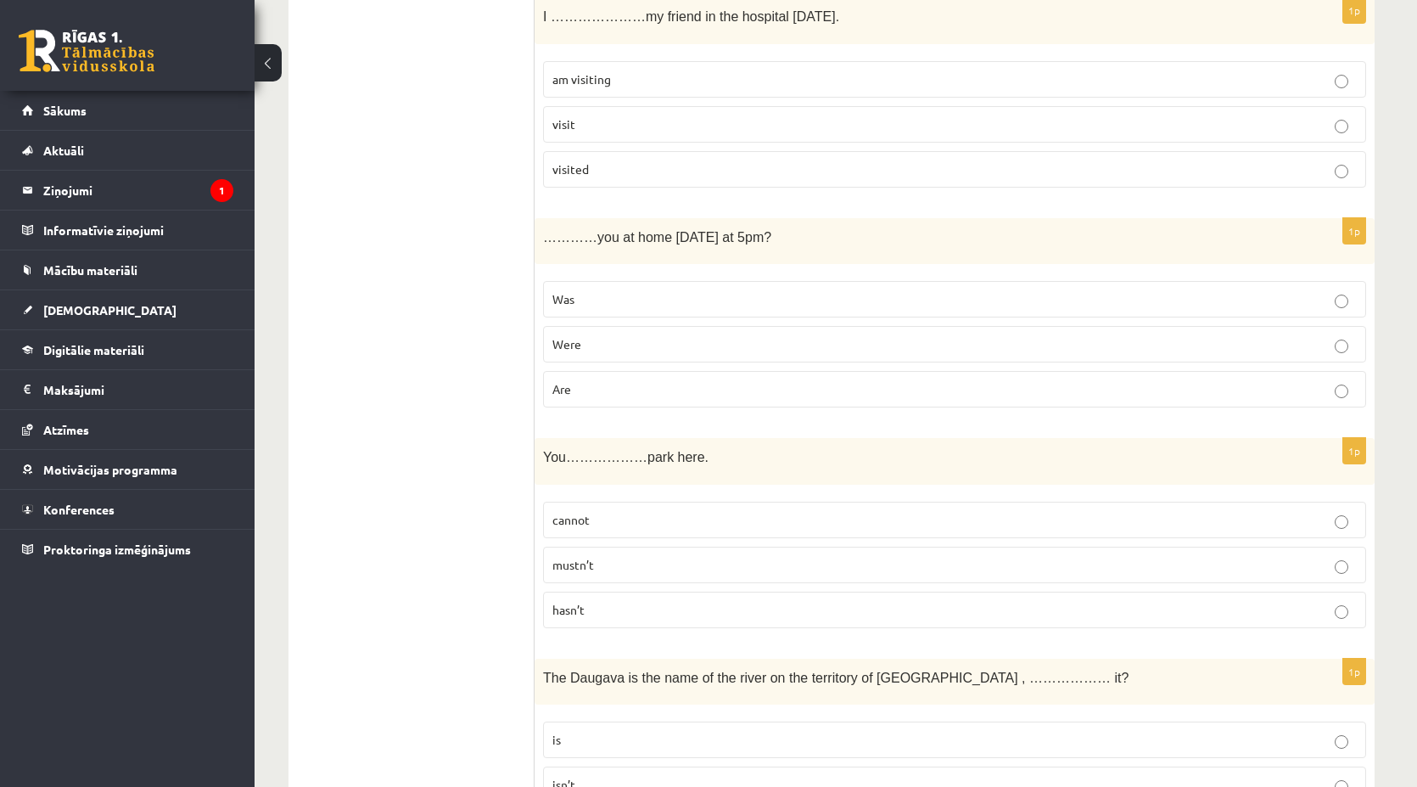
scroll to position [2751, 0]
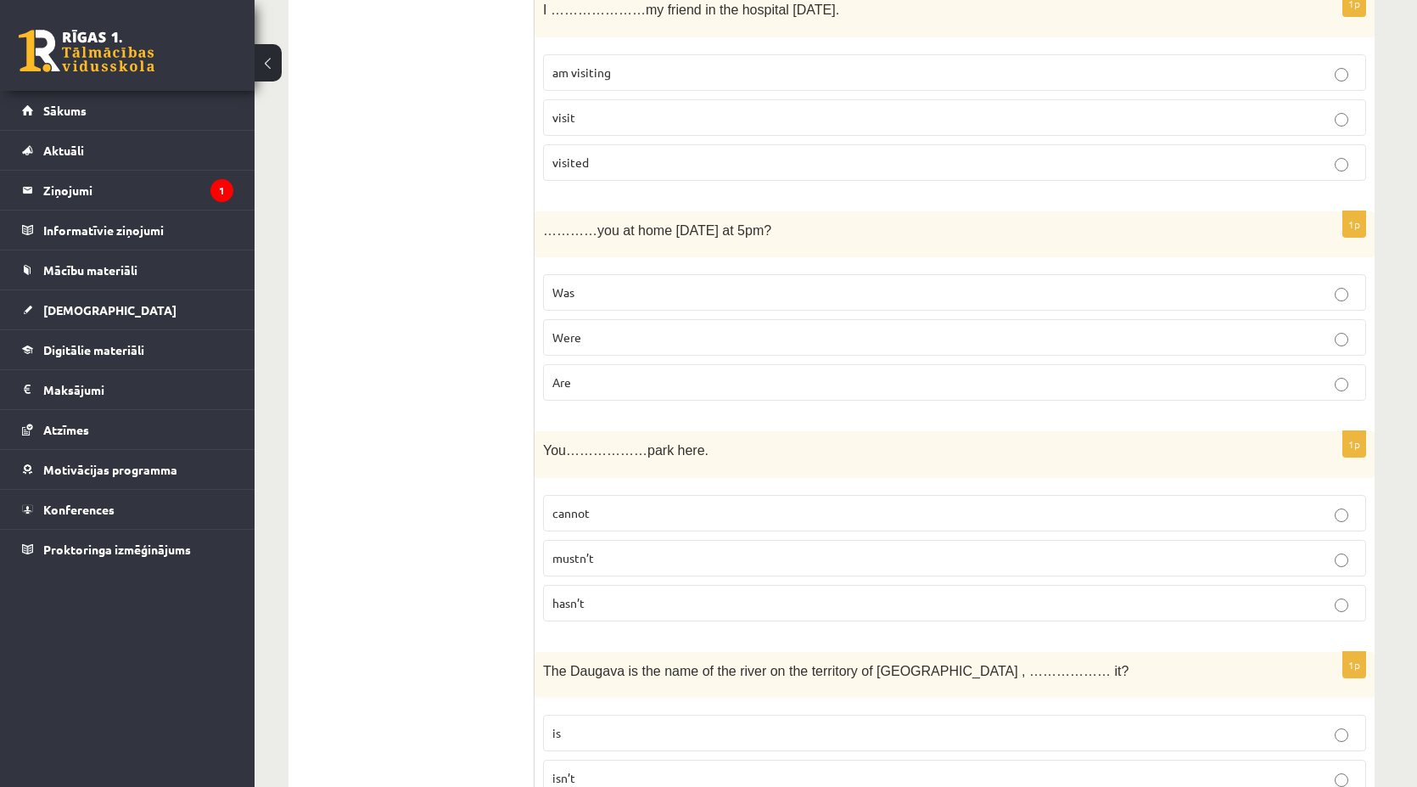
click at [603, 504] on p "cannot" at bounding box center [954, 513] width 805 height 18
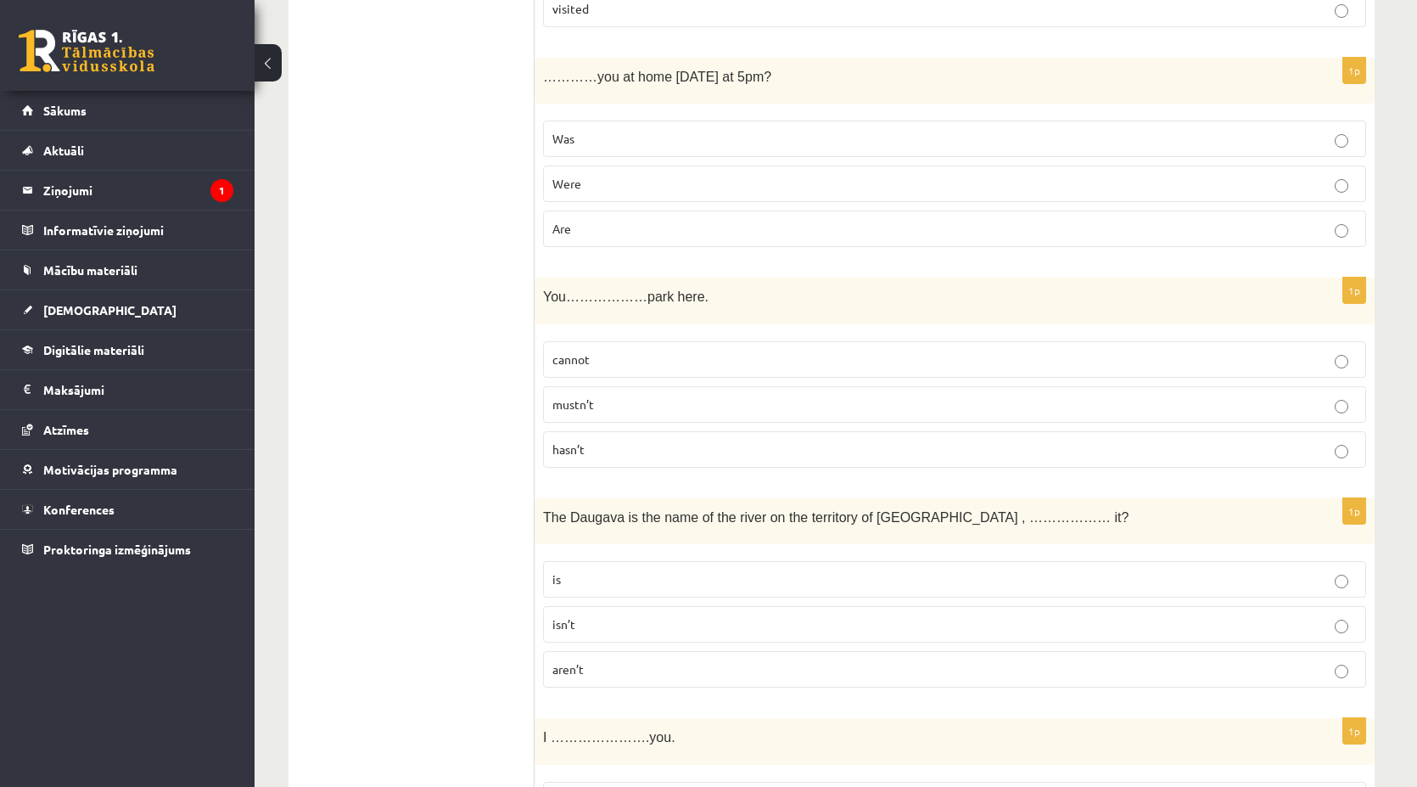
scroll to position [2921, 0]
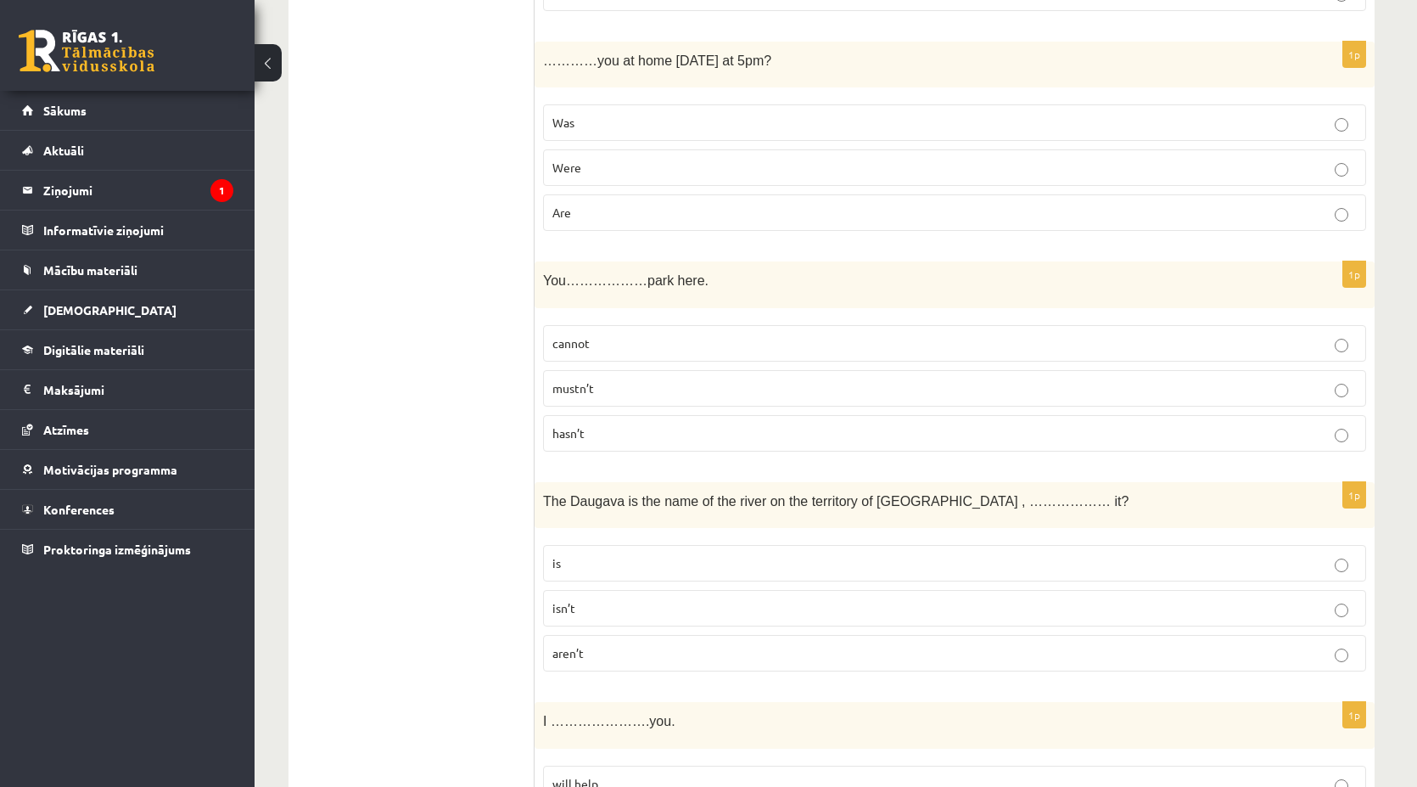
click at [591, 599] on p "isn’t" at bounding box center [954, 608] width 805 height 18
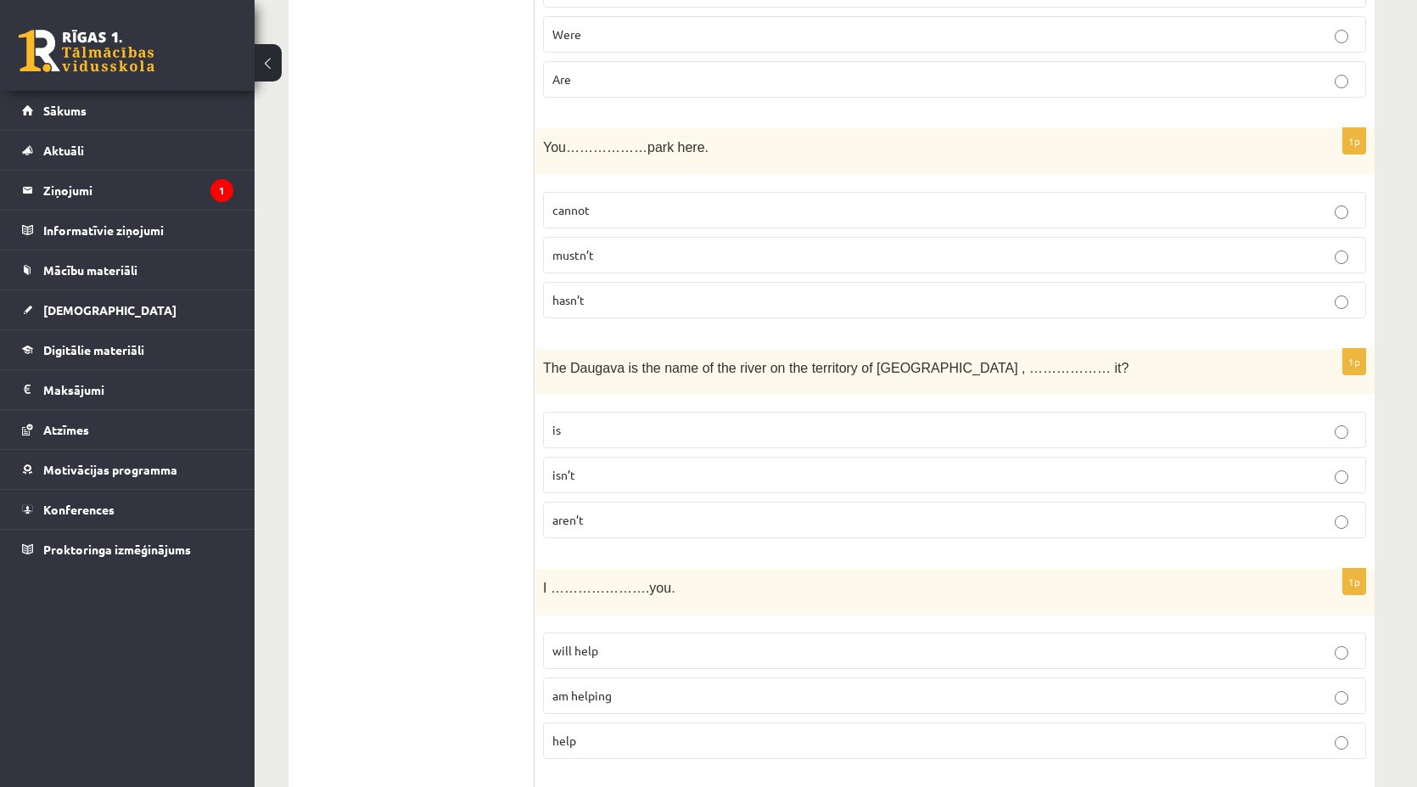
scroll to position [3091, 0]
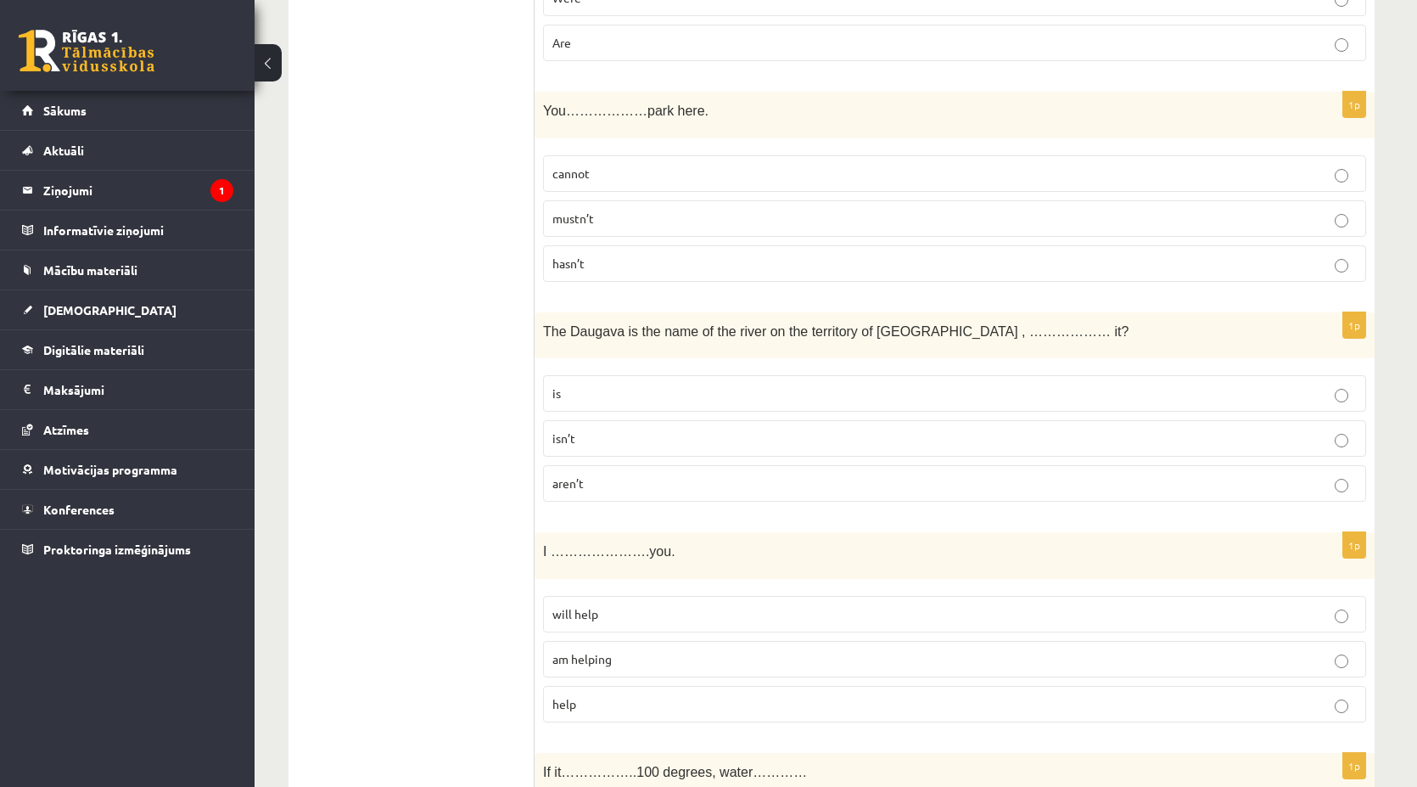
click at [579, 384] on p "is" at bounding box center [954, 393] width 805 height 18
click at [640, 605] on p "will help" at bounding box center [954, 614] width 805 height 18
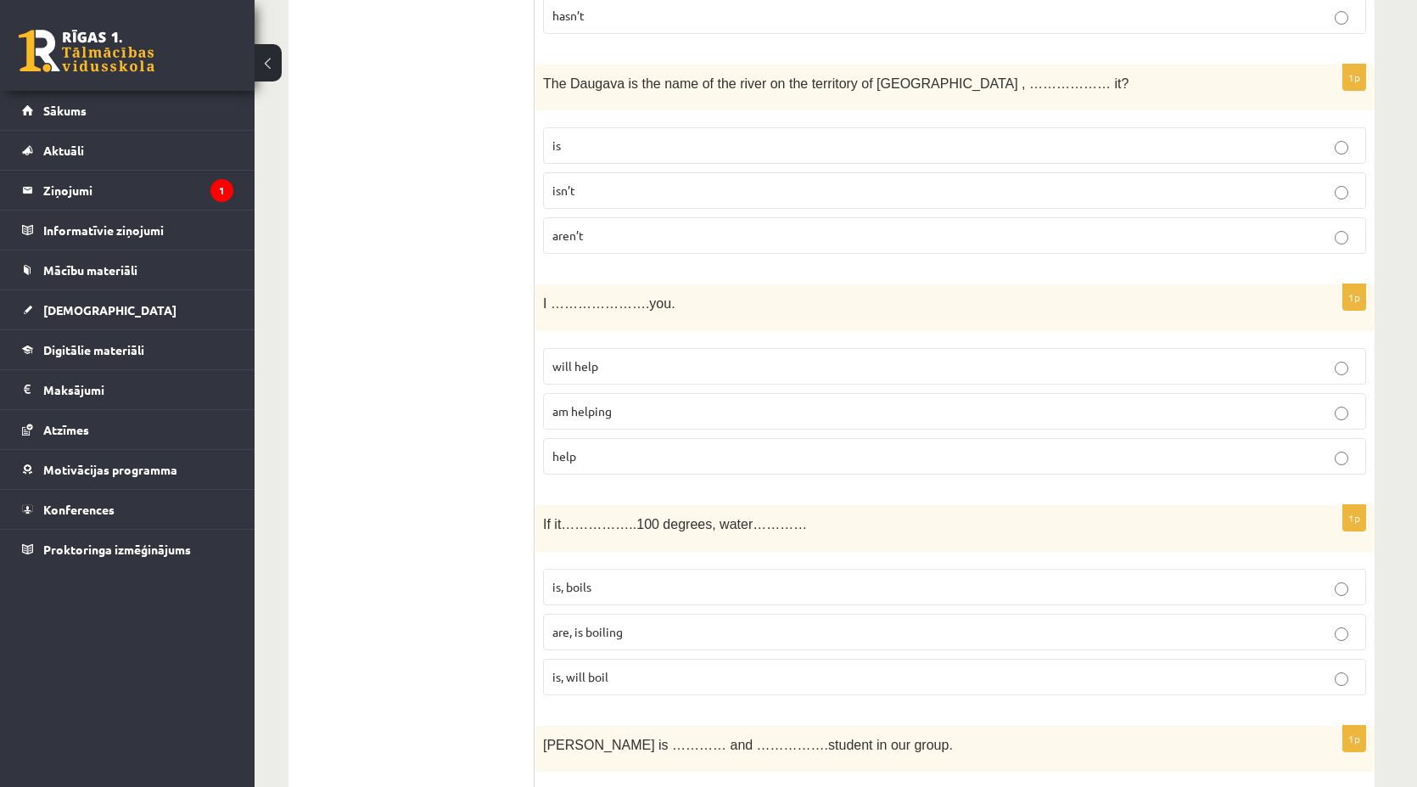
scroll to position [3345, 0]
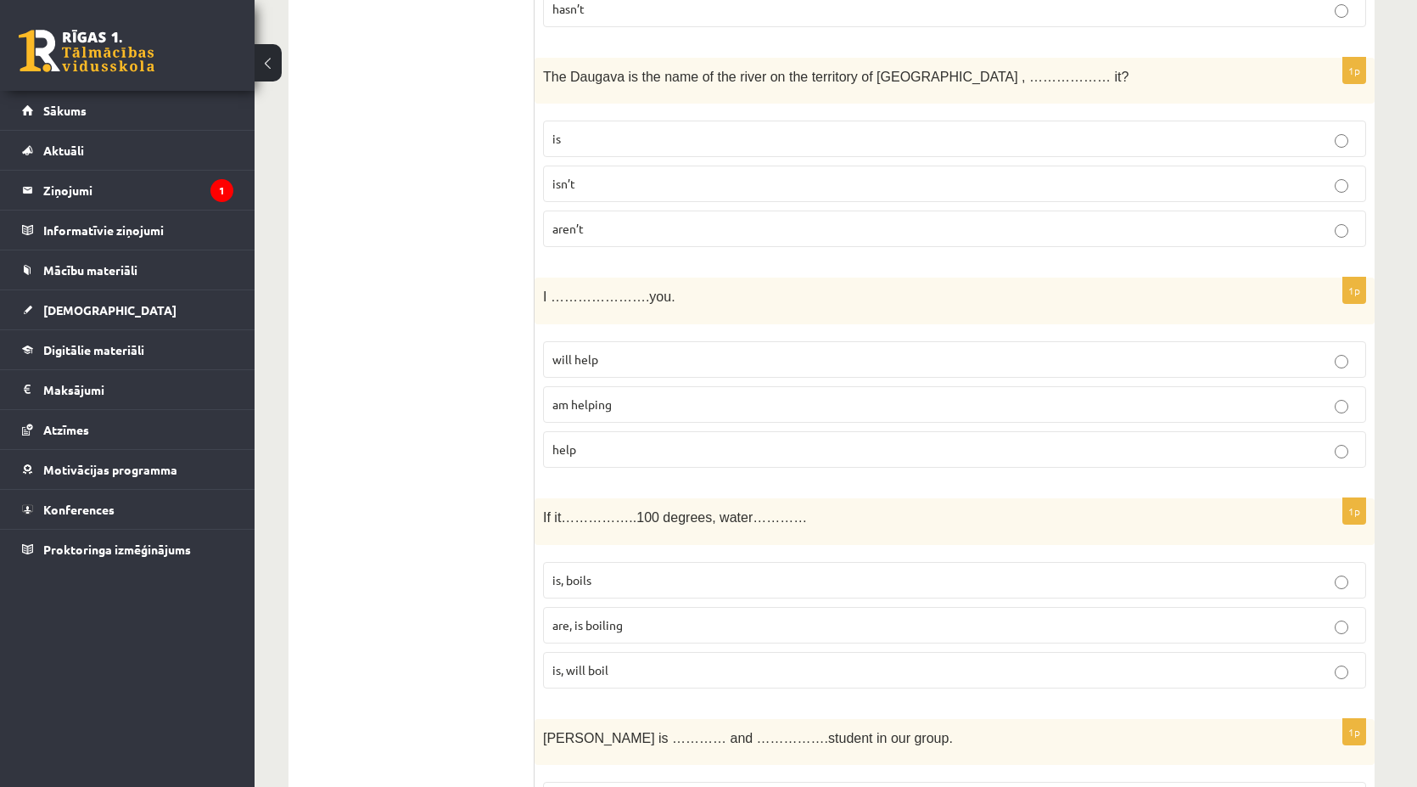
click at [634, 571] on p "is, boils" at bounding box center [954, 580] width 805 height 18
click at [567, 654] on label "is, will boil" at bounding box center [954, 670] width 823 height 36
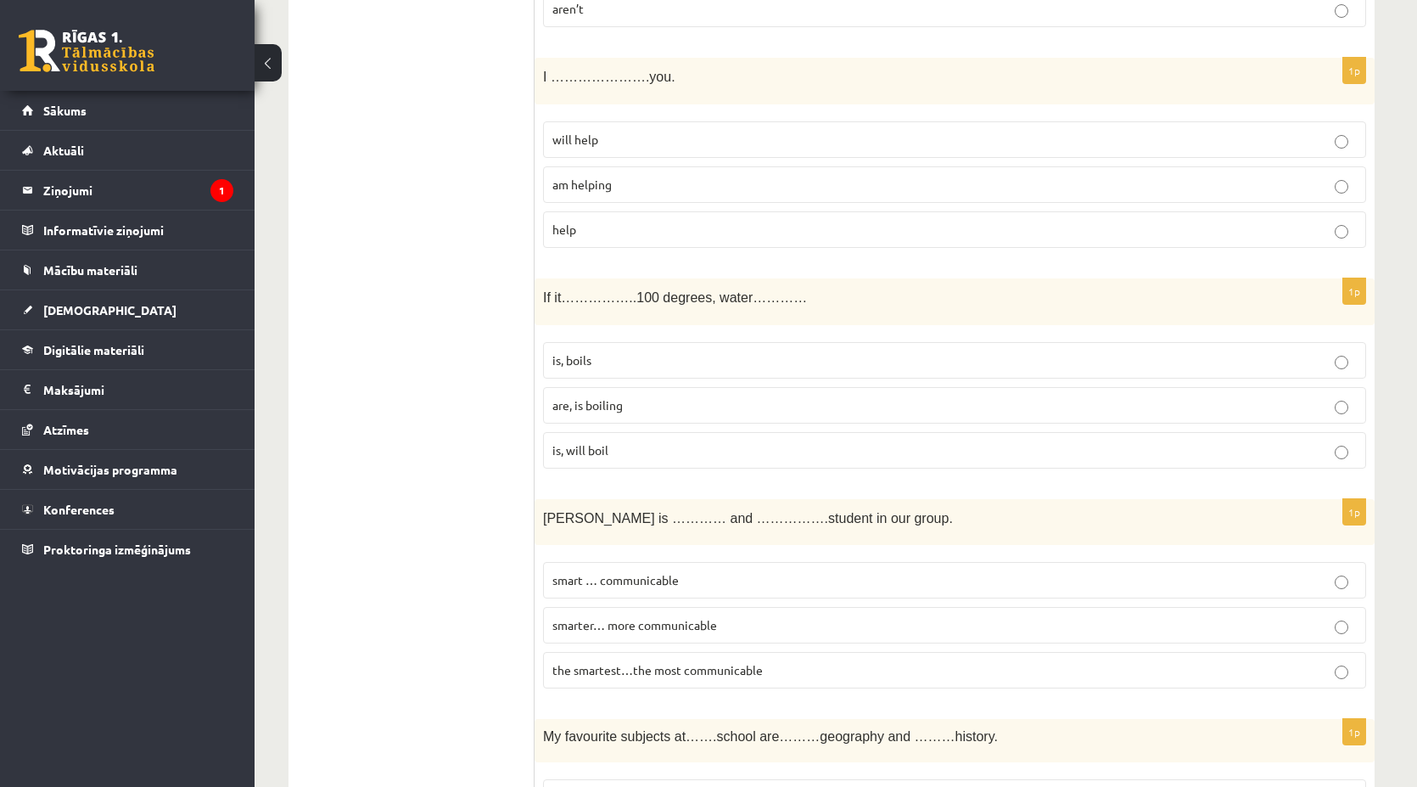
scroll to position [3600, 0]
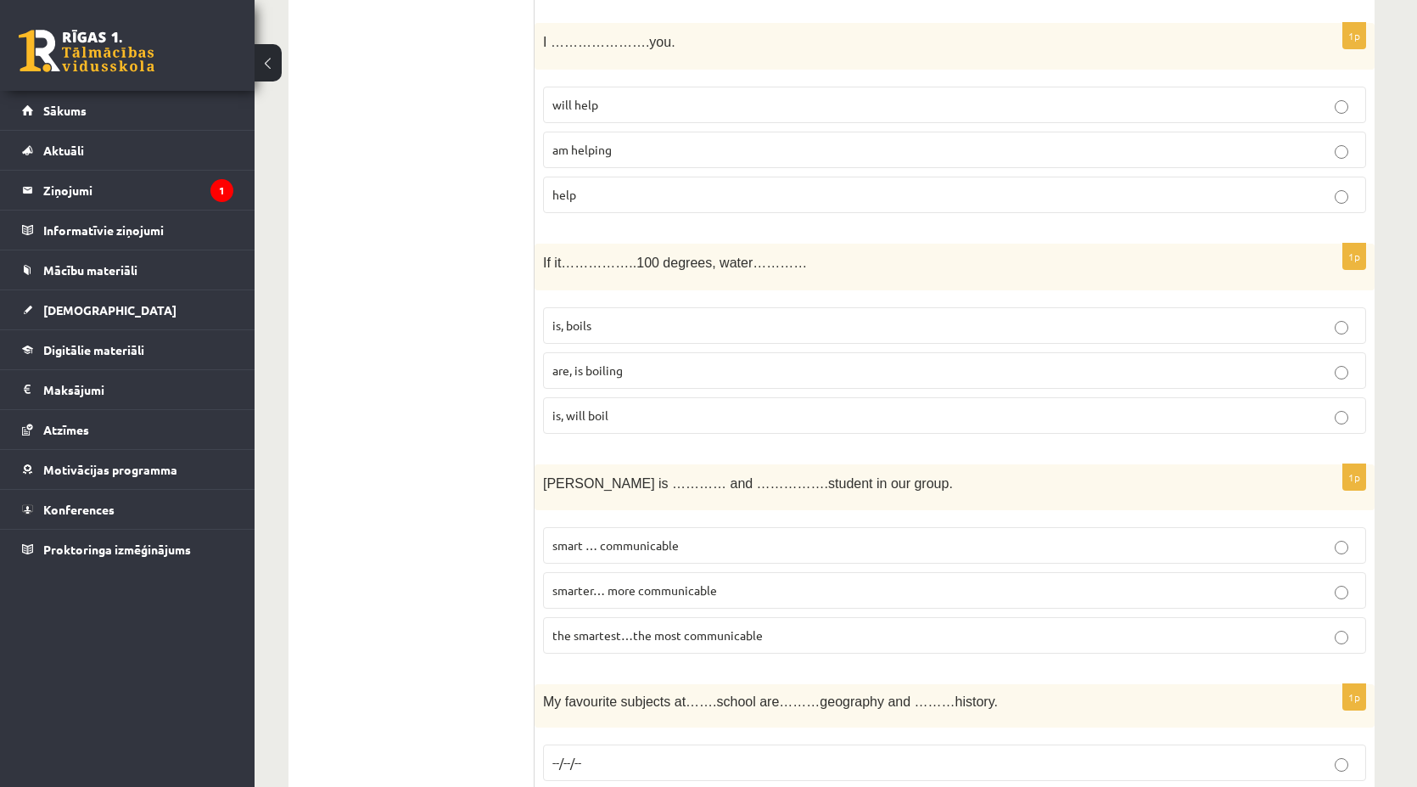
click at [648, 627] on span "the smartest…the most communicable" at bounding box center [657, 634] width 210 height 15
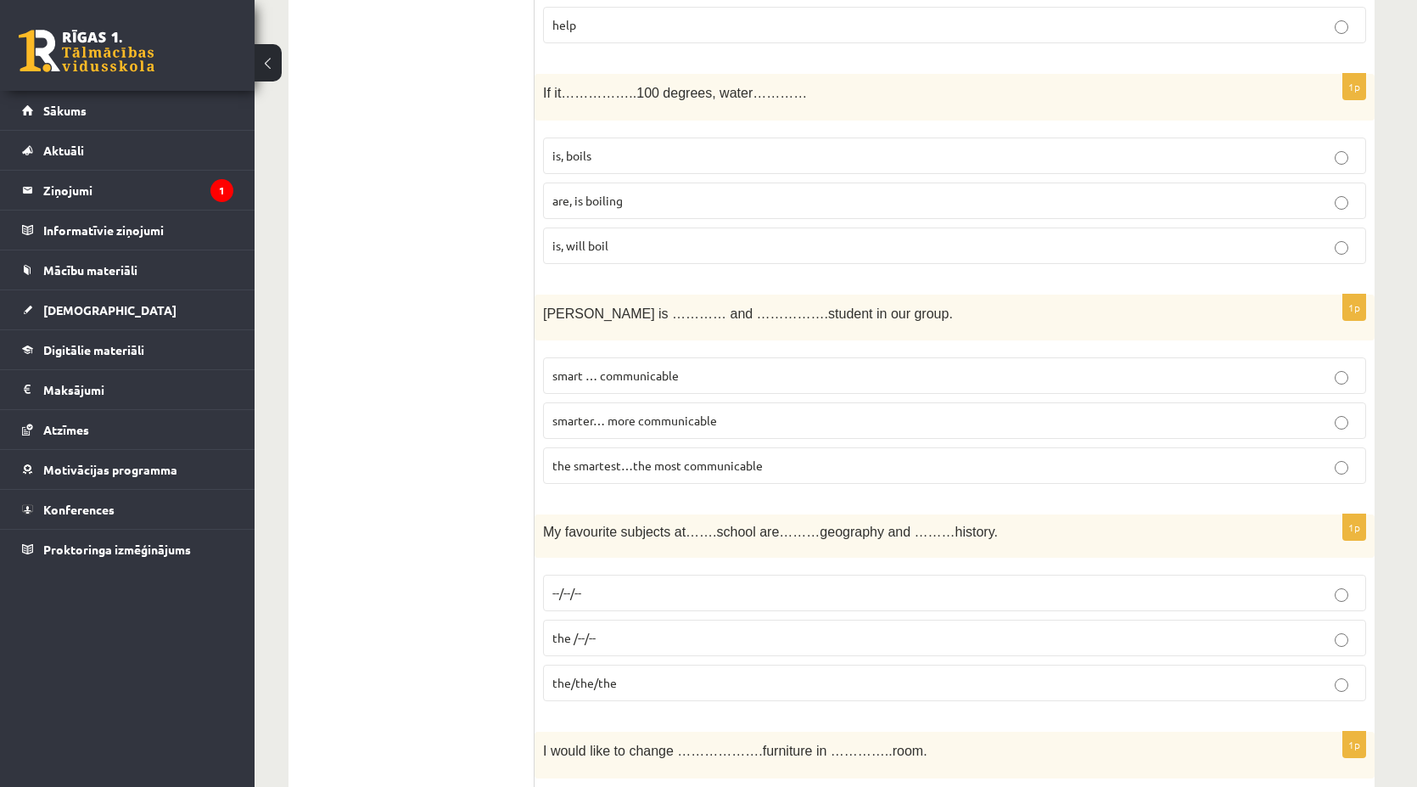
scroll to position [3855, 0]
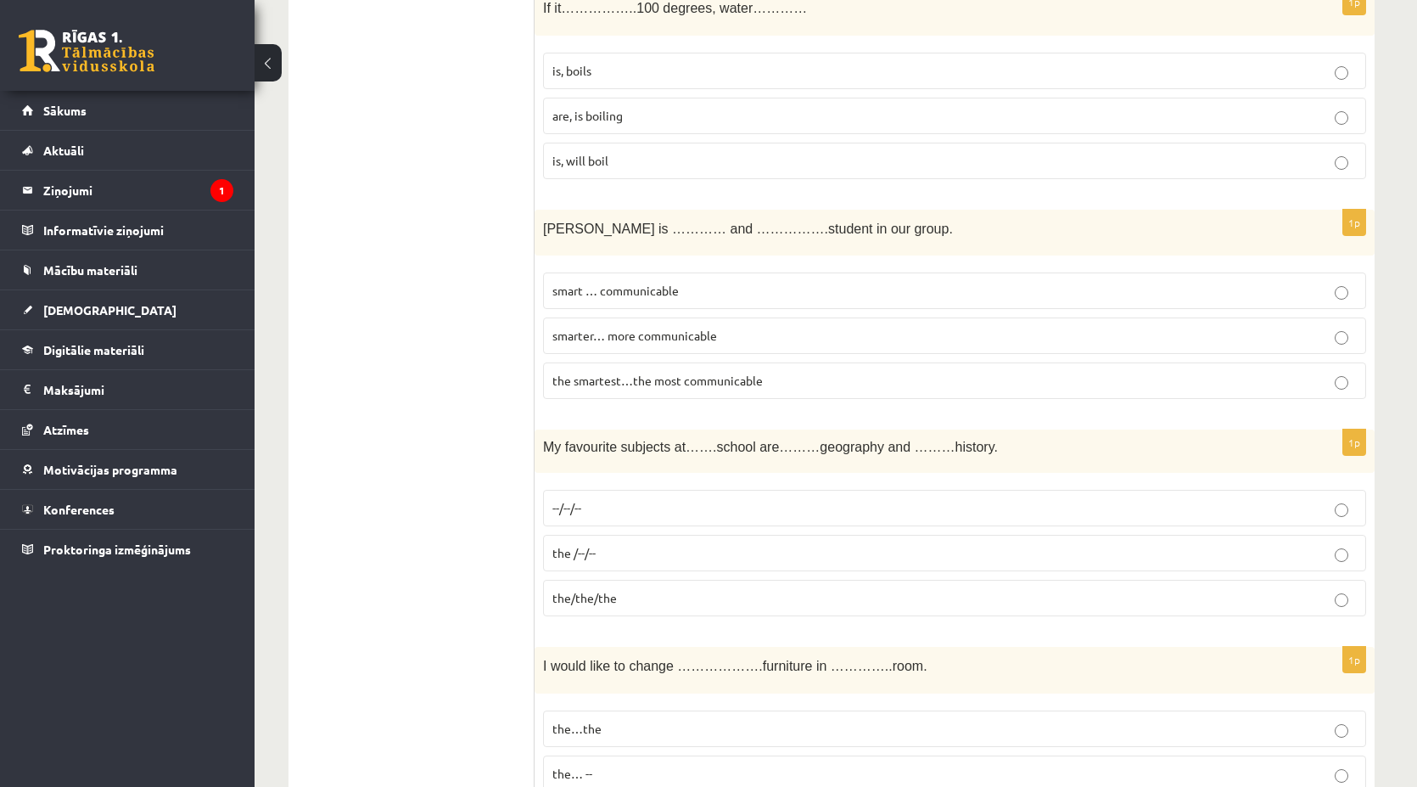
click at [625, 544] on p "the /--/--" at bounding box center [954, 553] width 805 height 18
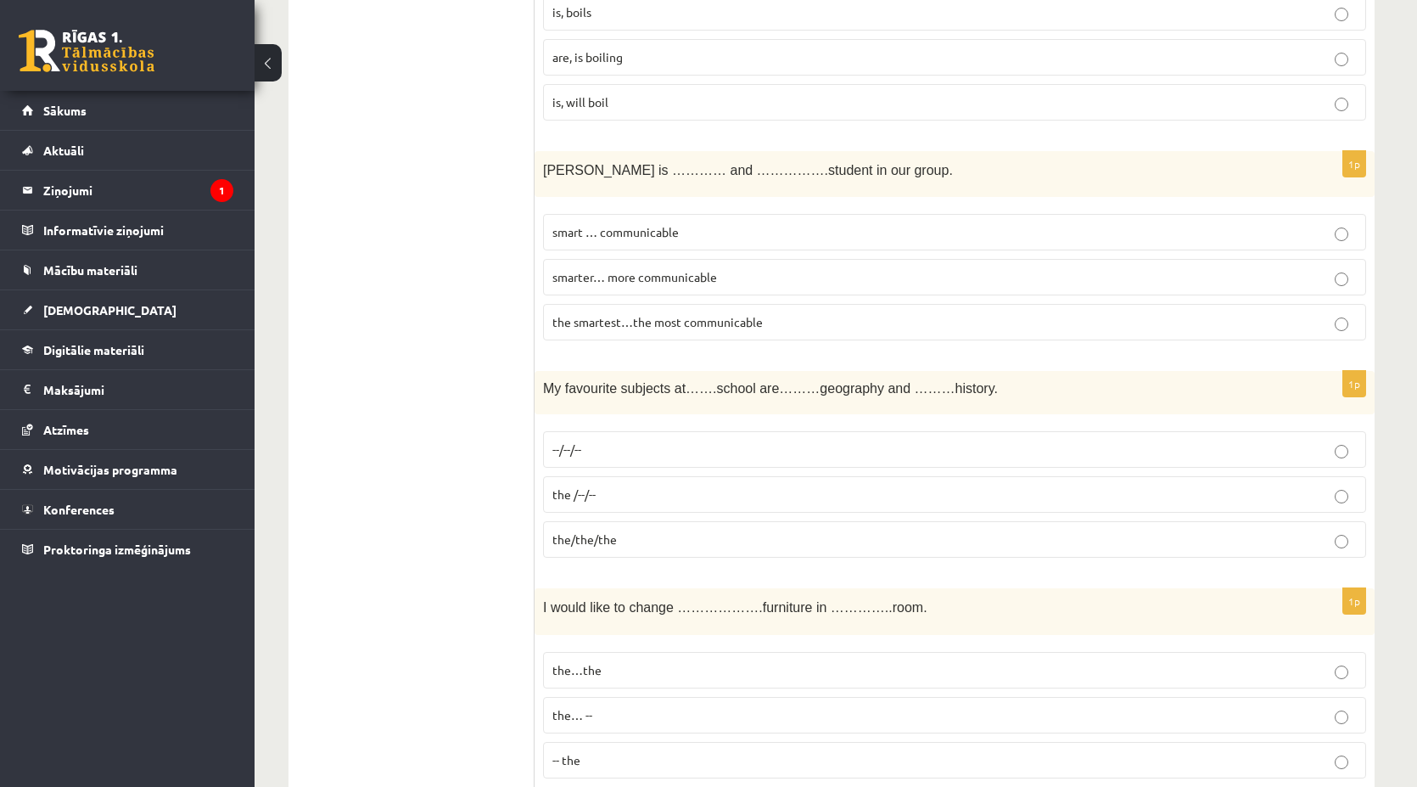
scroll to position [3939, 0]
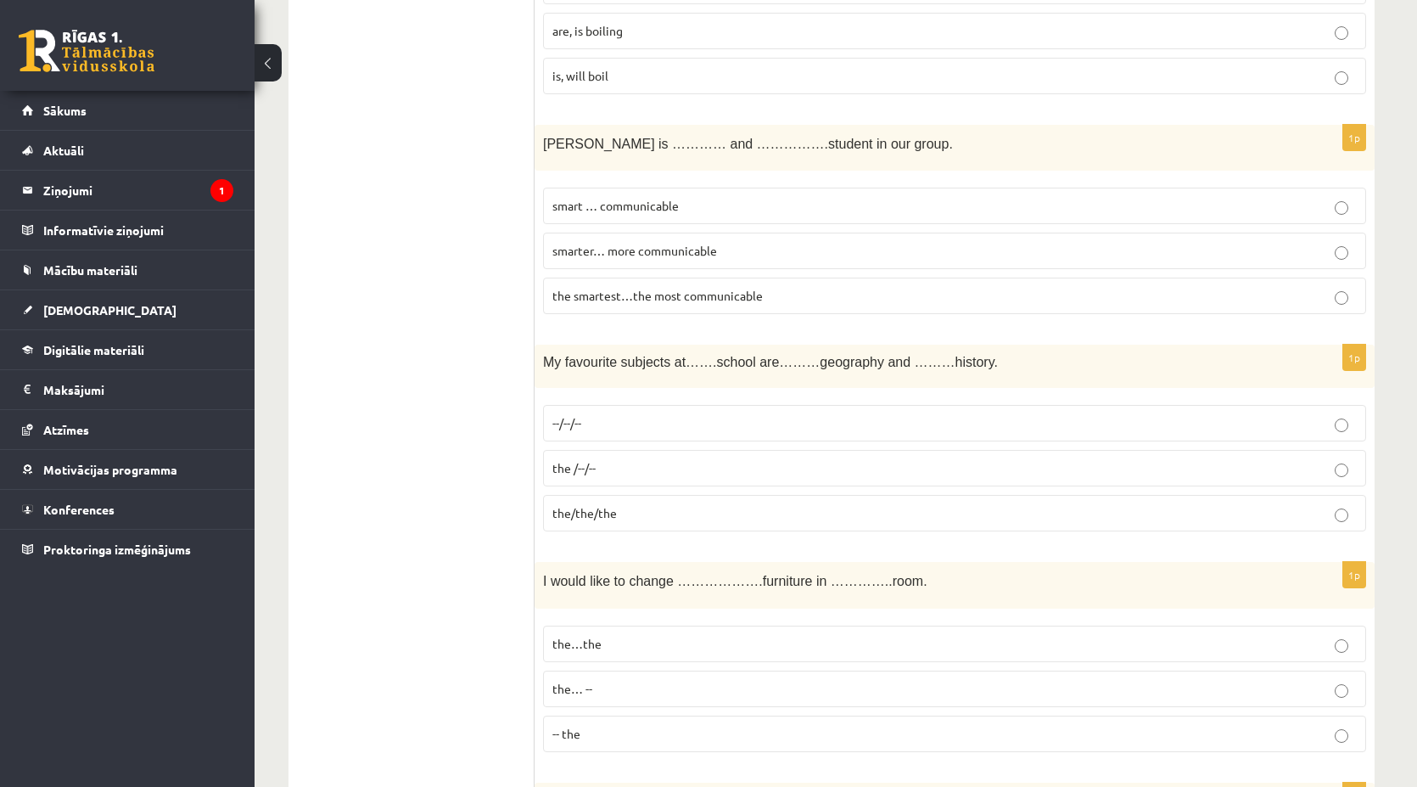
click at [572, 415] on span "--/--/--" at bounding box center [566, 422] width 29 height 15
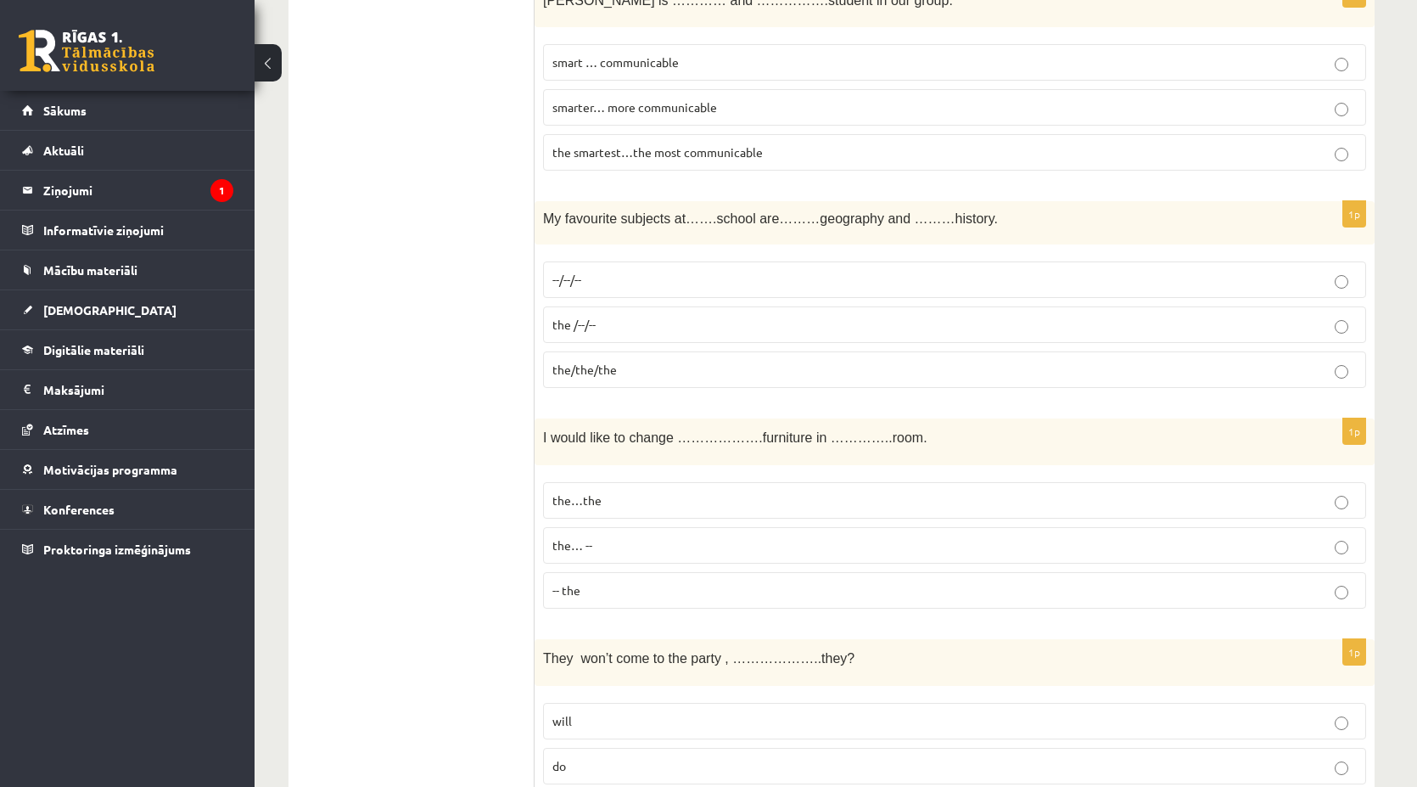
scroll to position [4109, 0]
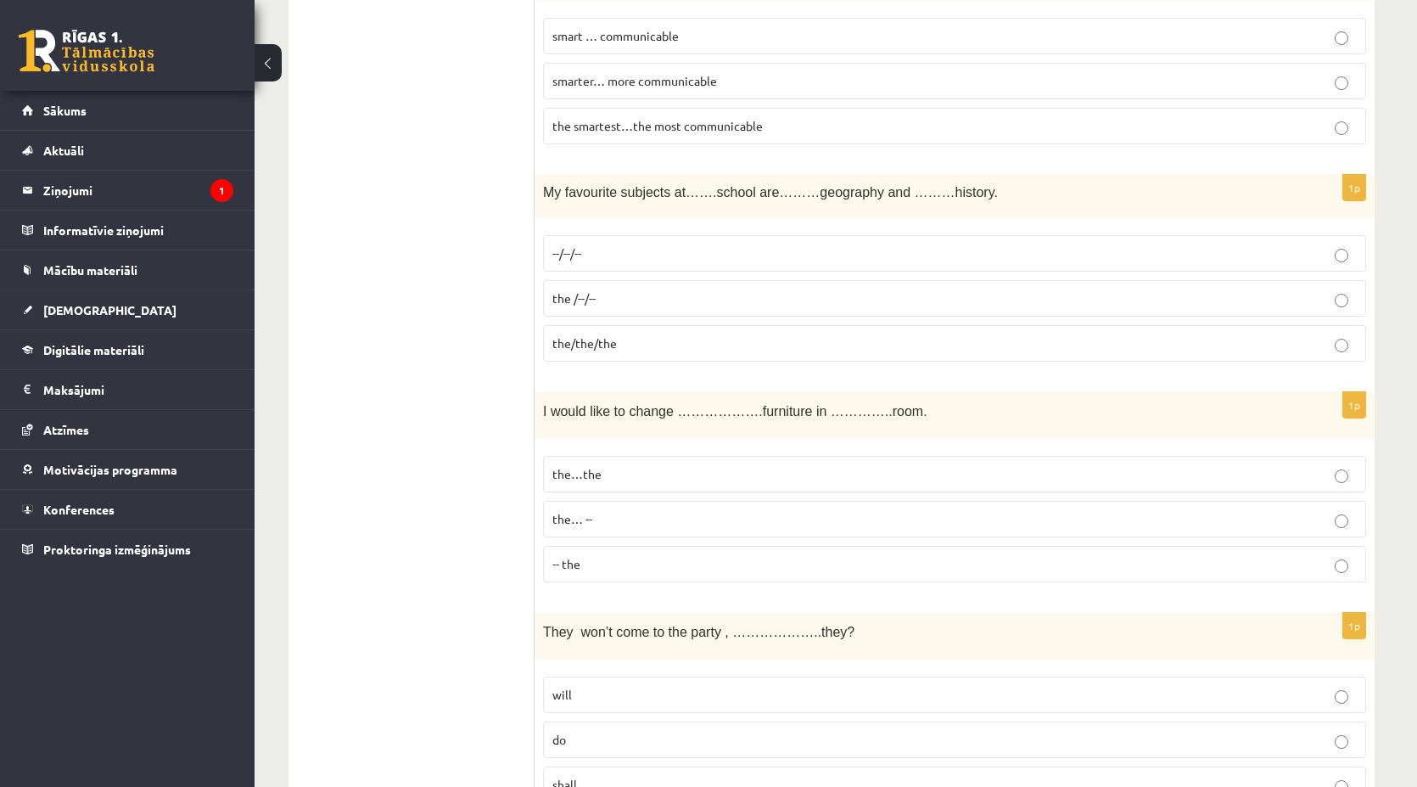
click at [620, 456] on label "the…the" at bounding box center [954, 474] width 823 height 36
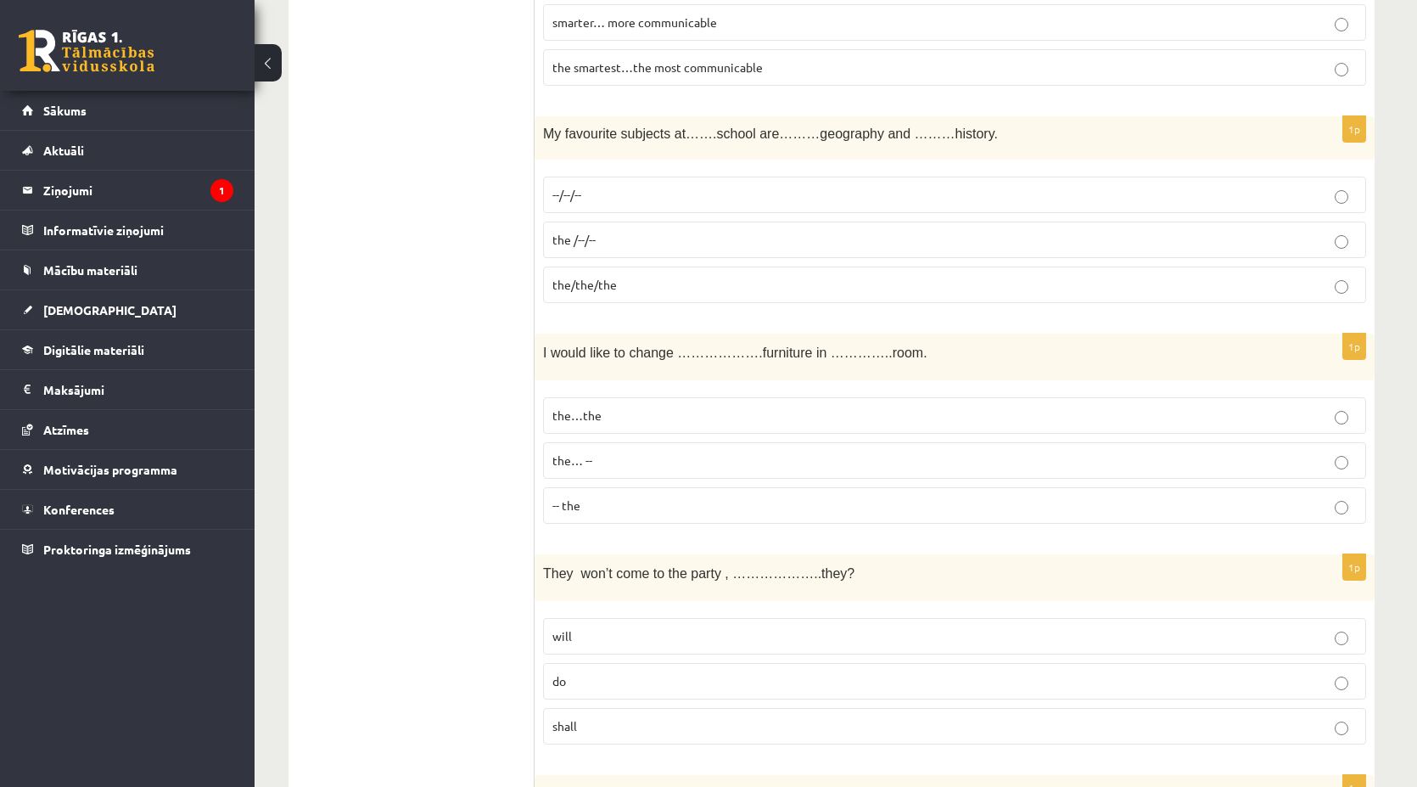
scroll to position [4194, 0]
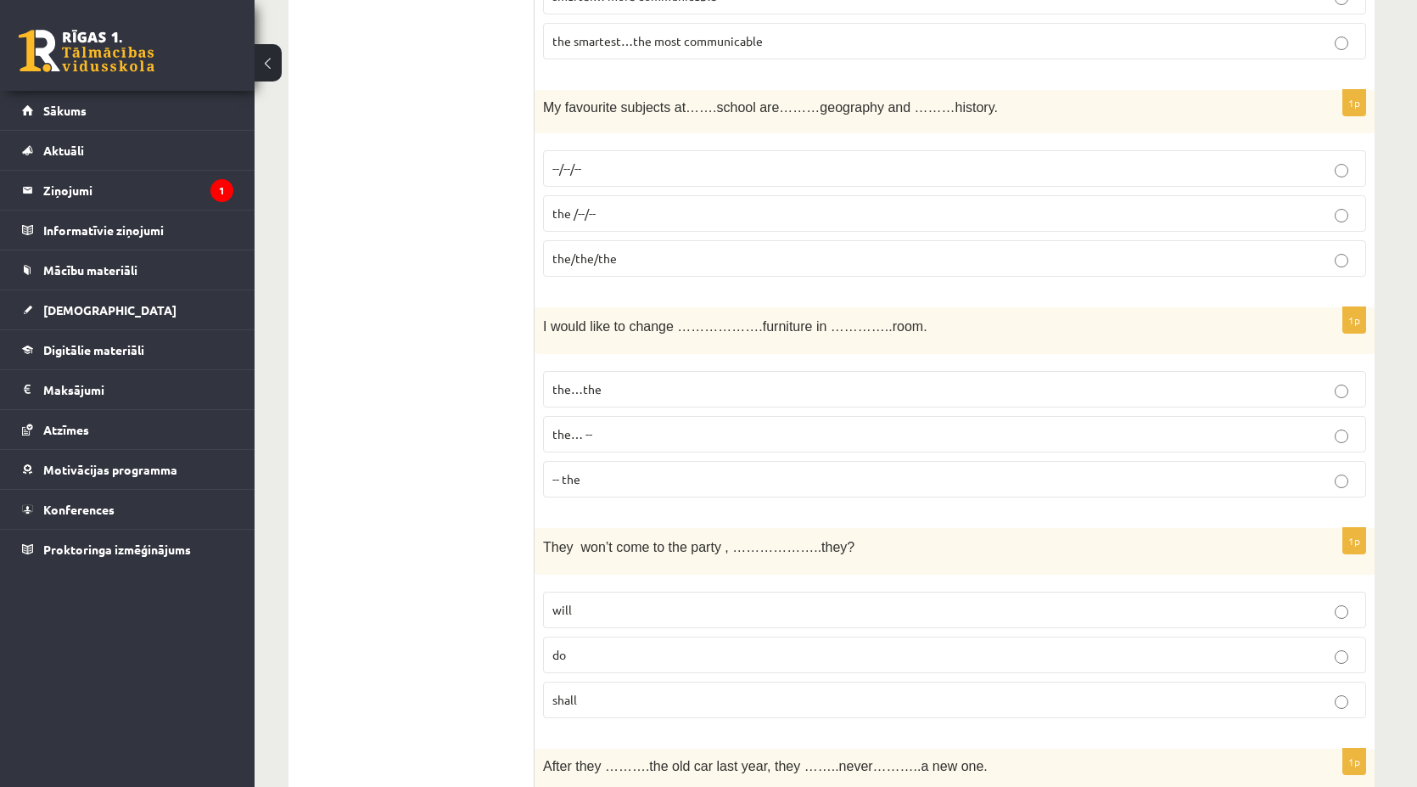
click at [596, 416] on label "the… --" at bounding box center [954, 434] width 823 height 36
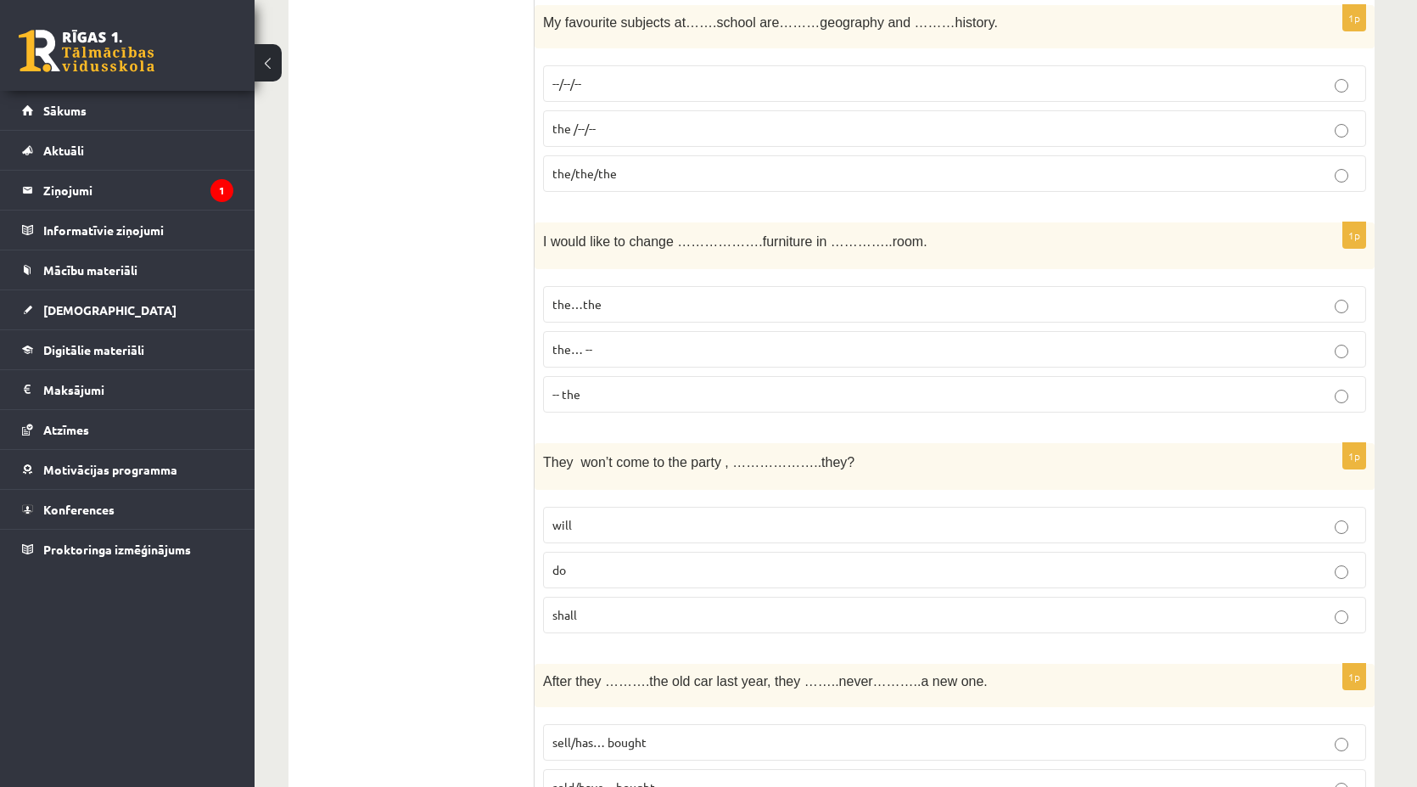
click at [592, 516] on p "will" at bounding box center [954, 525] width 805 height 18
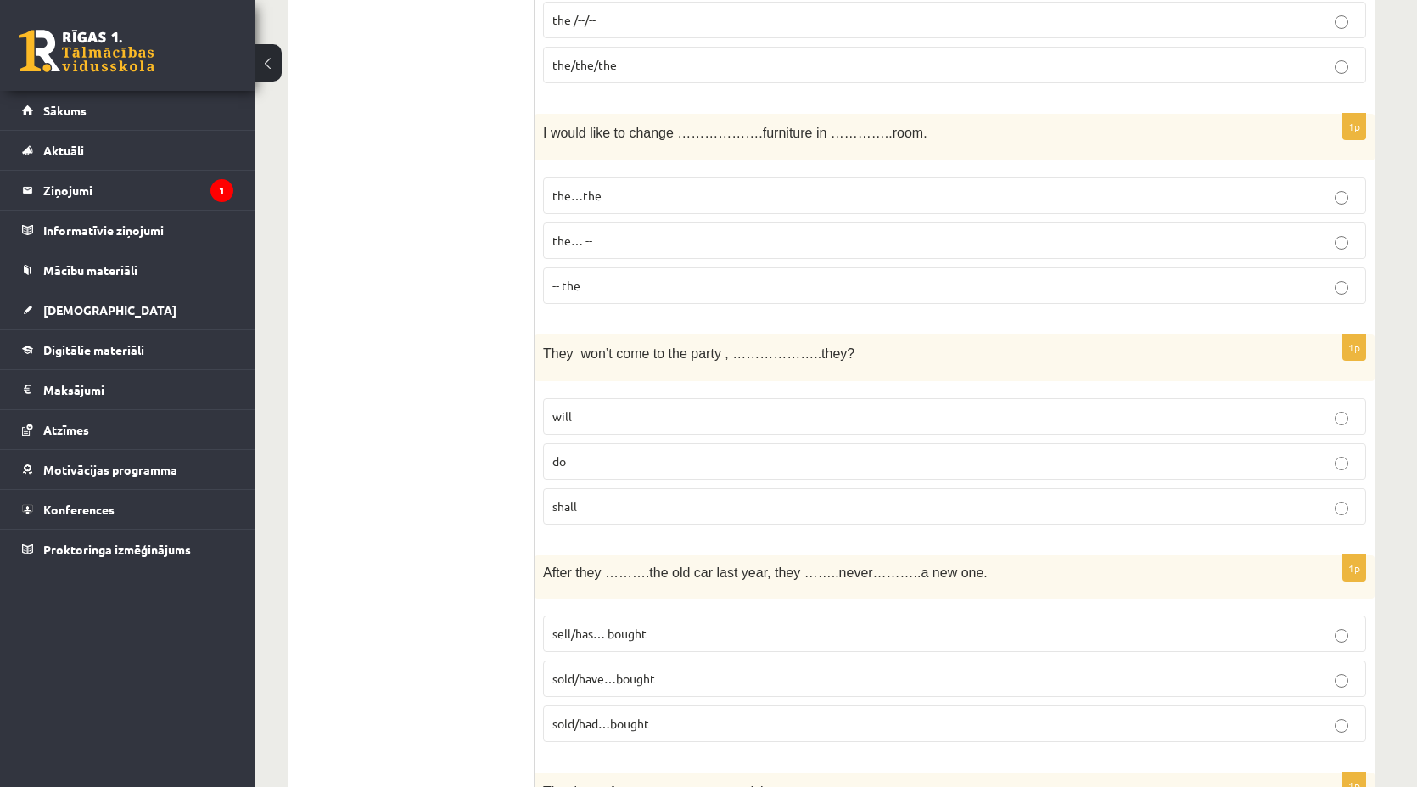
scroll to position [4449, 0]
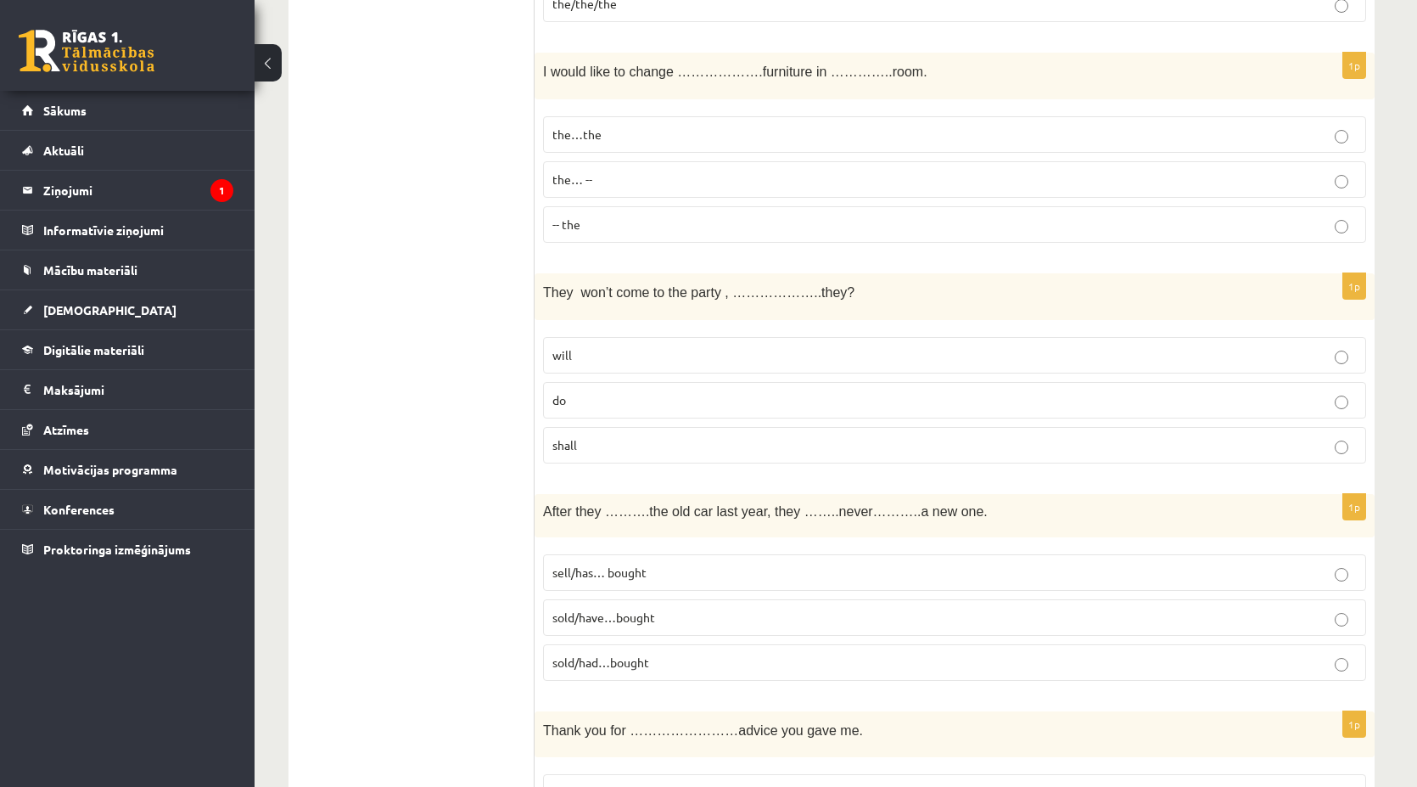
click at [600, 599] on label "sold/have…bought" at bounding box center [954, 617] width 823 height 36
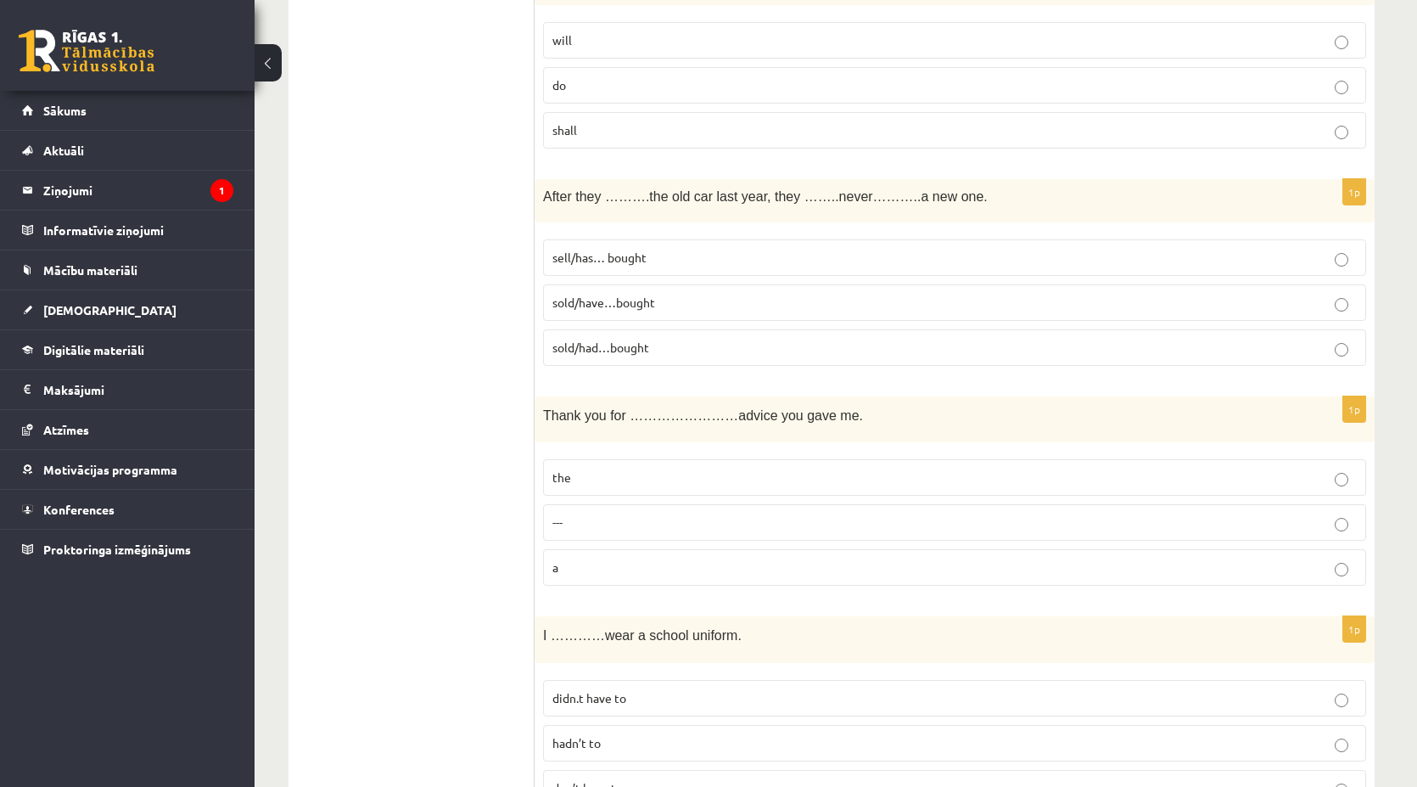
scroll to position [4788, 0]
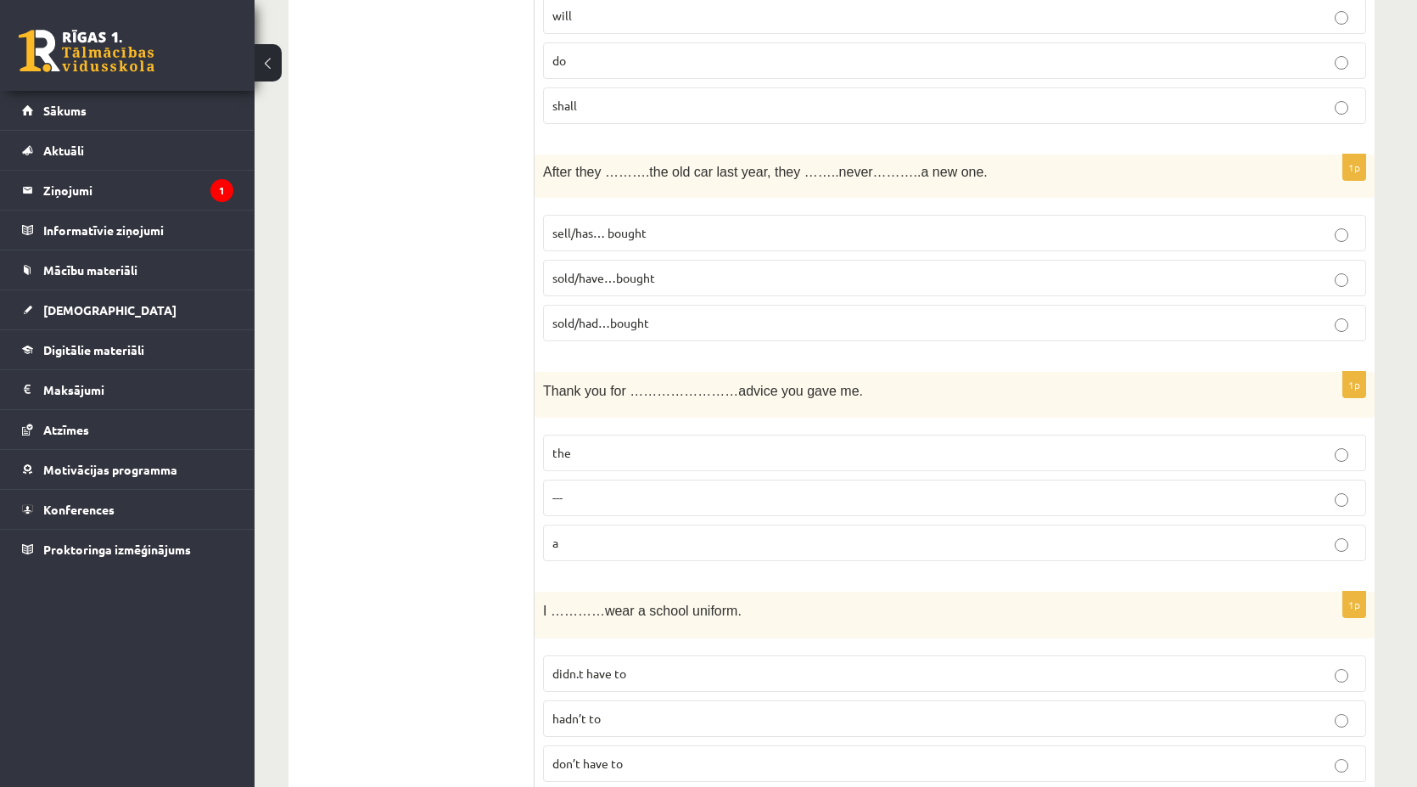
click at [606, 435] on label "the" at bounding box center [954, 453] width 823 height 36
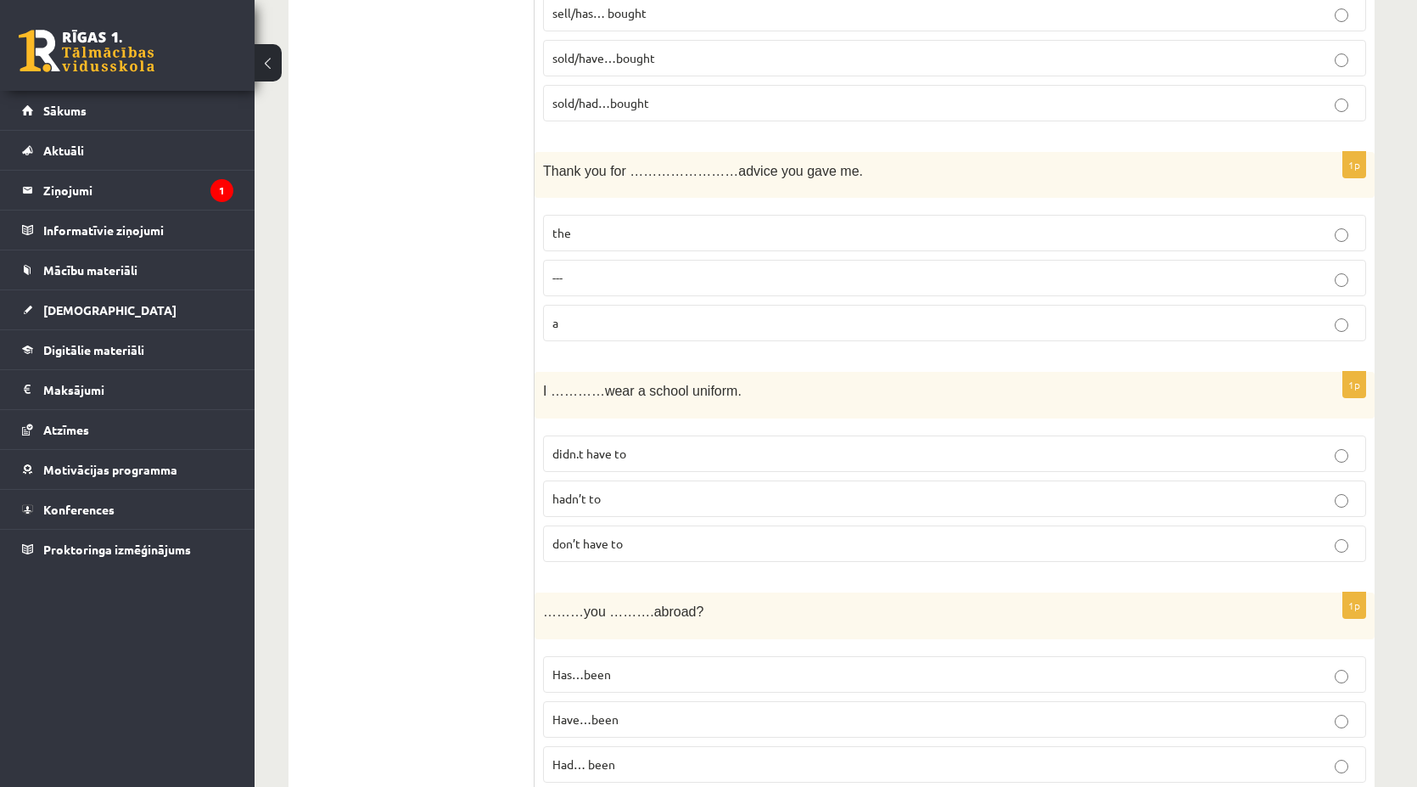
scroll to position [5043, 0]
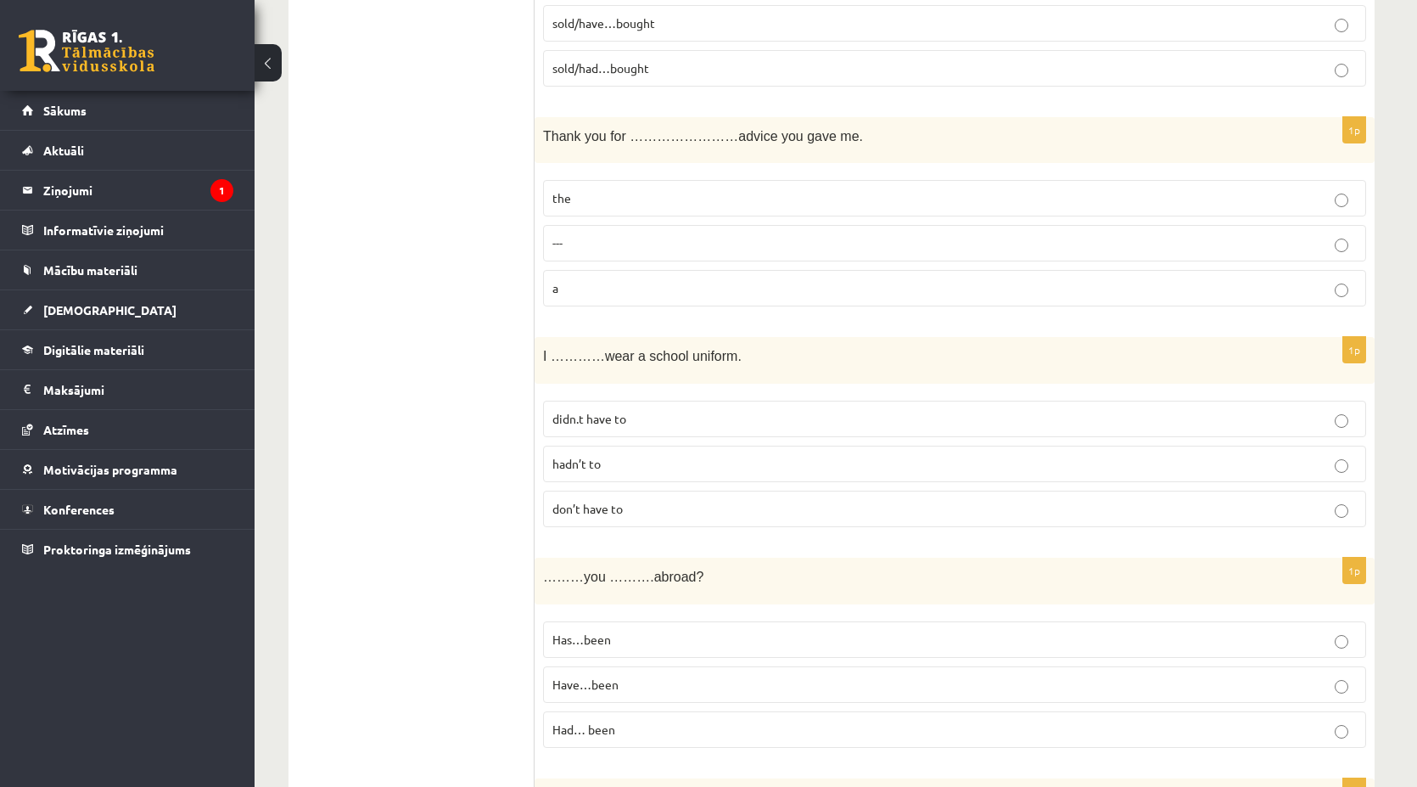
click at [608, 491] on label "don’t have to" at bounding box center [954, 509] width 823 height 36
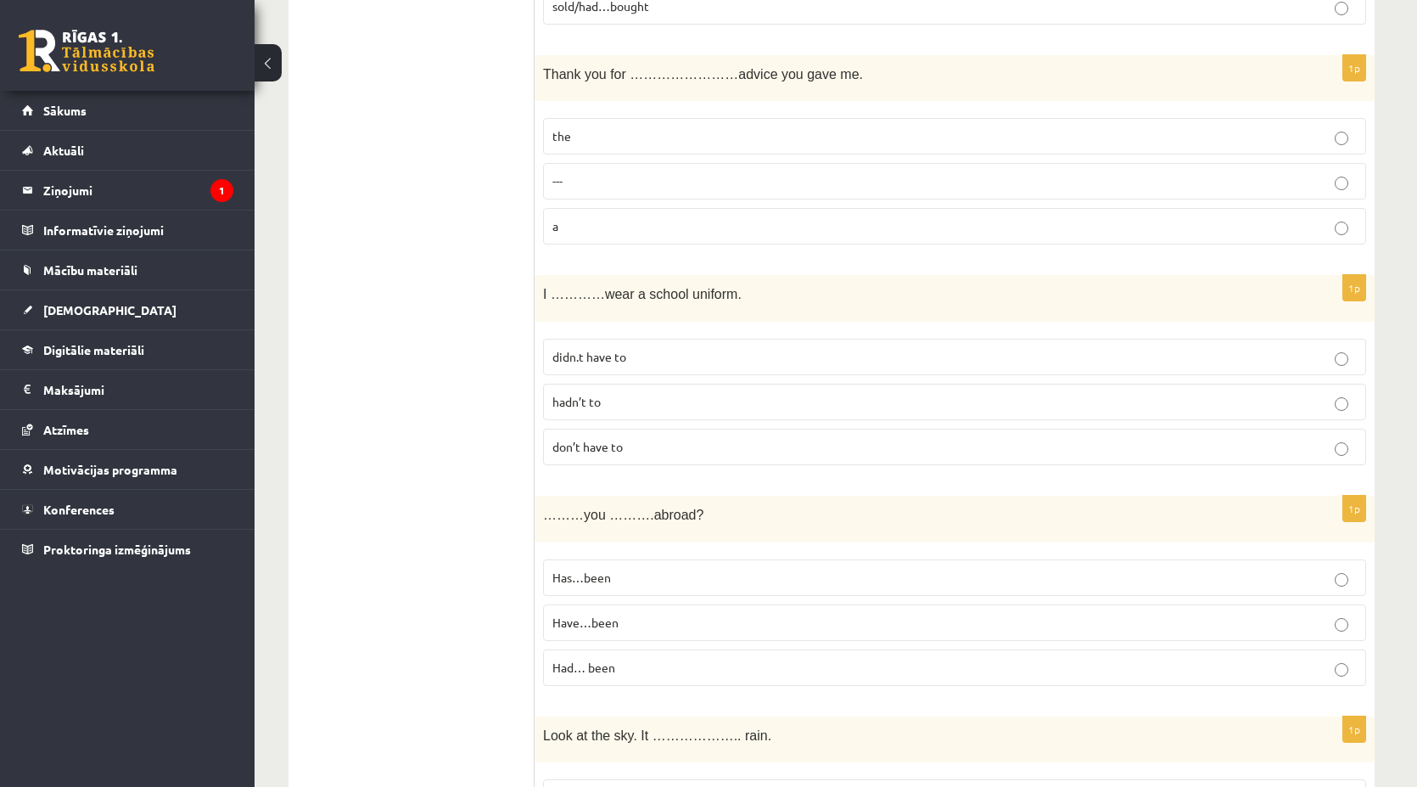
scroll to position [5128, 0]
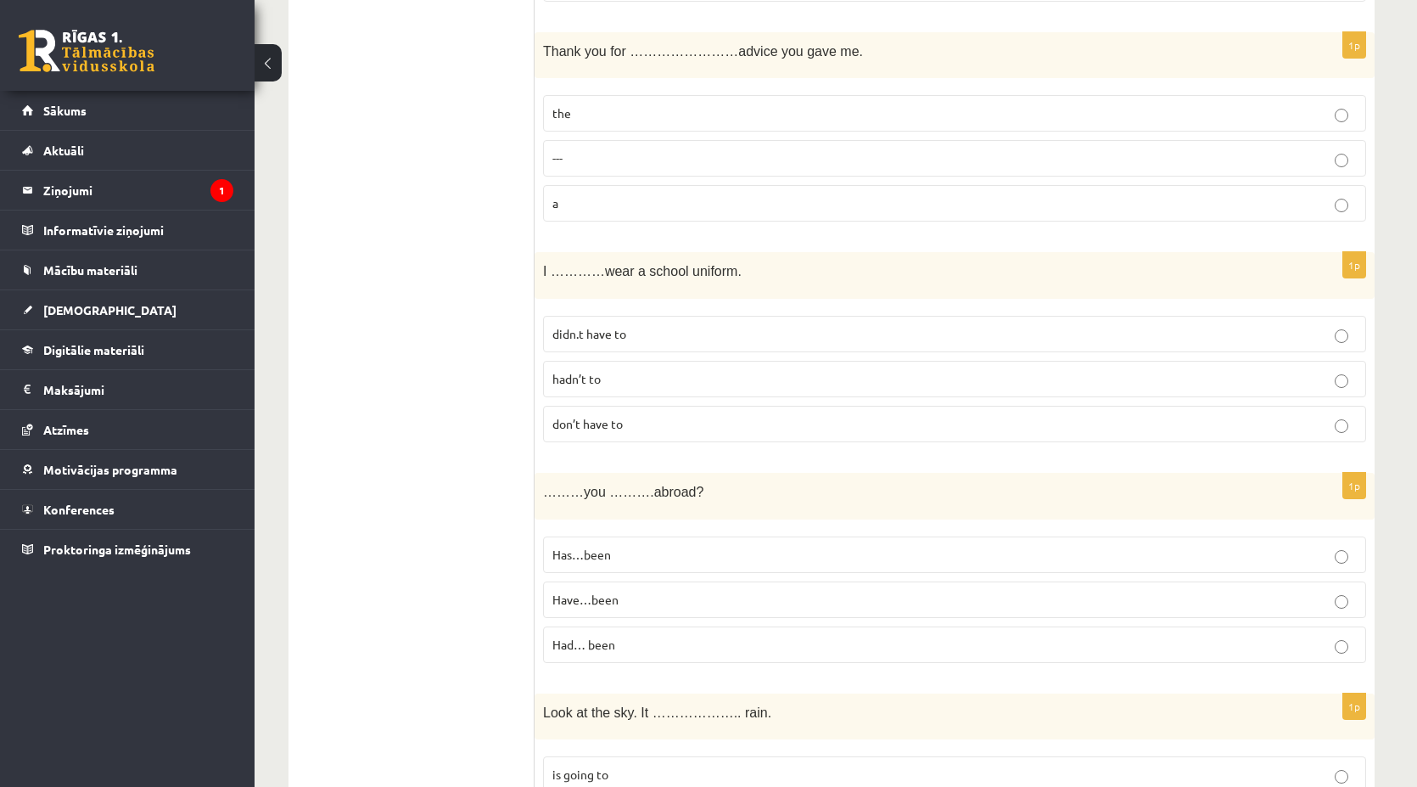
click at [624, 581] on label "Have…been" at bounding box center [954, 599] width 823 height 36
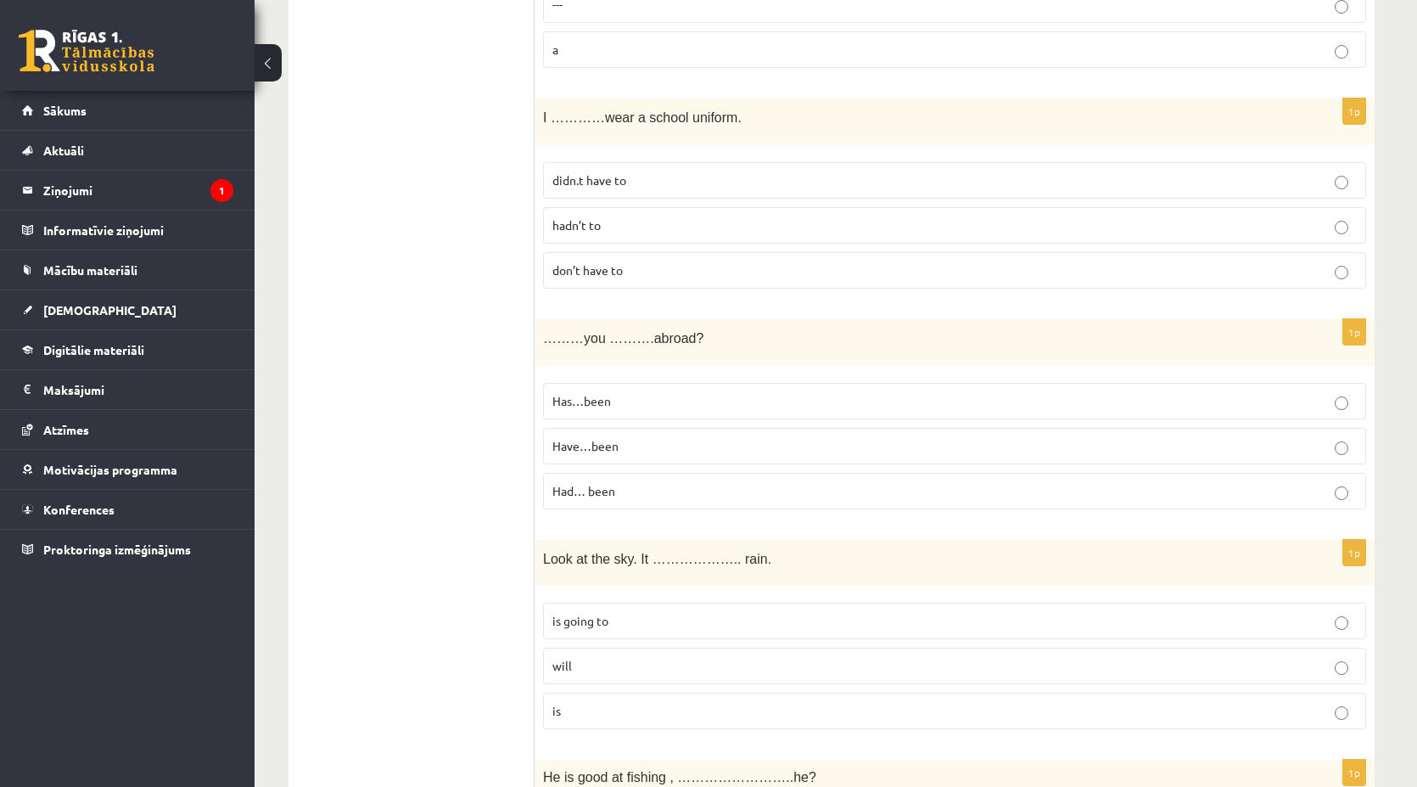
scroll to position [5297, 0]
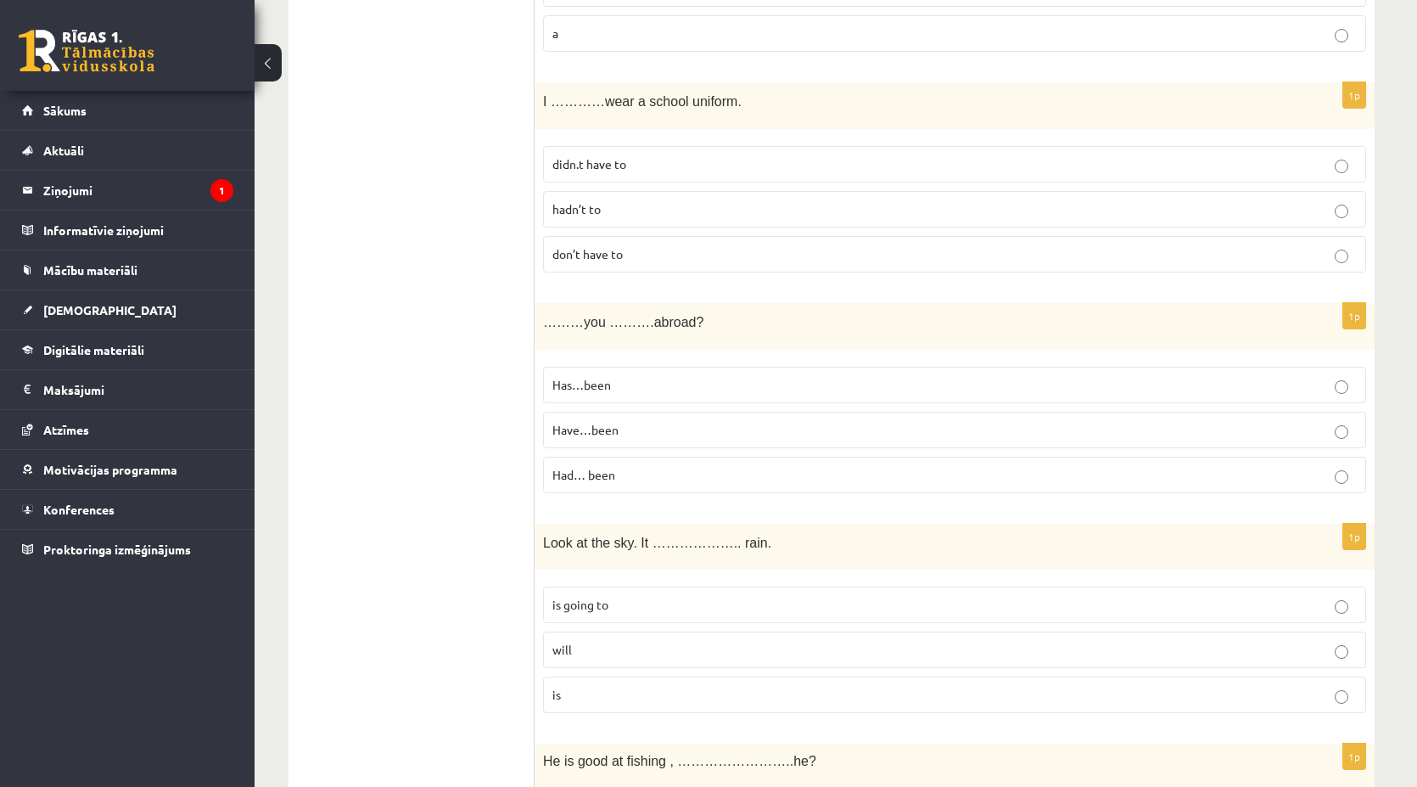
click at [610, 596] on p "is going to" at bounding box center [954, 605] width 805 height 18
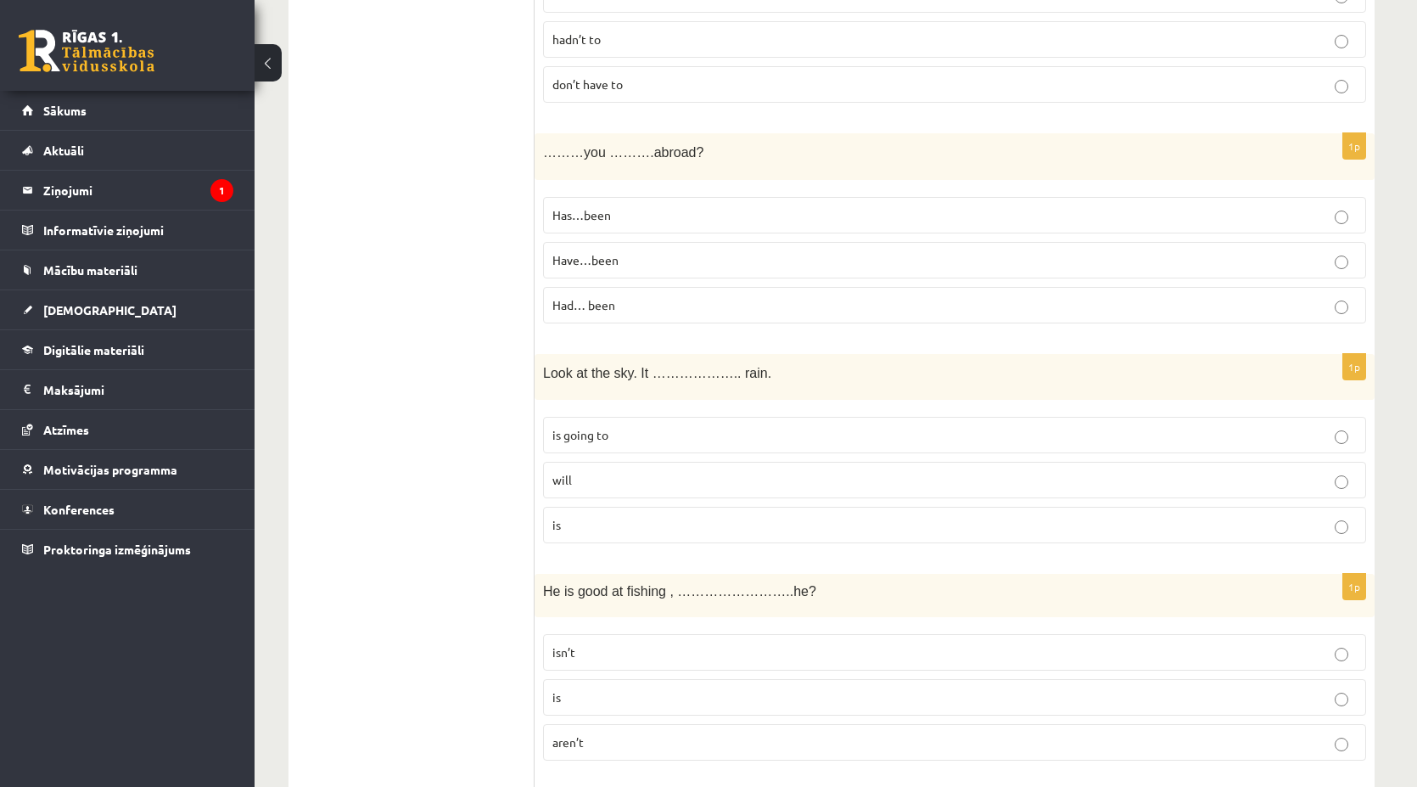
scroll to position [5552, 0]
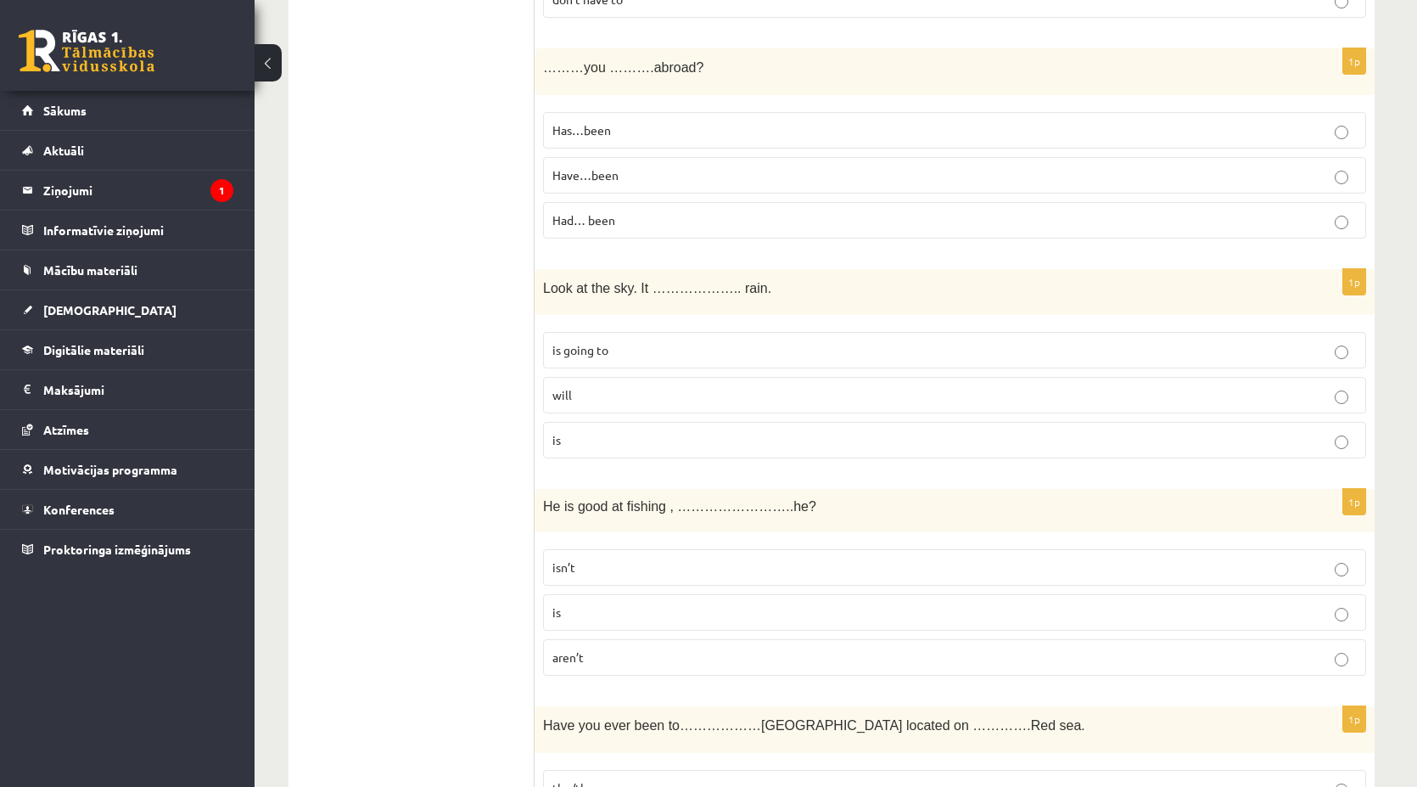
click at [608, 603] on p "is" at bounding box center [954, 612] width 805 height 18
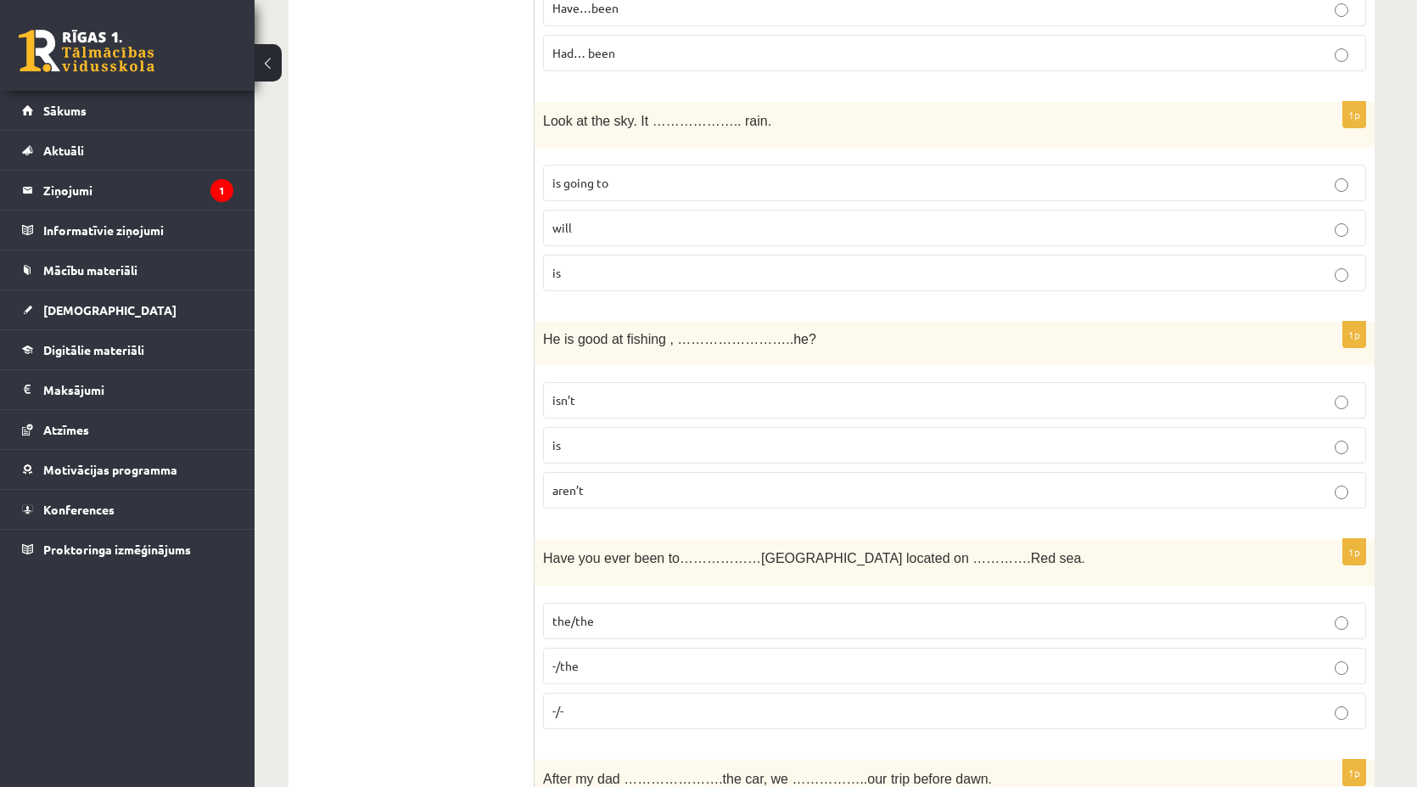
scroll to position [5722, 0]
drag, startPoint x: 591, startPoint y: 660, endPoint x: 591, endPoint y: 650, distance: 10.2
click at [592, 699] on p "-/-" at bounding box center [954, 708] width 805 height 18
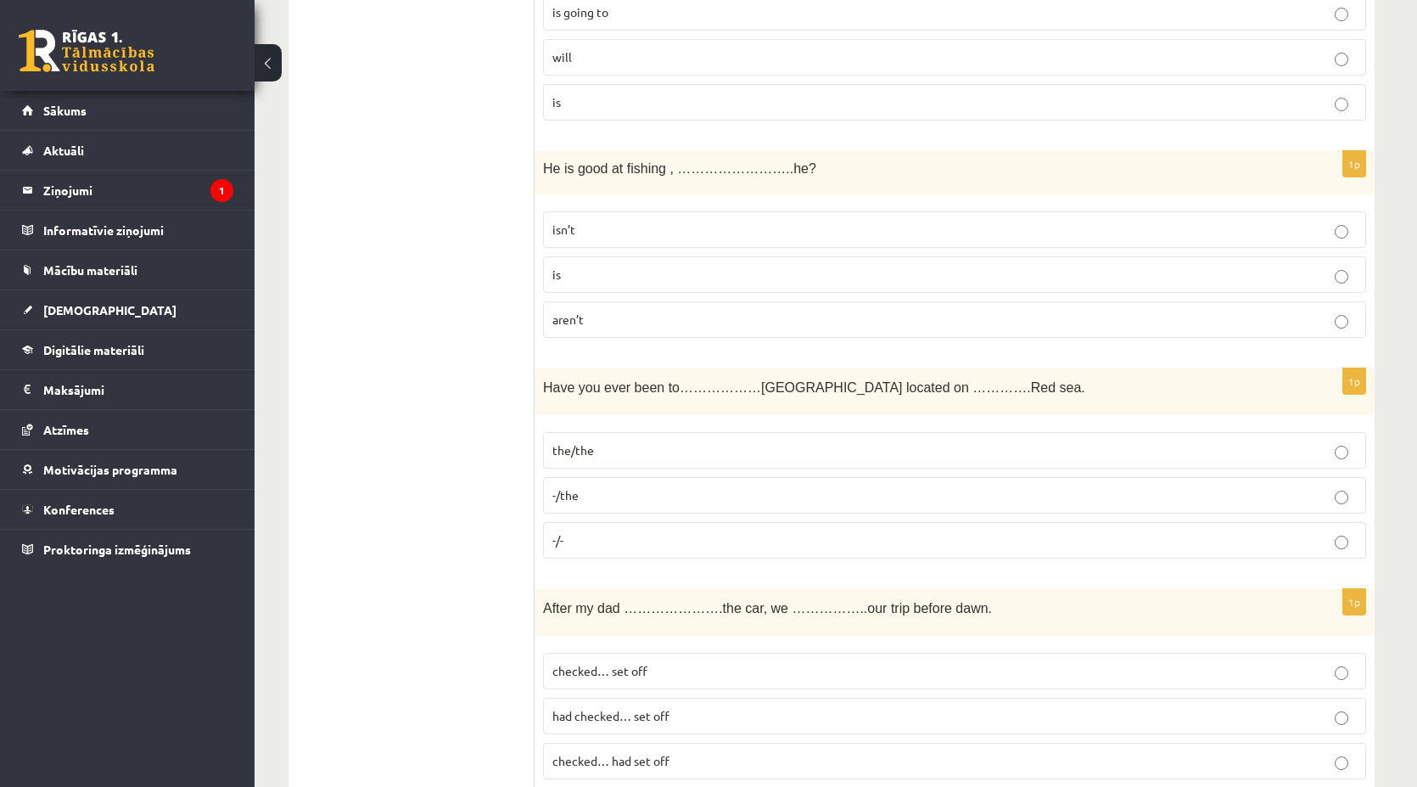
scroll to position [5891, 0]
click at [587, 661] on span "checked… set off" at bounding box center [599, 668] width 95 height 15
click at [624, 661] on span "checked… set off" at bounding box center [599, 668] width 95 height 15
click at [655, 706] on span "had checked… set off" at bounding box center [610, 713] width 117 height 15
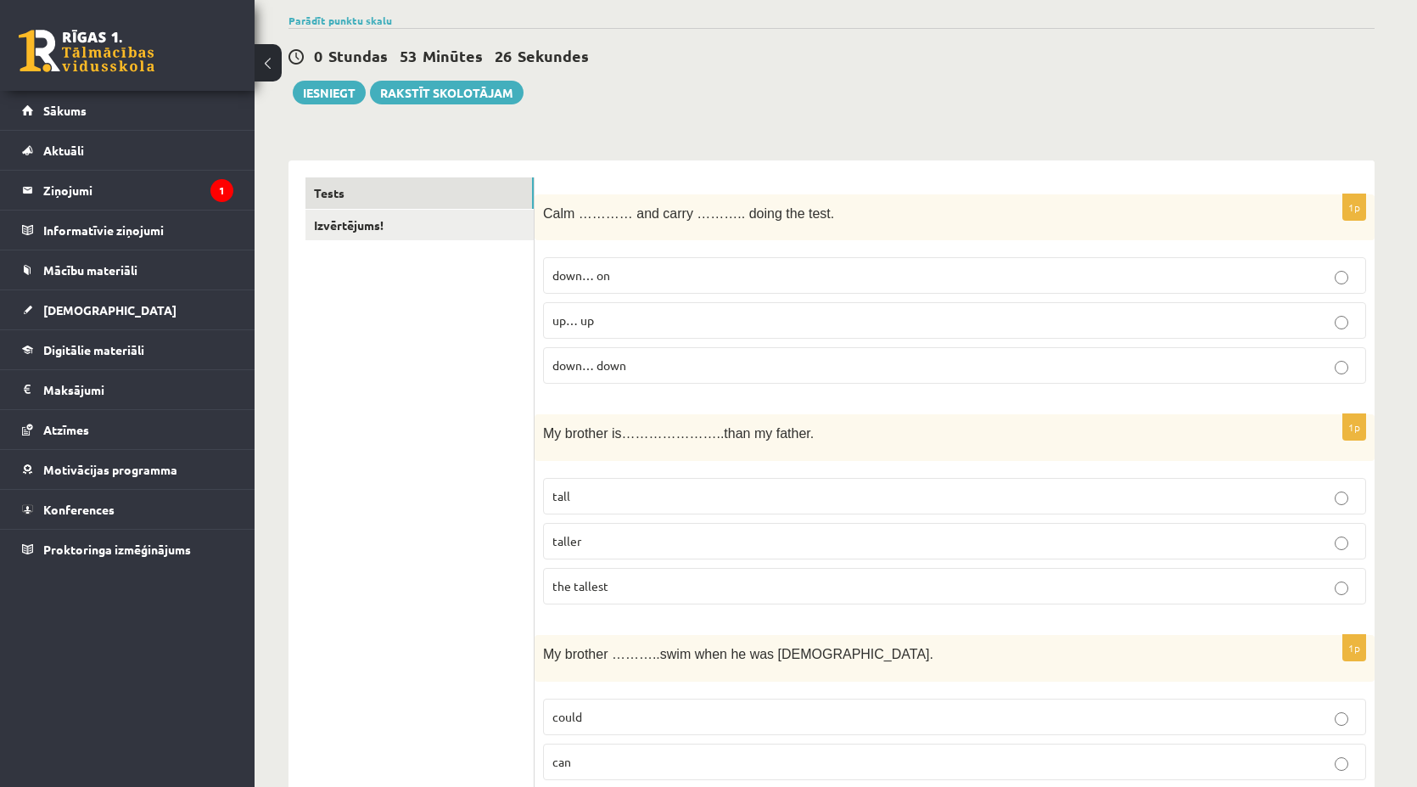
scroll to position [0, 0]
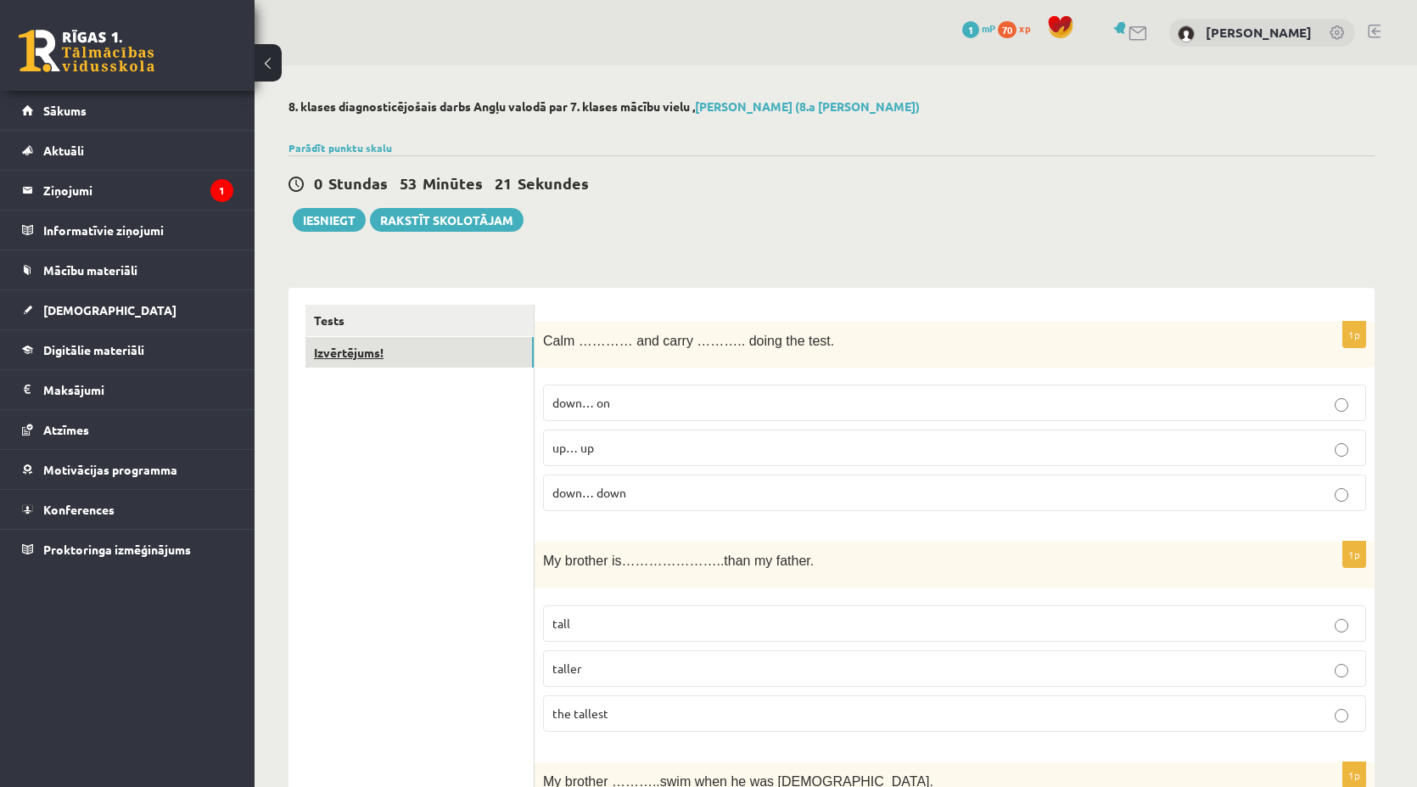
click at [349, 363] on link "Izvērtējums!" at bounding box center [420, 352] width 228 height 31
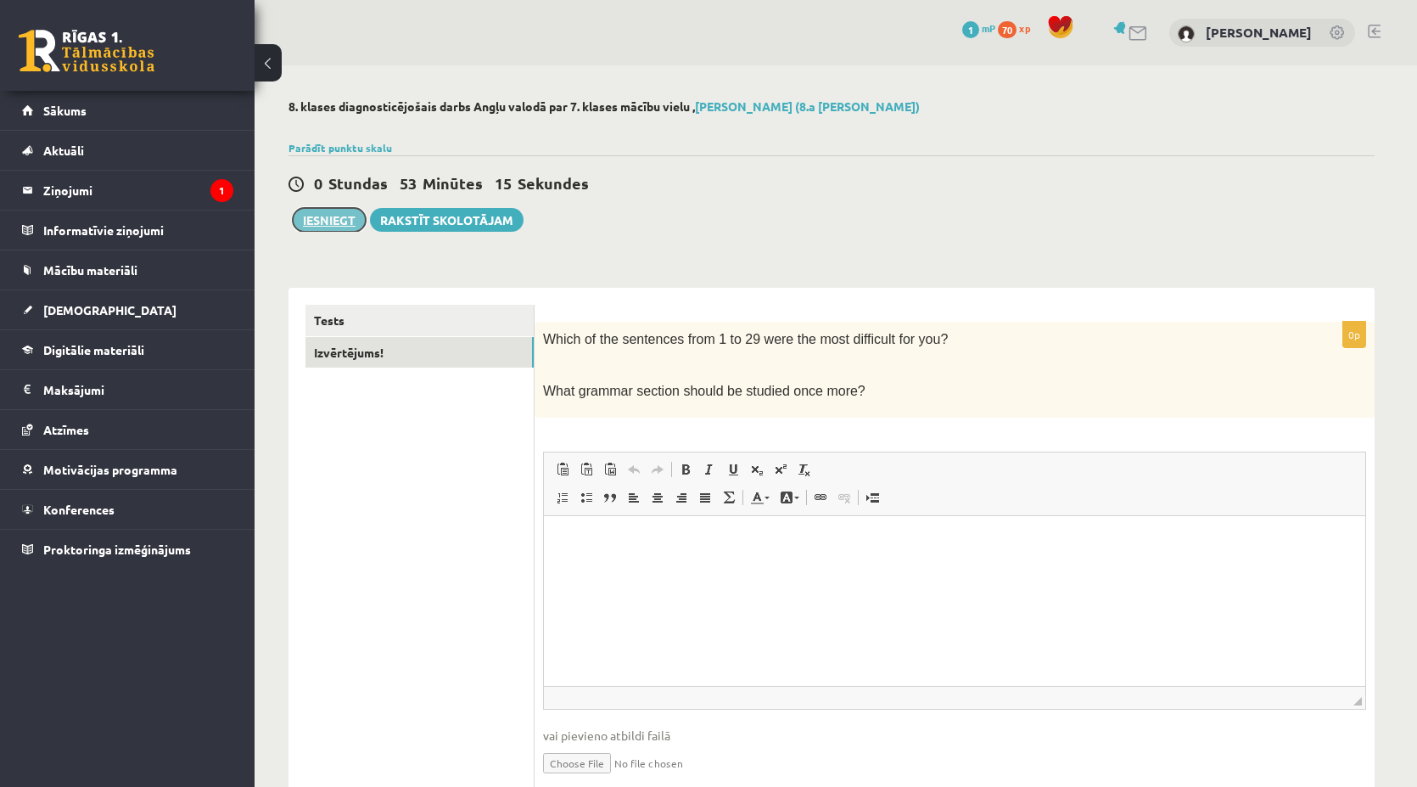
click at [345, 227] on button "Iesniegt" at bounding box center [329, 220] width 73 height 24
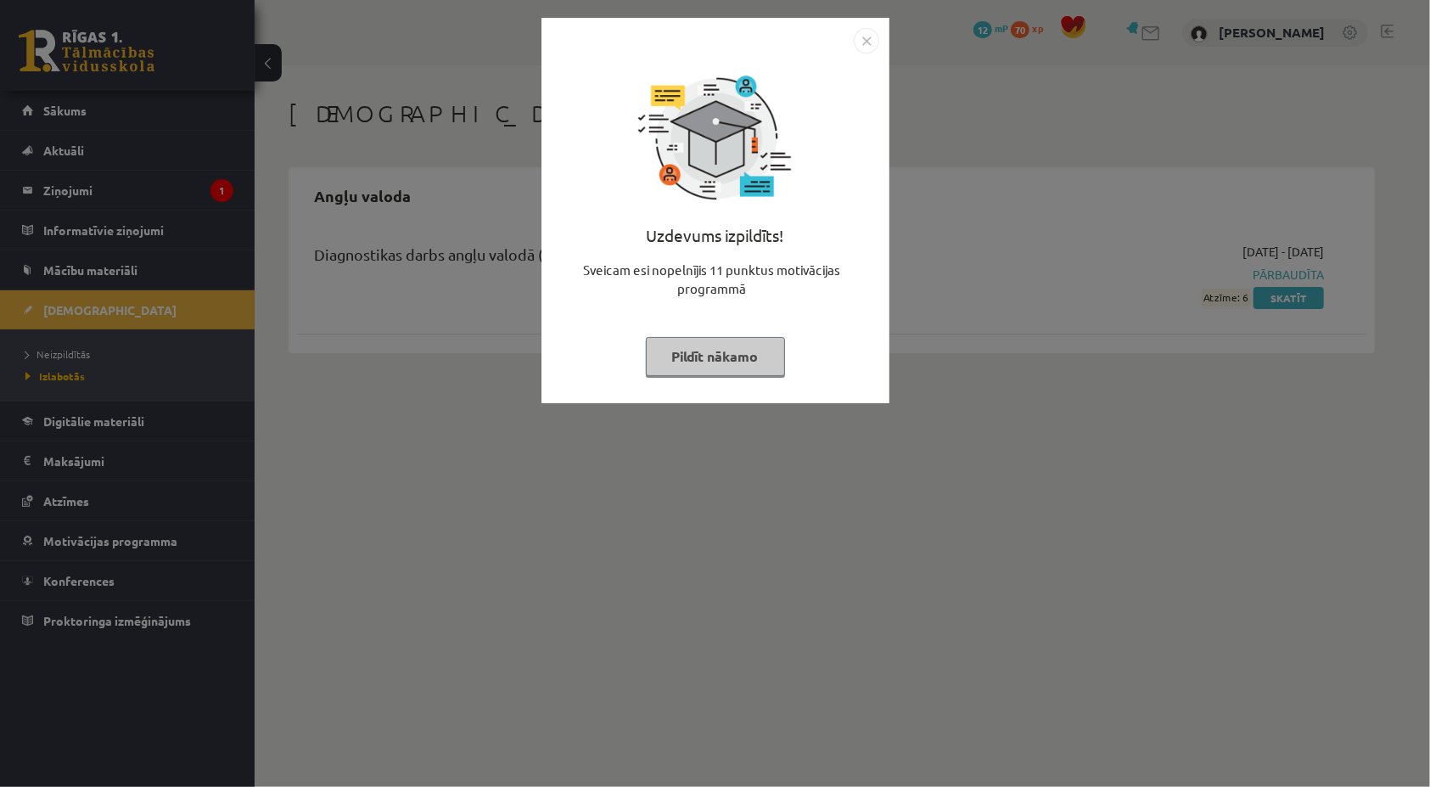
click at [745, 411] on div "Uzdevums izpildīts! Sveicam esi nopelnījis 11 punktus motivācijas programmā Pil…" at bounding box center [715, 393] width 1430 height 787
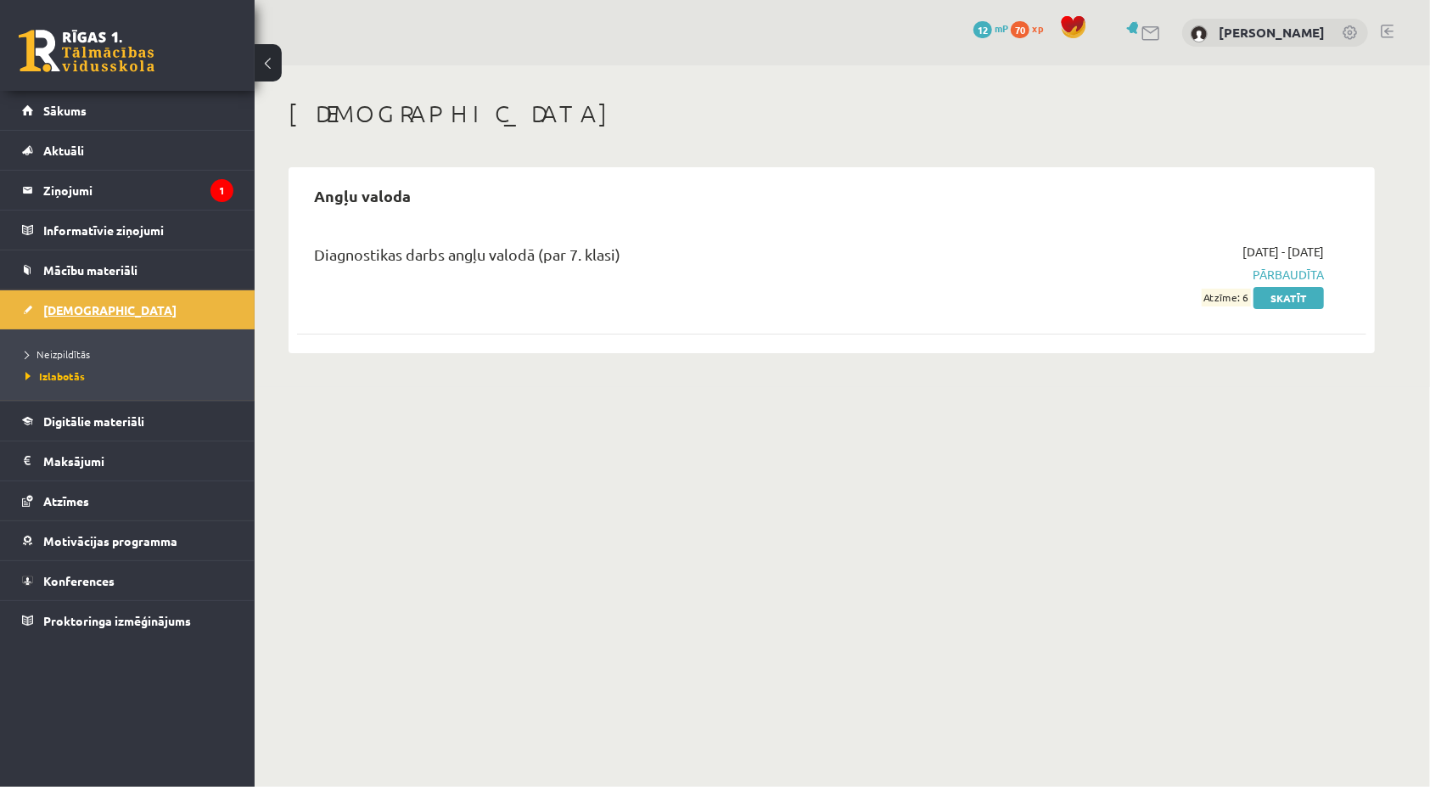
click at [210, 298] on link "[DEMOGRAPHIC_DATA]" at bounding box center [127, 309] width 211 height 39
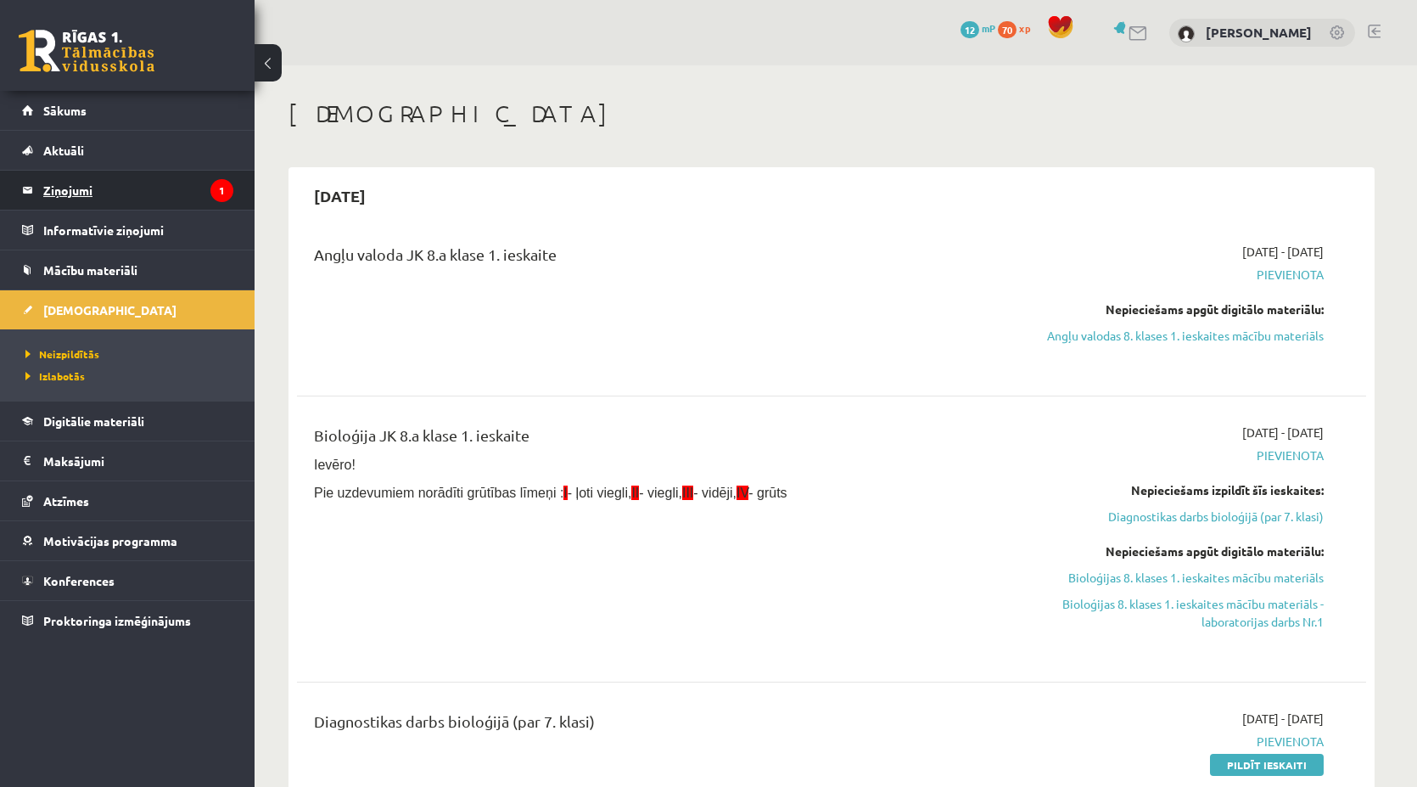
click at [181, 203] on legend "Ziņojumi 1" at bounding box center [138, 190] width 190 height 39
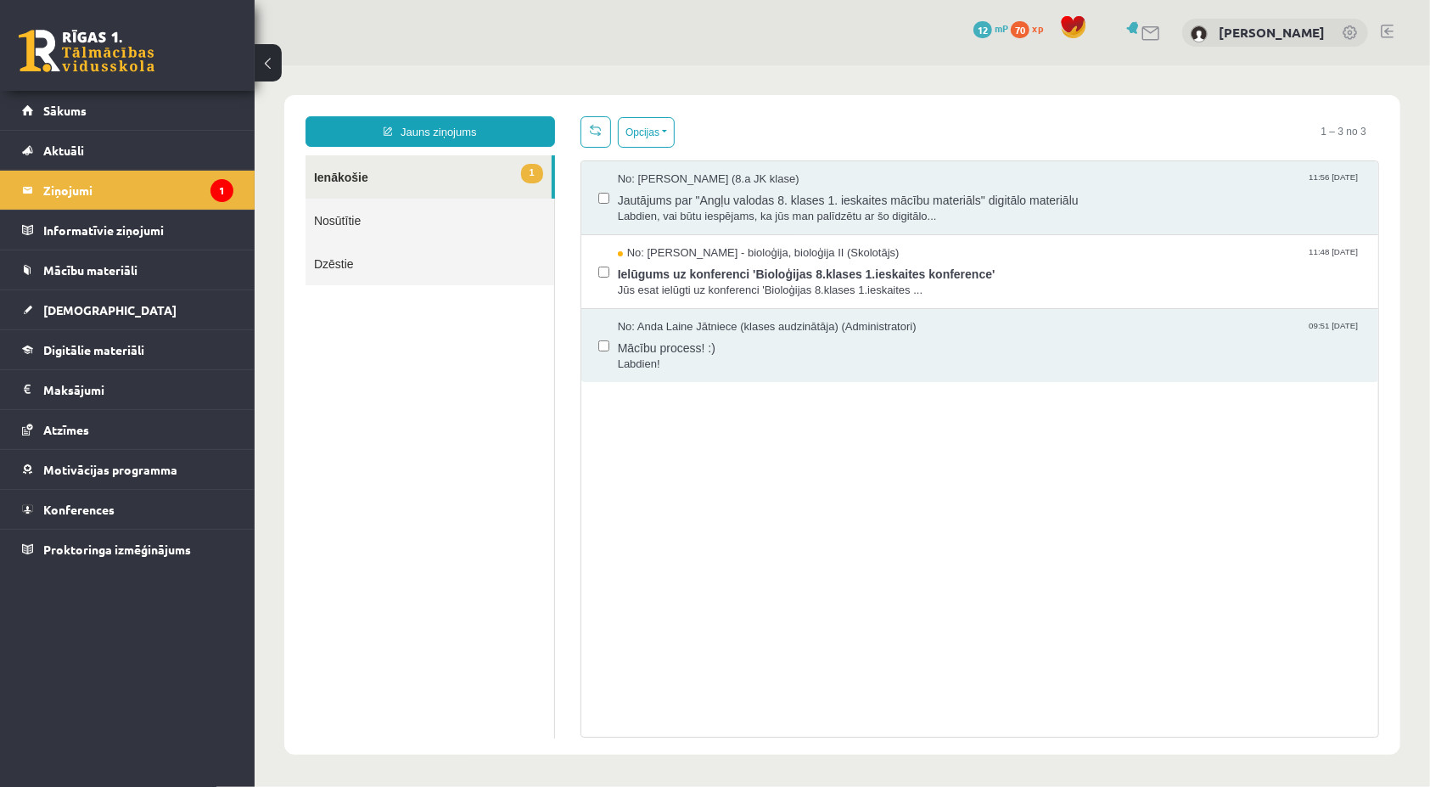
click at [312, 173] on link "1 Ienākošie" at bounding box center [428, 175] width 246 height 43
click at [580, 126] on link at bounding box center [595, 130] width 31 height 31
click at [1382, 31] on link at bounding box center [1387, 32] width 13 height 14
